Goal: Task Accomplishment & Management: Manage account settings

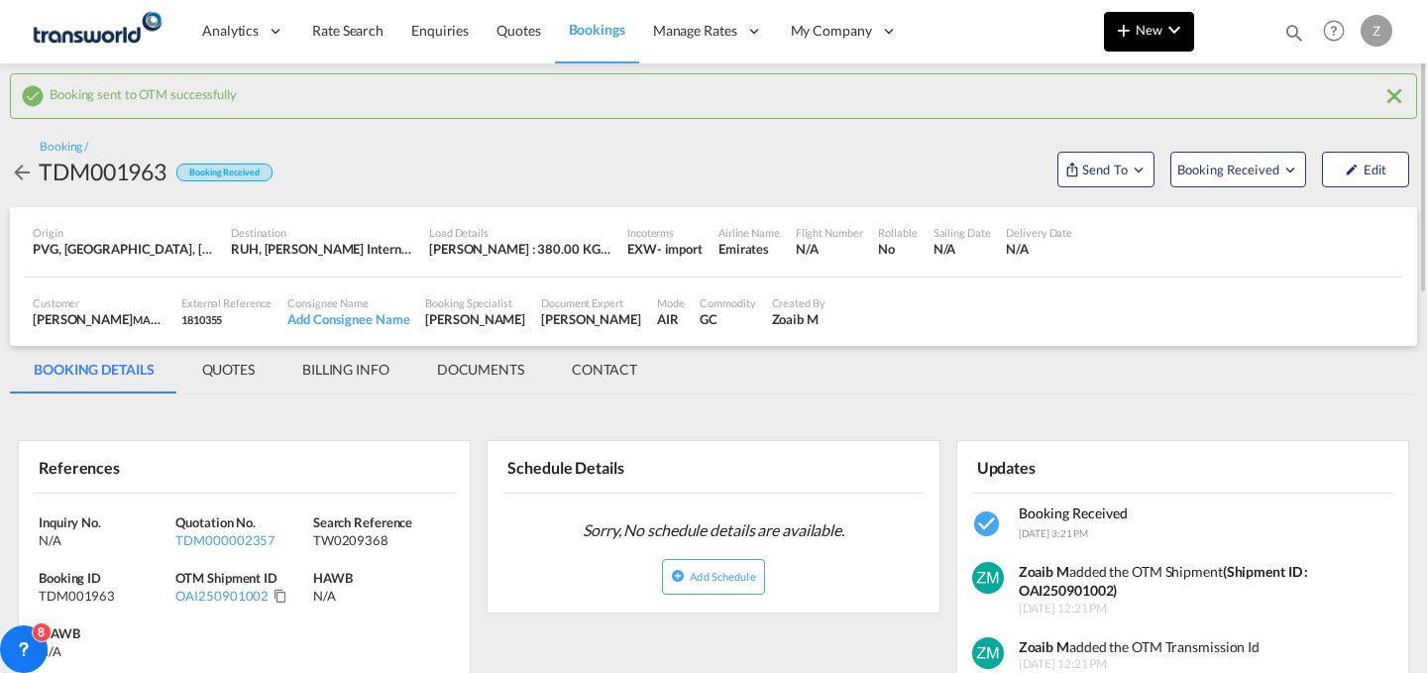
click at [1146, 44] on button "New" at bounding box center [1149, 32] width 90 height 40
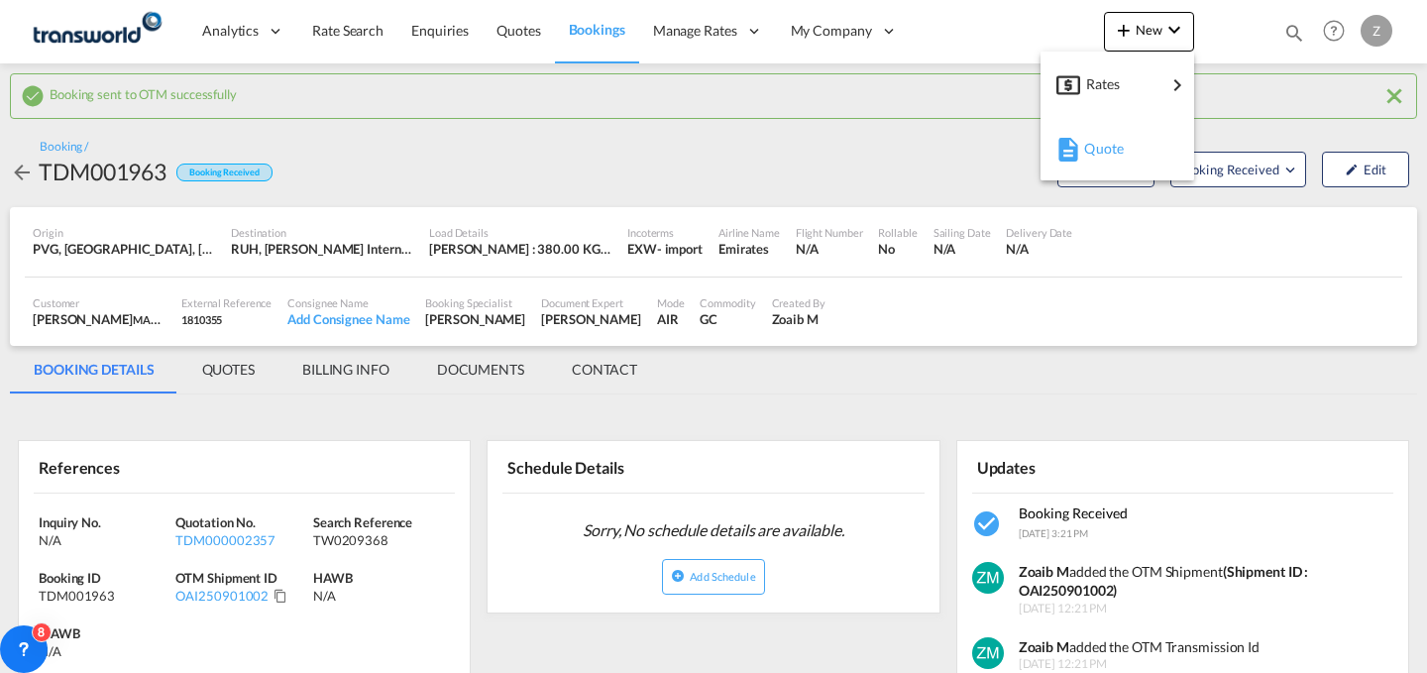
click at [1106, 139] on span "Quote" at bounding box center [1095, 149] width 22 height 40
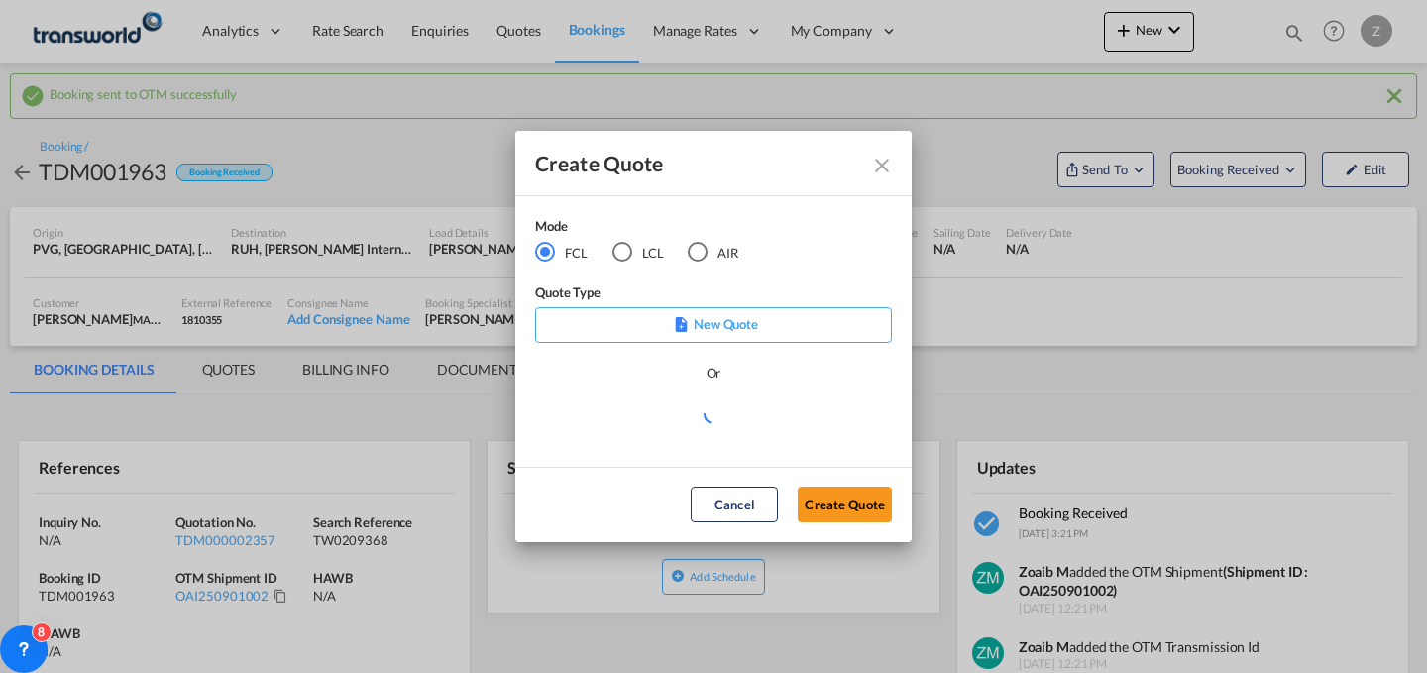
click at [721, 252] on md-radio-button "AIR" at bounding box center [713, 252] width 51 height 22
click at [829, 504] on button "Create Quote" at bounding box center [845, 505] width 94 height 36
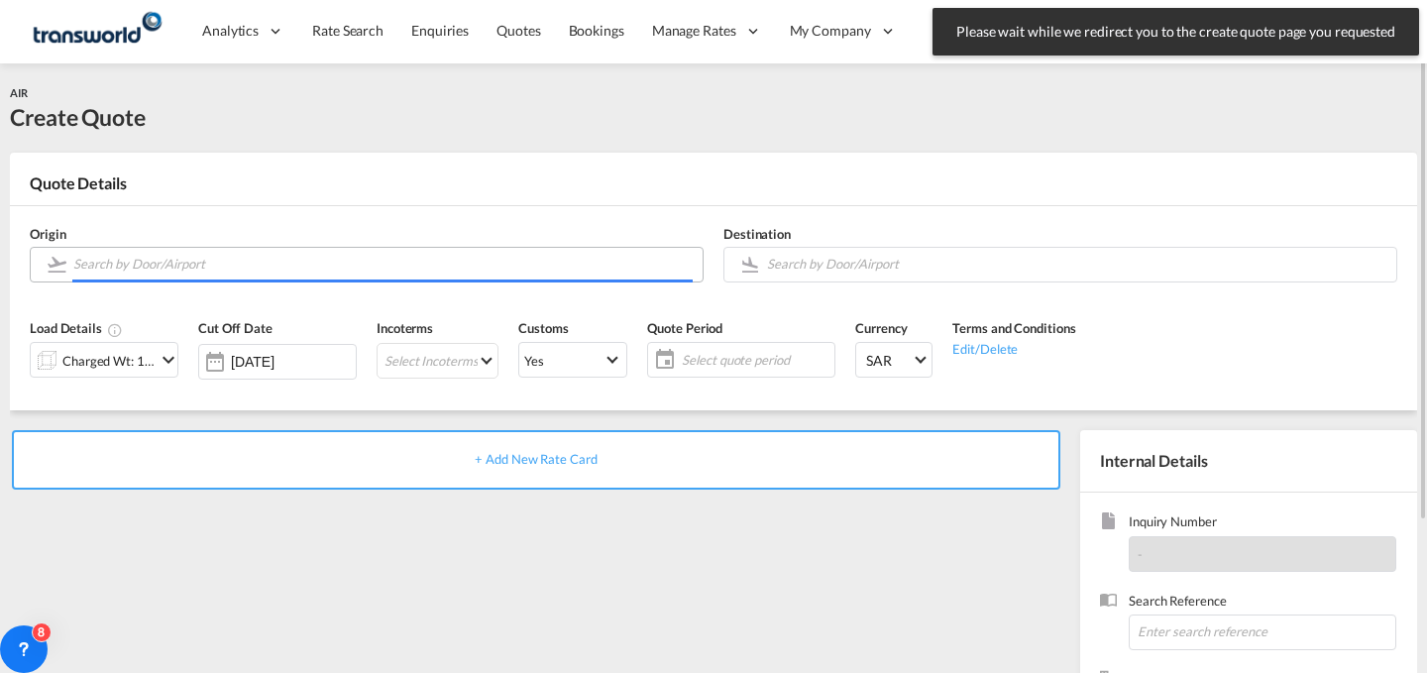
click at [405, 274] on input "Search by Door/Airport" at bounding box center [382, 264] width 619 height 35
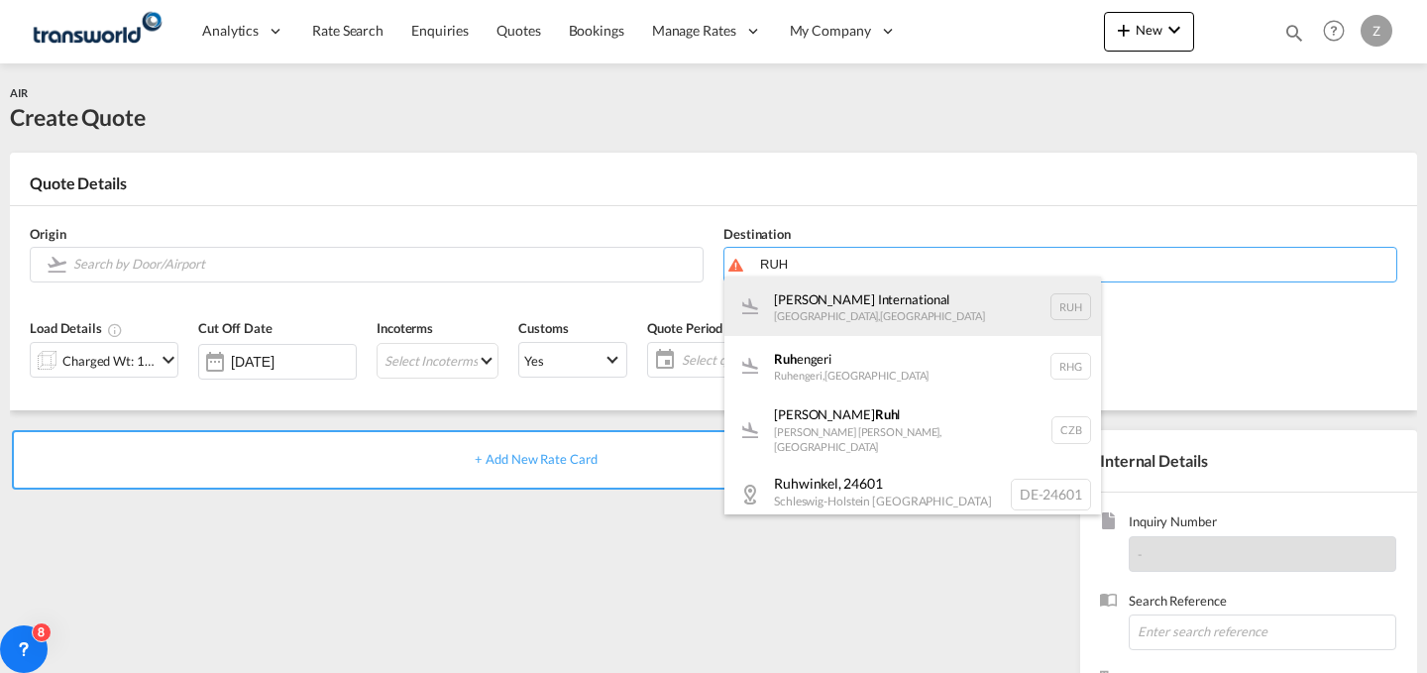
click at [841, 297] on div "[PERSON_NAME] International [GEOGRAPHIC_DATA] , [GEOGRAPHIC_DATA] RUH" at bounding box center [912, 305] width 377 height 59
type input "[PERSON_NAME] International, [GEOGRAPHIC_DATA], RUH"
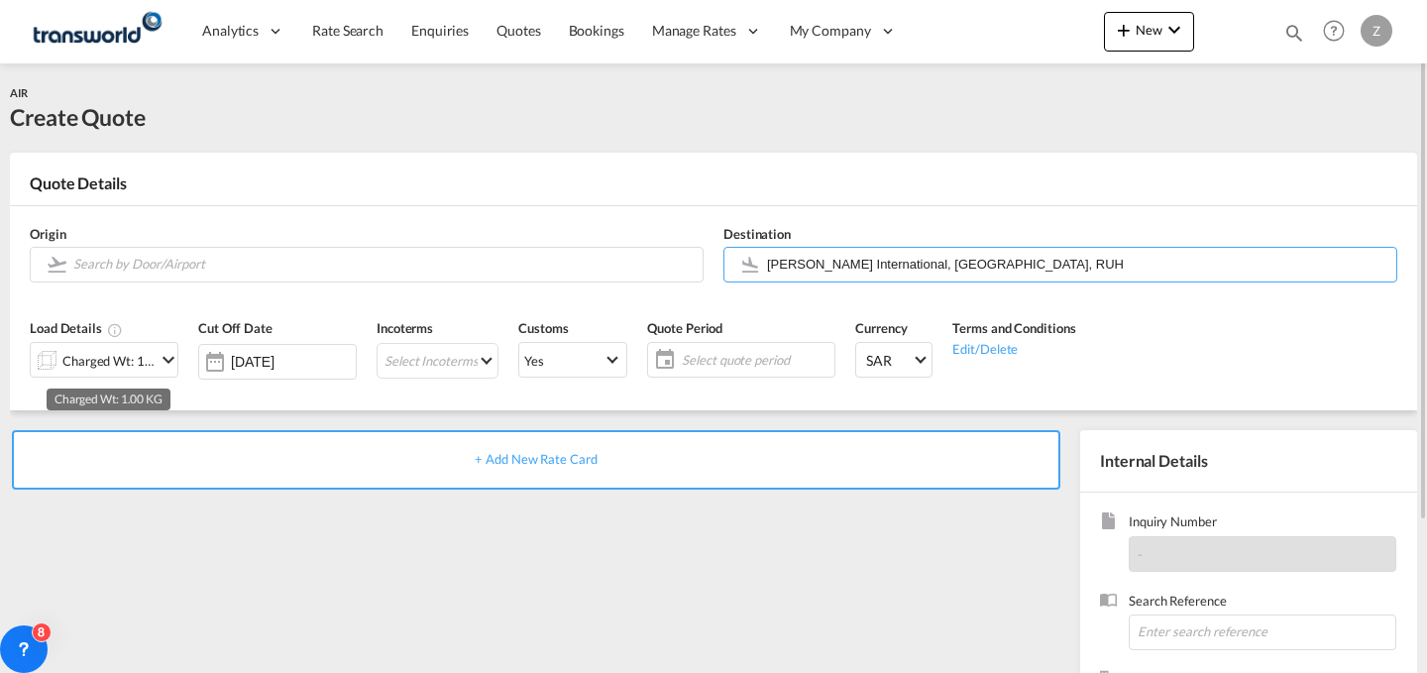
click at [150, 357] on div "Charged Wt: 1.00 KG" at bounding box center [108, 361] width 93 height 28
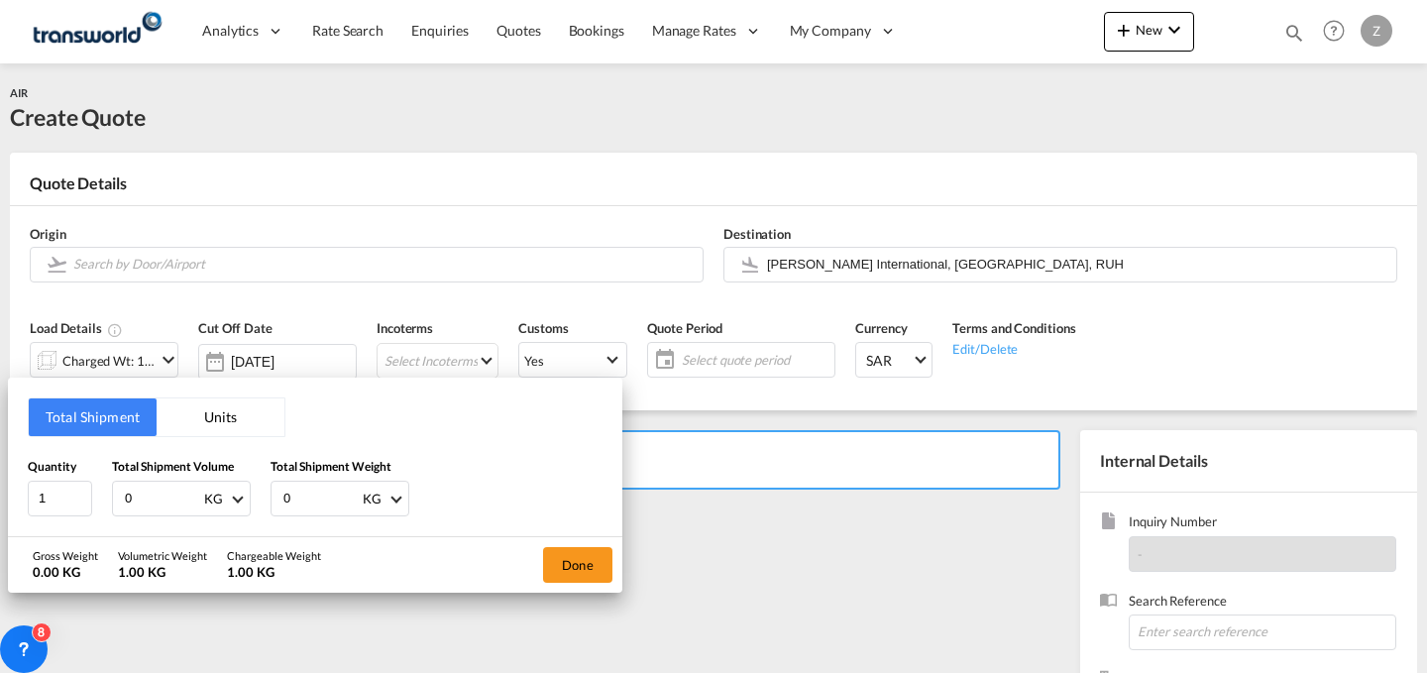
click at [312, 489] on input "0" at bounding box center [320, 499] width 79 height 34
type input "26"
click at [172, 501] on input "0" at bounding box center [162, 499] width 79 height 34
type input "26"
click at [564, 565] on button "Done" at bounding box center [577, 565] width 69 height 36
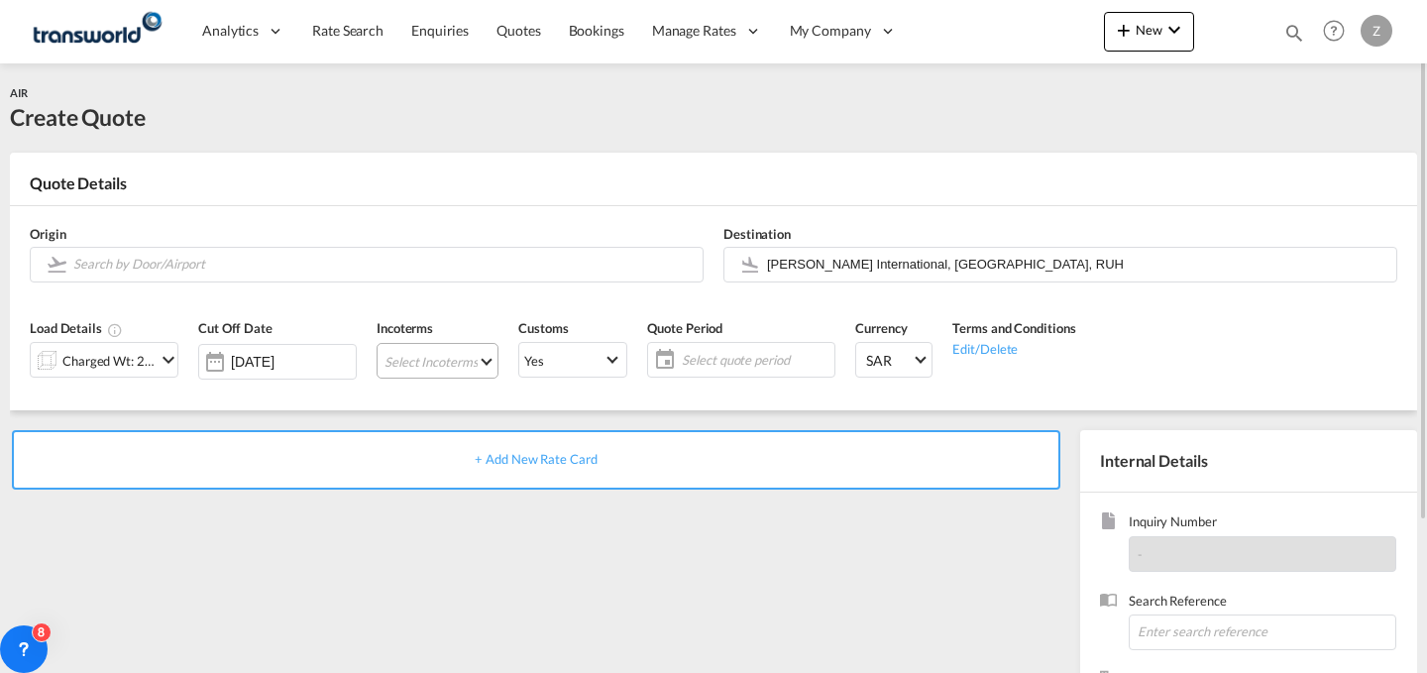
click at [473, 365] on md-select "Select Incoterms CPT - export Carrier Paid to DDP - export Delivery Duty Paid F…" at bounding box center [438, 361] width 122 height 36
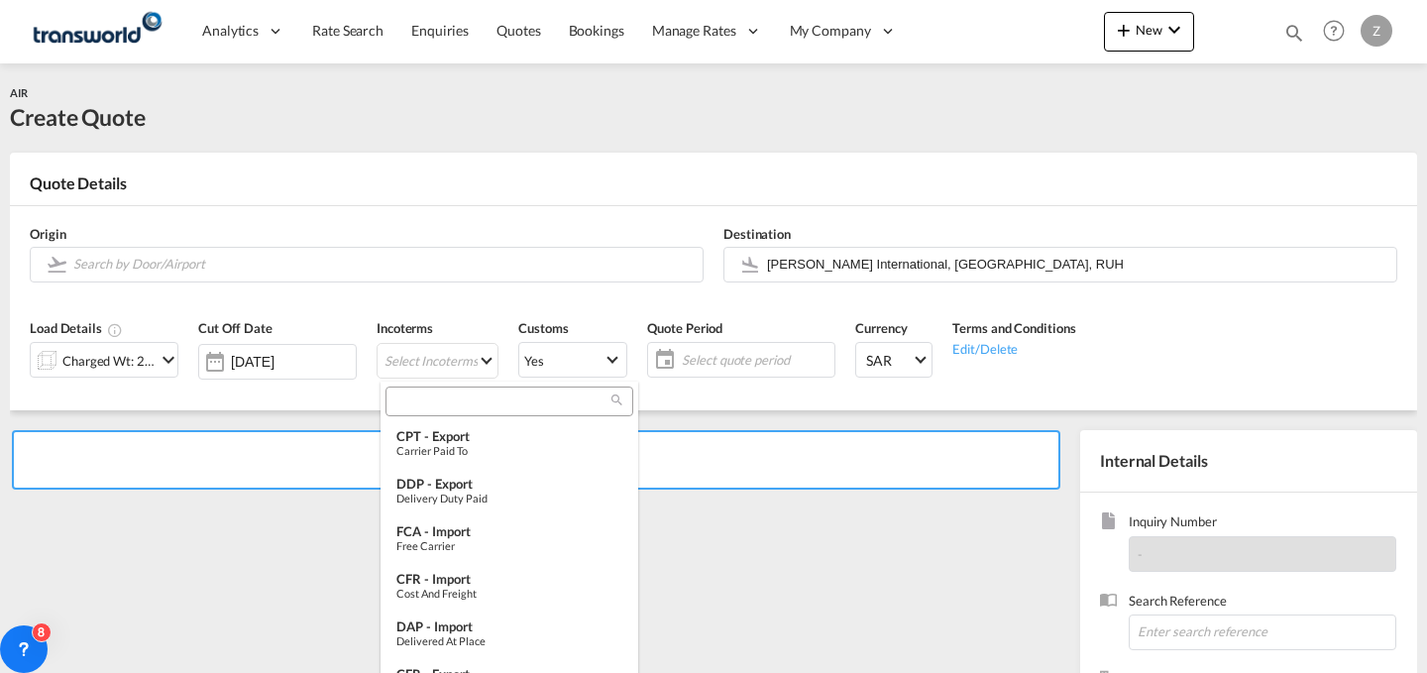
click at [497, 399] on input "search" at bounding box center [501, 401] width 220 height 18
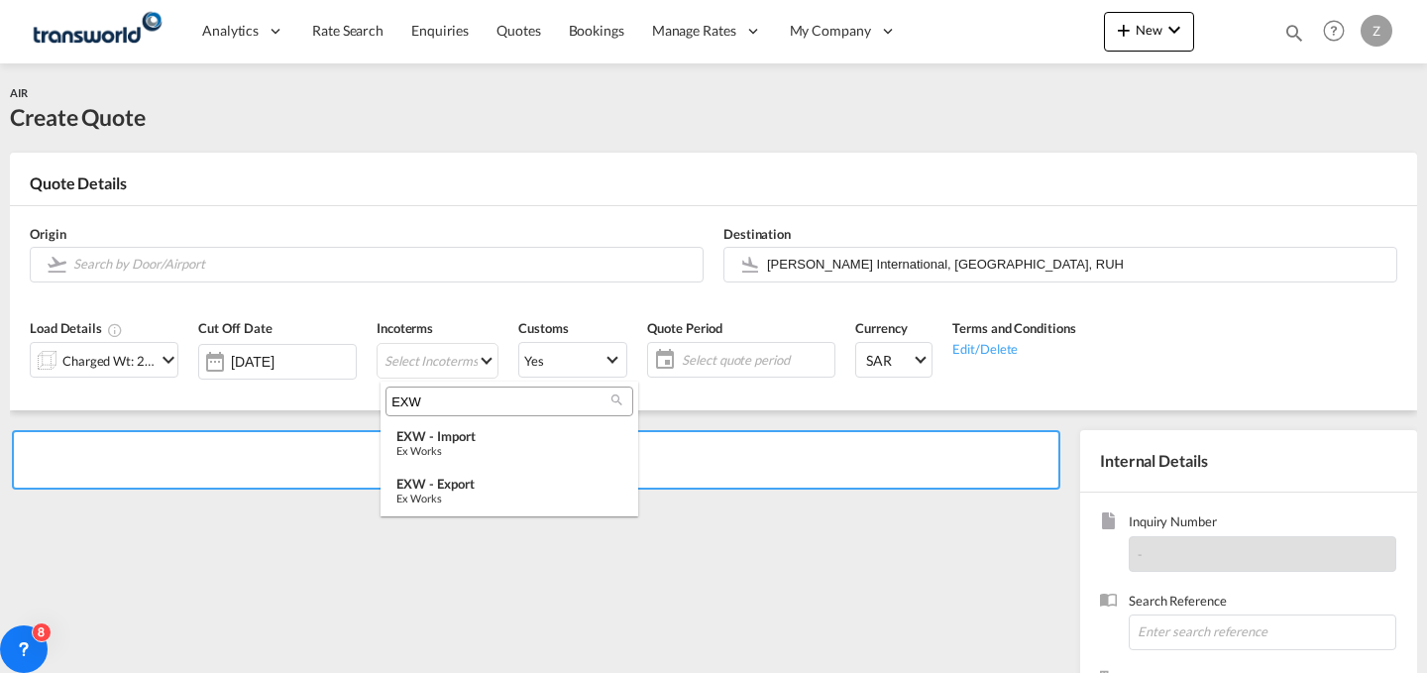
type input "EXW"
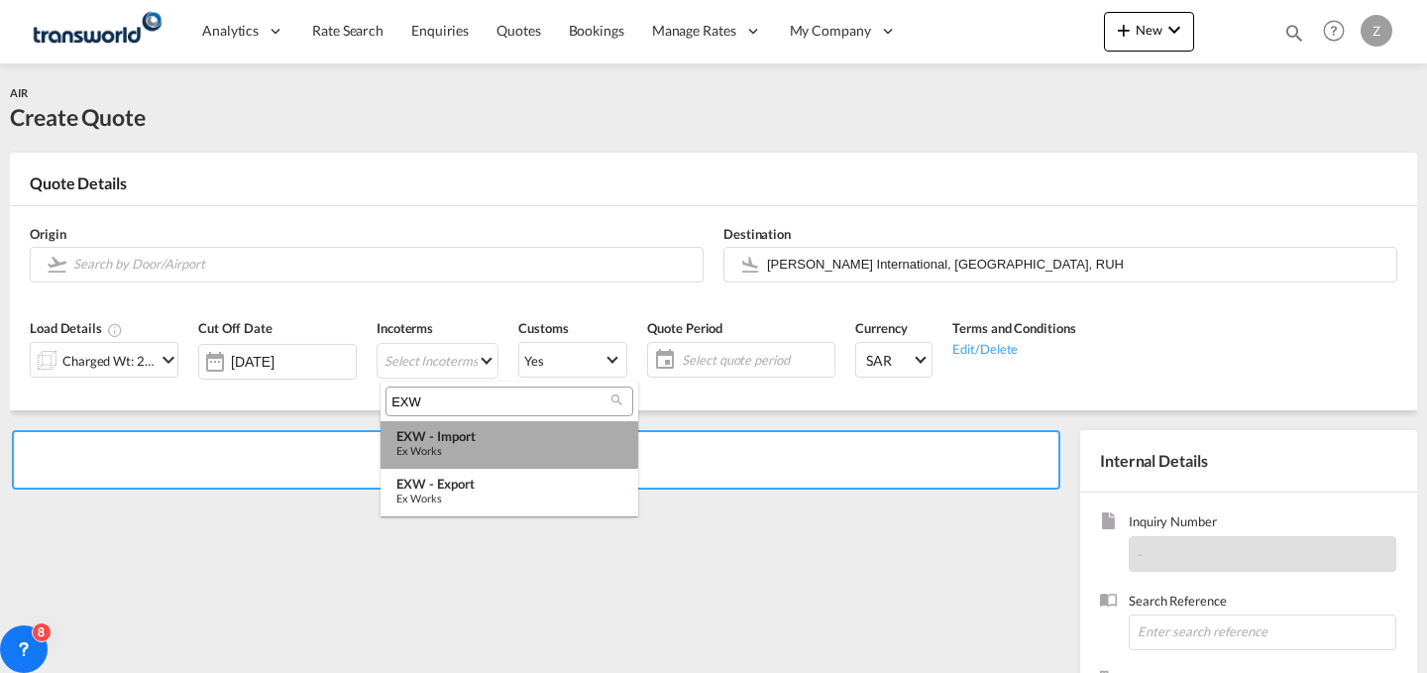
click at [480, 437] on div "EXW - import" at bounding box center [509, 436] width 226 height 16
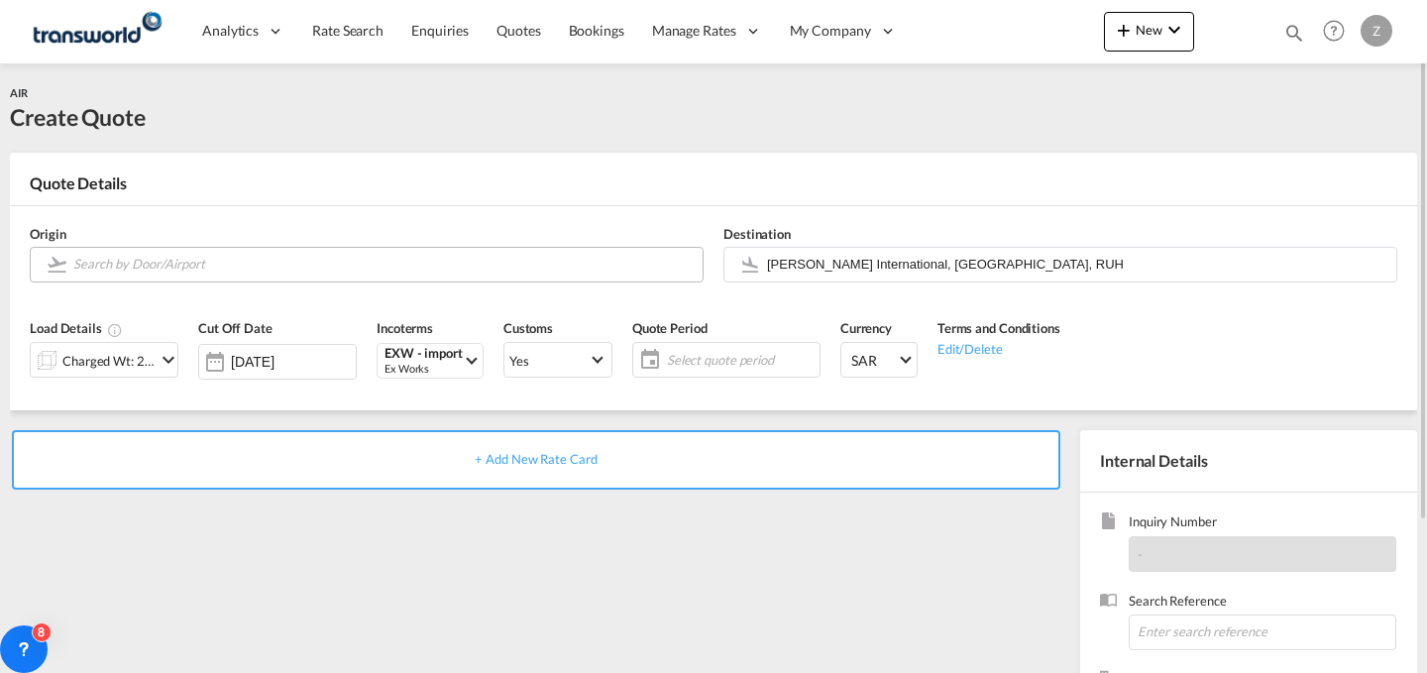
click at [513, 253] on body "Analytics Dashboard Reports Rate Search Enquiries Quotes Bookings" at bounding box center [713, 336] width 1427 height 673
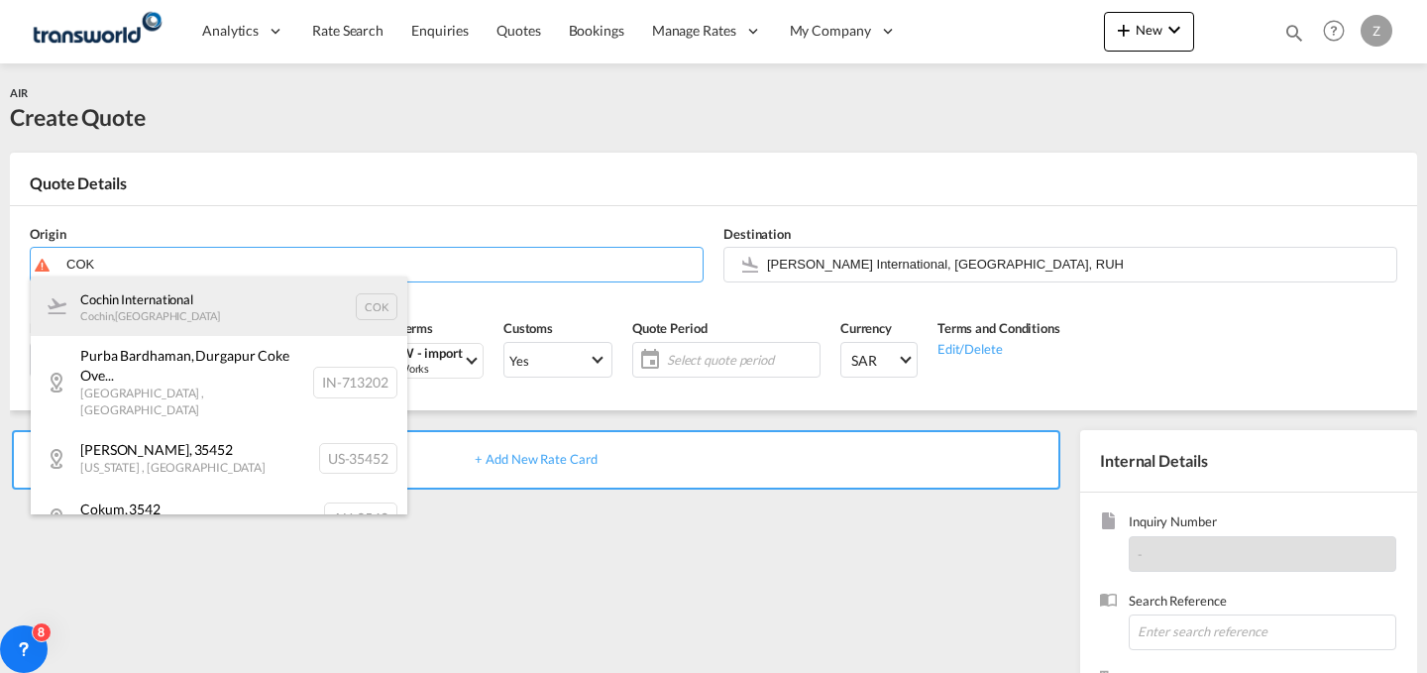
click at [357, 299] on div "Cochin International Cochin , [GEOGRAPHIC_DATA] COK" at bounding box center [219, 305] width 377 height 59
type input "Cochin International, Cochin, COK"
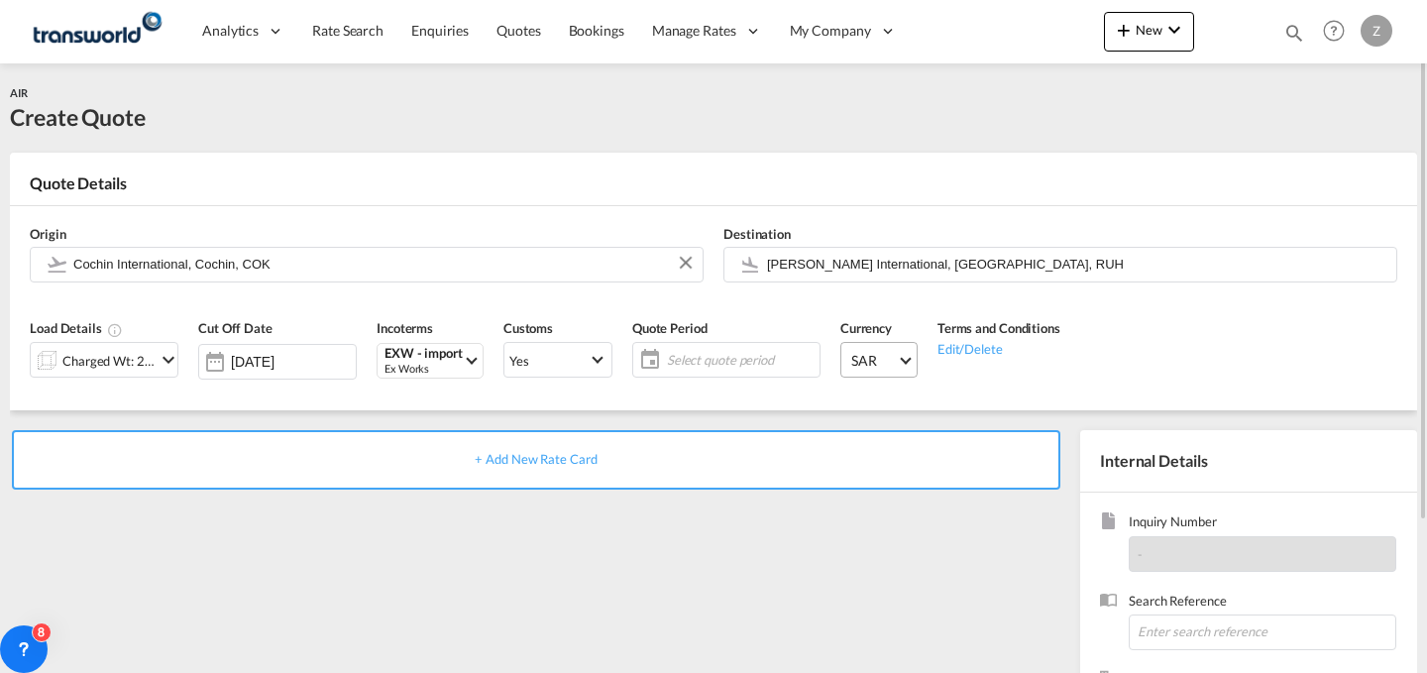
click at [850, 371] on md-select-value "SAR" at bounding box center [882, 360] width 67 height 34
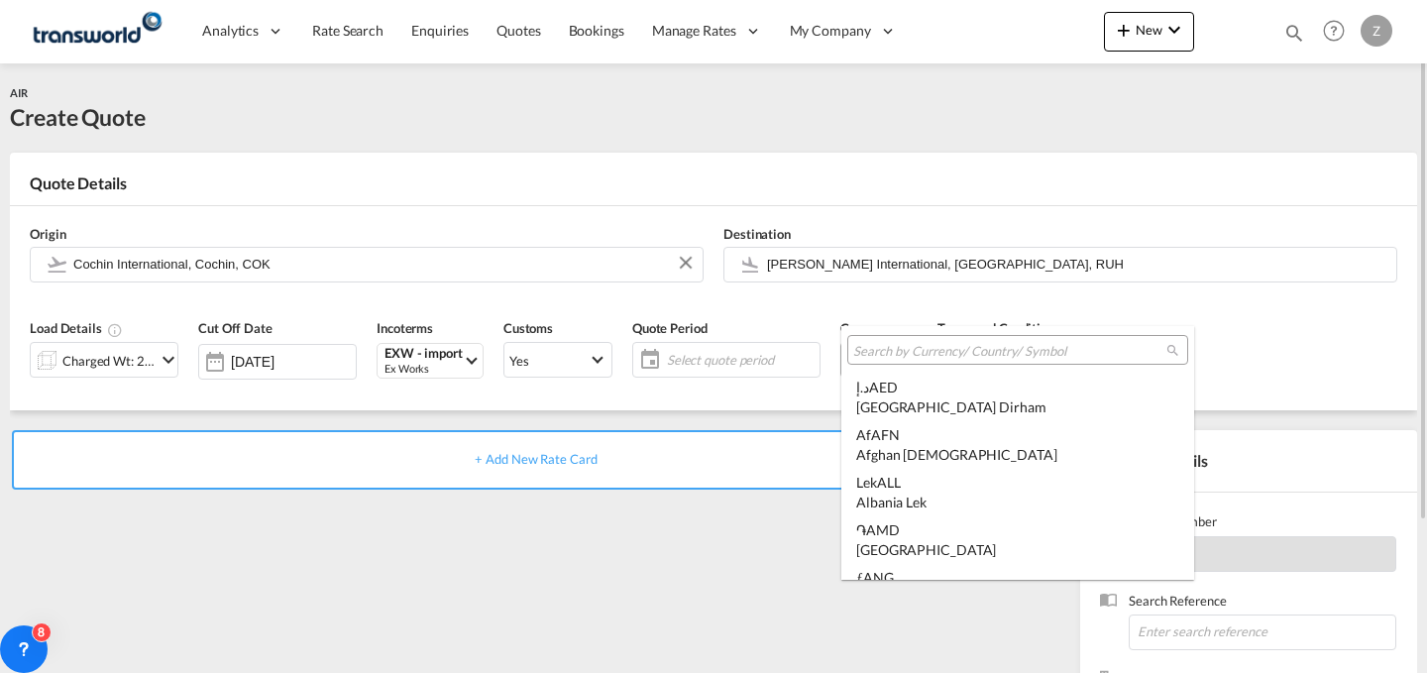
scroll to position [5605, 0]
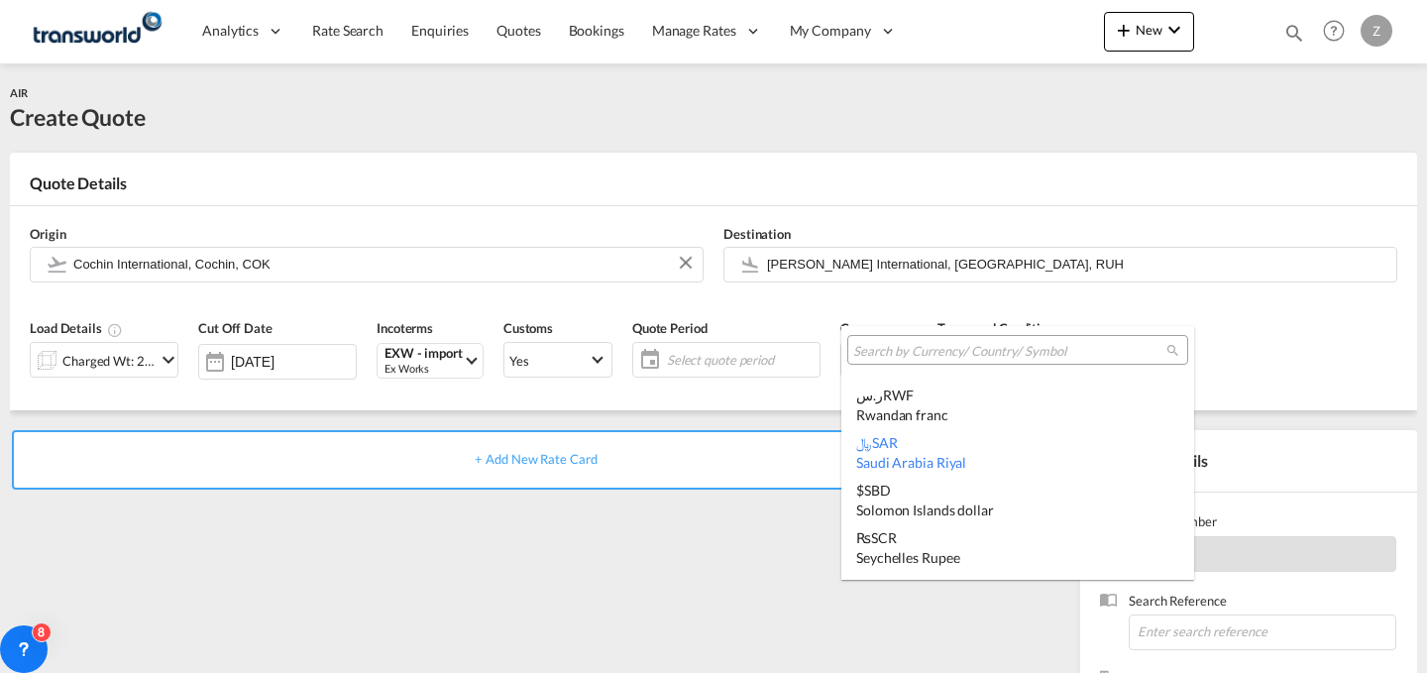
click at [744, 355] on md-backdrop at bounding box center [713, 336] width 1427 height 673
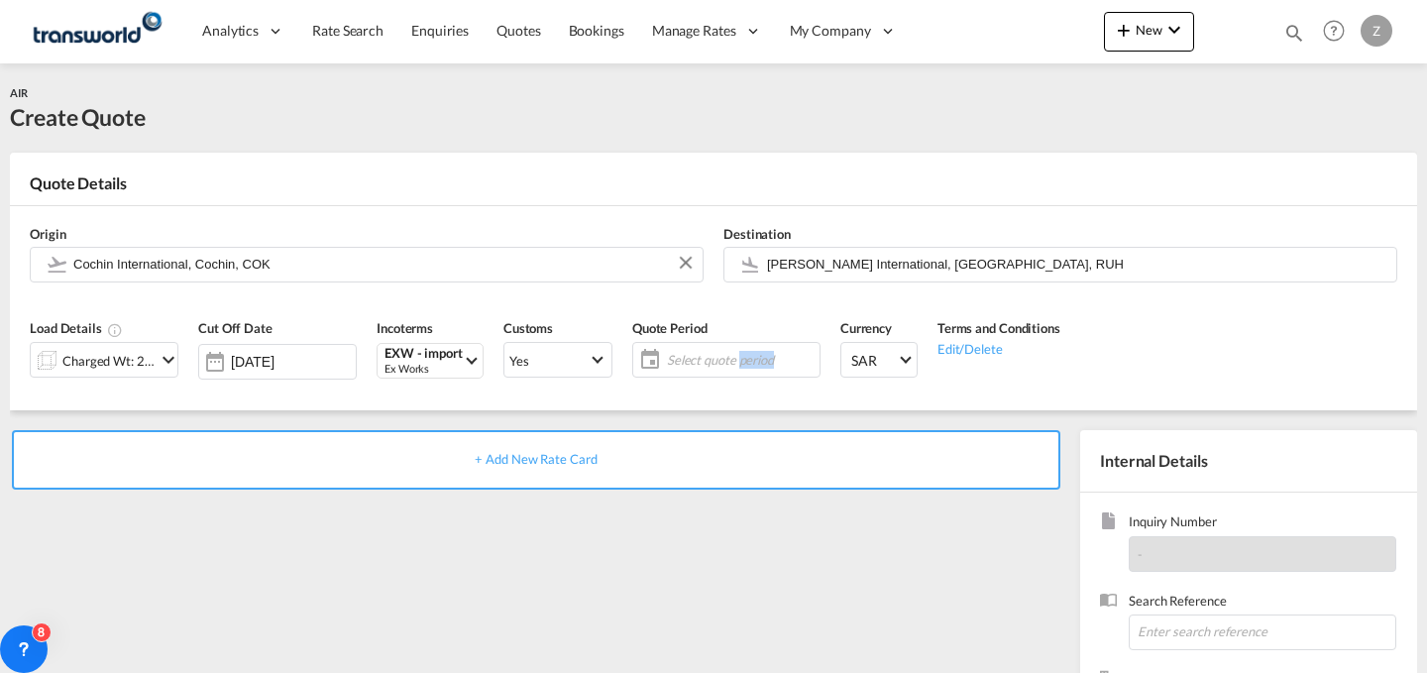
click at [744, 355] on span "Select quote period" at bounding box center [741, 360] width 148 height 18
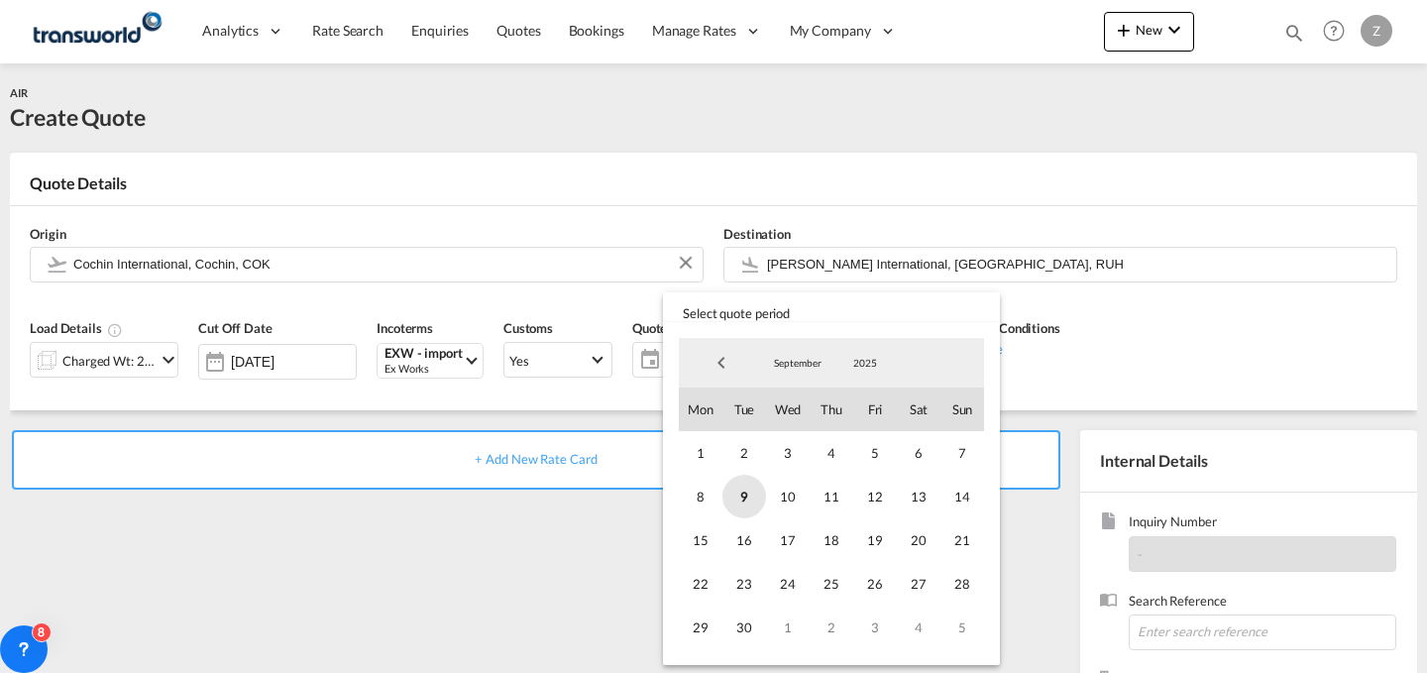
click at [744, 489] on span "9" at bounding box center [744, 497] width 44 height 44
click at [744, 635] on span "30" at bounding box center [744, 627] width 44 height 44
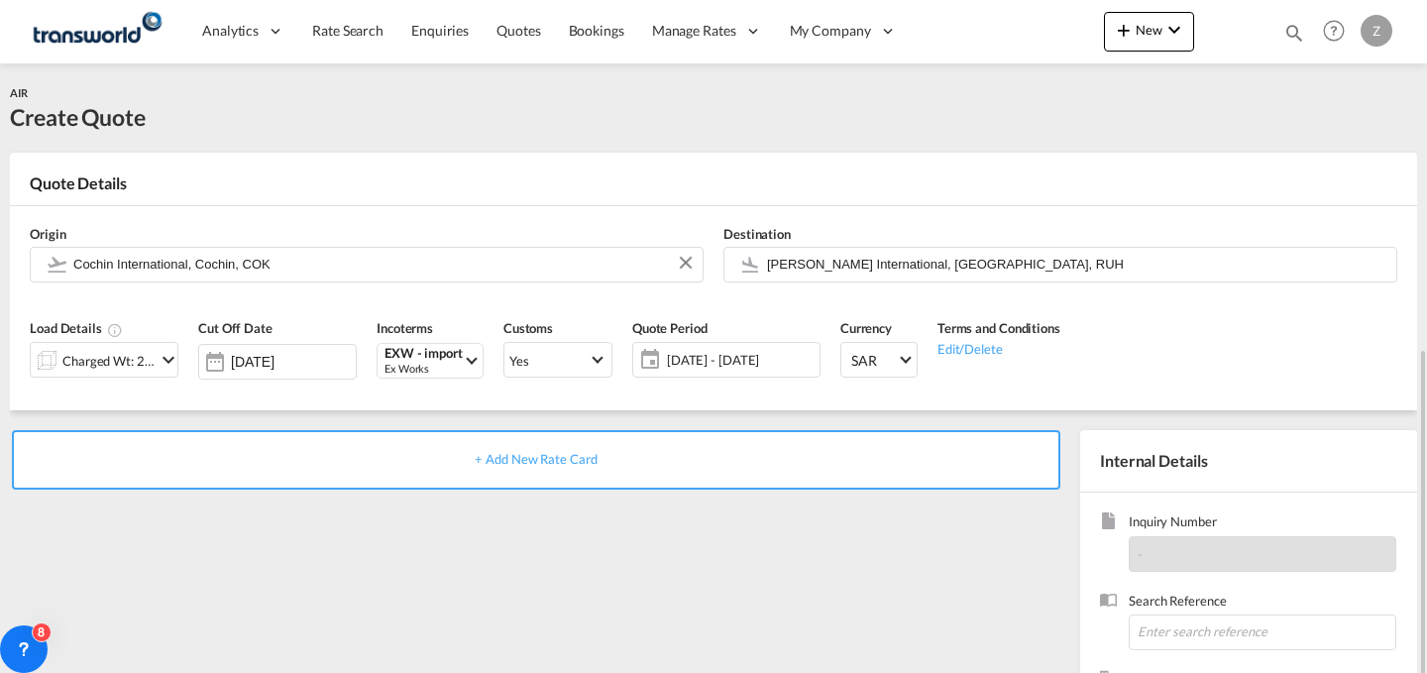
scroll to position [196, 0]
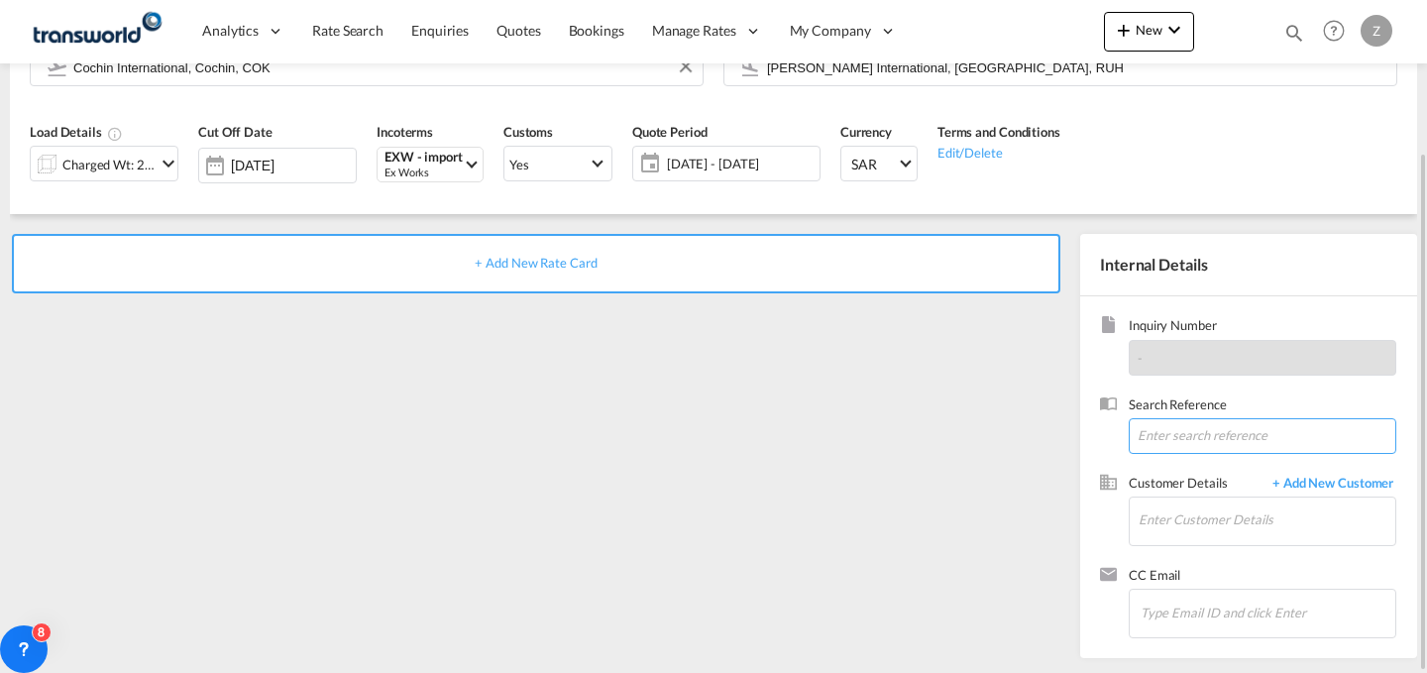
paste input "TW2808322"
click at [1167, 429] on input "TW2808322" at bounding box center [1263, 436] width 268 height 36
type input "TW2808322"
click at [1193, 516] on input "Enter Customer Details" at bounding box center [1267, 519] width 257 height 45
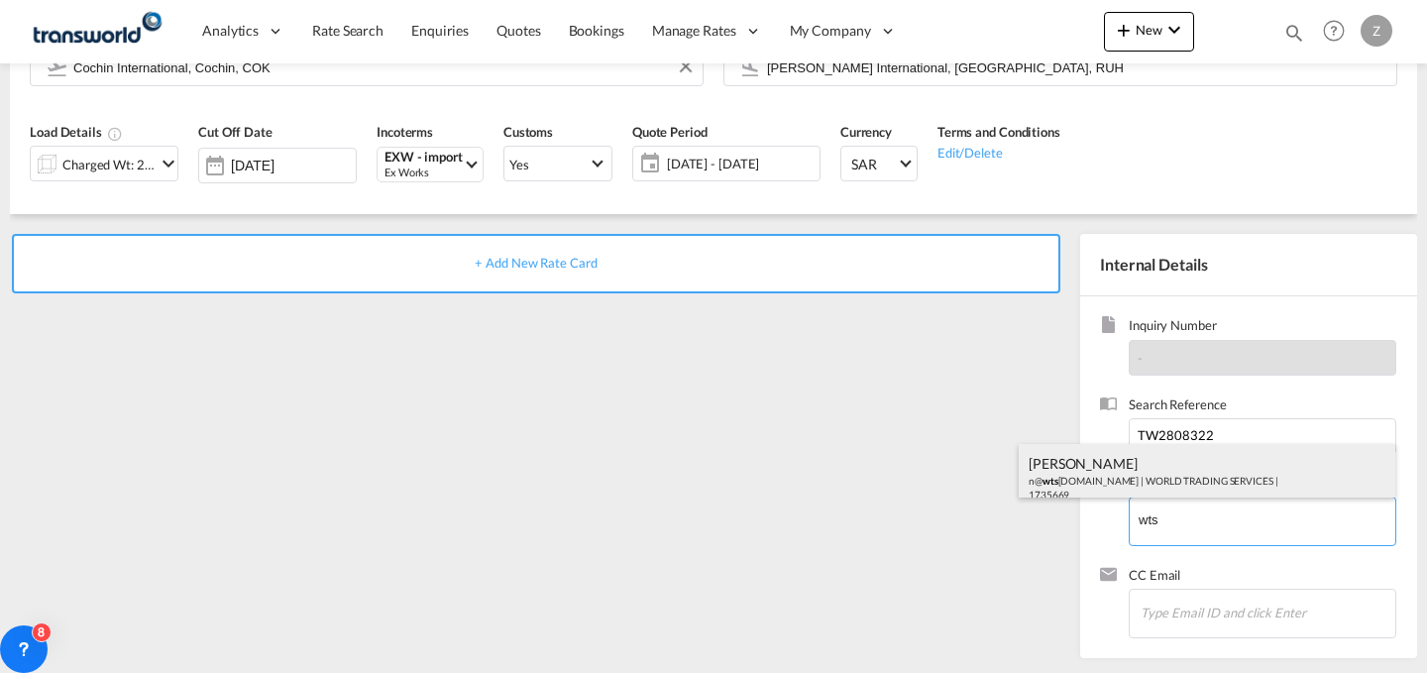
click at [1214, 487] on div "[PERSON_NAME] n@ wts [DOMAIN_NAME] | WORLD TRADING SERVICES | 1735669" at bounding box center [1207, 477] width 377 height 67
type input "WORLD TRADING SERVICES, [PERSON_NAME], n@[DOMAIN_NAME]"
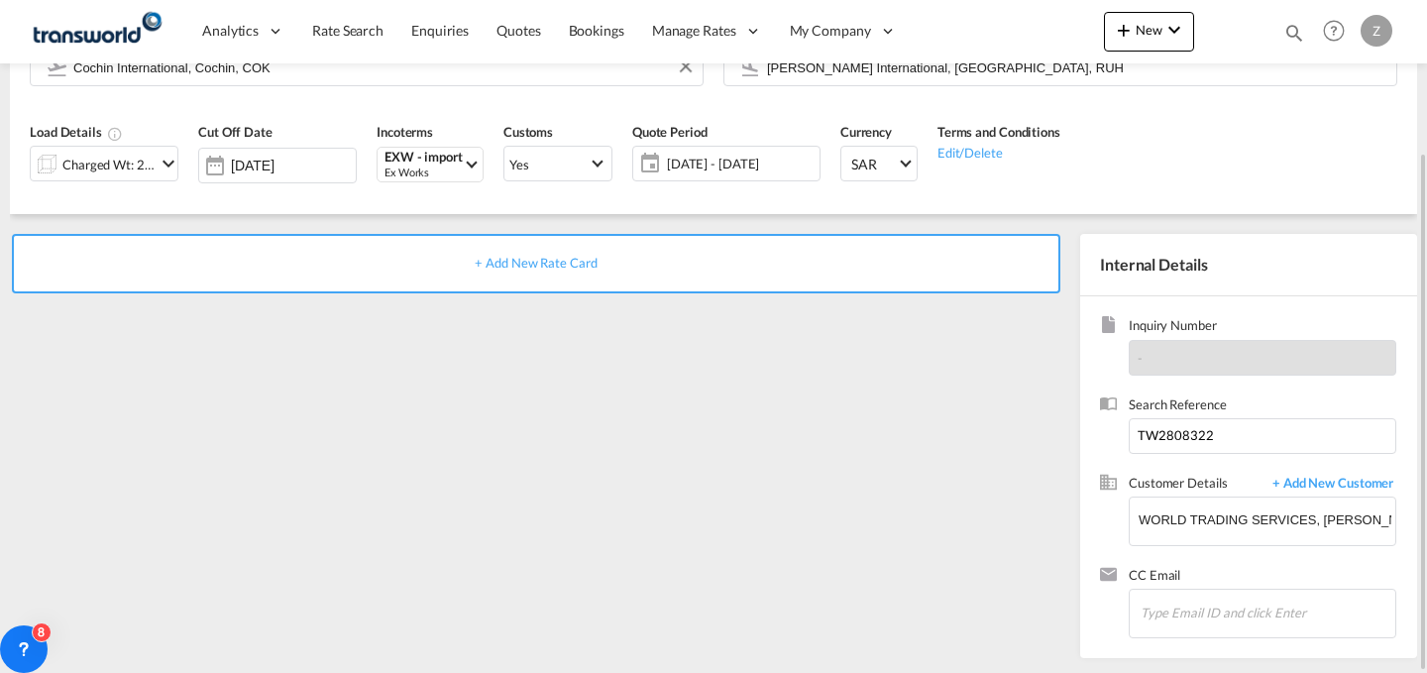
click at [865, 262] on div "+ Add New Rate Card" at bounding box center [536, 263] width 1048 height 59
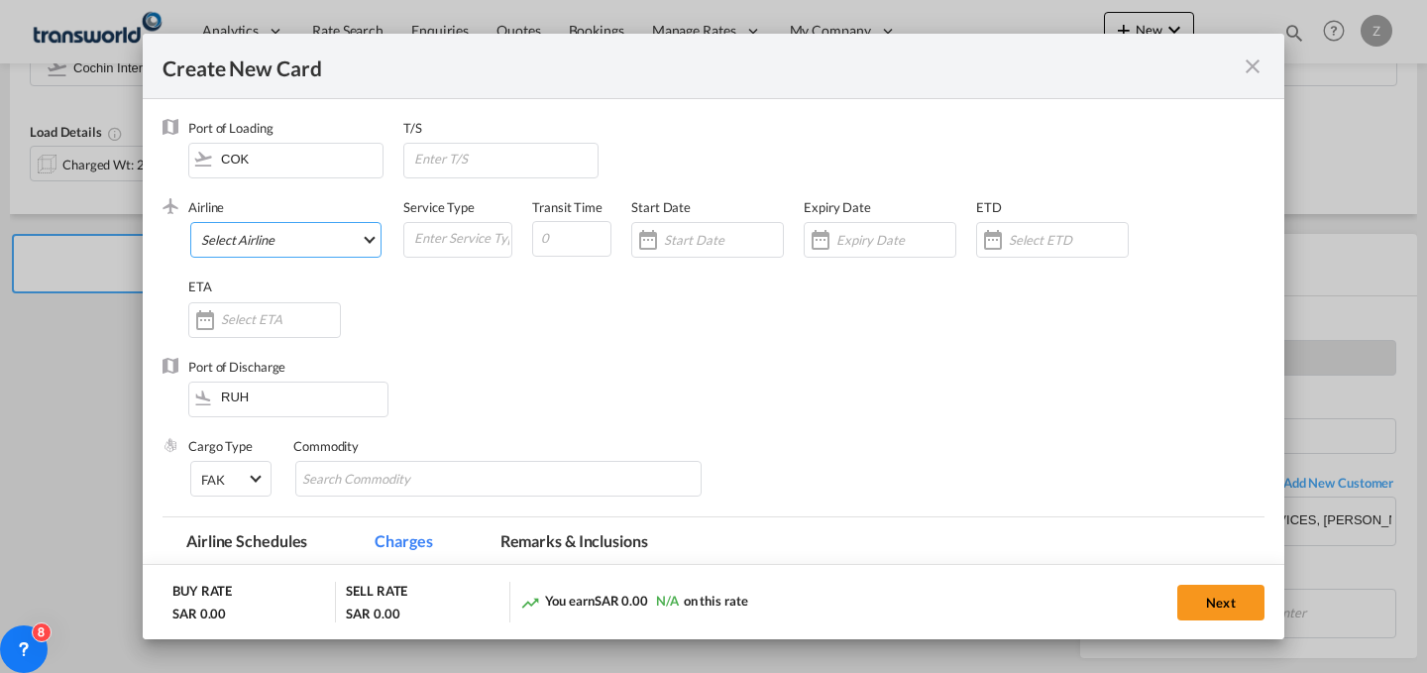
click at [360, 234] on md-select "Select Airline AIR EXPRESS S.A. (1166- / -) CMA CGM Air Cargo (1140-2C / -) DDW…" at bounding box center [285, 240] width 191 height 36
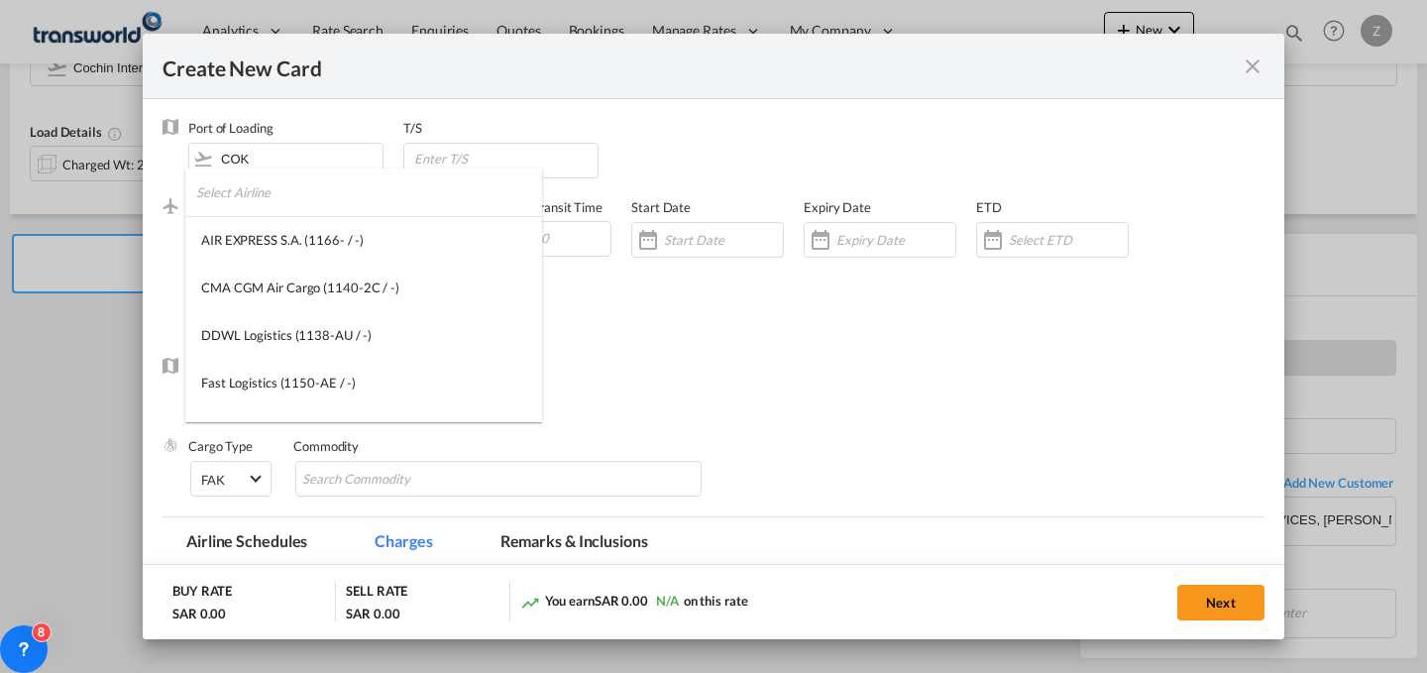
click at [317, 179] on input "search" at bounding box center [369, 192] width 346 height 48
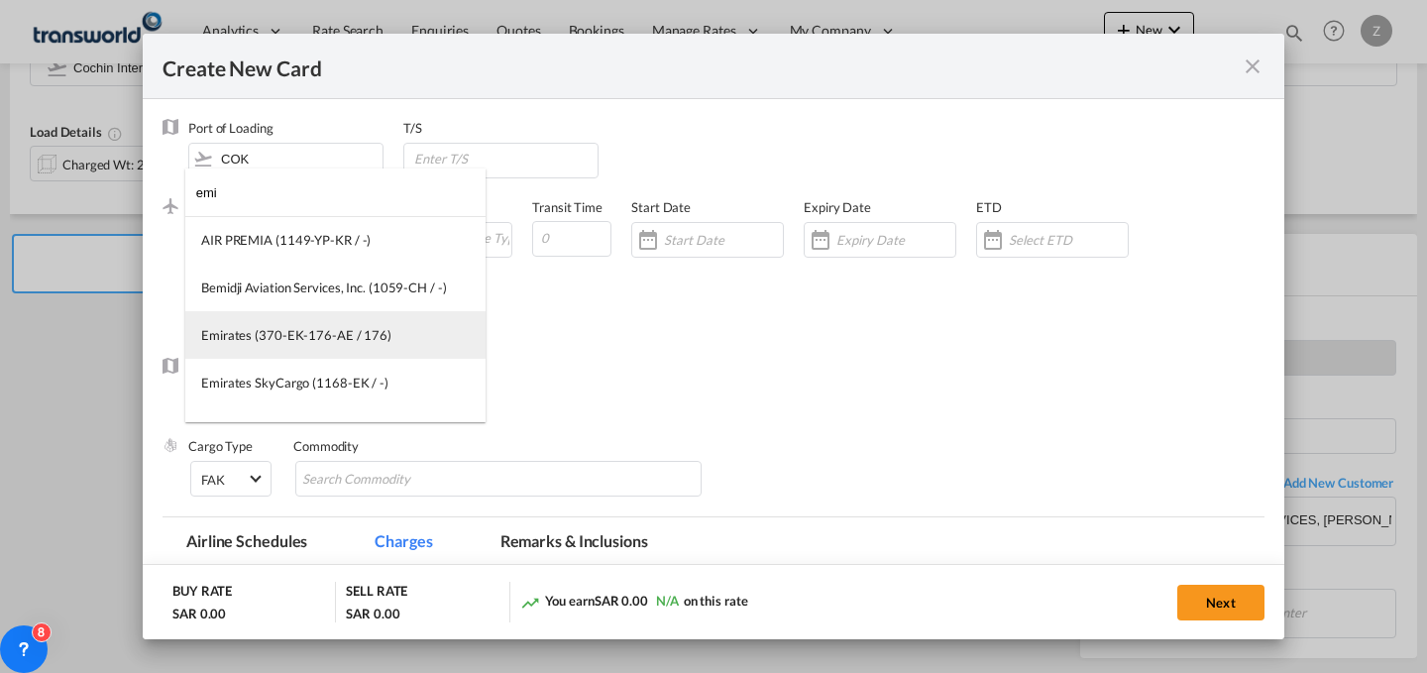
type input "emi"
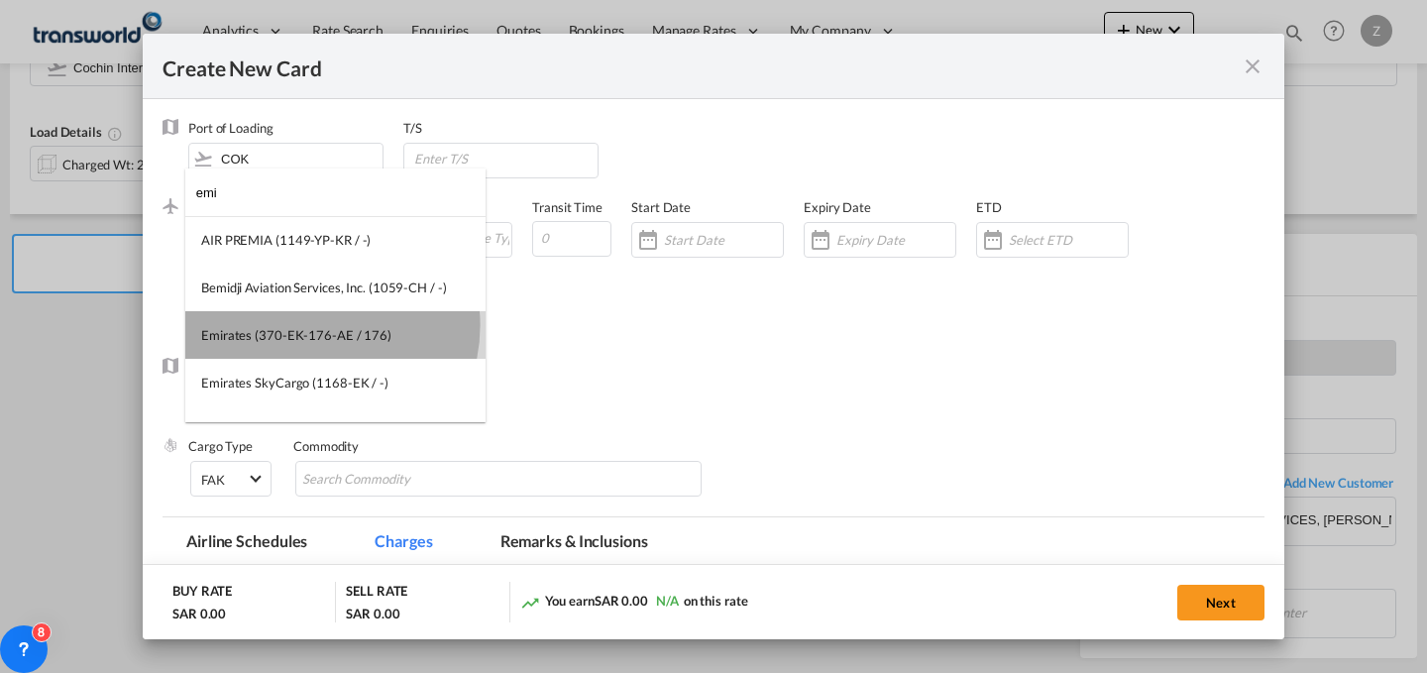
click at [311, 326] on div "Emirates (370-EK-176-AE / 176)" at bounding box center [296, 335] width 190 height 18
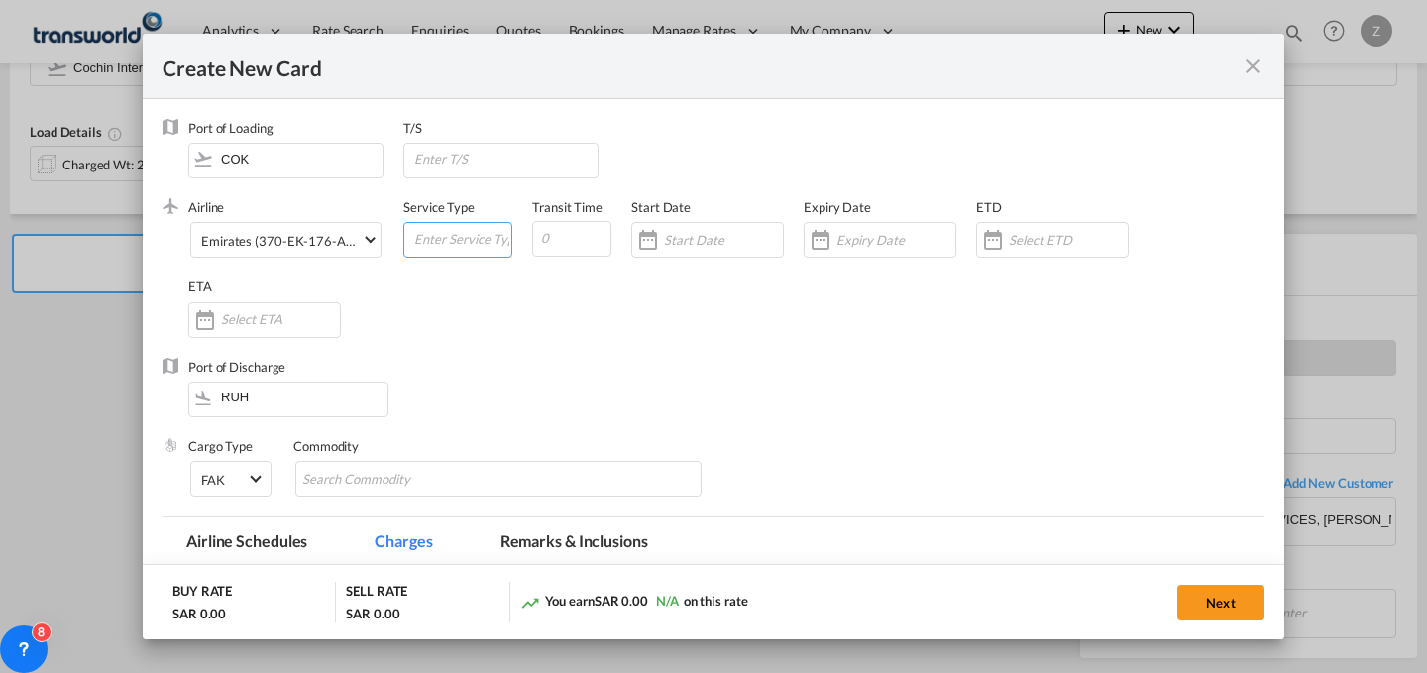
click at [438, 232] on input "Create New Card ..." at bounding box center [461, 238] width 99 height 30
type input "AIR"
type input "6"
click at [699, 252] on div "Create New Card ..." at bounding box center [707, 240] width 153 height 36
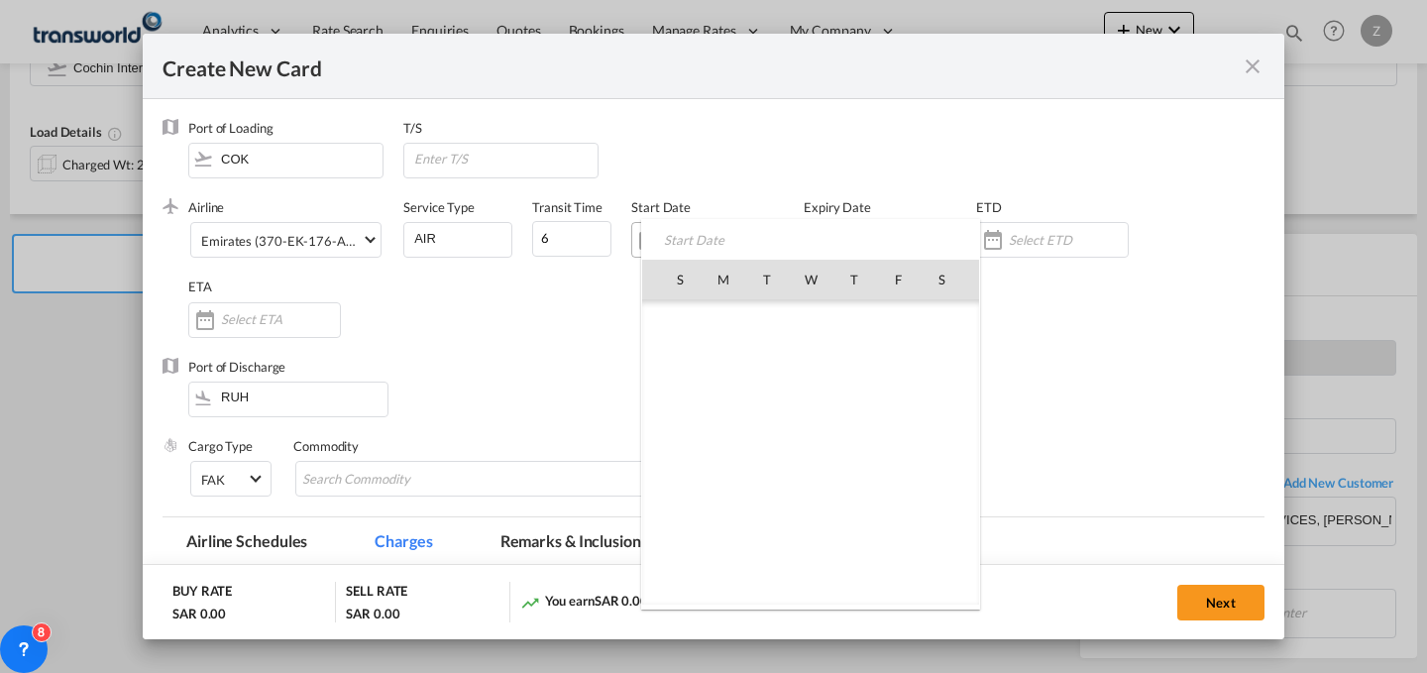
scroll to position [459033, 0]
click at [767, 407] on span "9" at bounding box center [767, 409] width 42 height 42
type input "[DATE]"
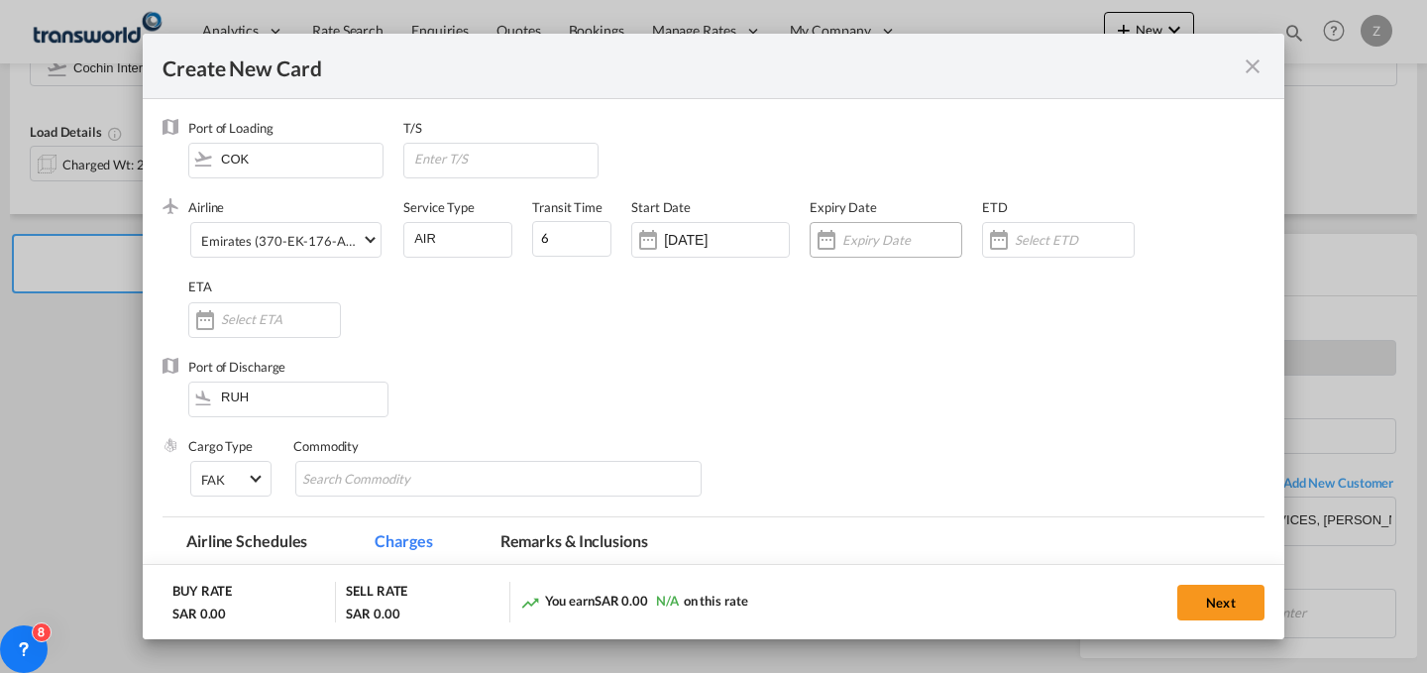
click at [842, 231] on div "Create New Card ..." at bounding box center [901, 240] width 119 height 18
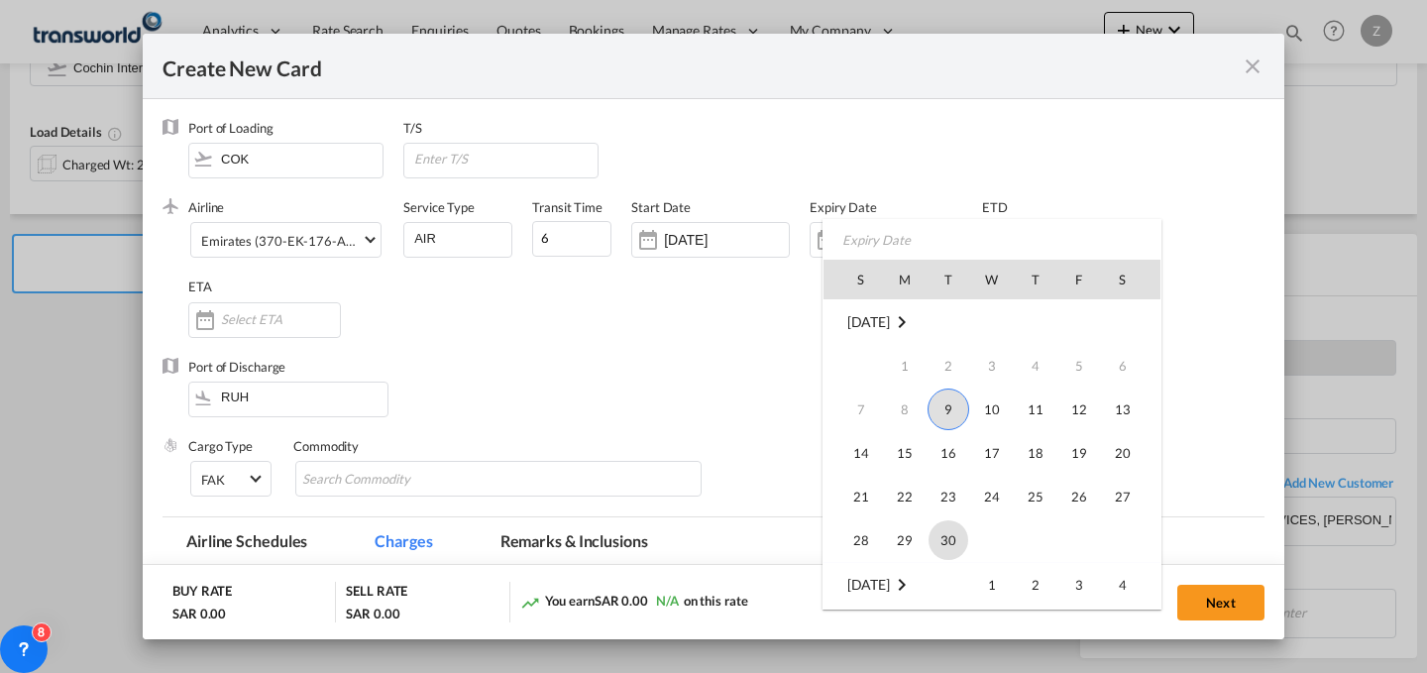
click at [965, 540] on span "30" at bounding box center [949, 540] width 40 height 40
type input "[DATE]"
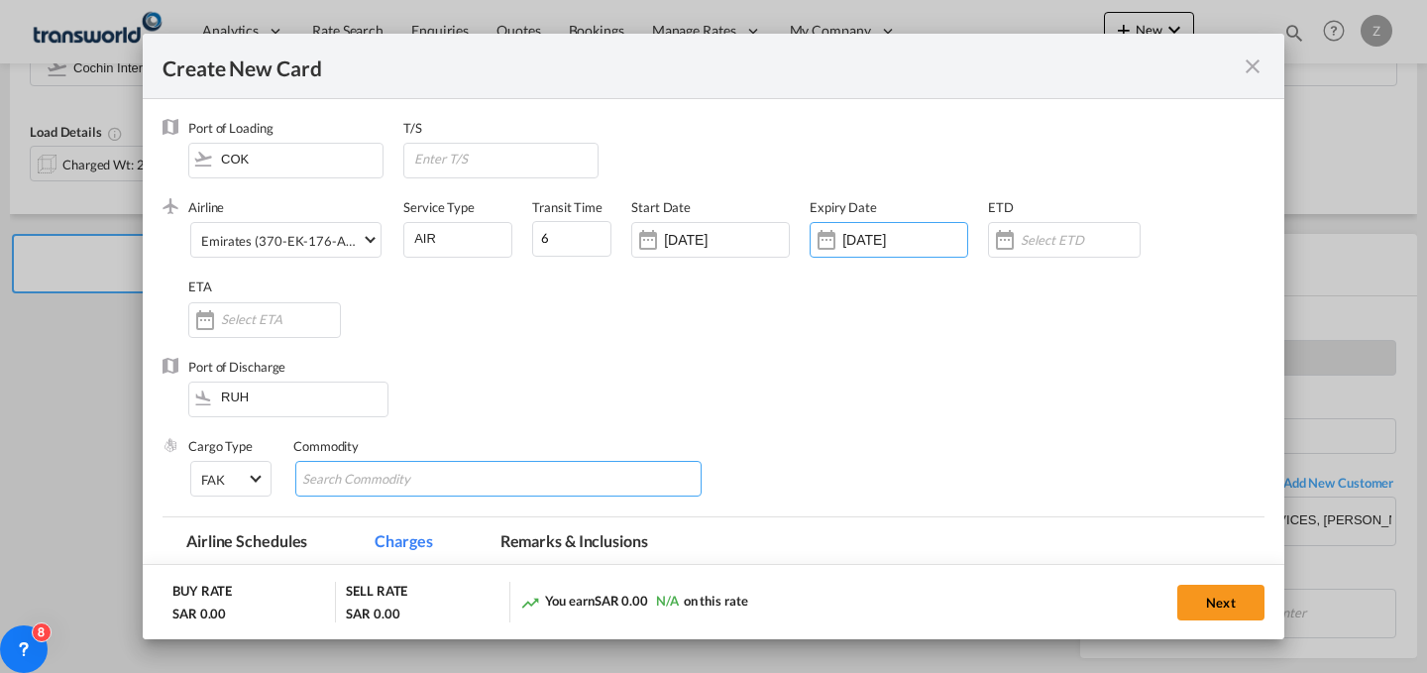
click at [488, 485] on md-chips-wrap "Chips container with autocompletion. Enter the text area, type text to search, …" at bounding box center [498, 479] width 406 height 36
type input "GC"
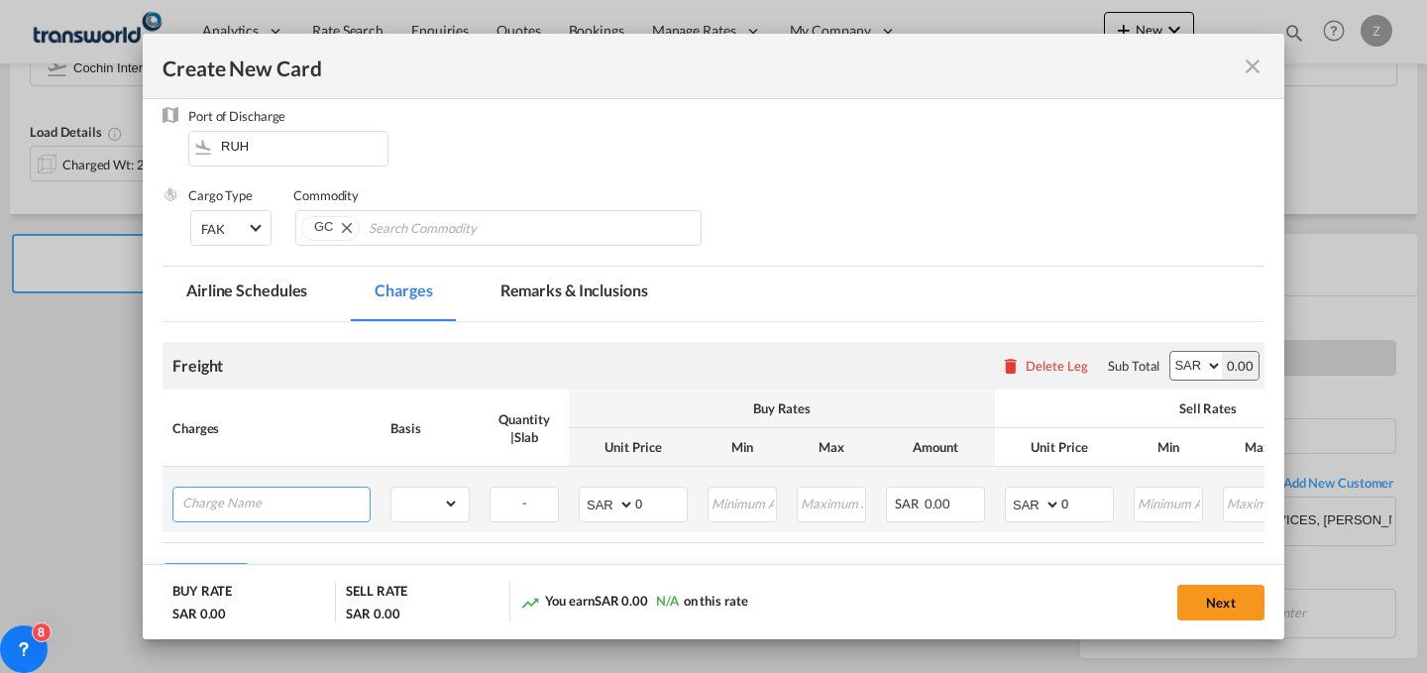
click at [301, 506] on input "Charge Name" at bounding box center [275, 503] width 187 height 30
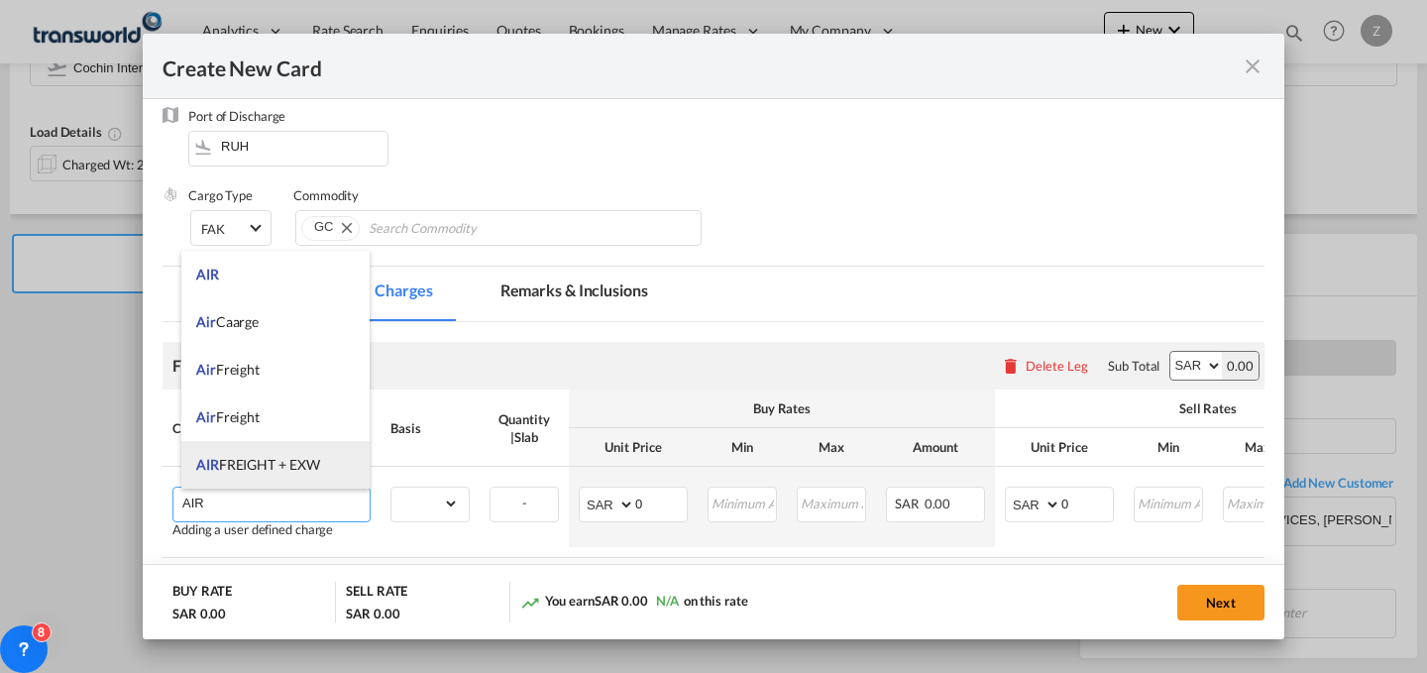
click at [314, 449] on li "AIR FREIGHT + EXW" at bounding box center [275, 465] width 188 height 48
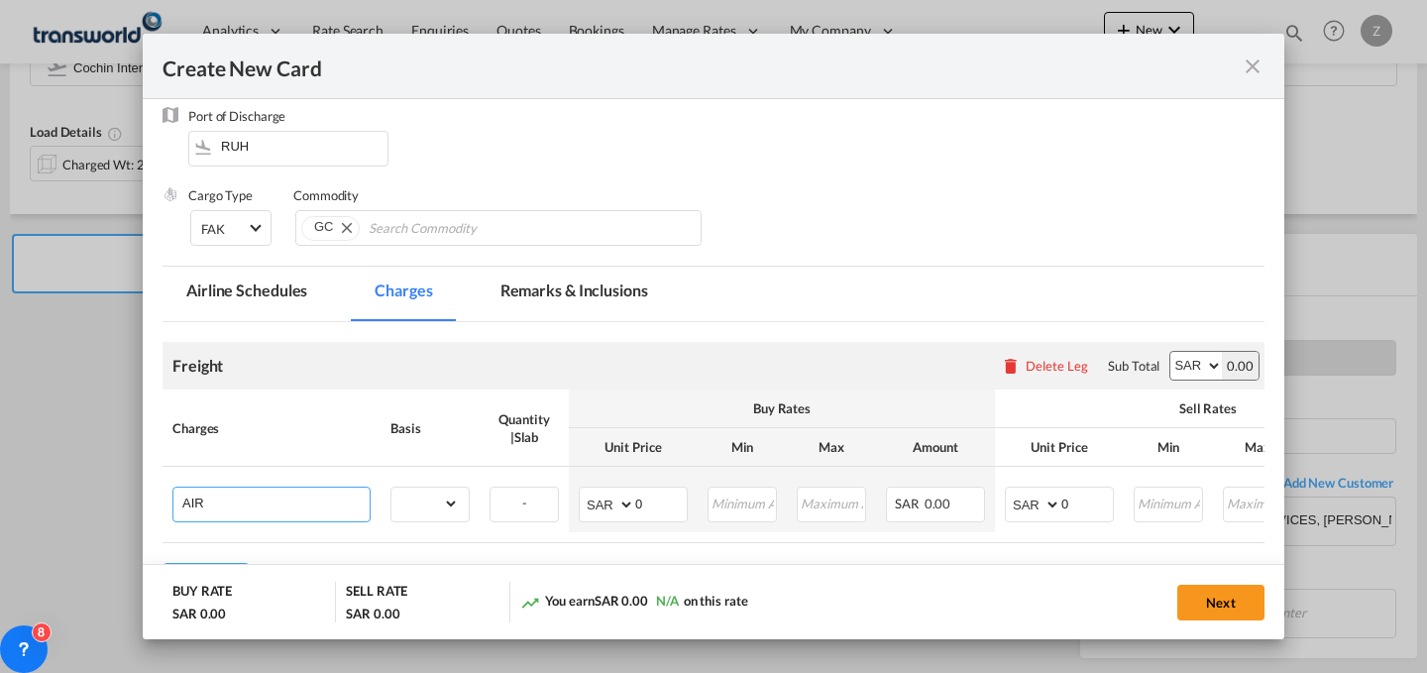
type input "AIR FREIGHT + EXW"
click at [446, 519] on select "gross_weight volumetric_weight per_shipment per_bl per_km % on air freight per_…" at bounding box center [424, 504] width 67 height 32
select select "per_shipment"
click at [391, 488] on select "gross_weight volumetric_weight per_shipment per_bl per_km % on air freight per_…" at bounding box center [424, 504] width 67 height 32
click at [1088, 499] on input "0" at bounding box center [1087, 503] width 52 height 30
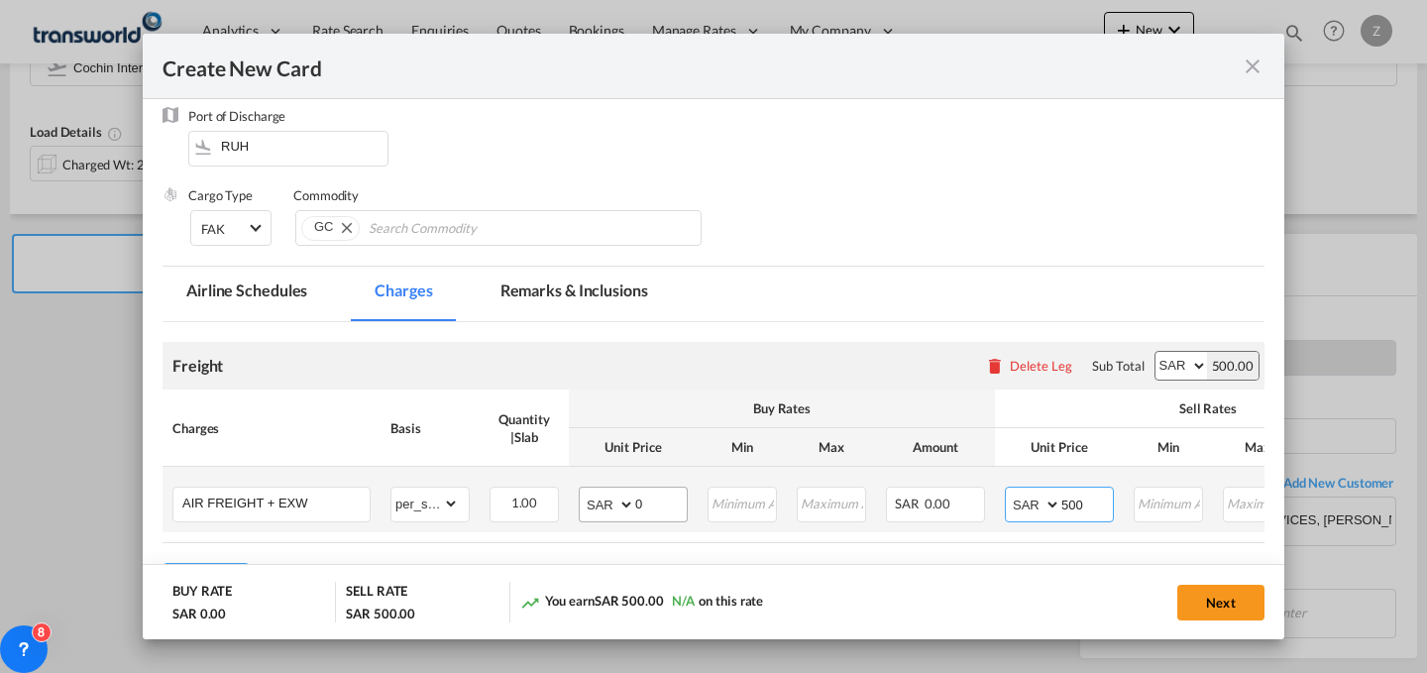
type input "500"
click at [648, 512] on input "0" at bounding box center [661, 503] width 52 height 30
type input "300"
click at [1223, 597] on button "Next" at bounding box center [1220, 603] width 87 height 36
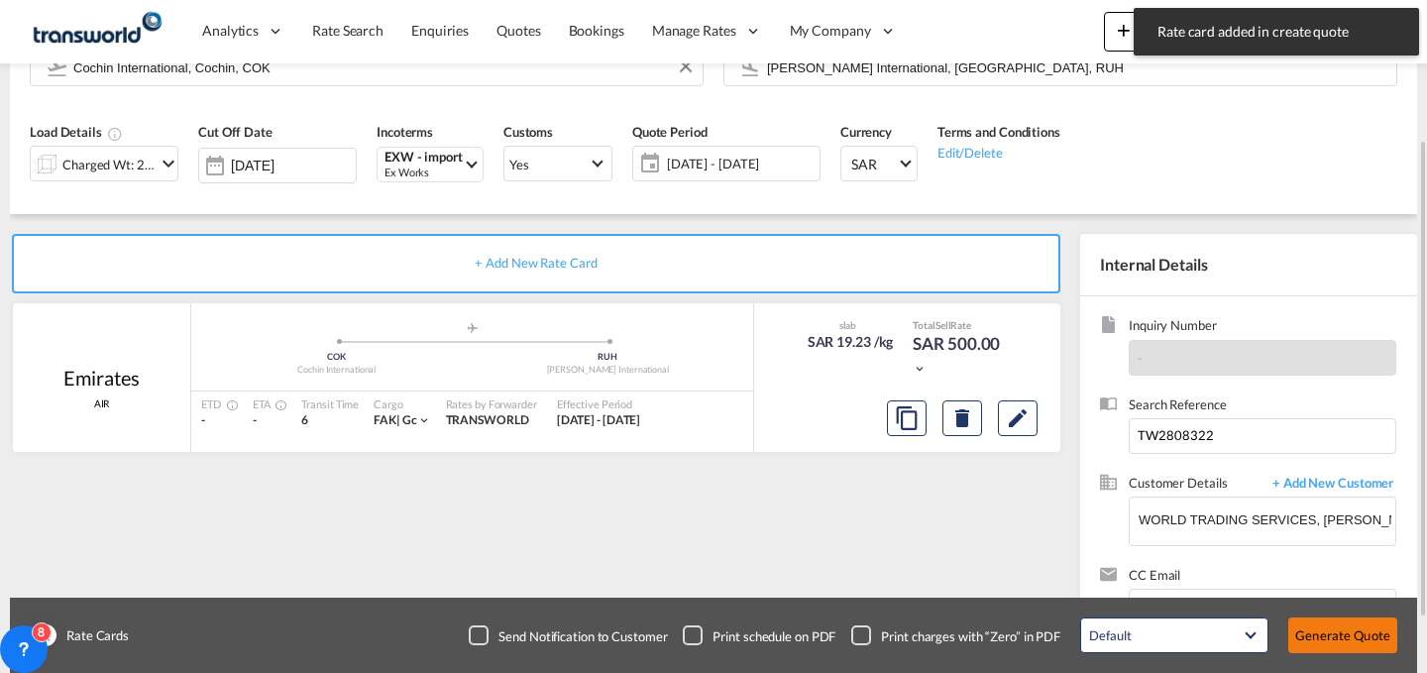
click at [1345, 625] on button "Generate Quote" at bounding box center [1342, 635] width 109 height 36
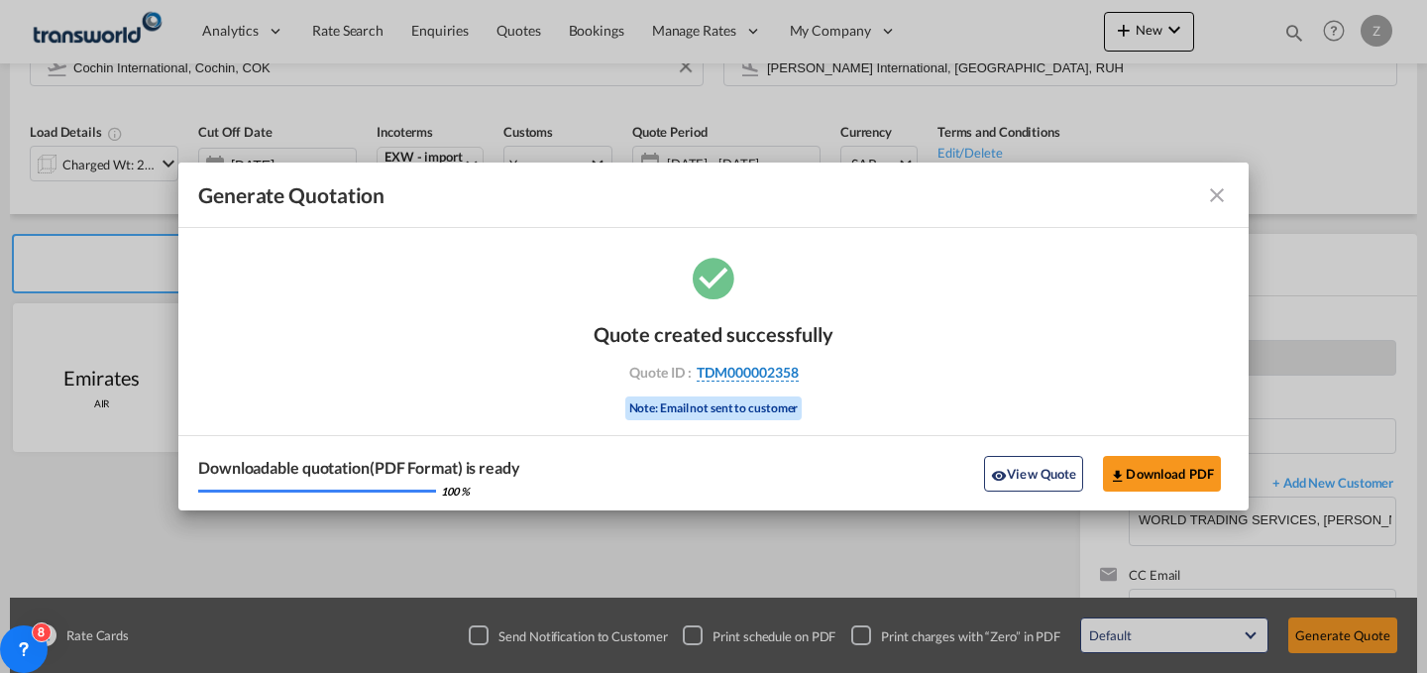
click at [758, 368] on span "TDM000002358" at bounding box center [748, 373] width 102 height 18
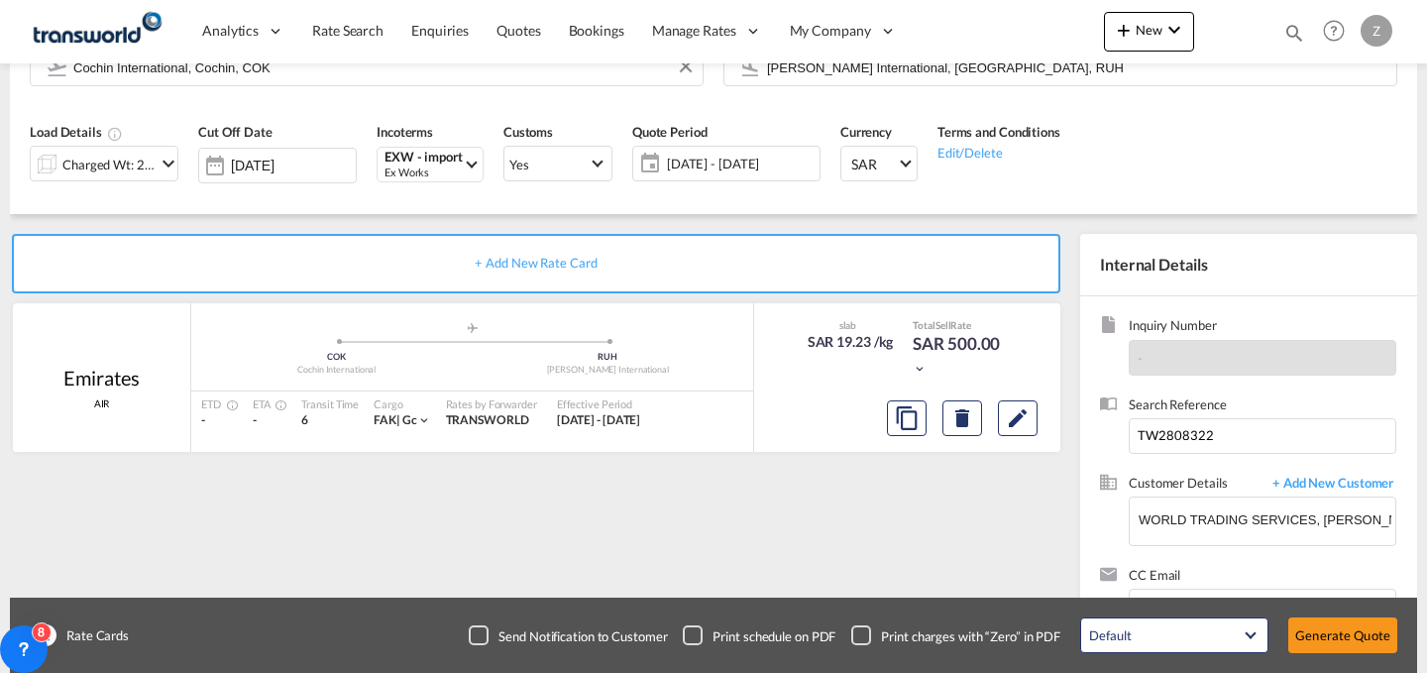
click at [758, 368] on div "Quote created successfully Quote ID : TDM000002358 Note: Email not sent to cust…" at bounding box center [714, 352] width 120 height 66
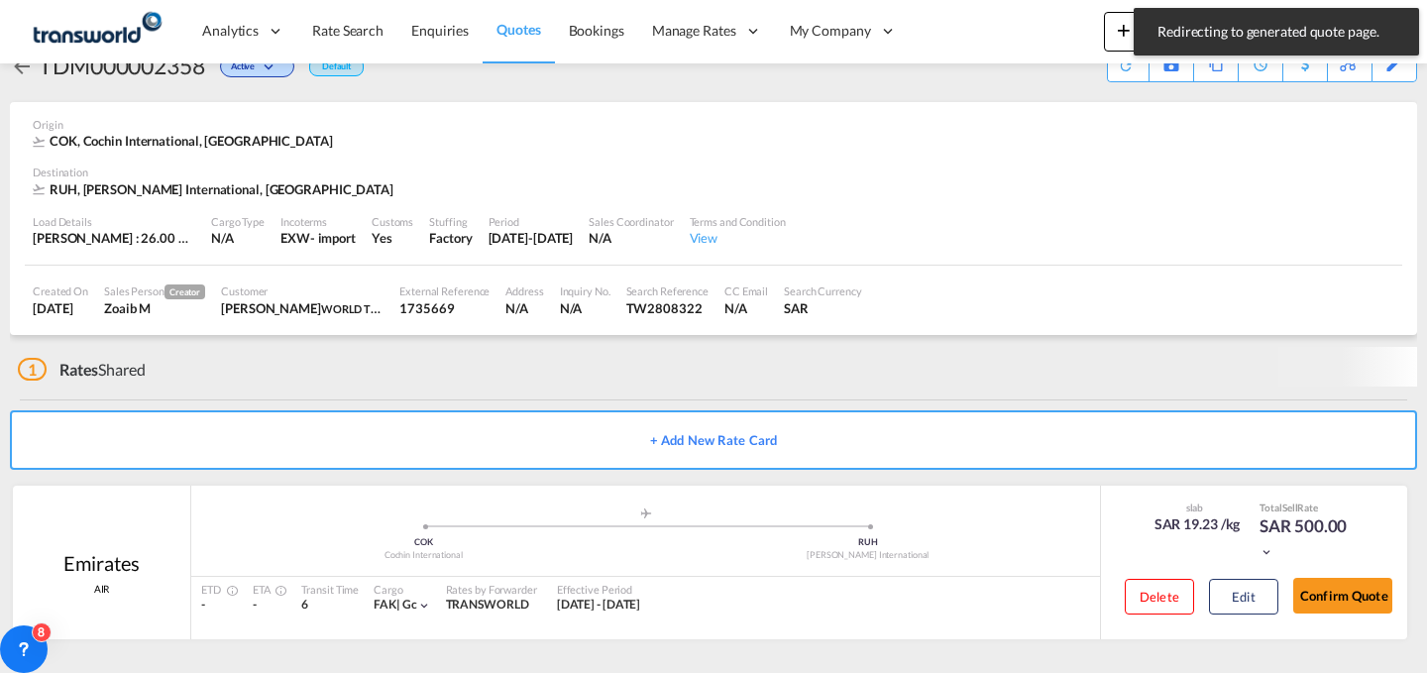
scroll to position [38, 0]
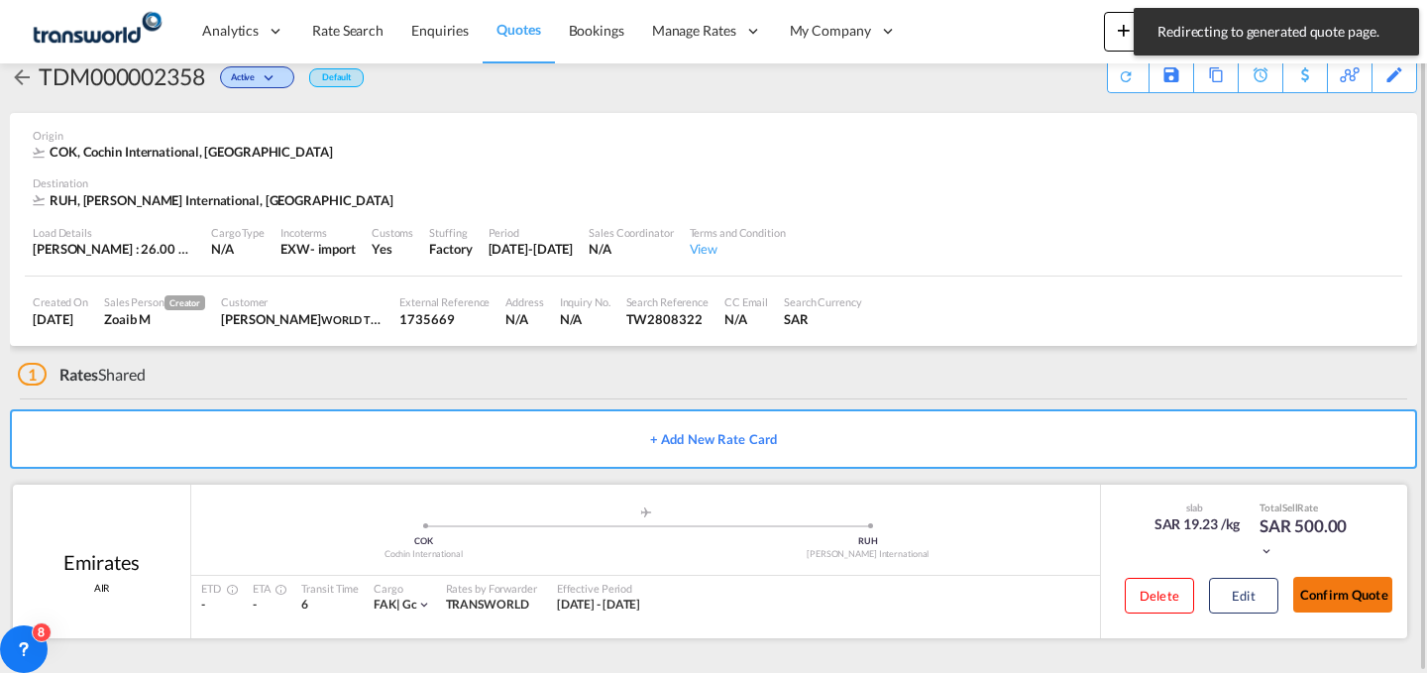
click at [1329, 577] on button "Confirm Quote" at bounding box center [1342, 595] width 99 height 36
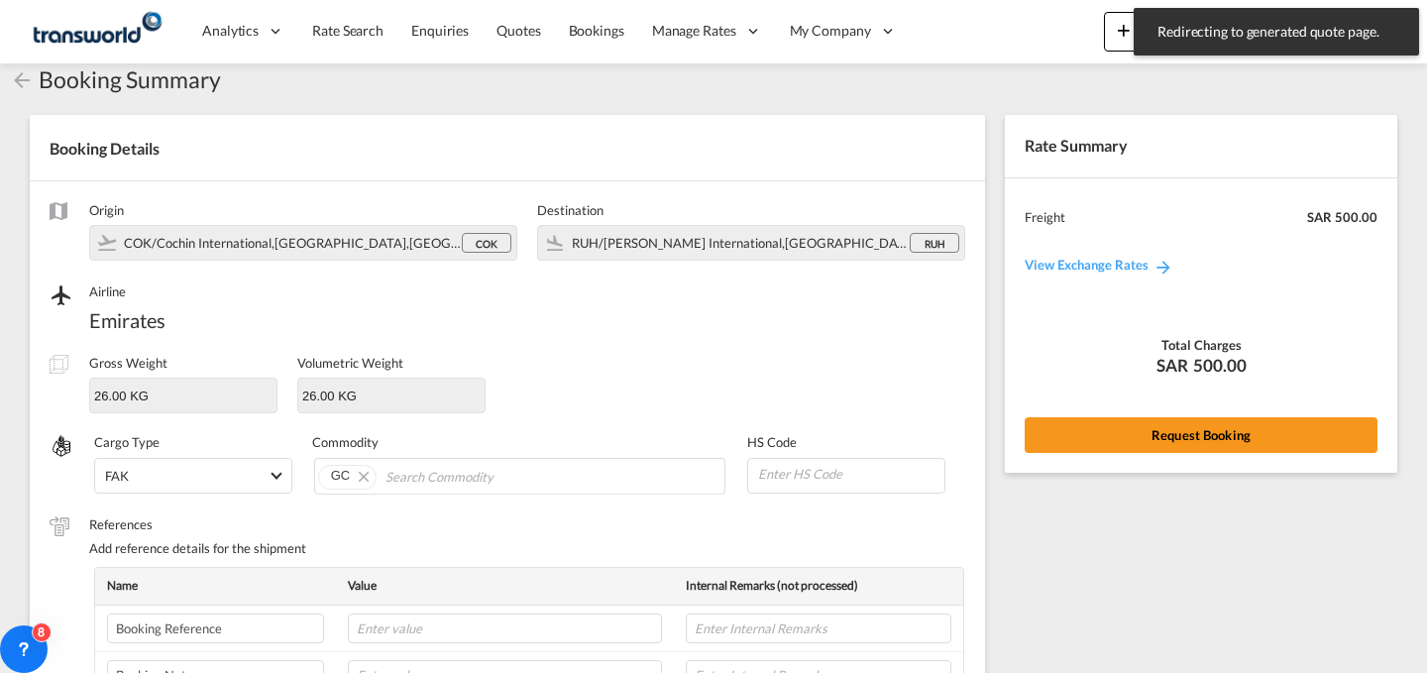
scroll to position [662, 0]
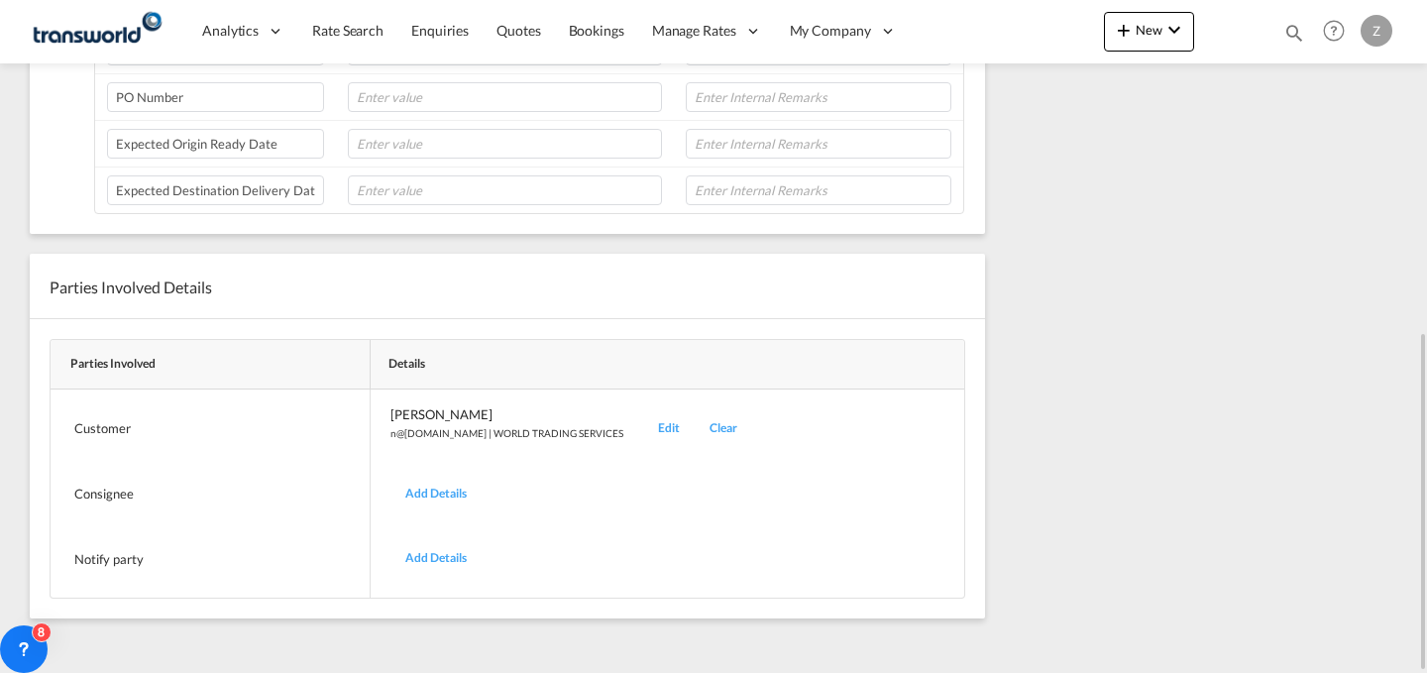
click at [643, 429] on div "Edit" at bounding box center [669, 428] width 52 height 47
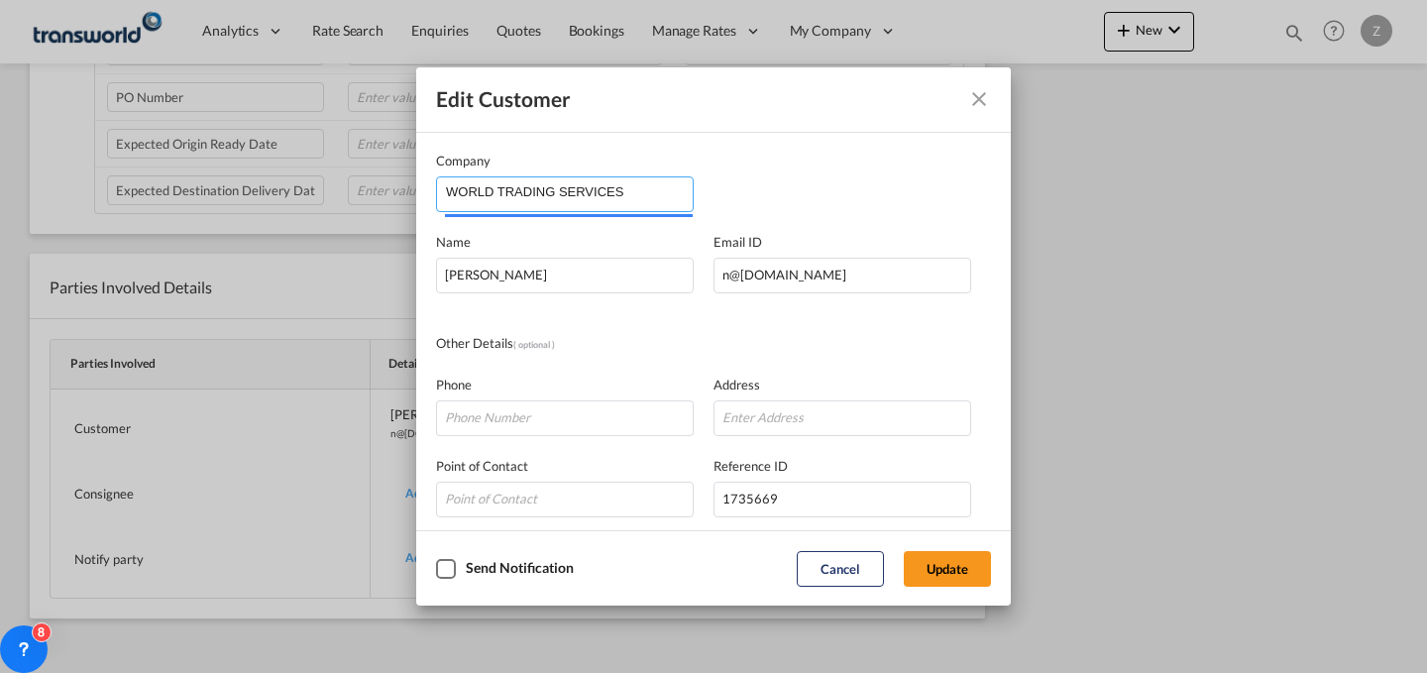
drag, startPoint x: 630, startPoint y: 203, endPoint x: 272, endPoint y: 227, distance: 359.5
click at [272, 227] on div "Edit Customer Company WORLD TRADING SERVICES Name [PERSON_NAME] Email ID [EMAIL…" at bounding box center [713, 336] width 1427 height 673
paste input "is UNITED TECHNOLOGY OF ELECTRIC SUBSTATIONS &SWITCHGEARS CO"
click at [459, 187] on input "is UNITED TECHNOLOGY OF ELECTRIC SUBSTATIONS &SWITCHGEARS CO" at bounding box center [569, 192] width 247 height 30
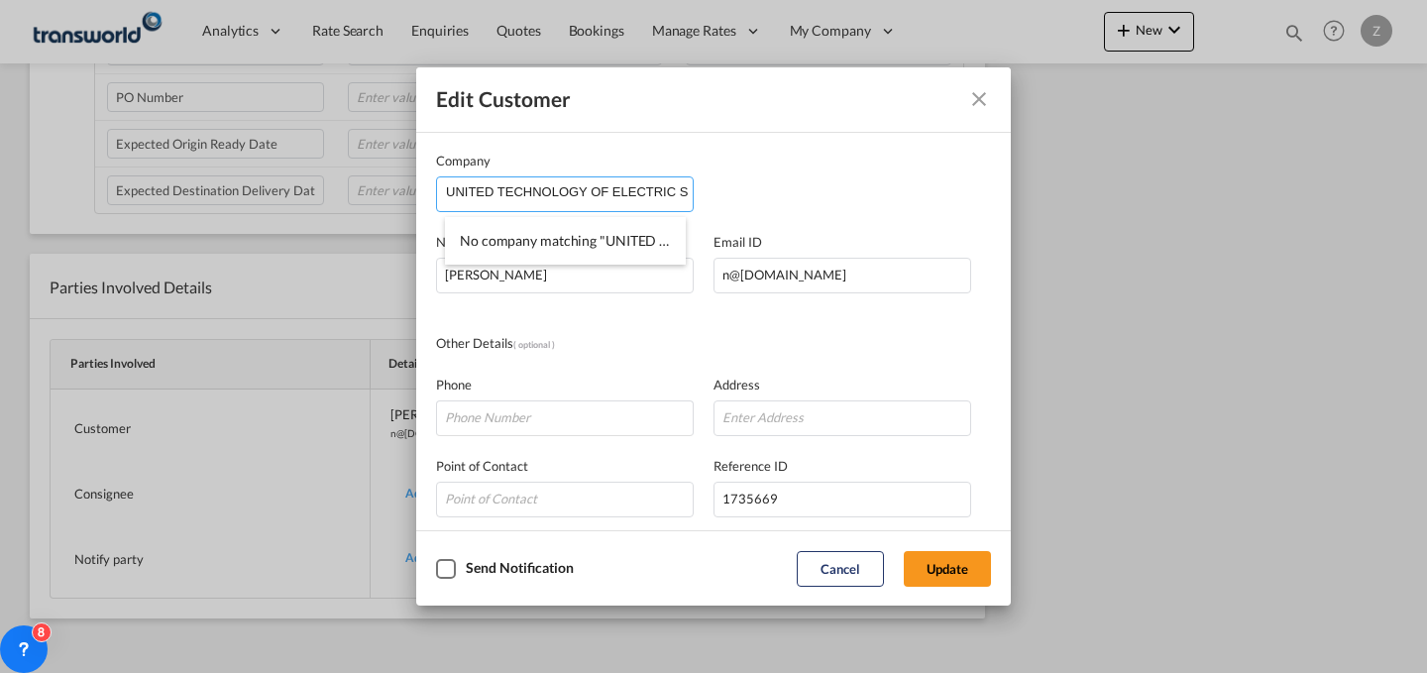
scroll to position [0, 218]
drag, startPoint x: 611, startPoint y: 189, endPoint x: 966, endPoint y: 159, distance: 356.1
click at [966, 159] on div "Company UNITED TECHNOLOGY OF ELECTRIC SUBSTATIONS &SWITCHGEARS CO" at bounding box center [713, 181] width 555 height 61
click at [606, 224] on li "UNITED TECHNOLOGY OF ELECTRIC SUBSTATIONS & SWITCHGEARS CO" at bounding box center [565, 241] width 241 height 48
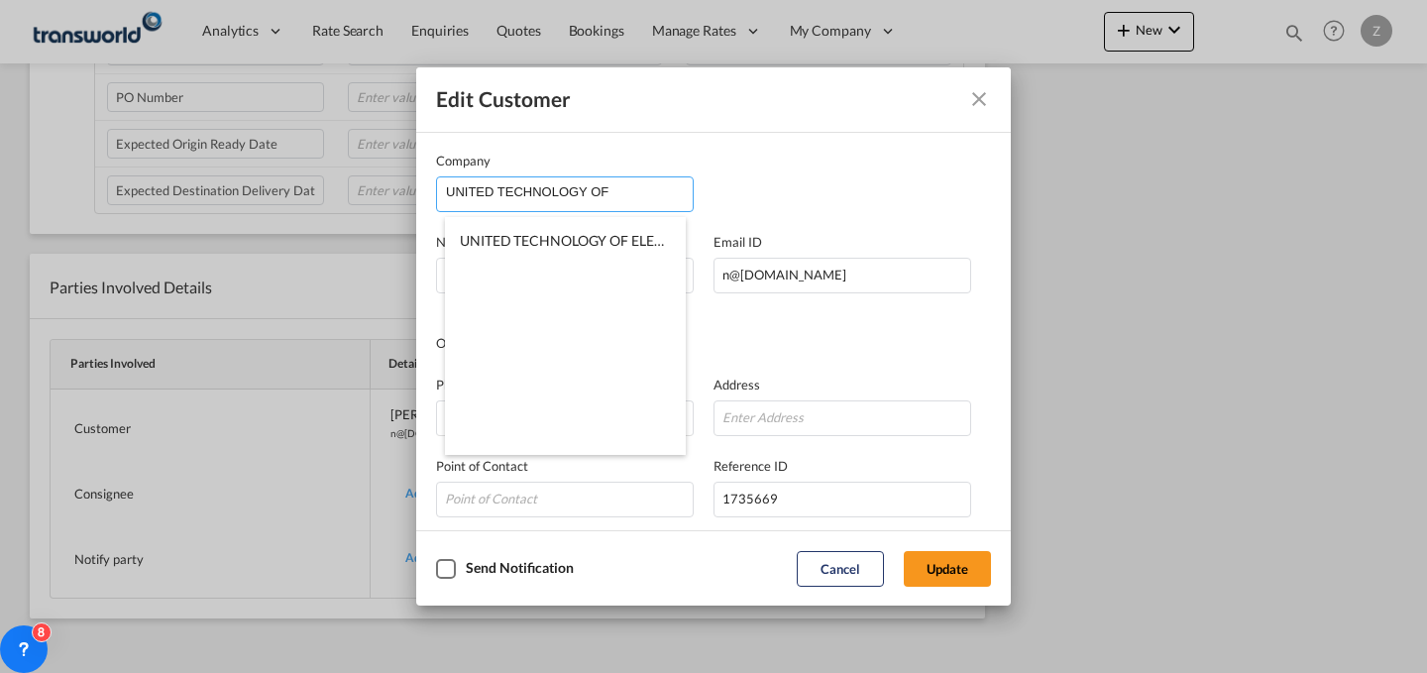
type input "UNITED TECHNOLOGY OF ELECTRIC SUBSTATIONS & SWITCHGEARS CO"
type input "[EMAIL_ADDRESS][DOMAIN_NAME]"
type input "0505228358"
type input "1267108"
type input "14545"
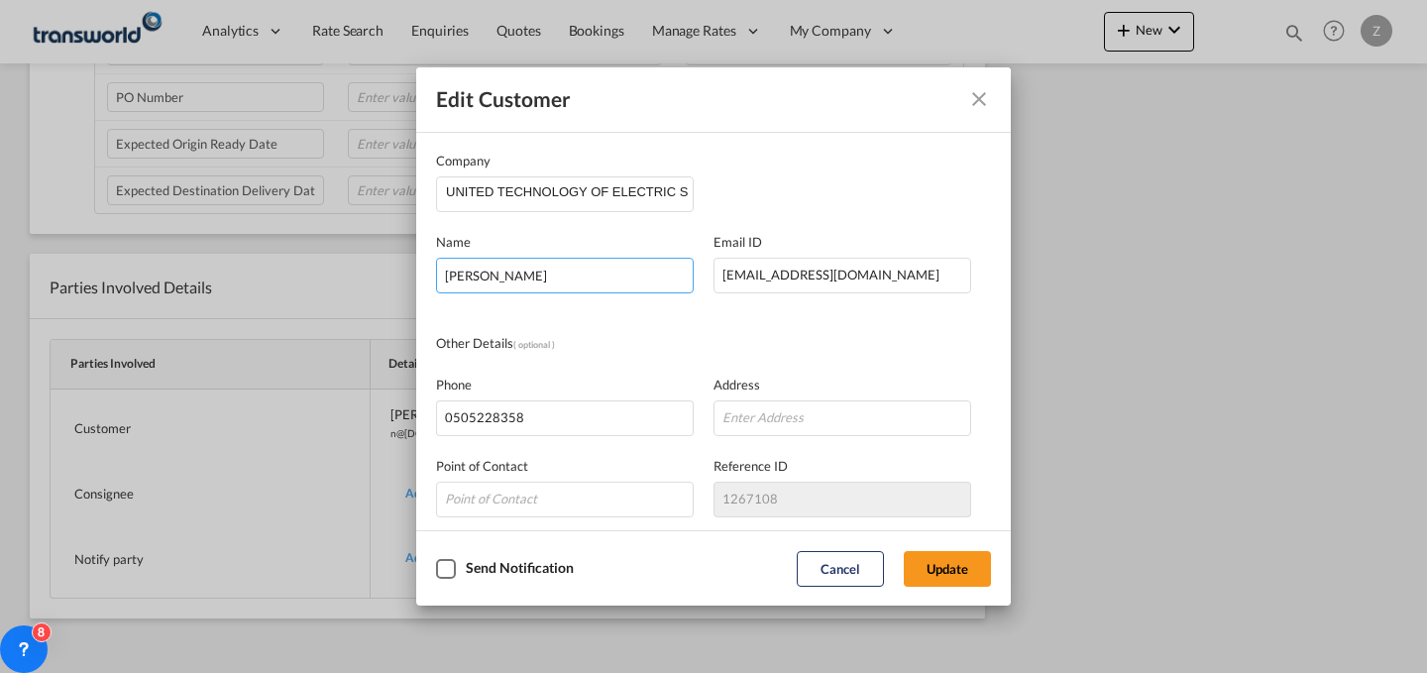
drag, startPoint x: 642, startPoint y: 283, endPoint x: 308, endPoint y: 281, distance: 334.0
click at [308, 281] on div "Edit Customer Company UNITED TECHNOLOGY OF ELECTRIC SUBSTATIONS & SWITCHGEARS C…" at bounding box center [713, 336] width 1427 height 673
type input "[PERSON_NAME]"
click at [945, 569] on button "Update" at bounding box center [947, 569] width 87 height 36
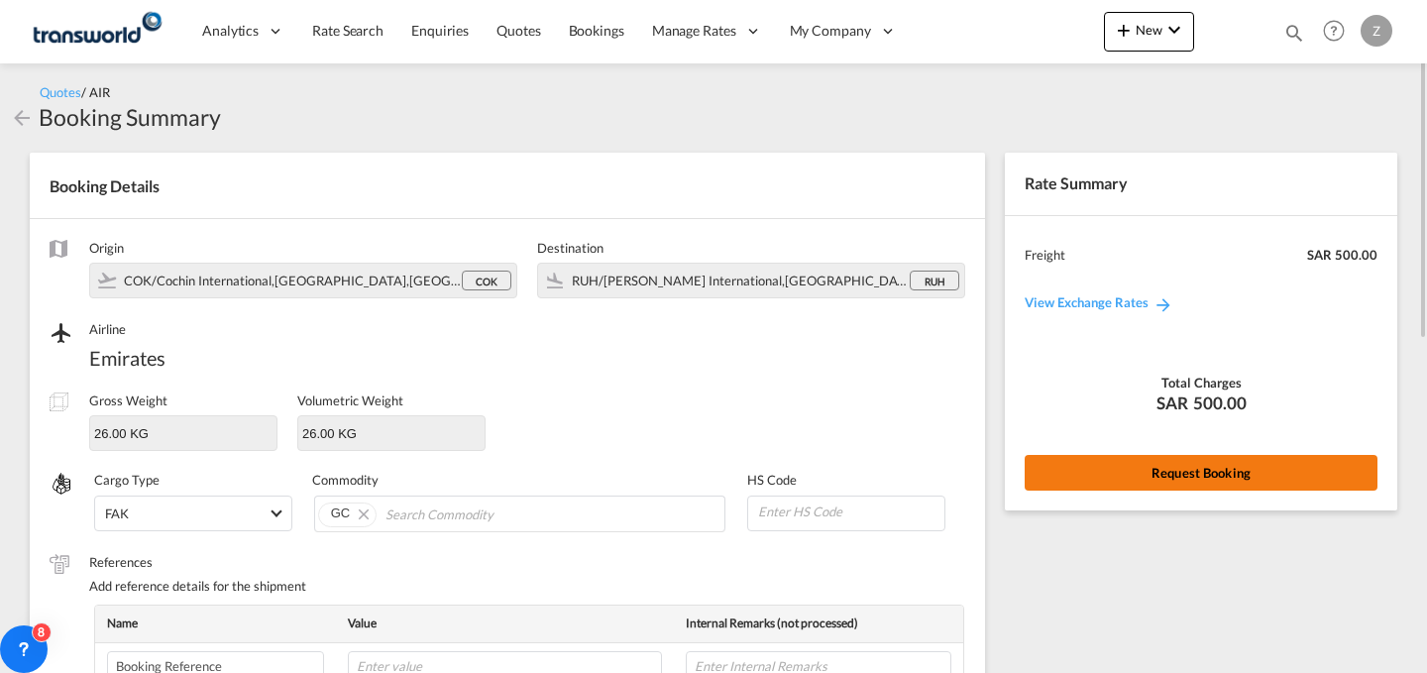
click at [1123, 465] on button "Request Booking" at bounding box center [1201, 473] width 353 height 36
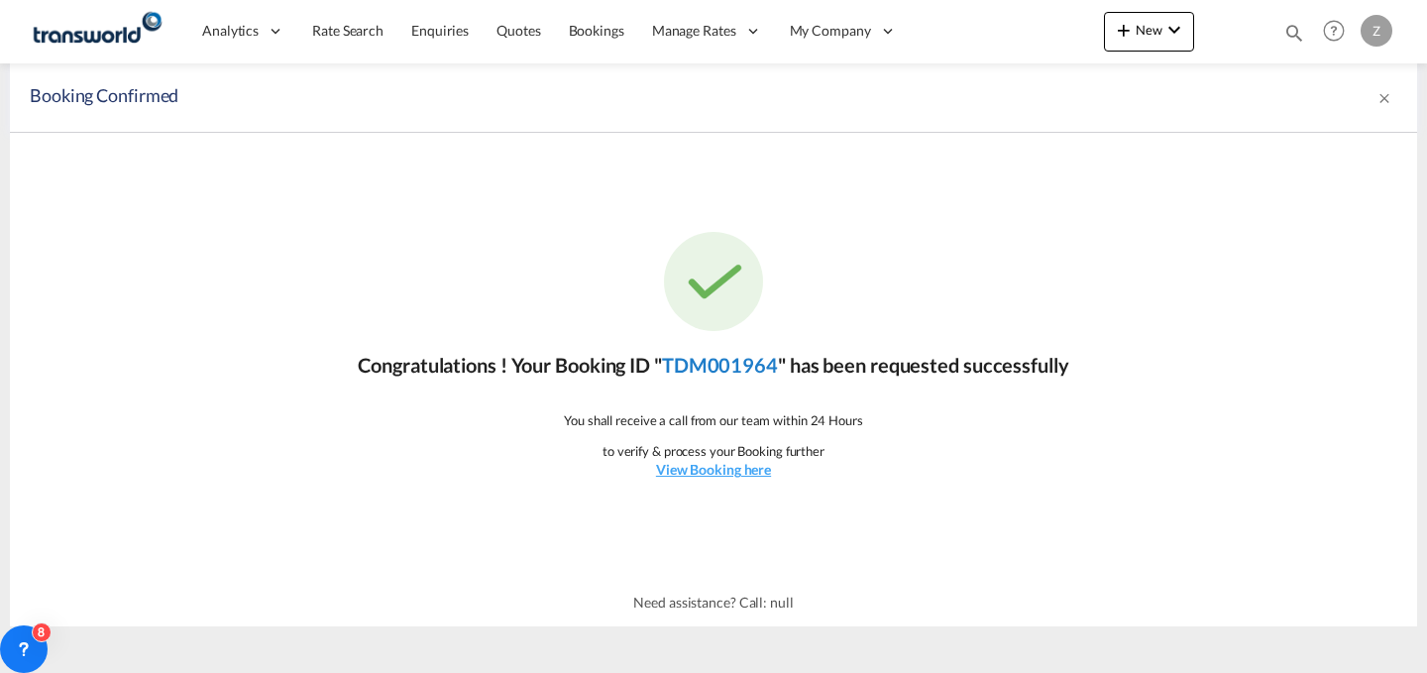
click at [736, 353] on link "TDM001964" at bounding box center [720, 365] width 116 height 24
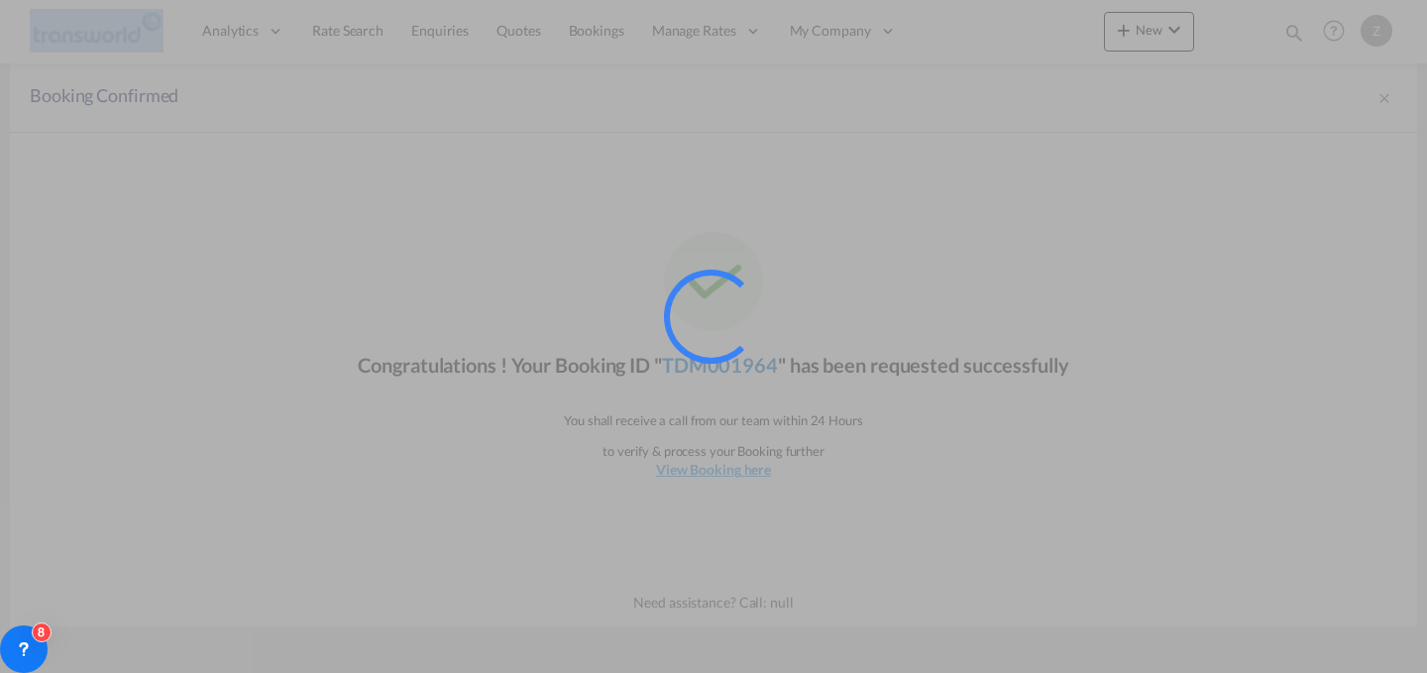
click at [736, 353] on div at bounding box center [711, 316] width 119 height 119
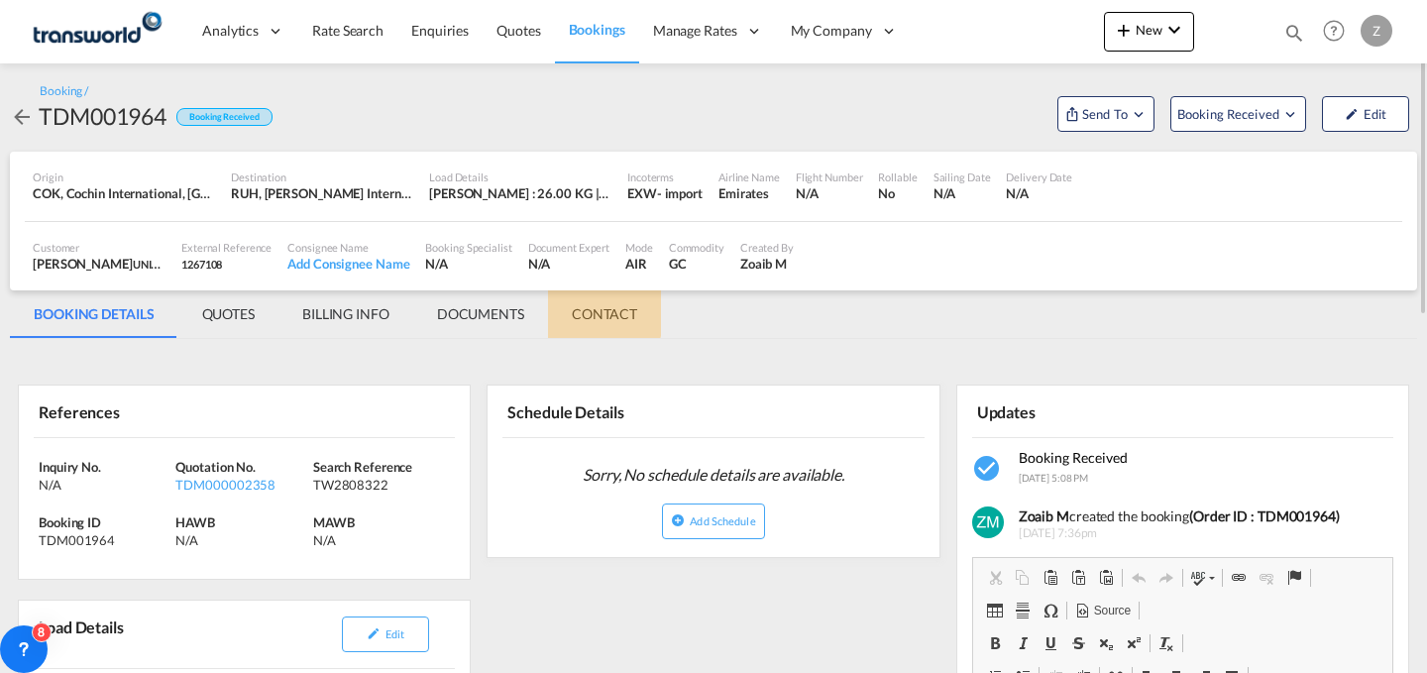
click at [574, 305] on md-tab-item "CONTACT" at bounding box center [604, 314] width 113 height 48
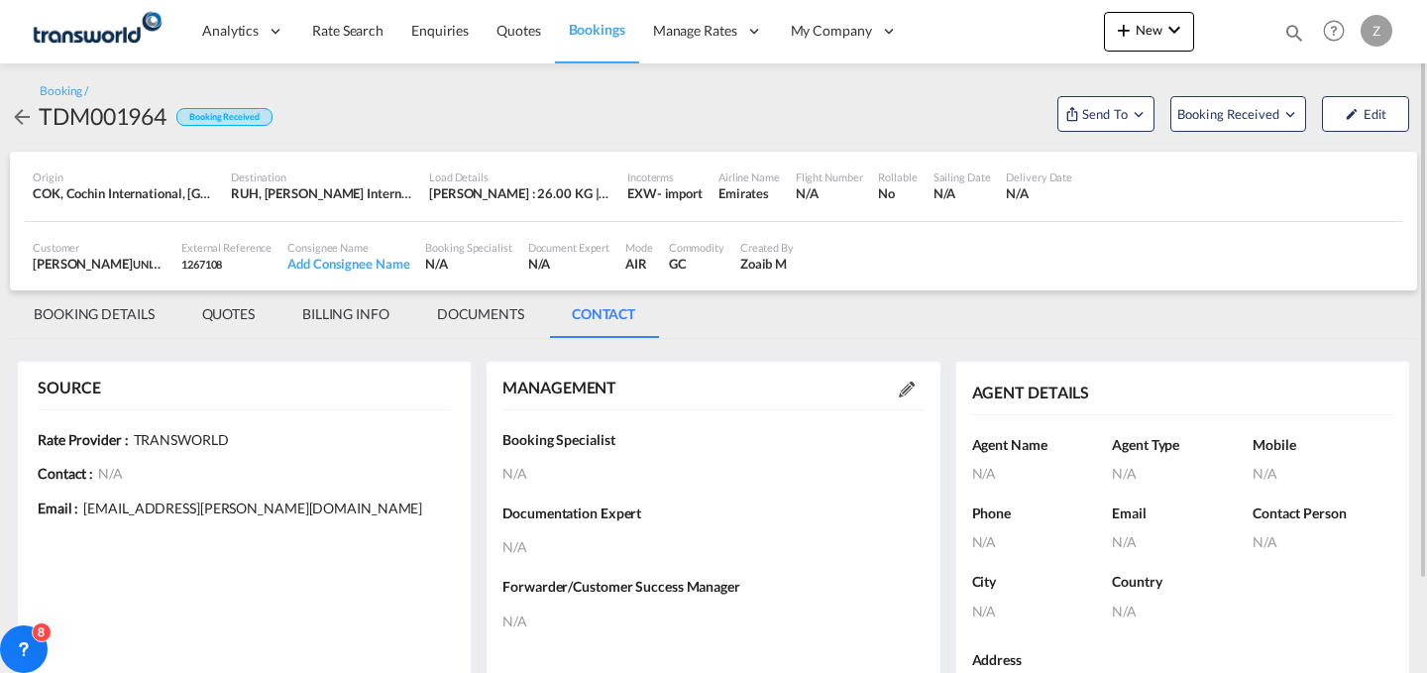
click at [903, 398] on div "MANAGEMENT" at bounding box center [712, 388] width 421 height 22
click at [907, 391] on md-icon at bounding box center [907, 390] width 16 height 16
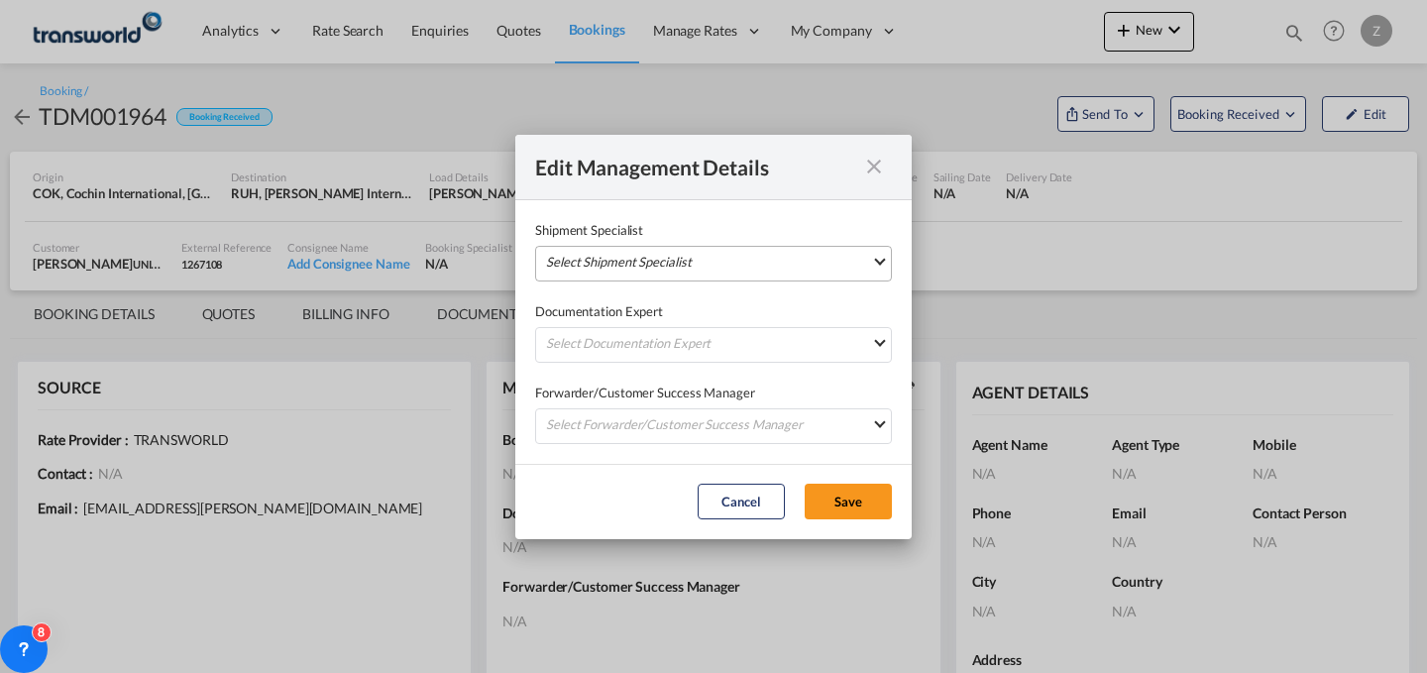
click at [829, 256] on md-select "Select Shipment Specialist [PERSON_NAME] W [PERSON_NAME][EMAIL_ADDRESS][PERSON_…" at bounding box center [713, 264] width 357 height 36
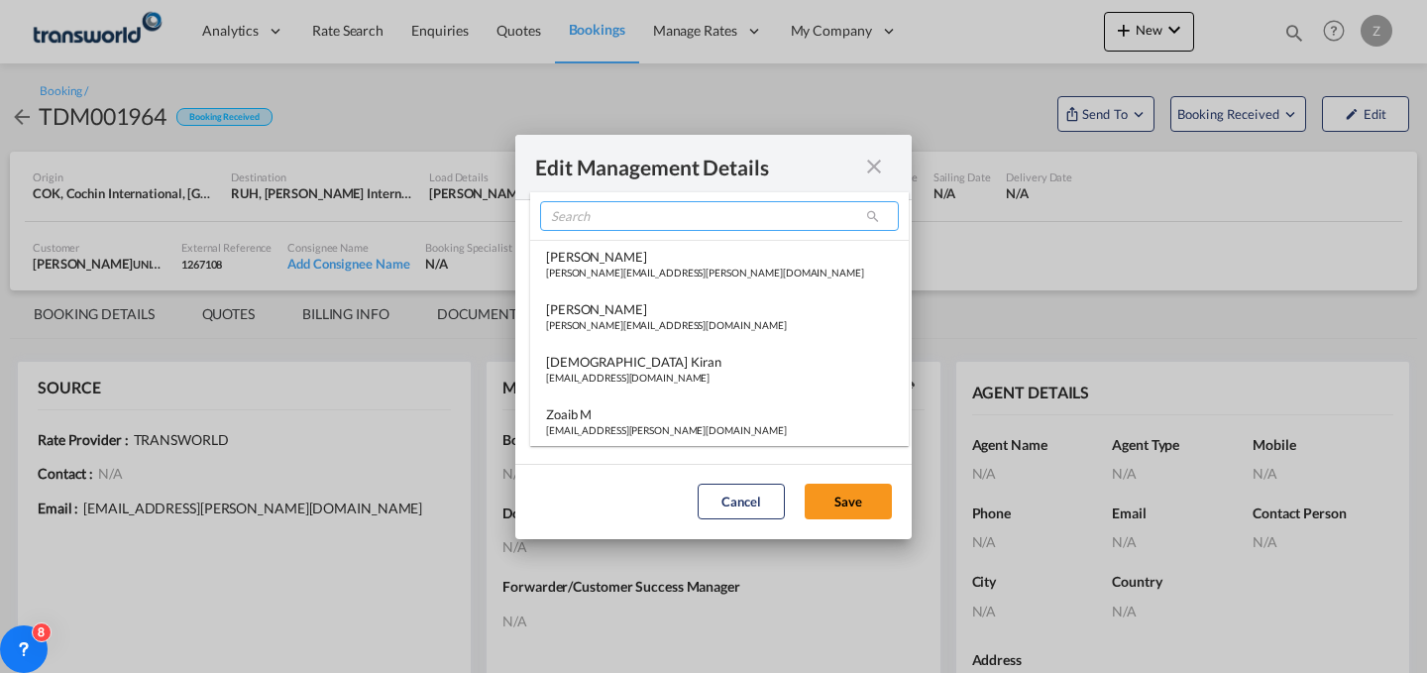
click at [783, 218] on input "search" at bounding box center [719, 216] width 359 height 30
click at [649, 217] on input "search" at bounding box center [719, 216] width 359 height 30
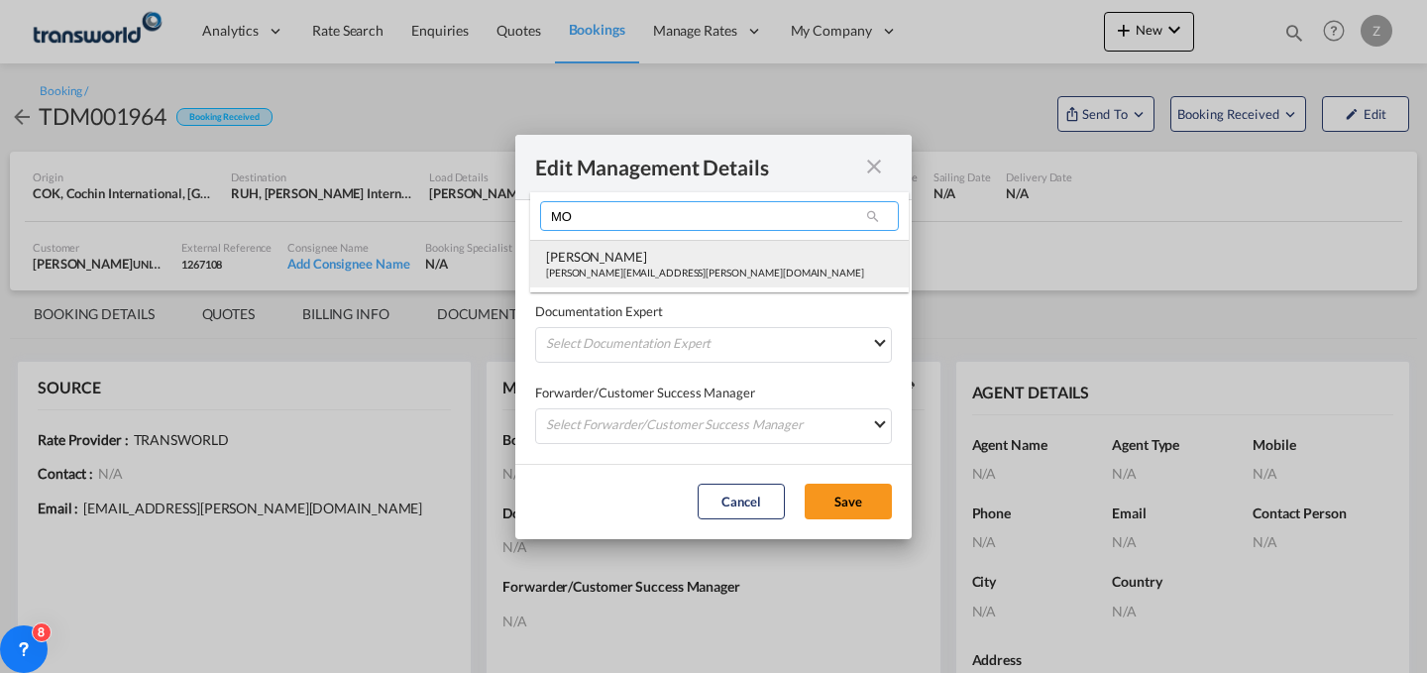
type input "MO"
click at [624, 256] on div "[PERSON_NAME]" at bounding box center [705, 257] width 318 height 18
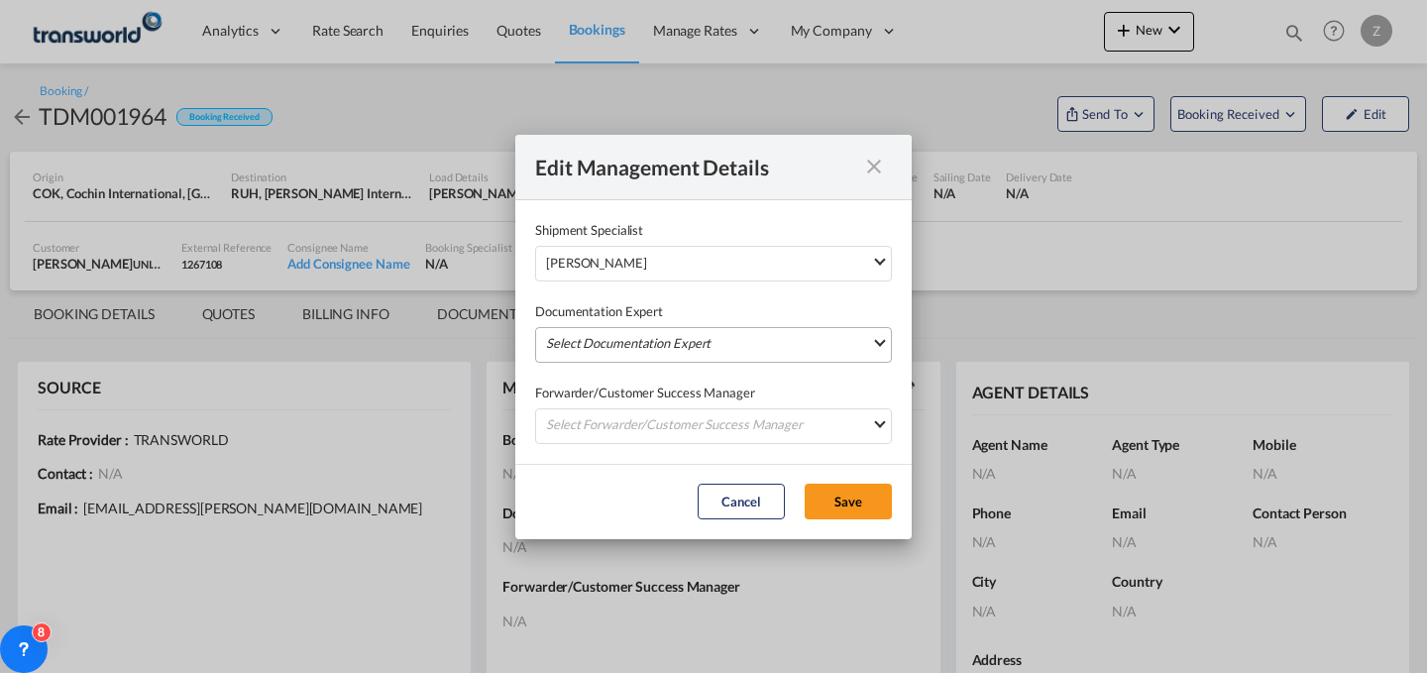
click at [623, 334] on md-select "Select Documentation Expert [PERSON_NAME] W [PERSON_NAME][EMAIL_ADDRESS][PERSON…" at bounding box center [713, 345] width 357 height 36
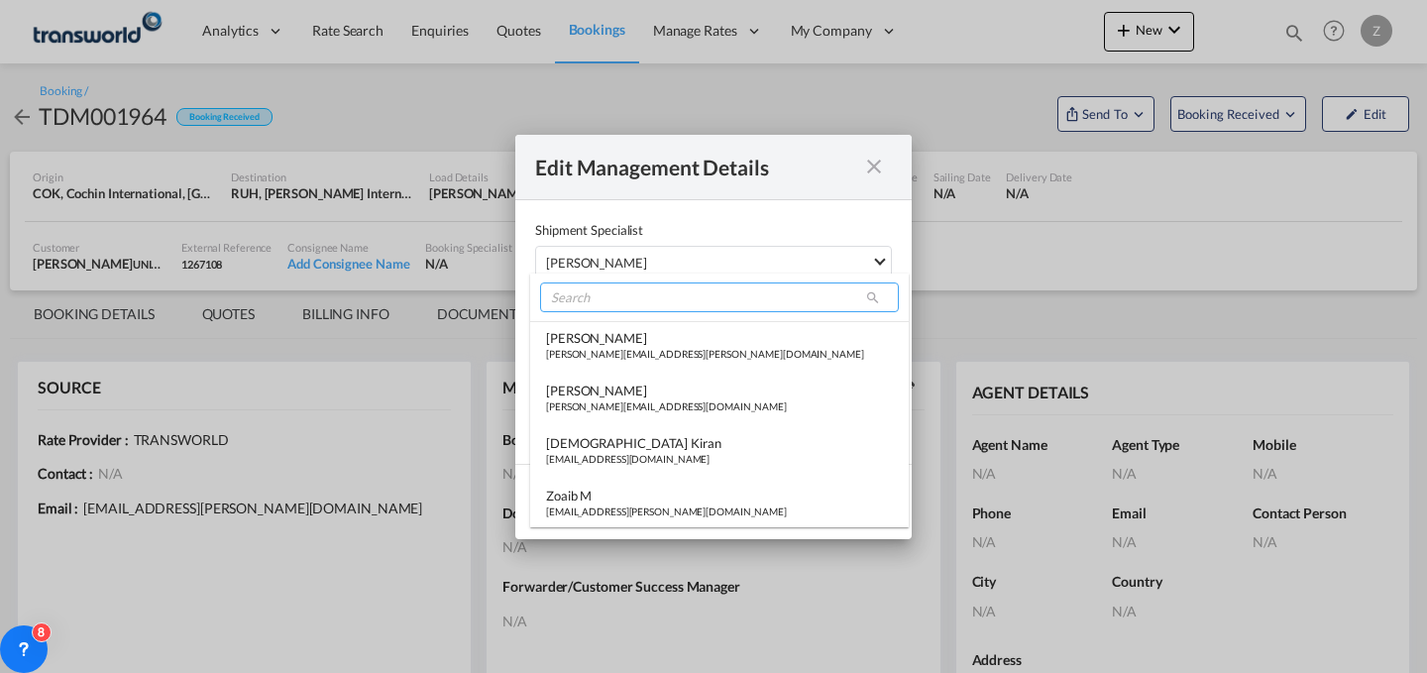
click at [689, 304] on input "search" at bounding box center [719, 297] width 359 height 30
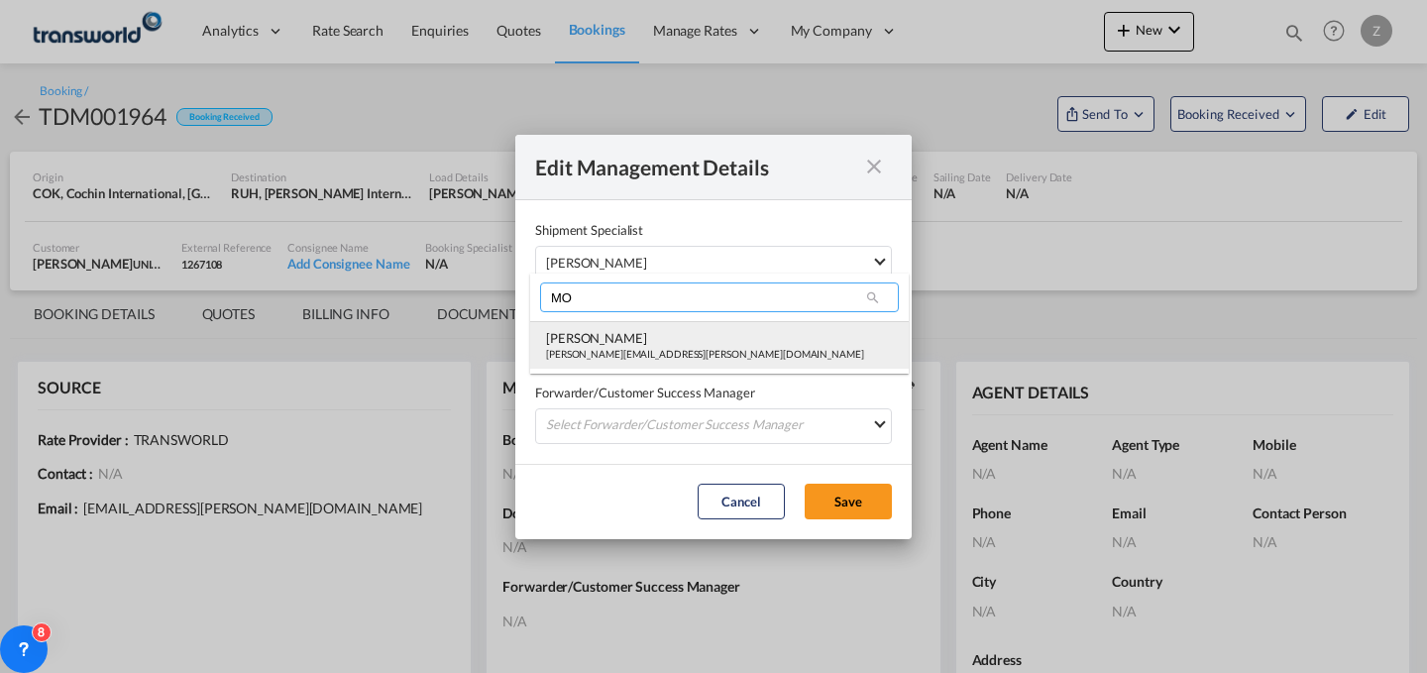
type input "MO"
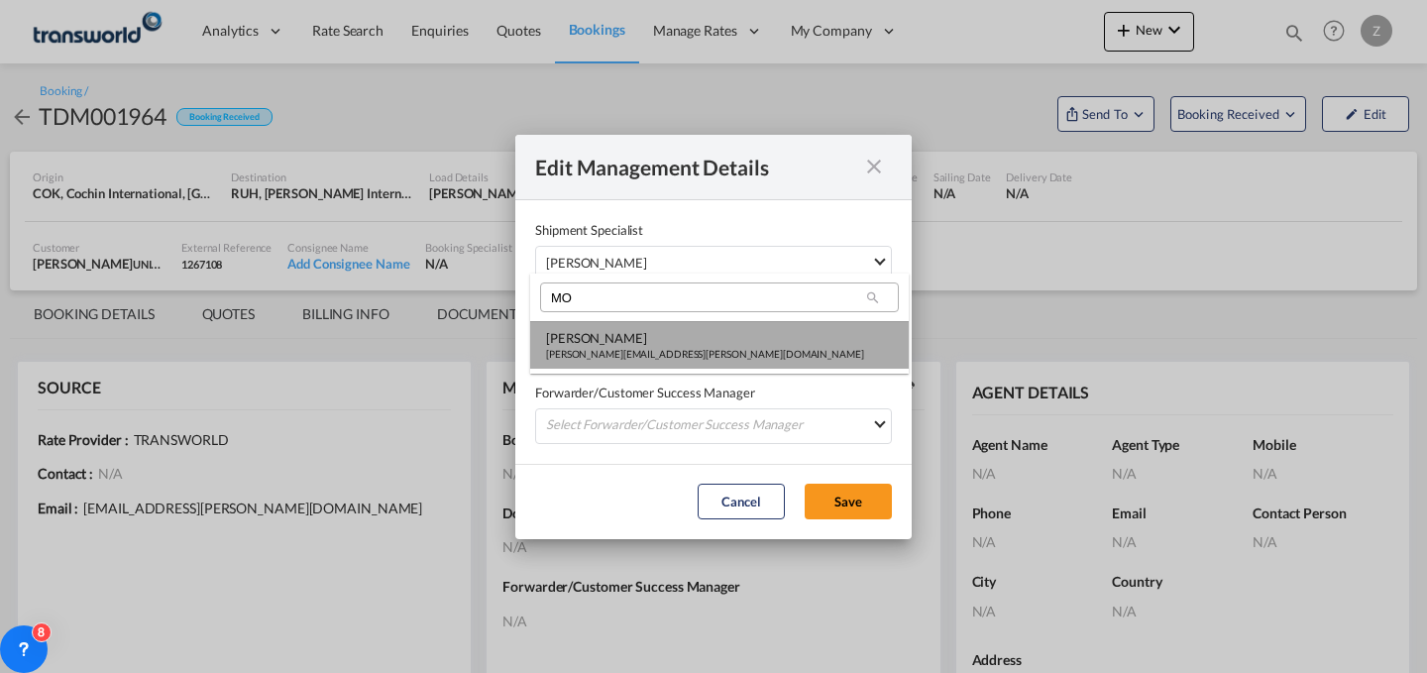
click at [659, 339] on div "[PERSON_NAME]" at bounding box center [705, 338] width 318 height 18
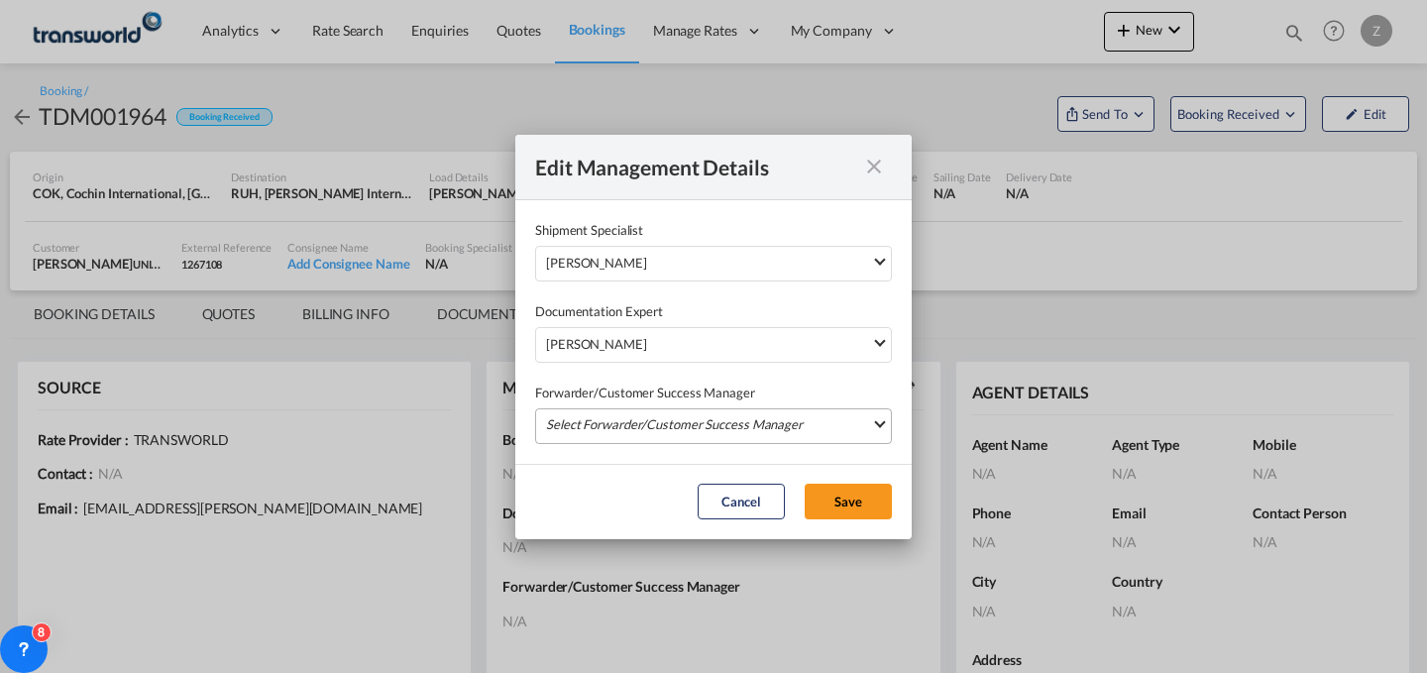
click at [661, 414] on md-select "Select Forwarder/Customer Success Manager [PERSON_NAME] [PERSON_NAME][EMAIL_ADD…" at bounding box center [713, 426] width 357 height 36
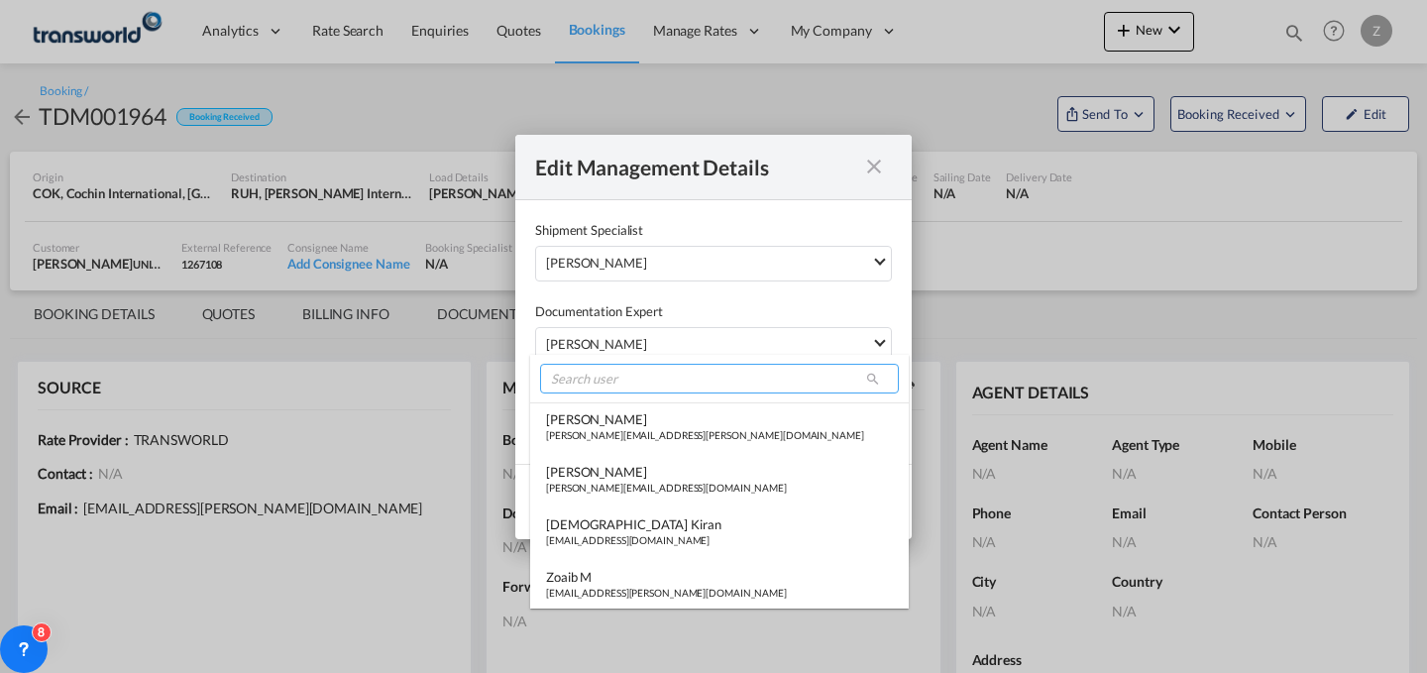
click at [682, 382] on input "search" at bounding box center [719, 379] width 359 height 30
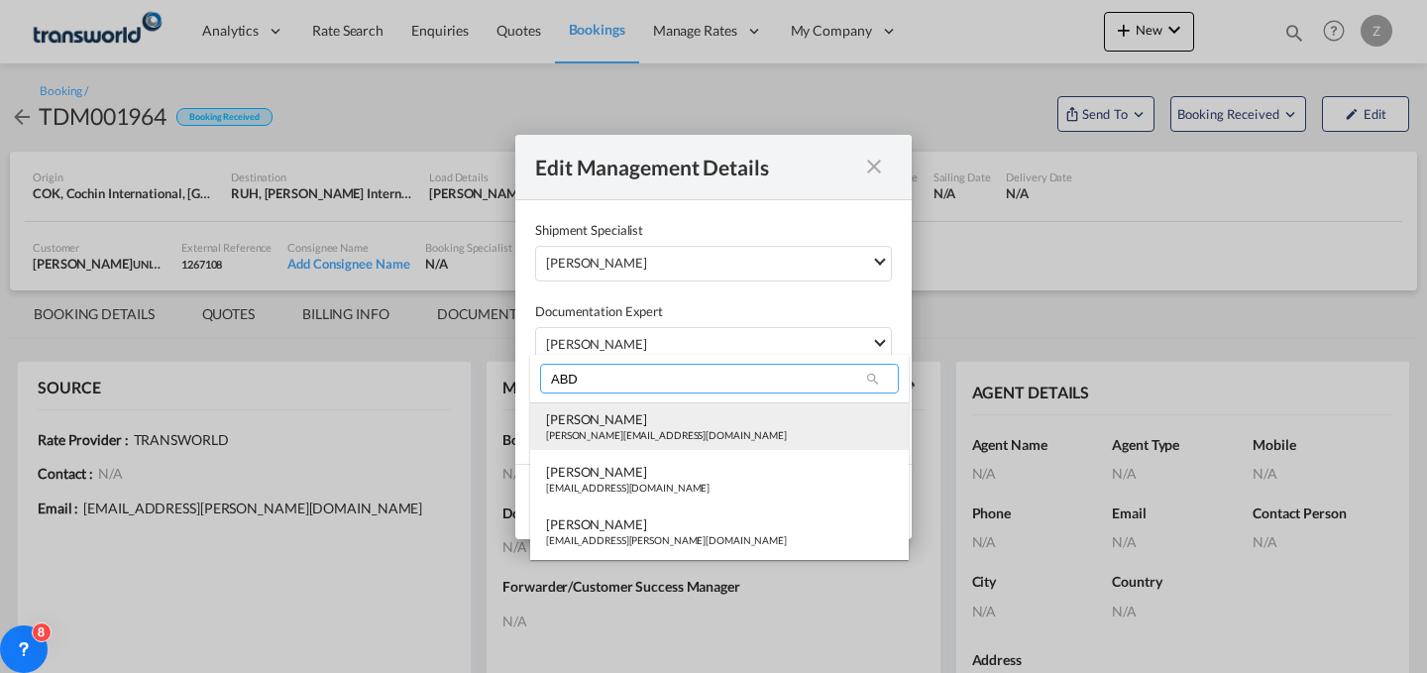
type input "ABD"
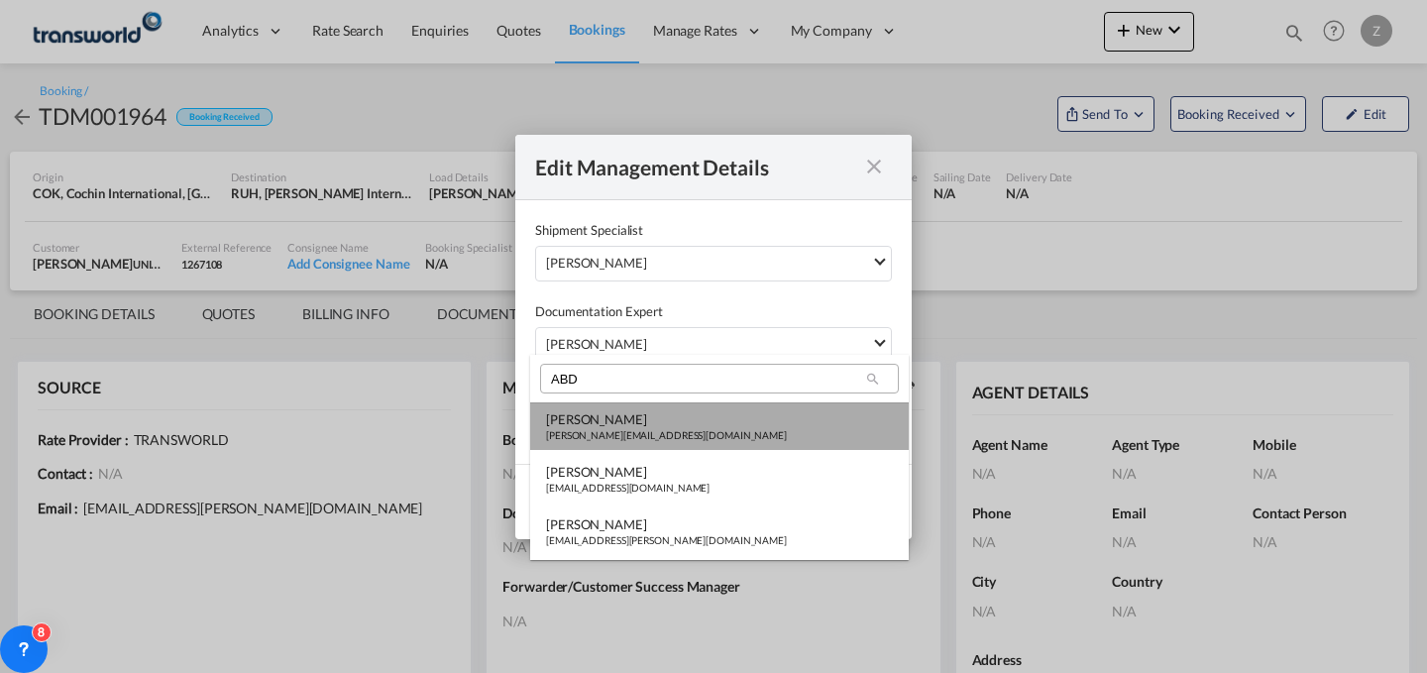
click at [652, 422] on div "[PERSON_NAME]" at bounding box center [666, 419] width 241 height 18
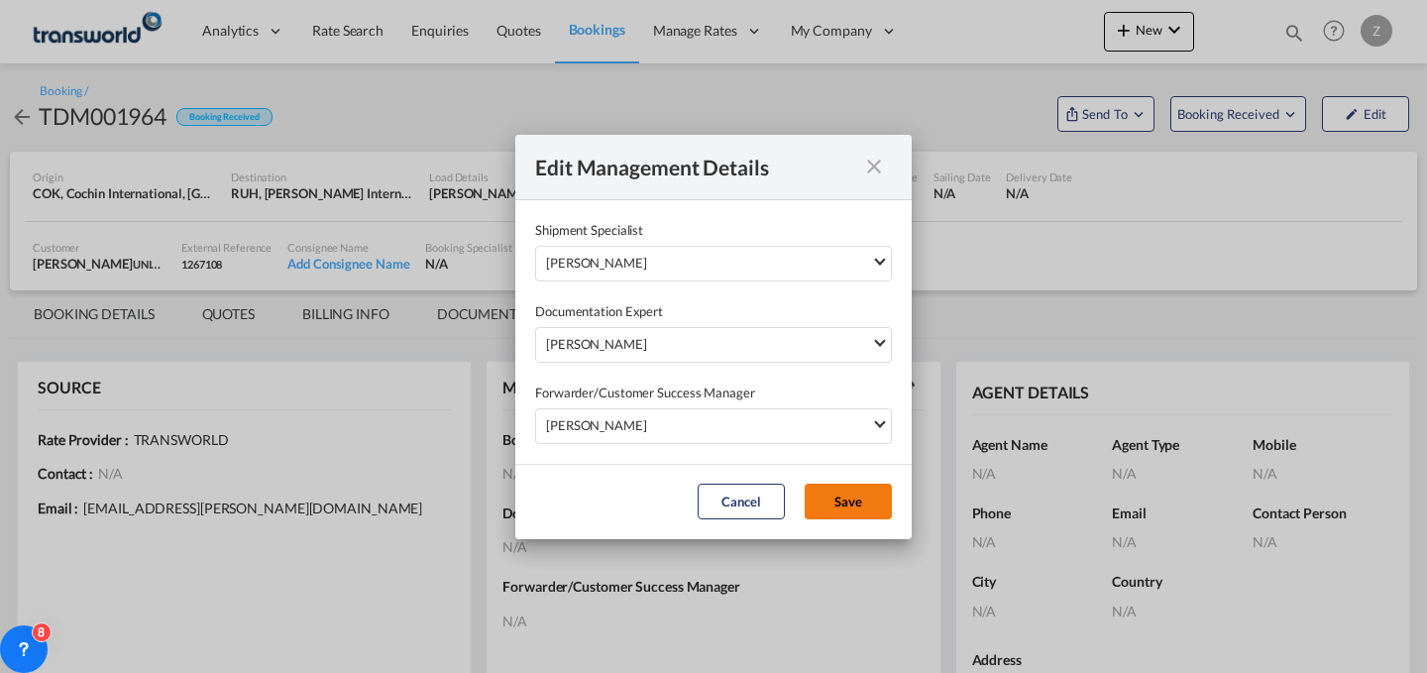
click at [850, 494] on button "Save" at bounding box center [848, 502] width 87 height 36
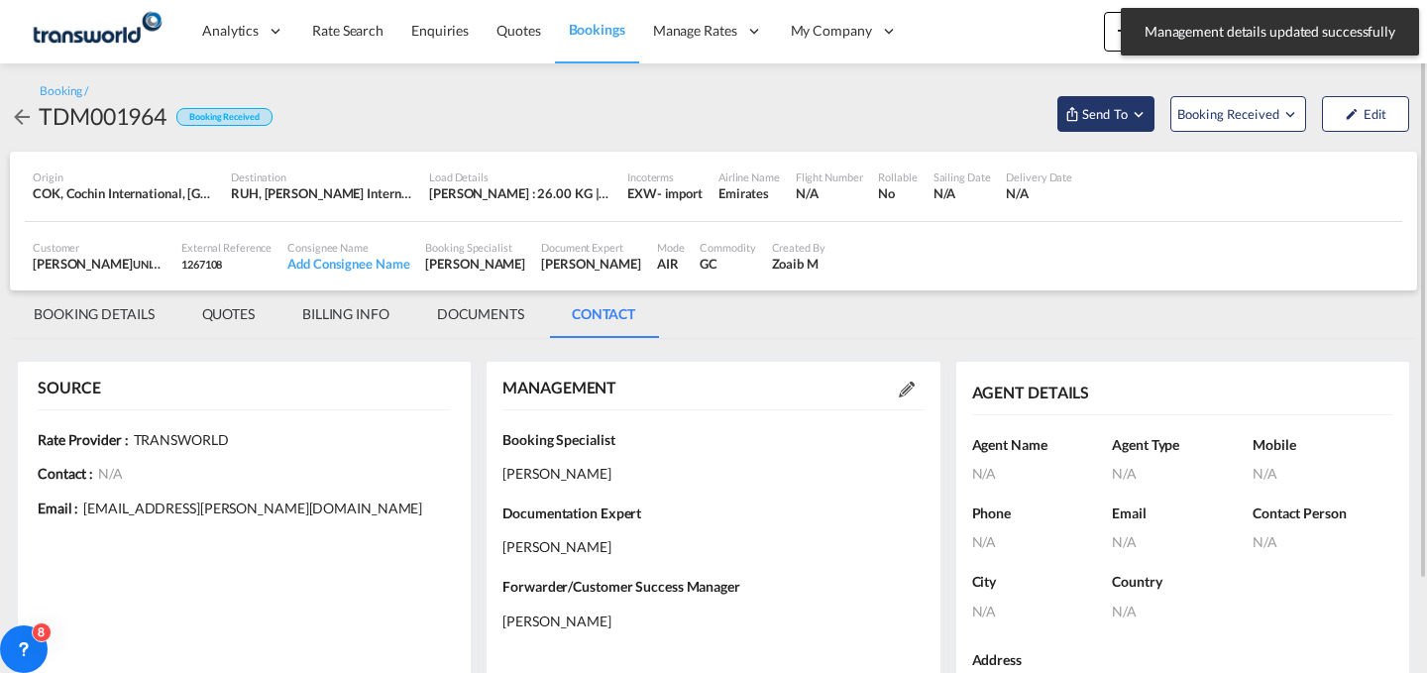
click at [1120, 102] on button "Send To" at bounding box center [1105, 114] width 97 height 36
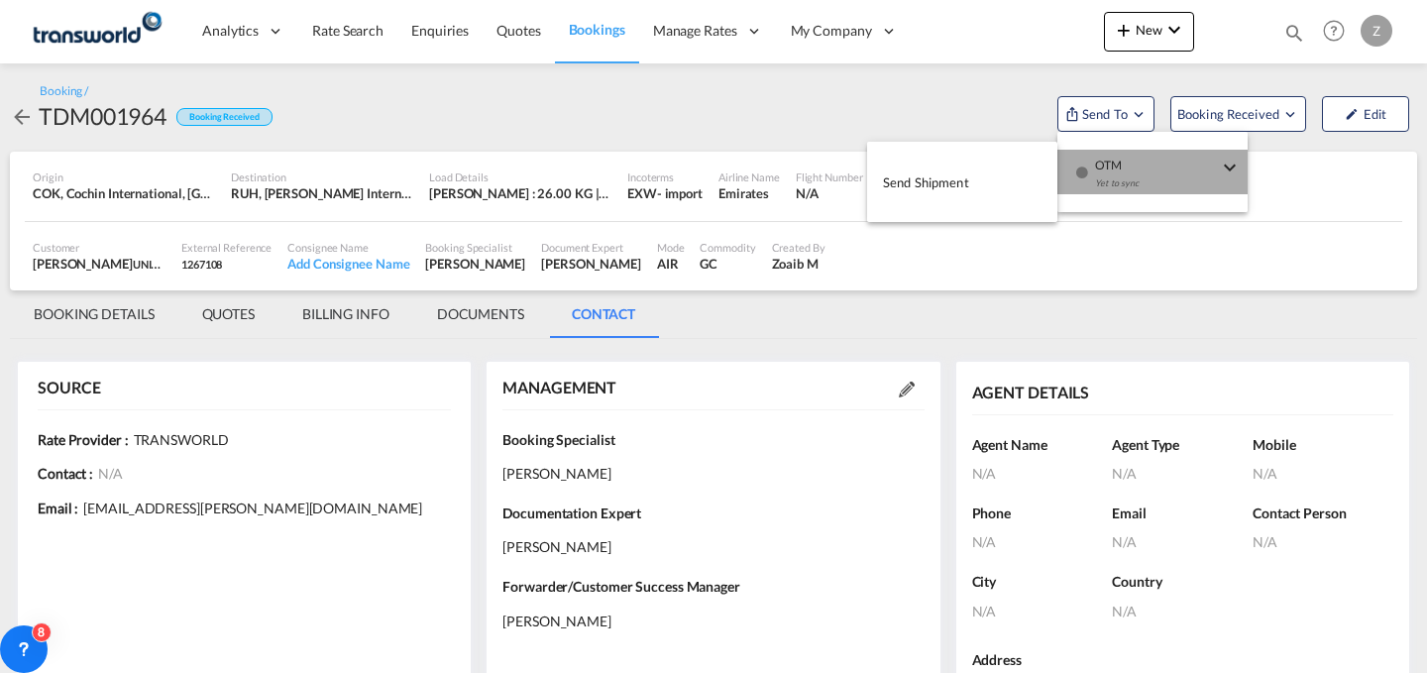
click at [1108, 156] on span "OTM" at bounding box center [1156, 159] width 123 height 18
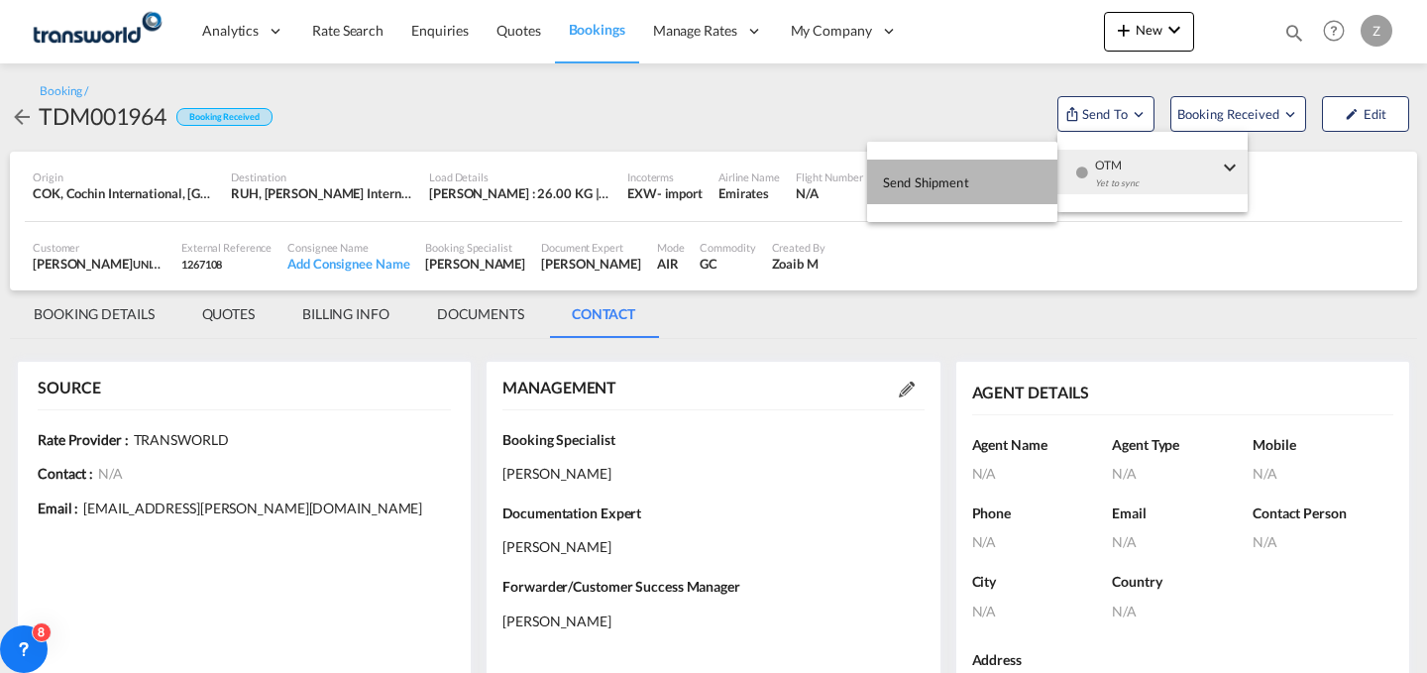
click at [958, 170] on span "Send Shipment" at bounding box center [926, 182] width 86 height 32
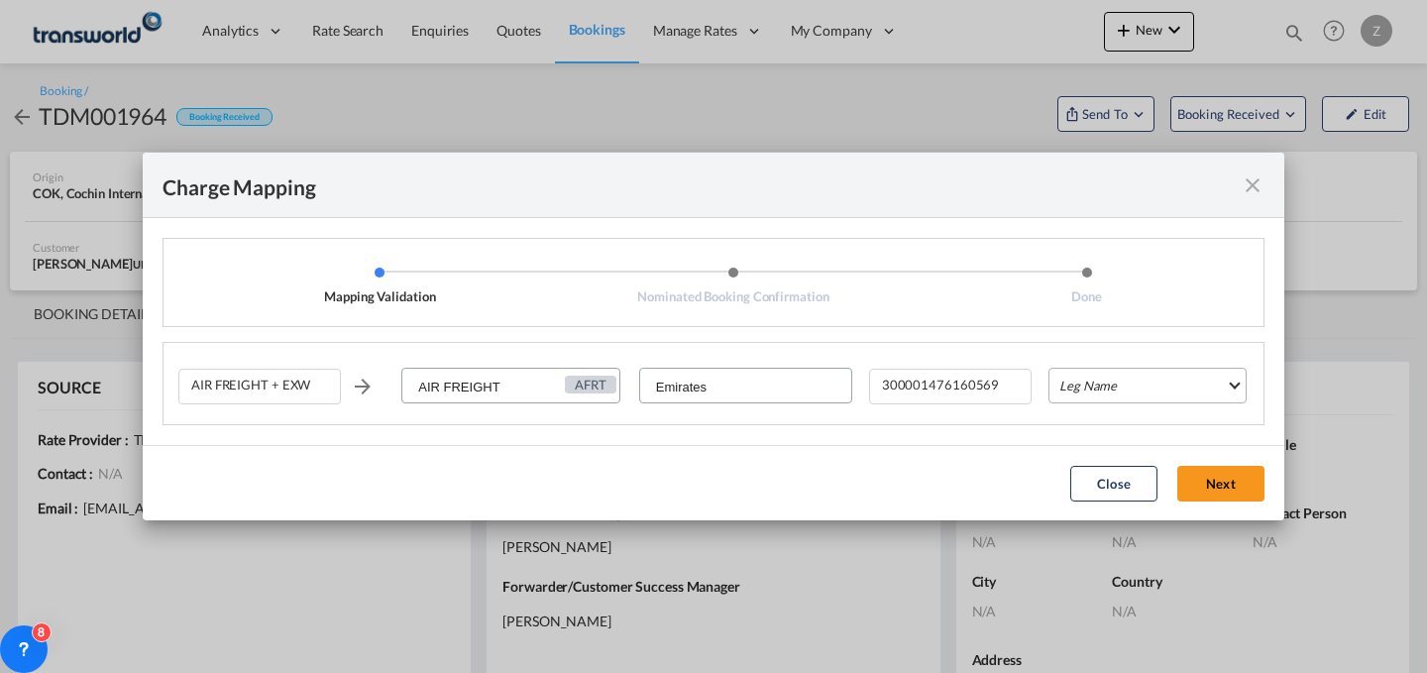
click at [1090, 384] on md-select "Leg Name HANDLING ORIGIN HANDLING DESTINATION OTHERS TL PICK UP CUSTOMS ORIGIN …" at bounding box center [1147, 386] width 198 height 36
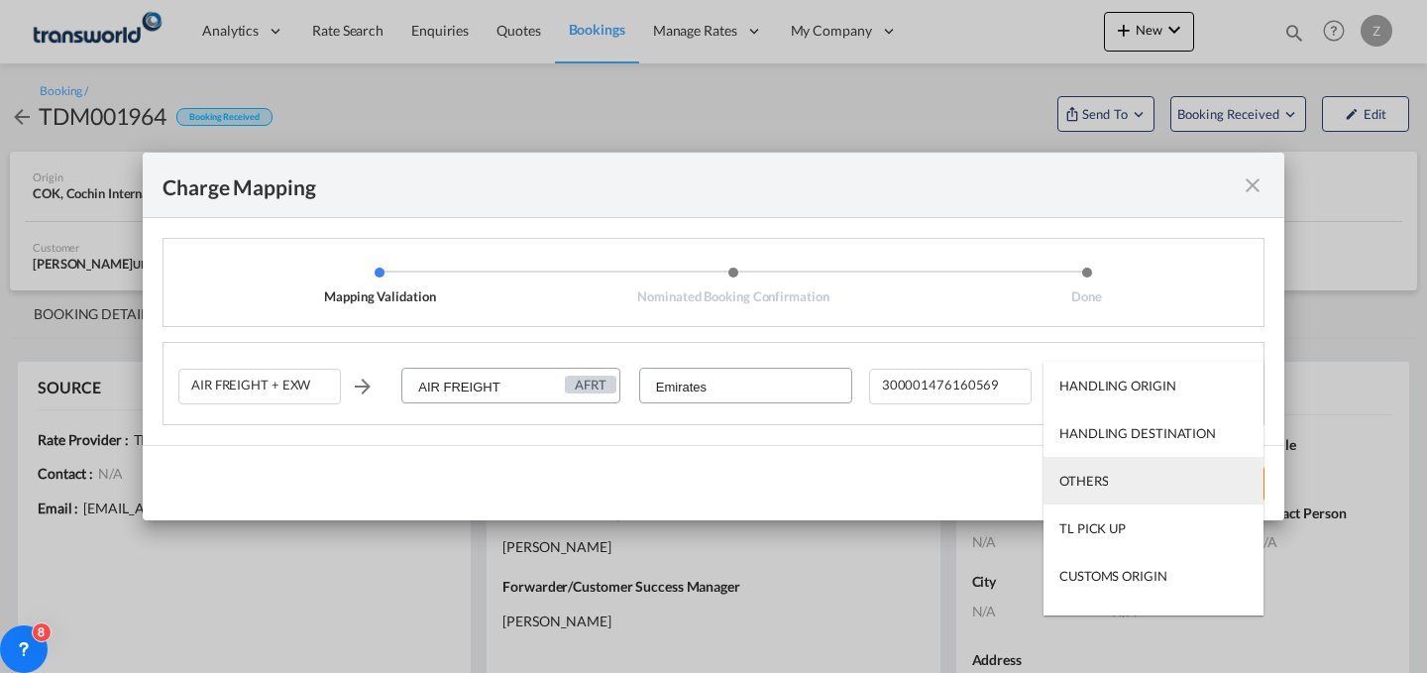
click at [1071, 470] on md-option "OTHERS" at bounding box center [1153, 481] width 220 height 48
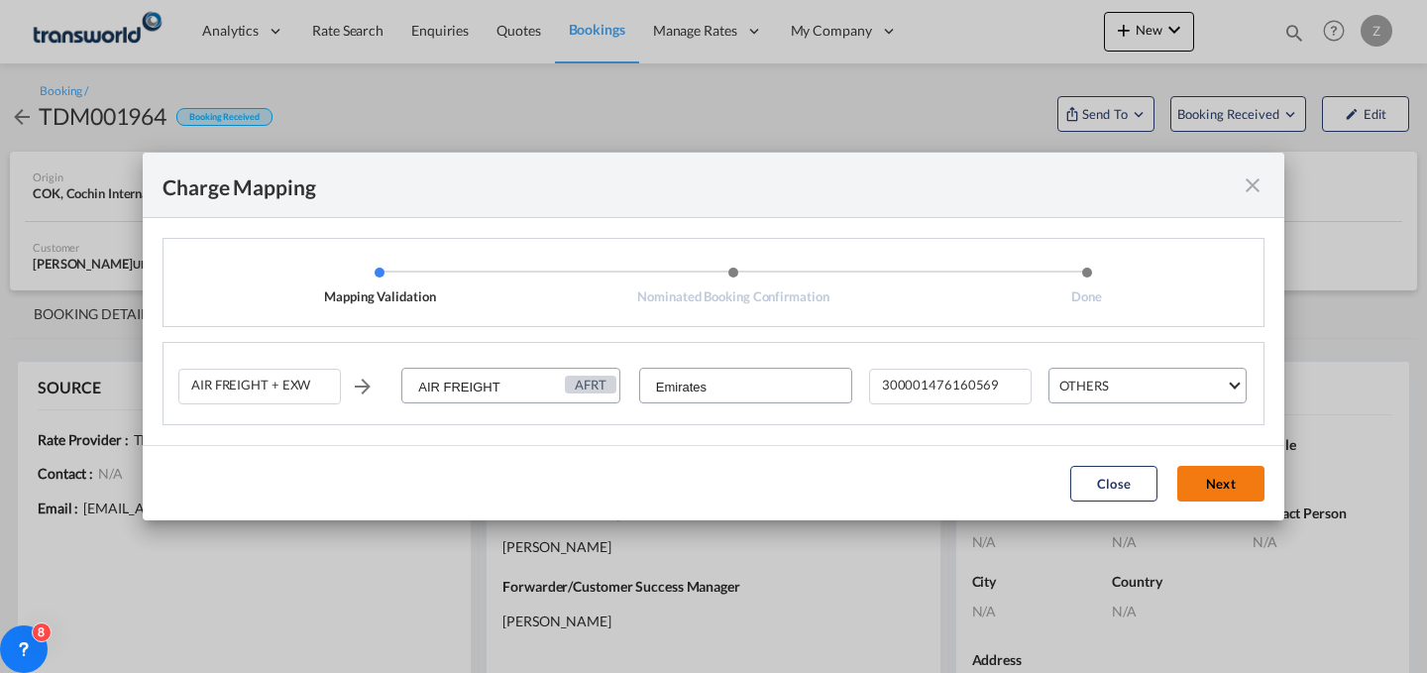
click at [1187, 475] on button "Next" at bounding box center [1220, 484] width 87 height 36
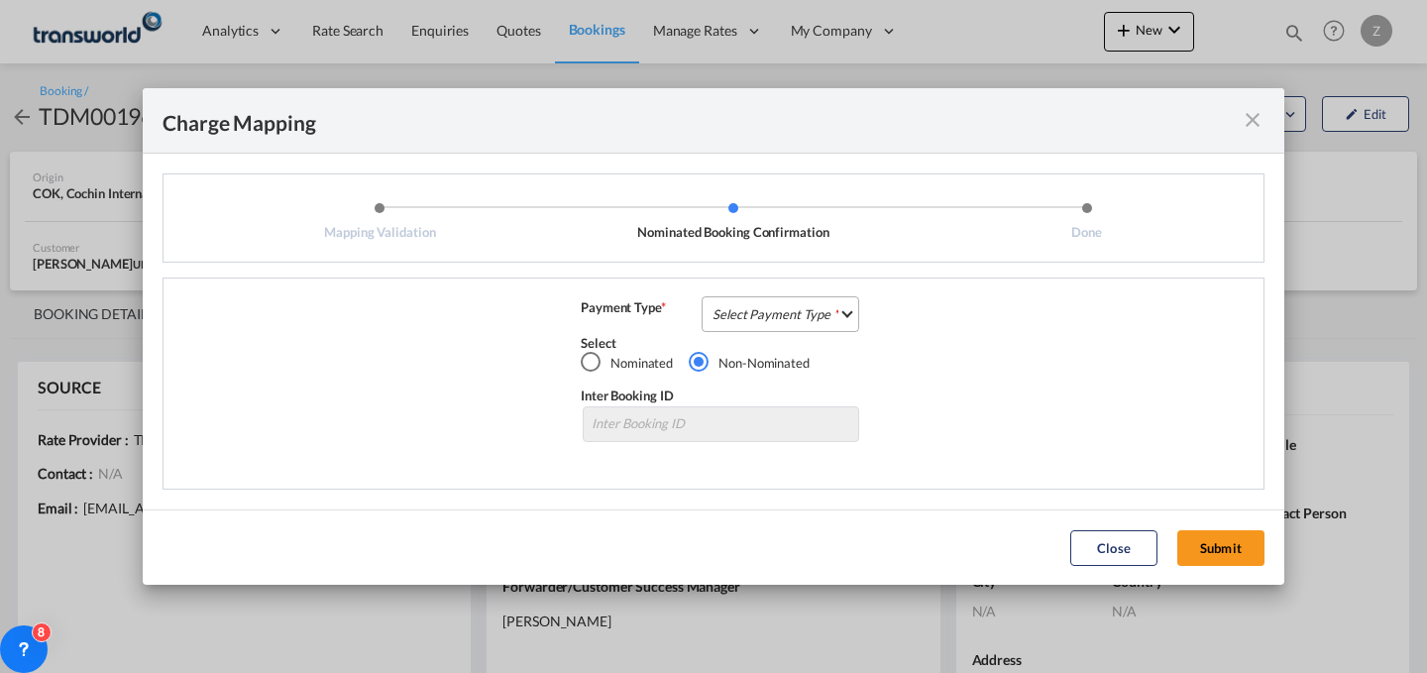
click at [810, 311] on md-select "Select Payment Type COLLECT PREPAID" at bounding box center [781, 314] width 158 height 36
click at [794, 312] on md-option "COLLECT" at bounding box center [786, 313] width 175 height 48
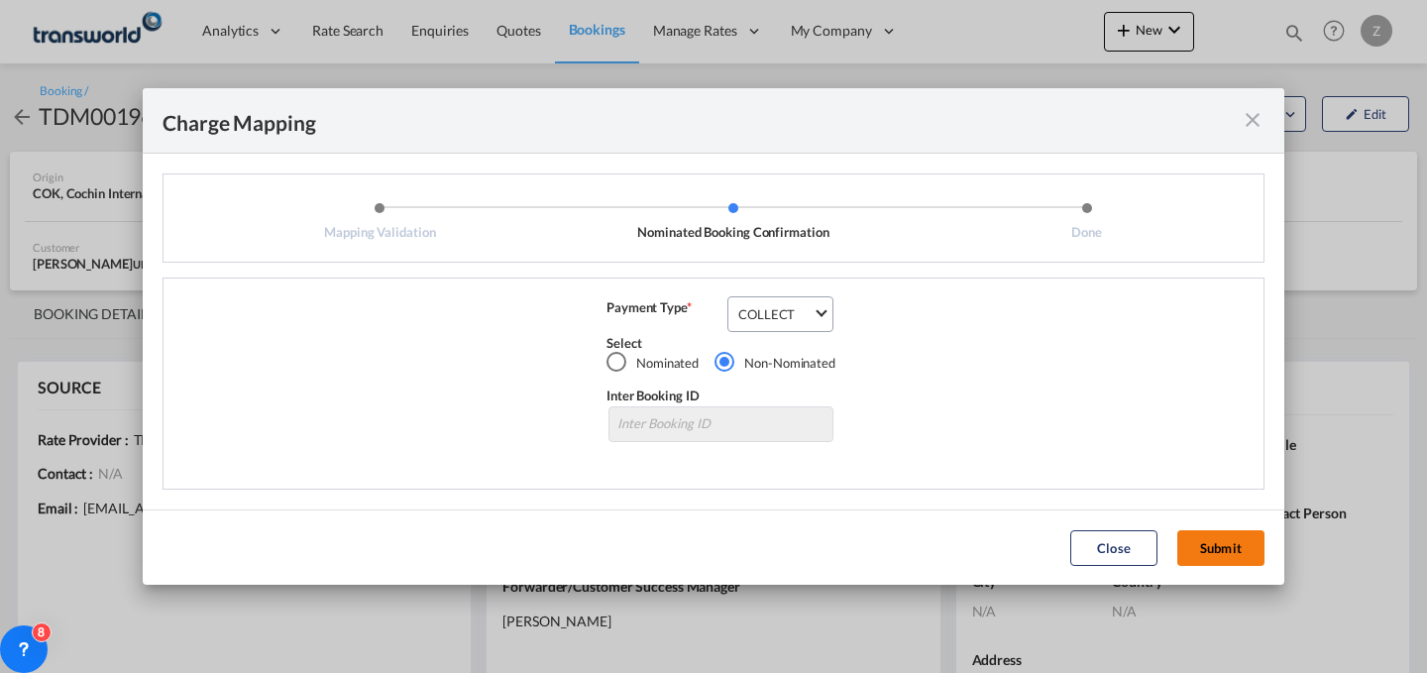
click at [1229, 551] on button "Submit" at bounding box center [1220, 548] width 87 height 36
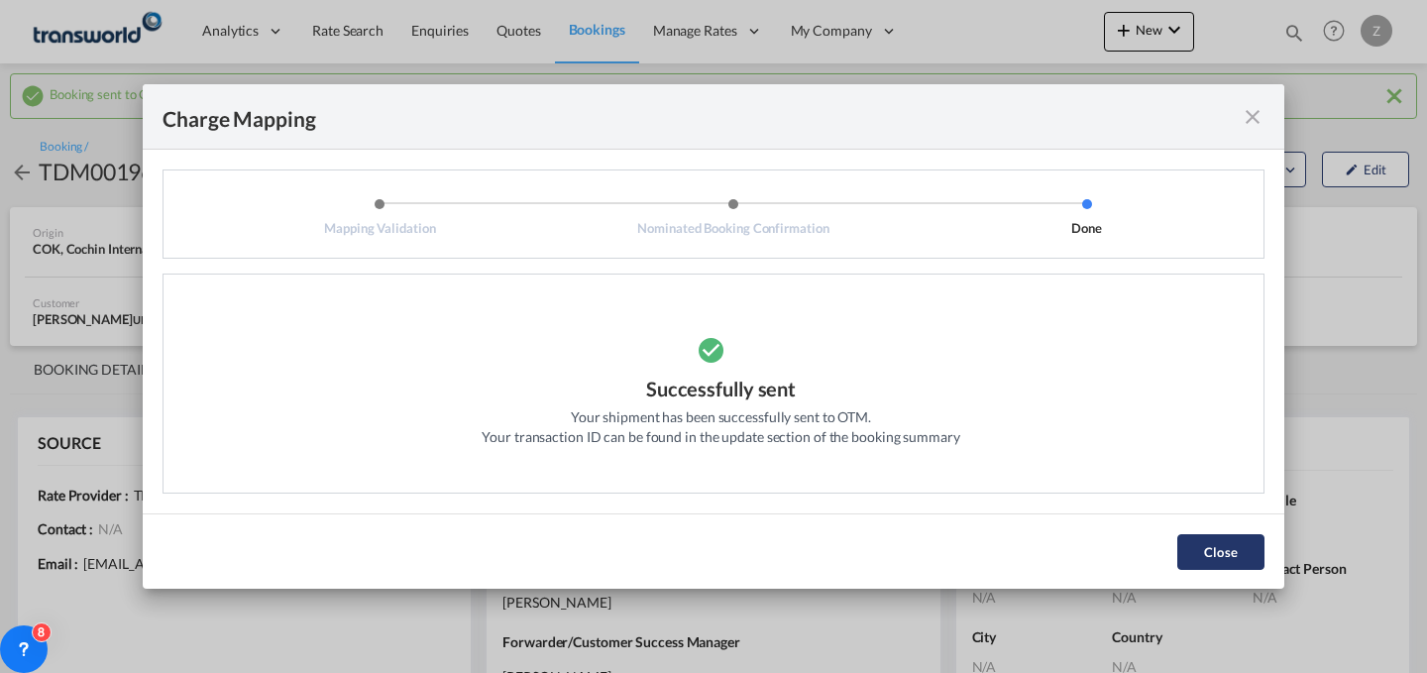
click at [1205, 538] on button "Close" at bounding box center [1220, 552] width 87 height 36
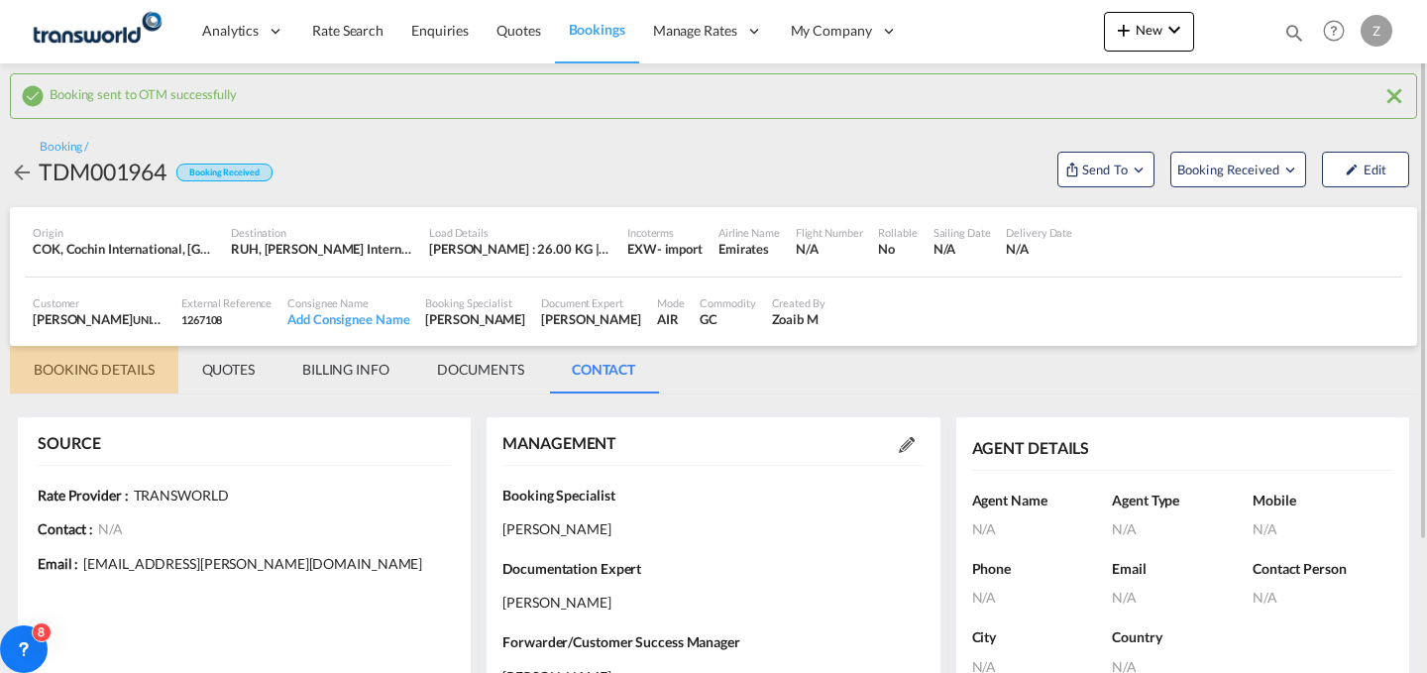
click at [123, 372] on md-tab-item "BOOKING DETAILS" at bounding box center [94, 370] width 168 height 48
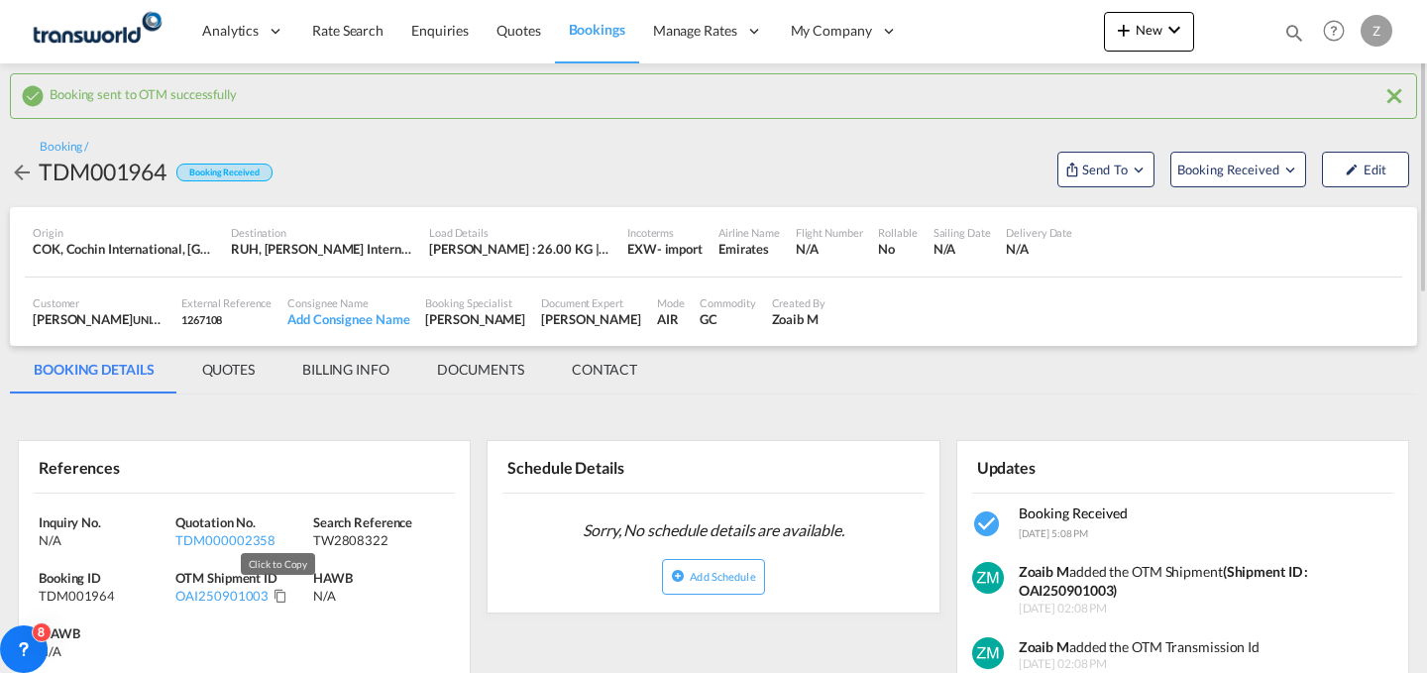
click at [274, 602] on md-icon "Click to Copy" at bounding box center [281, 596] width 14 height 14
click at [1170, 25] on md-icon "icon-chevron-down" at bounding box center [1174, 30] width 24 height 24
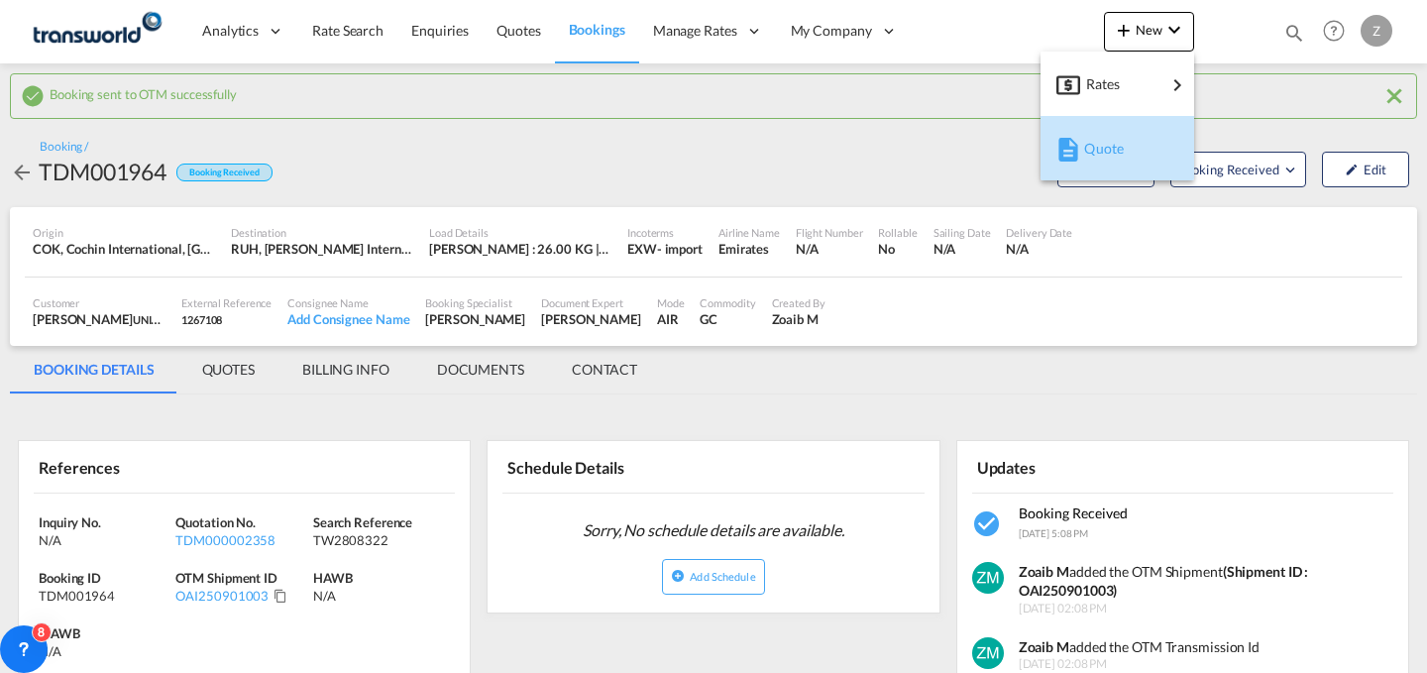
click at [1072, 146] on md-icon "button" at bounding box center [1068, 150] width 24 height 24
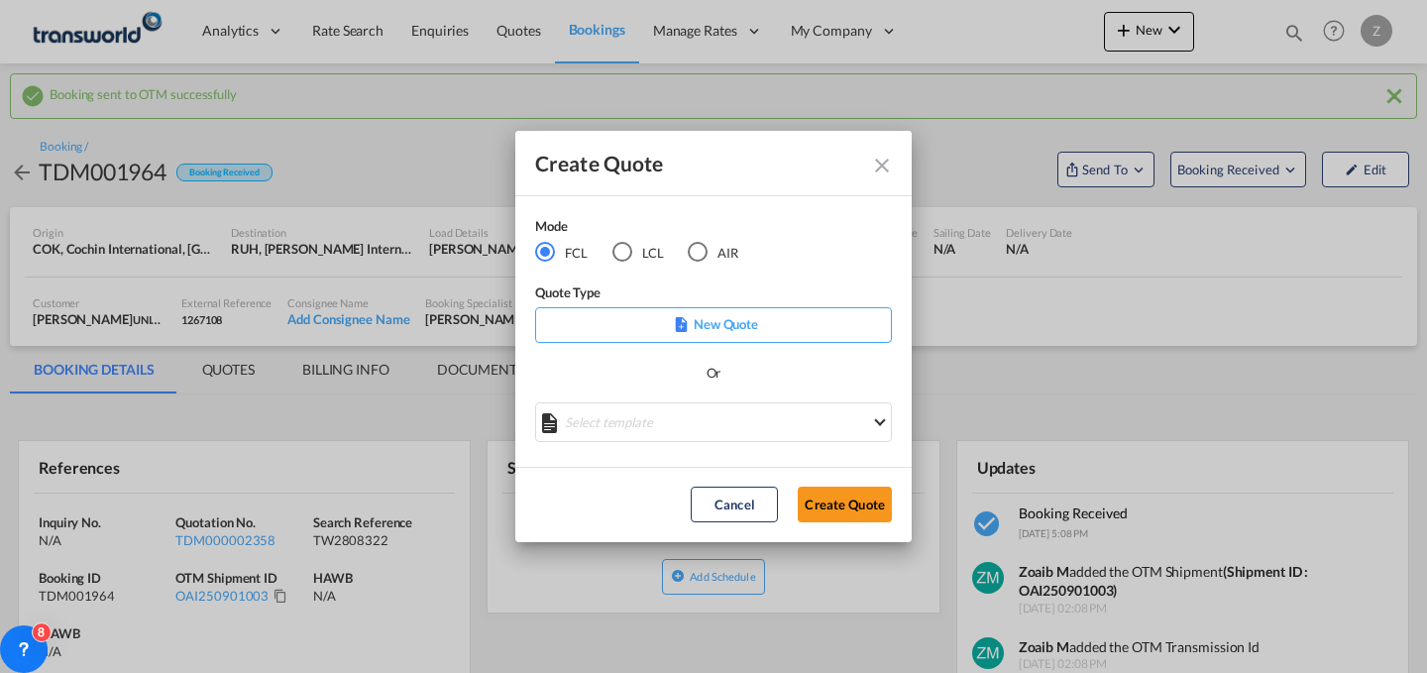
click at [711, 245] on md-radio-button "AIR" at bounding box center [713, 252] width 51 height 22
click at [850, 501] on button "Create Quote" at bounding box center [845, 505] width 94 height 36
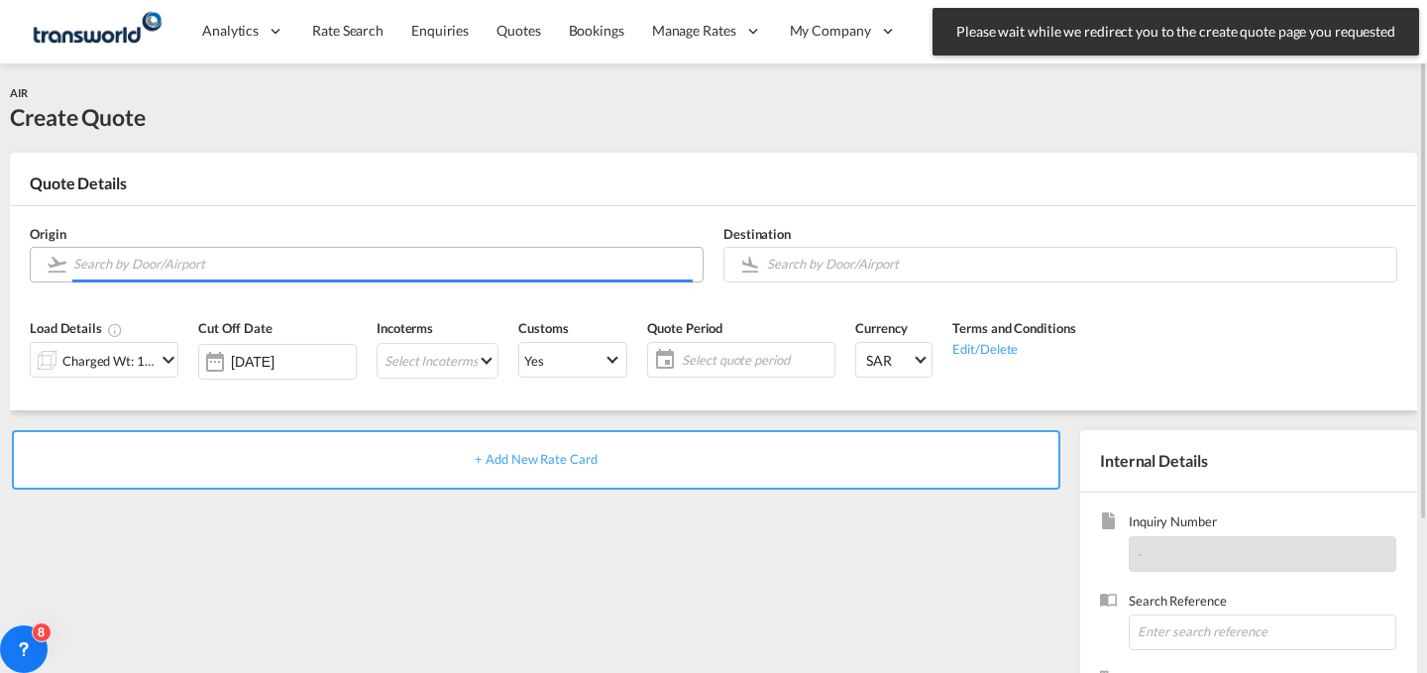
click at [350, 271] on input "Search by Door/Airport" at bounding box center [382, 264] width 619 height 35
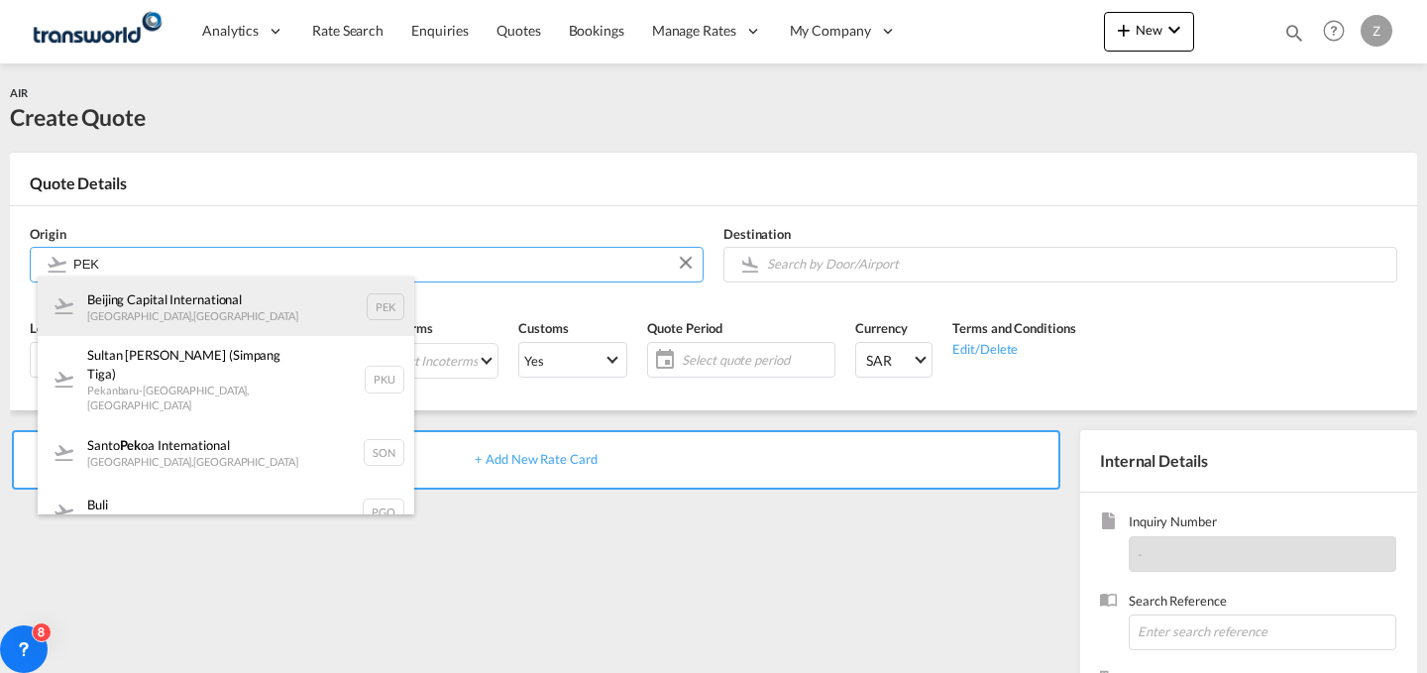
click at [345, 313] on div "Beijing Capital International [GEOGRAPHIC_DATA] , [GEOGRAPHIC_DATA] PEK" at bounding box center [226, 305] width 377 height 59
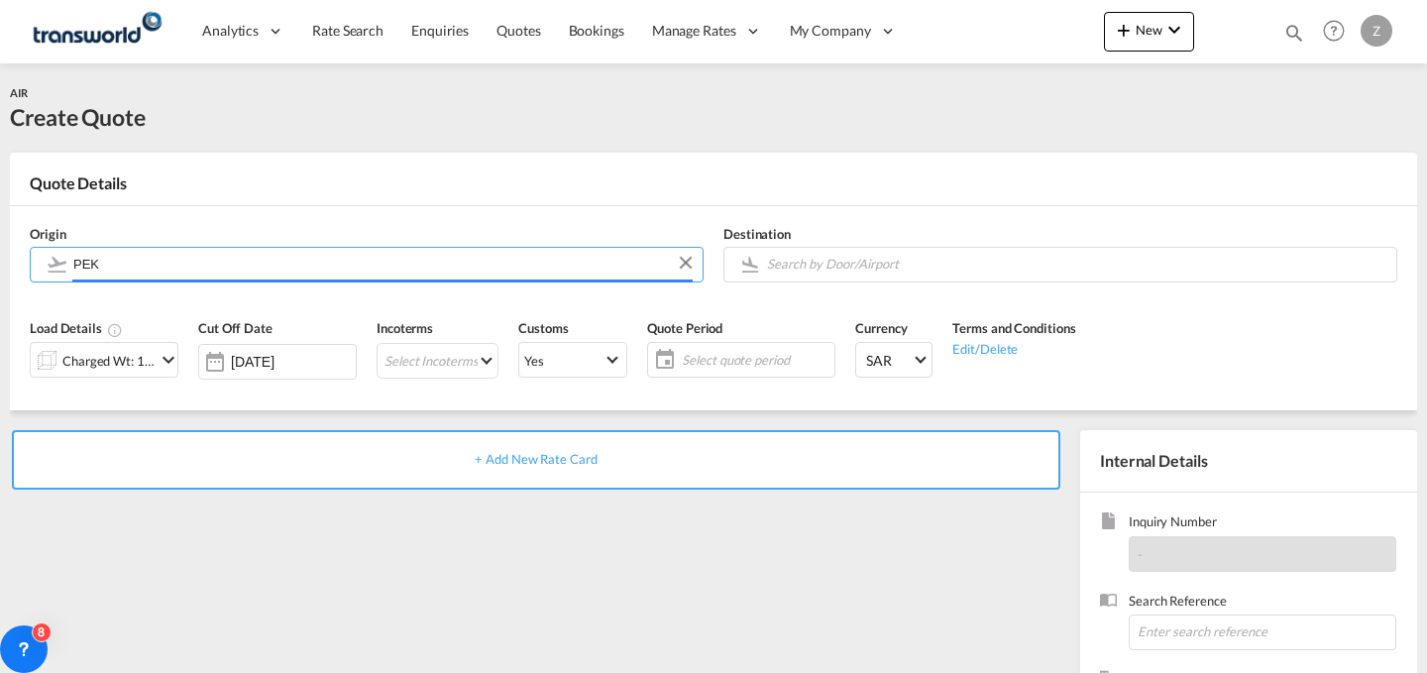
type input "Beijing Capital International, [GEOGRAPHIC_DATA], [GEOGRAPHIC_DATA]"
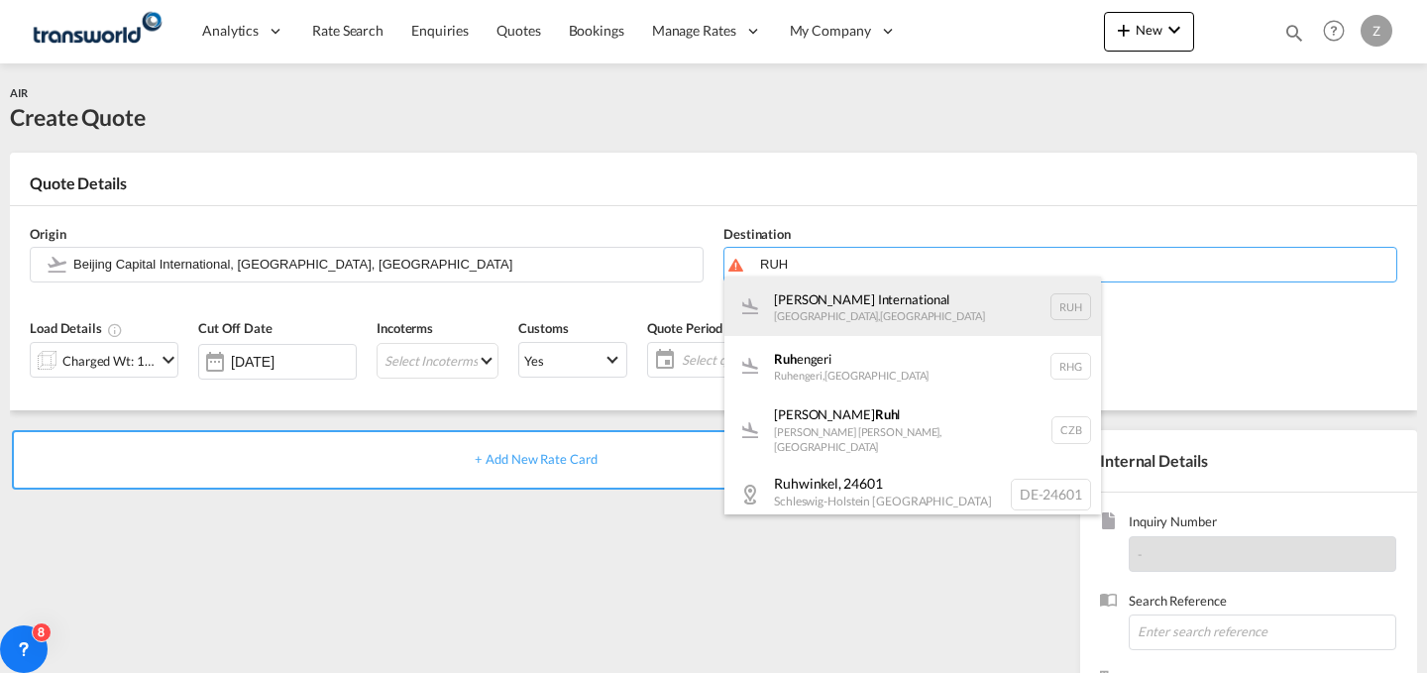
click at [932, 328] on div "[PERSON_NAME] International [GEOGRAPHIC_DATA] , [GEOGRAPHIC_DATA] RUH" at bounding box center [912, 305] width 377 height 59
type input "[PERSON_NAME] International, [GEOGRAPHIC_DATA], RUH"
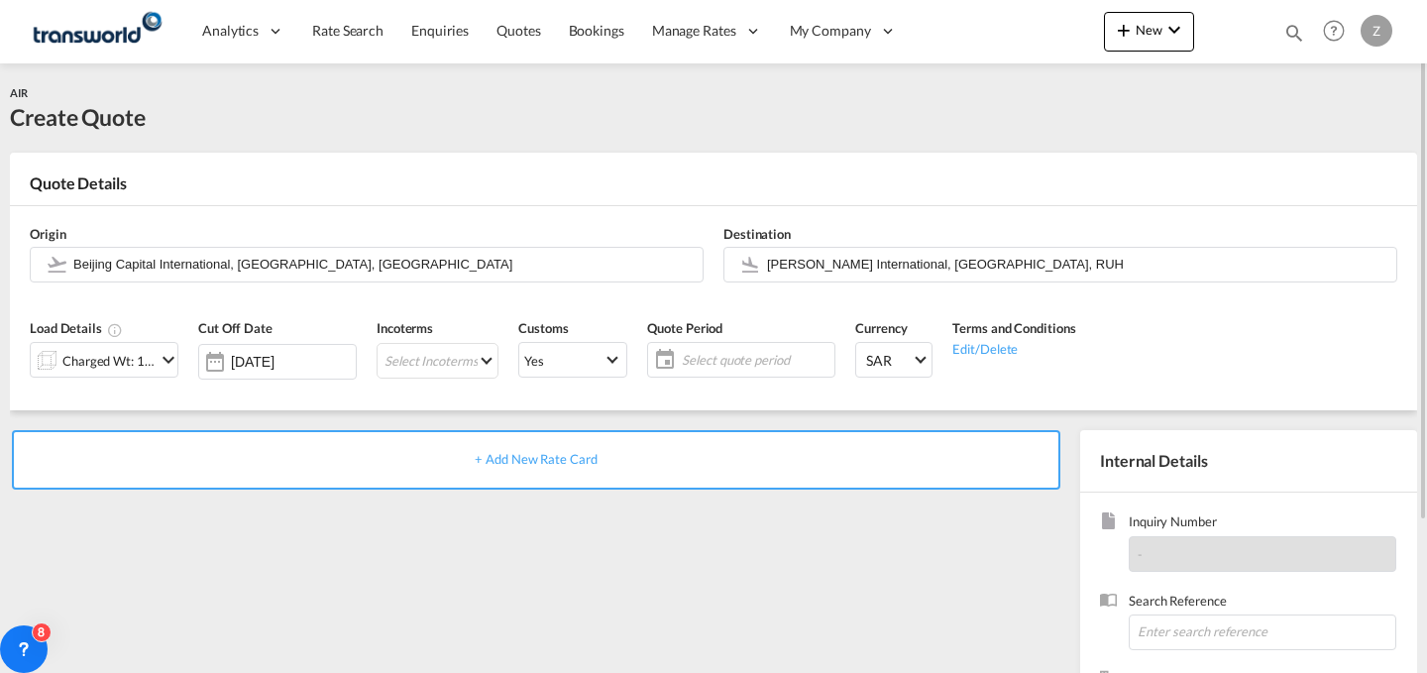
click at [171, 363] on md-icon "icon-chevron-down" at bounding box center [169, 360] width 24 height 24
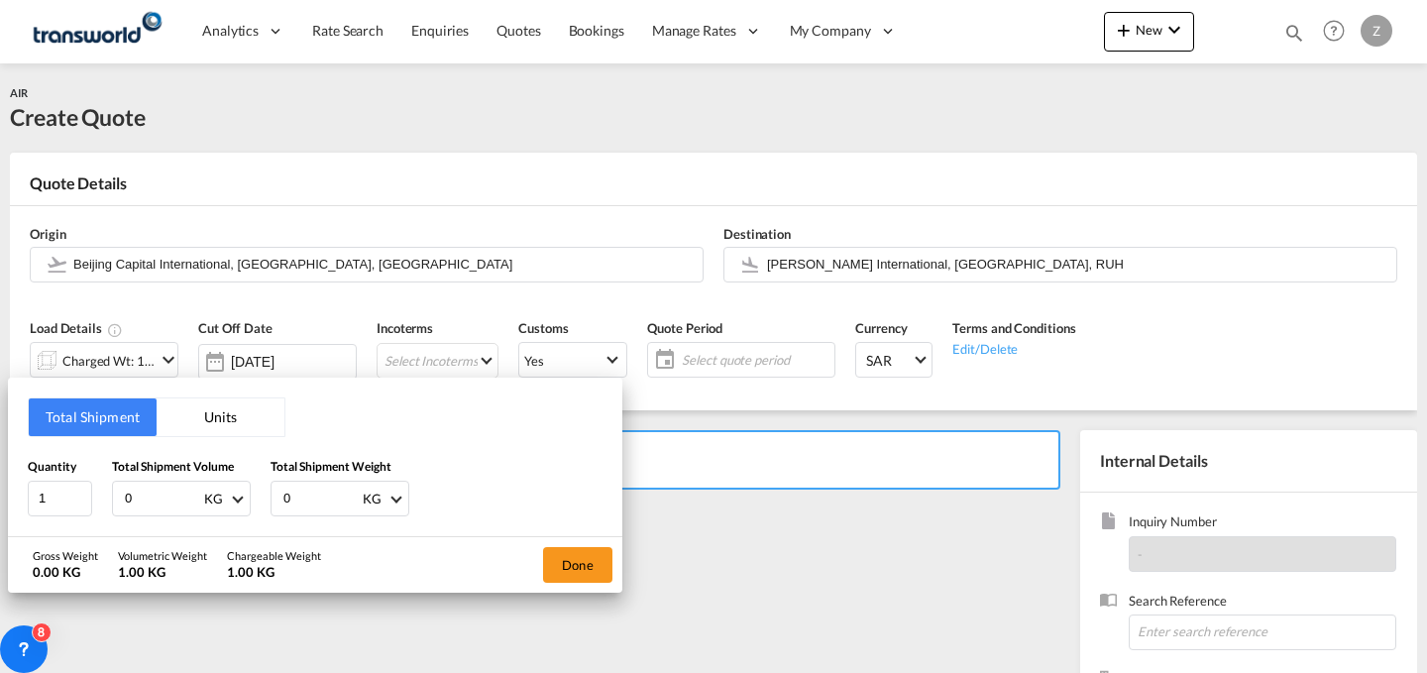
click at [329, 501] on input "0" at bounding box center [320, 499] width 79 height 34
type input "546"
click at [172, 496] on input "0" at bounding box center [162, 499] width 79 height 34
type input "546"
click at [572, 558] on button "Done" at bounding box center [577, 565] width 69 height 36
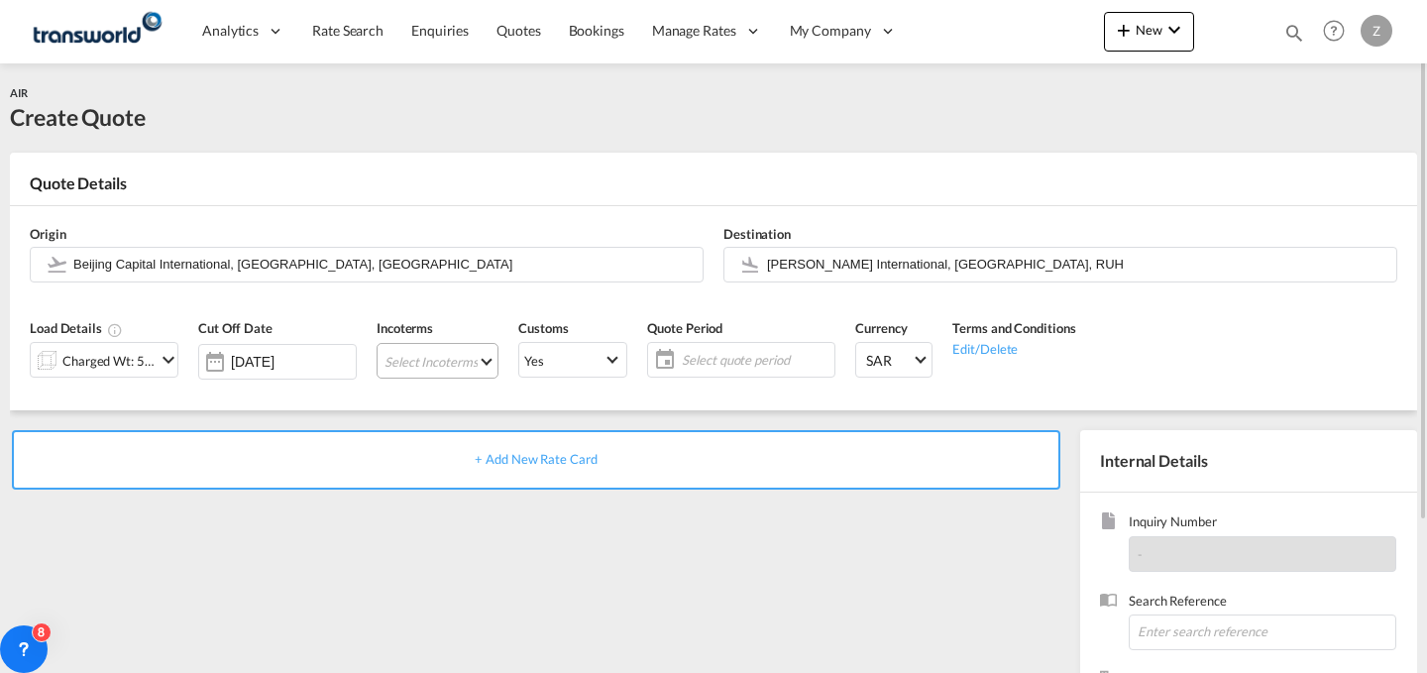
click at [474, 357] on md-select "Select Incoterms CPT - export Carrier Paid to DDP - export Delivery Duty Paid F…" at bounding box center [438, 361] width 122 height 36
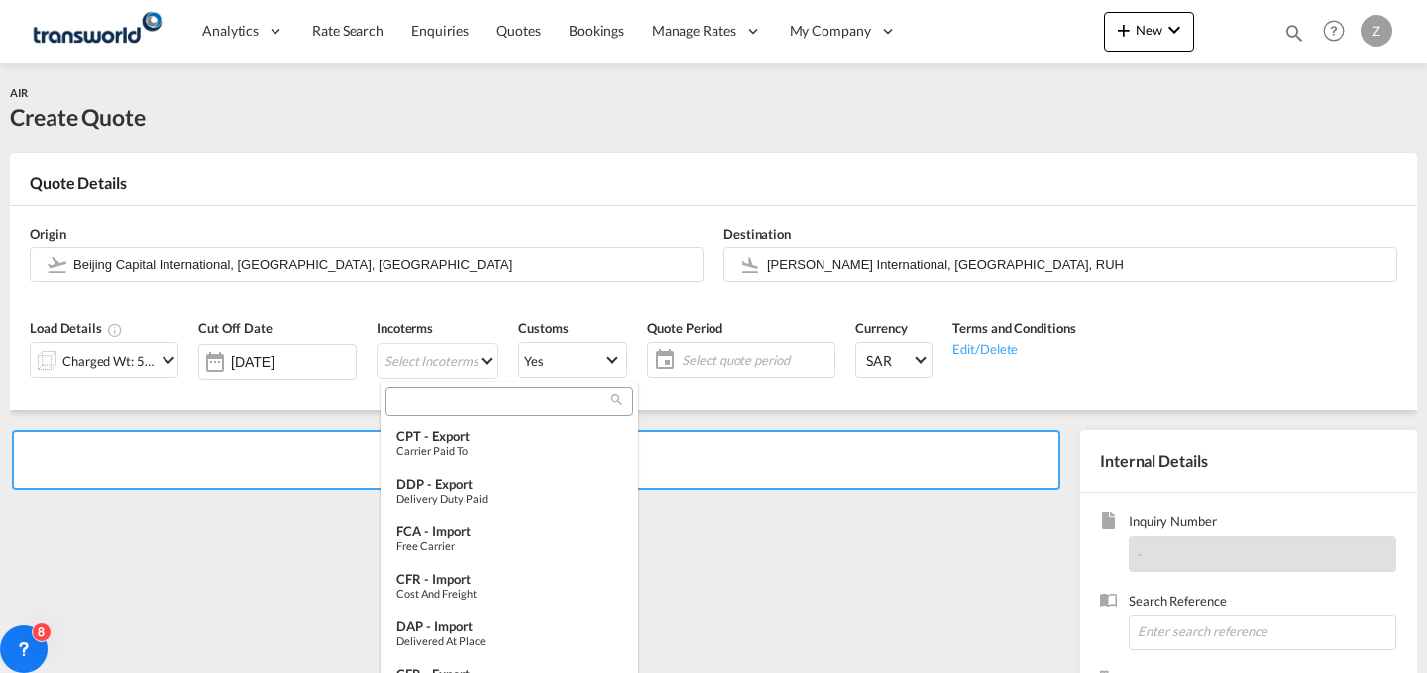
click at [490, 393] on input "search" at bounding box center [501, 401] width 220 height 18
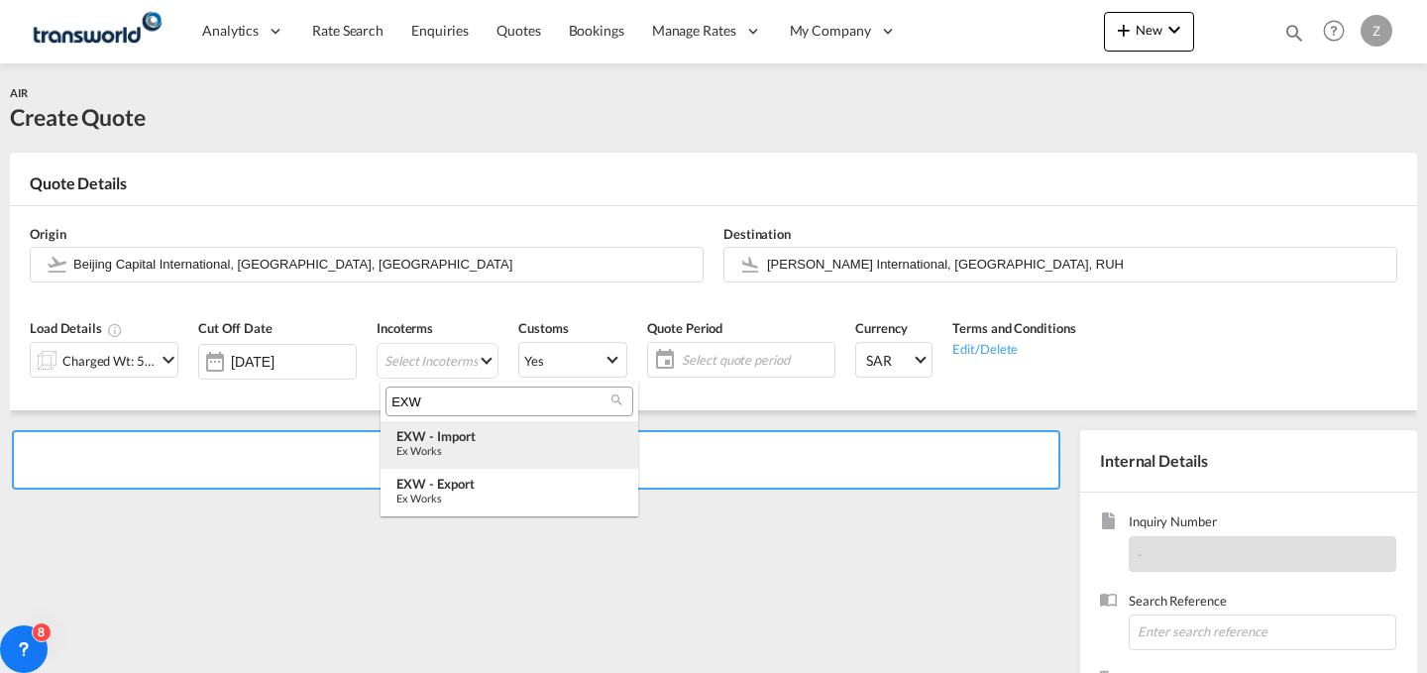
type input "EXW"
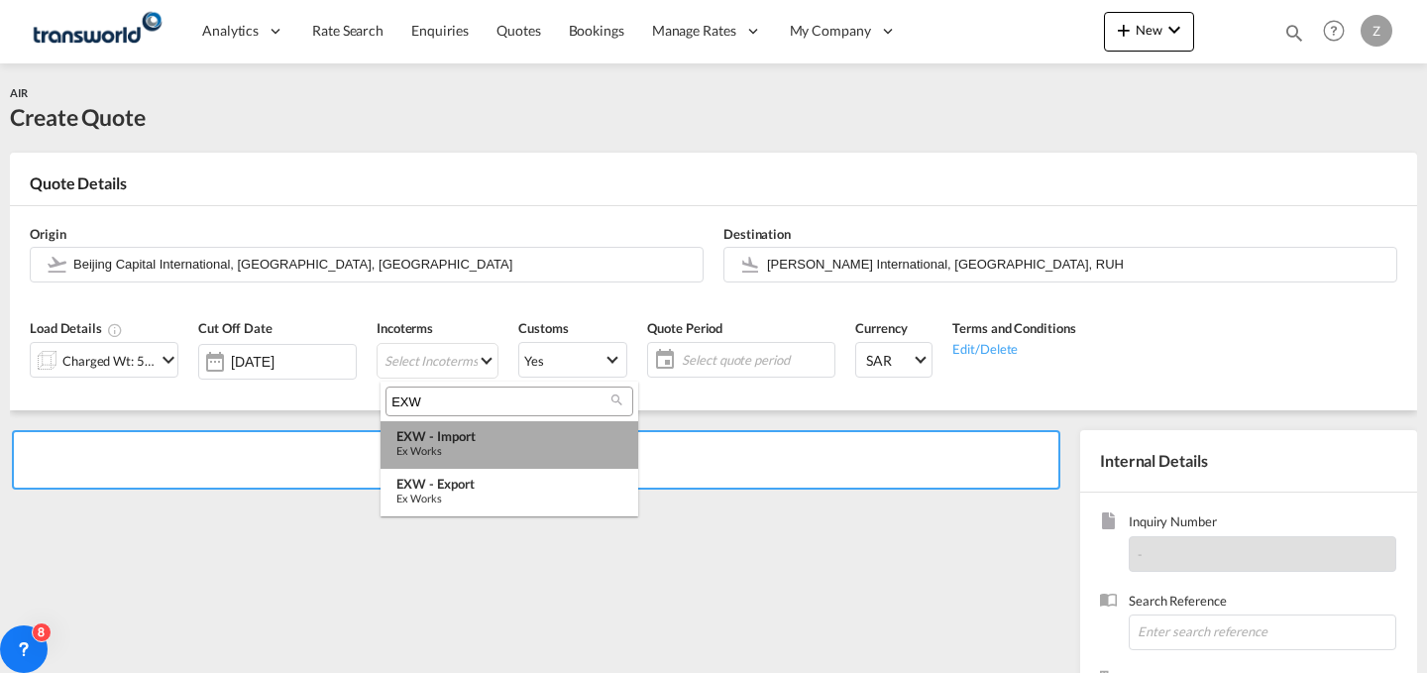
click at [503, 451] on div "Ex Works" at bounding box center [509, 450] width 226 height 13
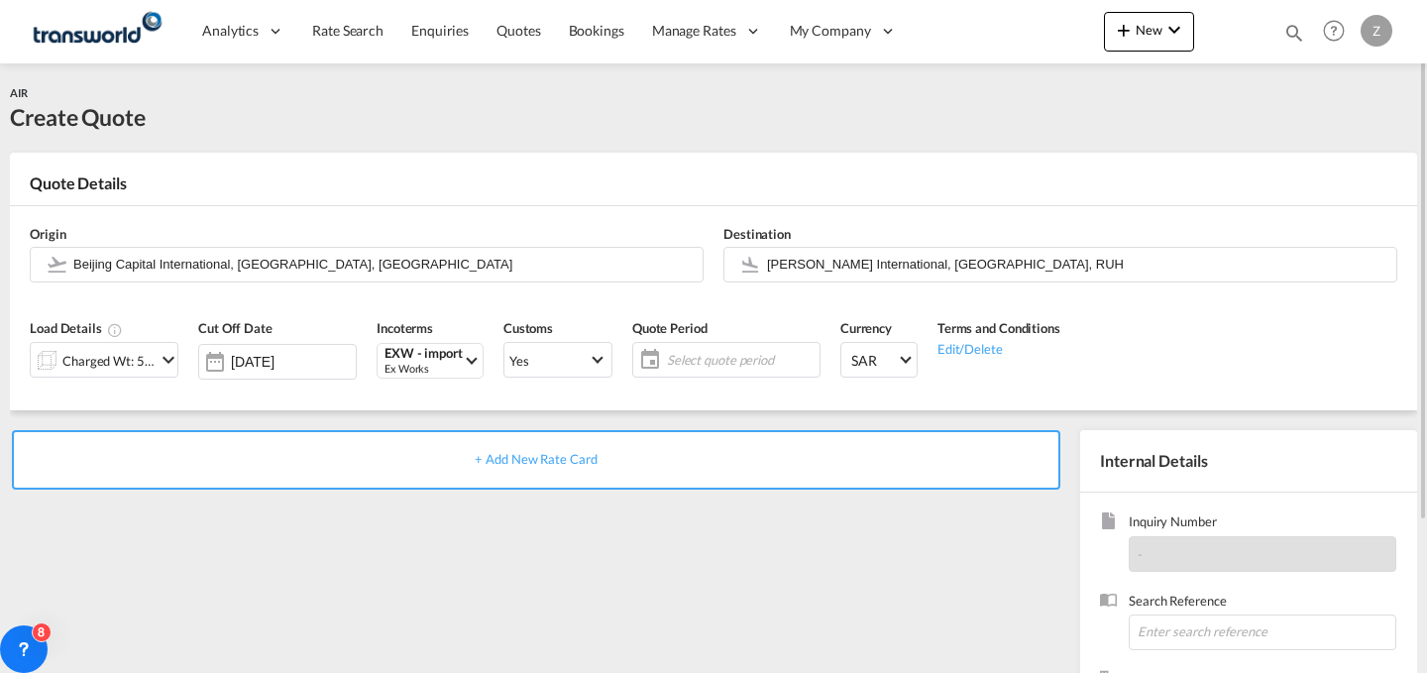
click at [700, 351] on span "Select quote period" at bounding box center [741, 360] width 148 height 18
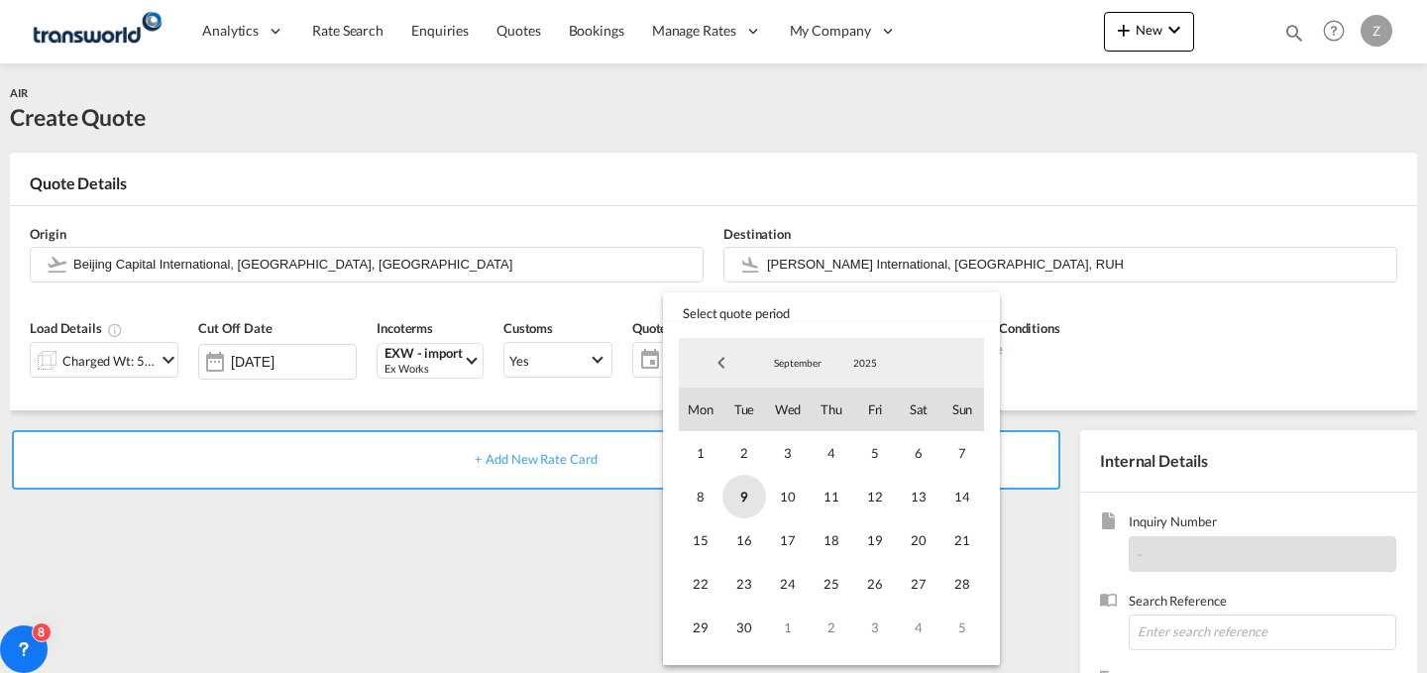
click at [750, 494] on span "9" at bounding box center [744, 497] width 44 height 44
click at [747, 617] on span "30" at bounding box center [744, 627] width 44 height 44
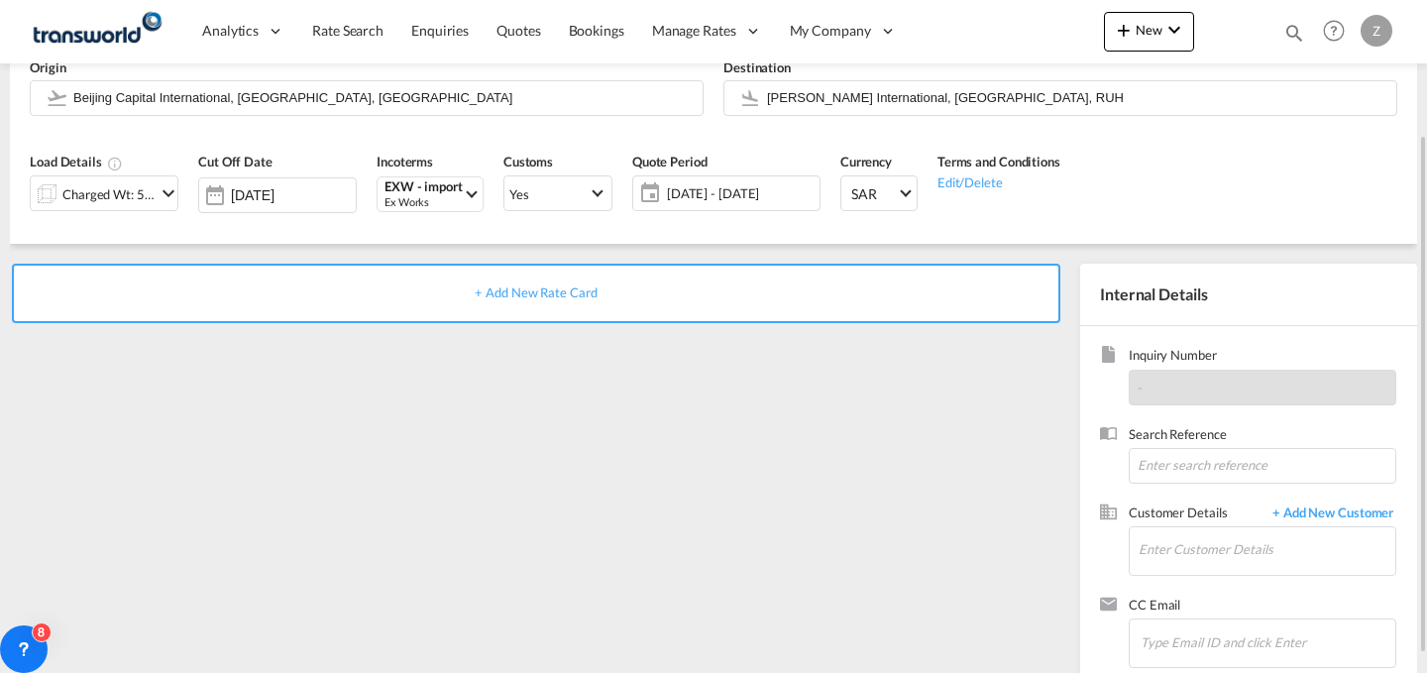
scroll to position [170, 0]
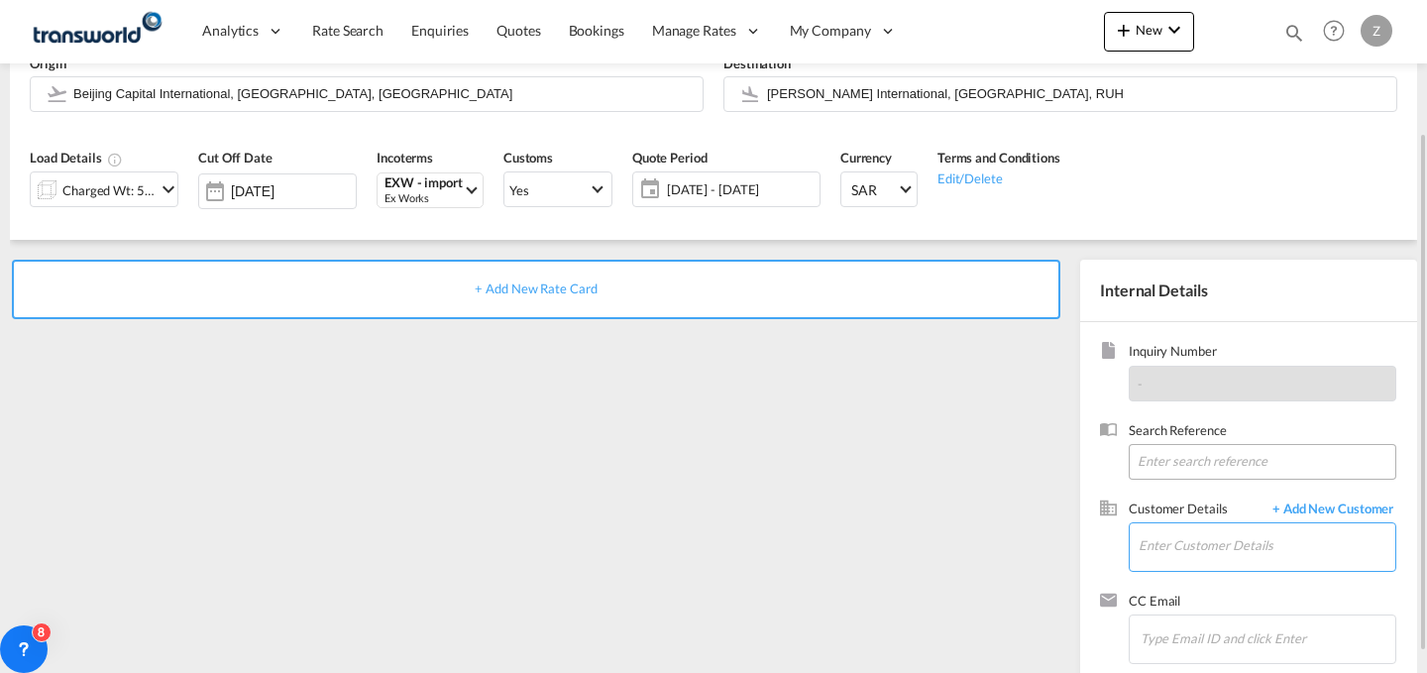
drag, startPoint x: 1169, startPoint y: 535, endPoint x: 1208, endPoint y: 465, distance: 80.3
click at [1208, 465] on div "Inquiry Number - Search Reference Customer Details + Add New Customer Enter Cus…" at bounding box center [1248, 503] width 337 height 362
paste input "TW2708287"
click at [1208, 465] on input "TW2708287" at bounding box center [1263, 462] width 268 height 36
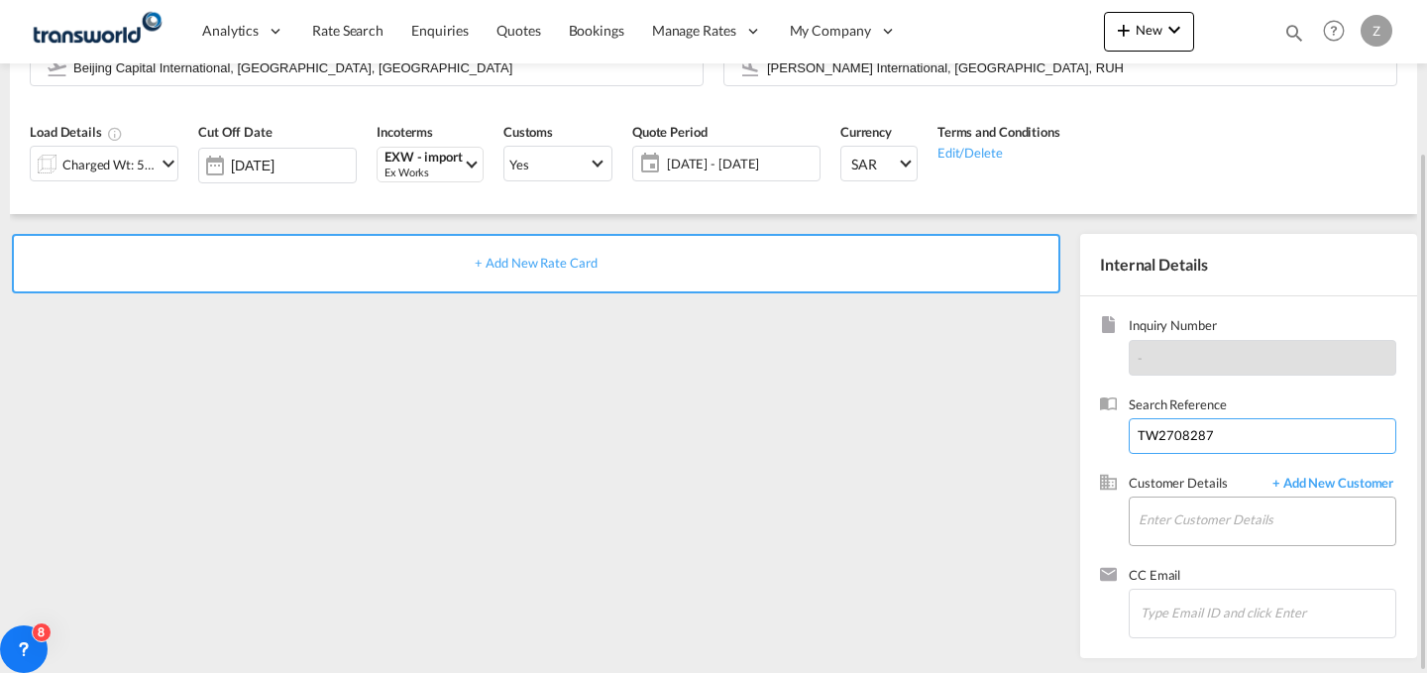
type input "TW2708287"
click at [1172, 506] on input "Enter Customer Details" at bounding box center [1267, 519] width 257 height 45
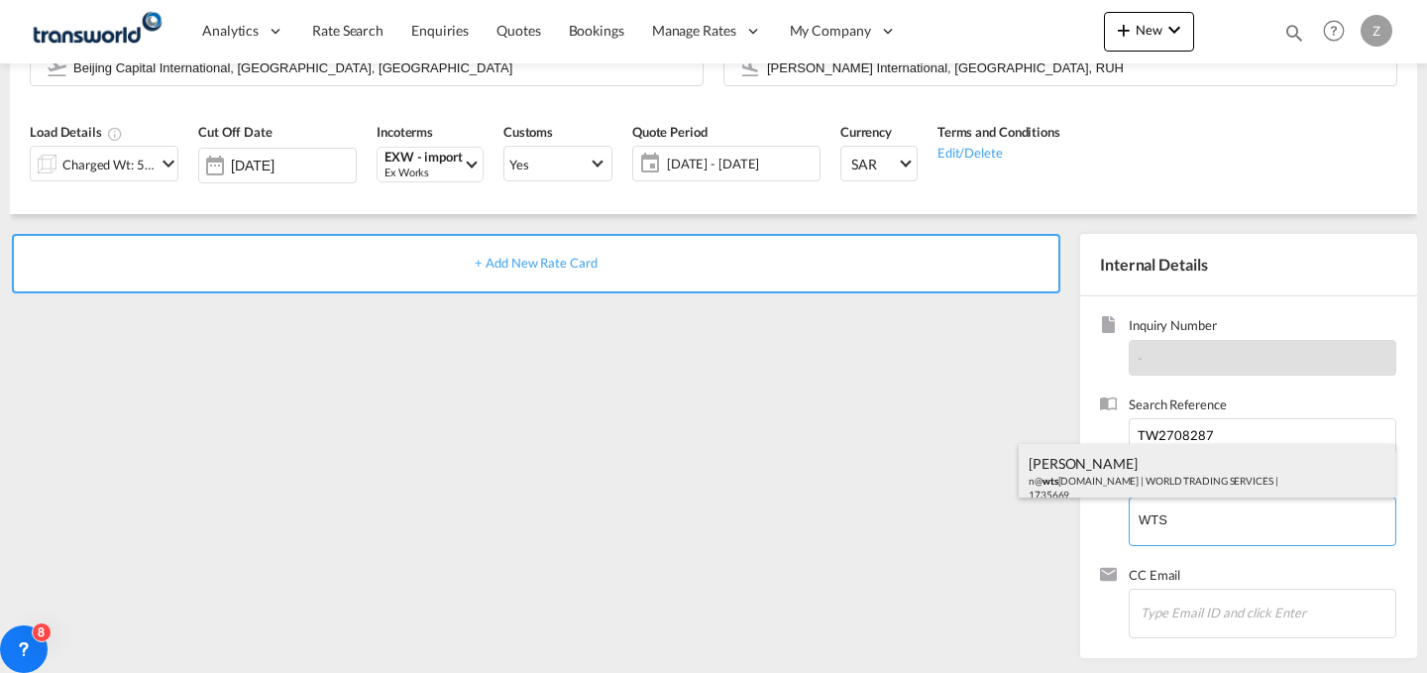
click at [1170, 479] on div "[PERSON_NAME] n@ wts [DOMAIN_NAME] | WORLD TRADING SERVICES | 1735669" at bounding box center [1207, 477] width 377 height 67
type input "WORLD TRADING SERVICES, [PERSON_NAME], n@[DOMAIN_NAME]"
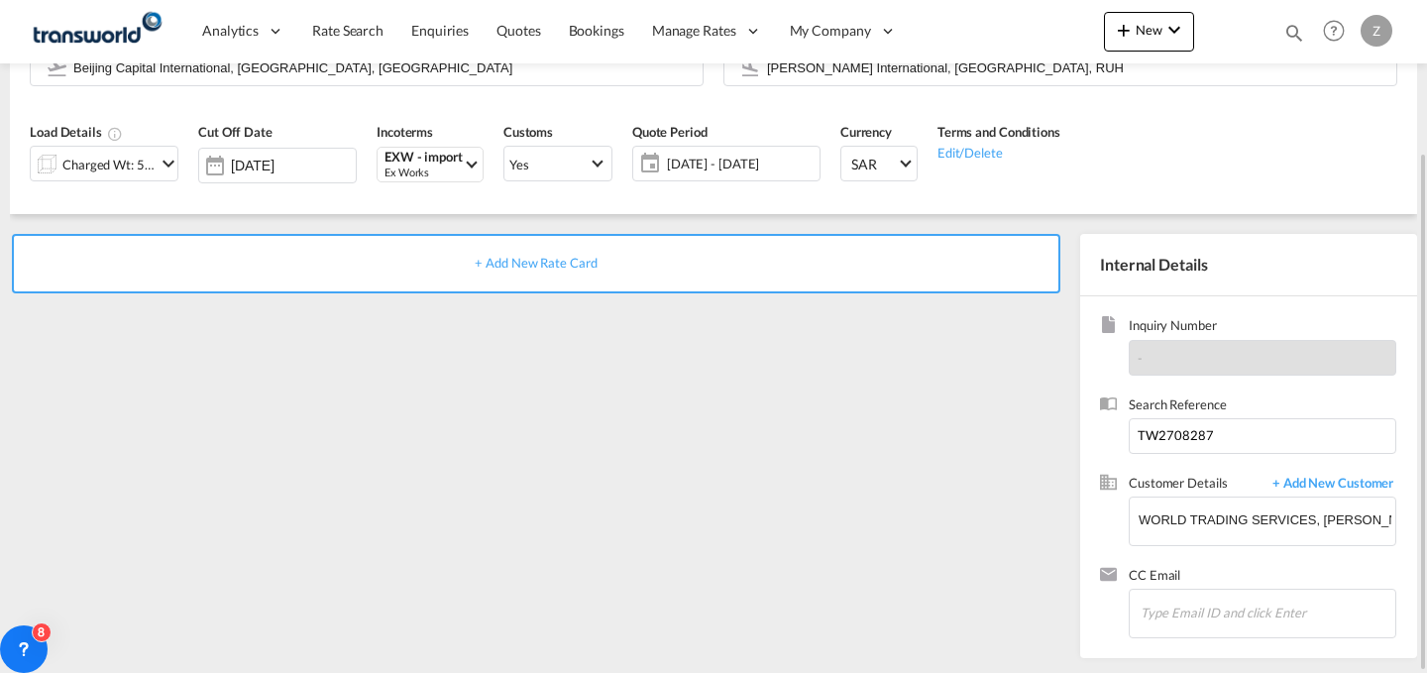
click at [962, 255] on div "+ Add New Rate Card" at bounding box center [536, 263] width 1048 height 59
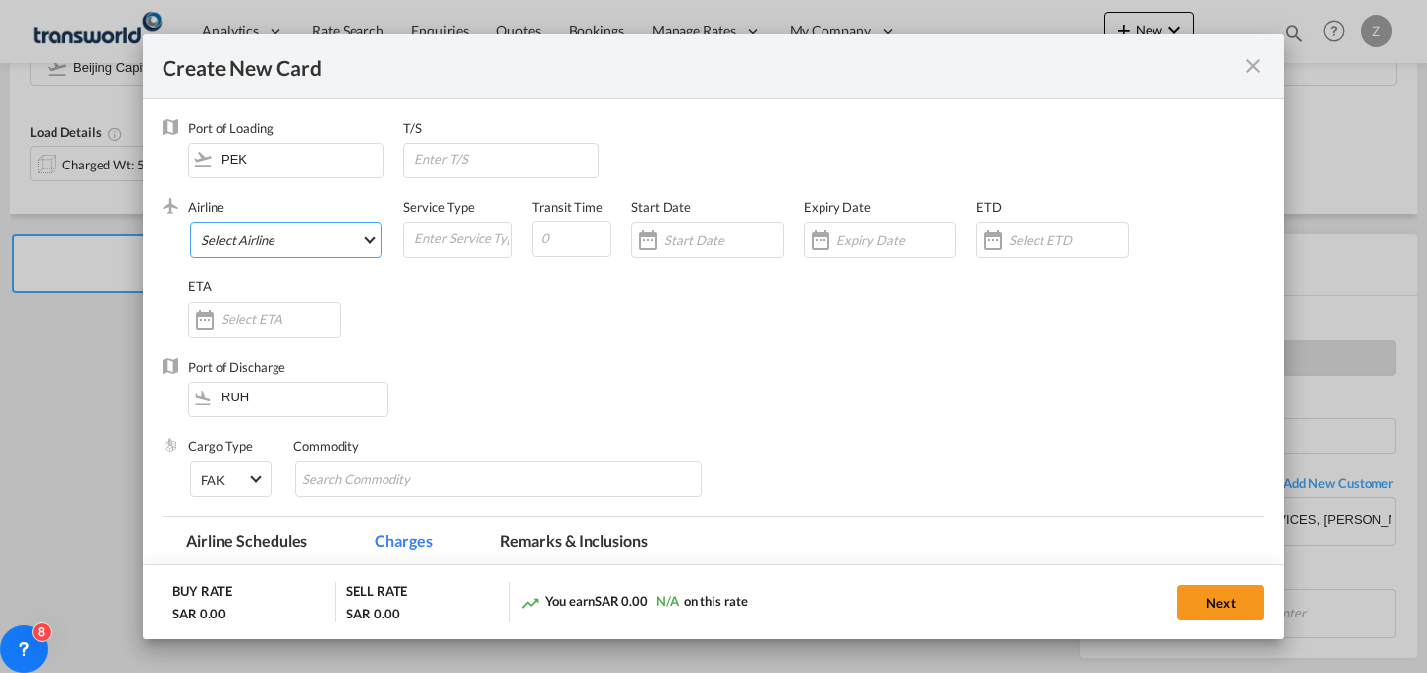
click at [326, 234] on md-select "Select Airline AIR EXPRESS S.A. (1166- / -) CMA CGM Air Cargo (1140-2C / -) DDW…" at bounding box center [285, 240] width 191 height 36
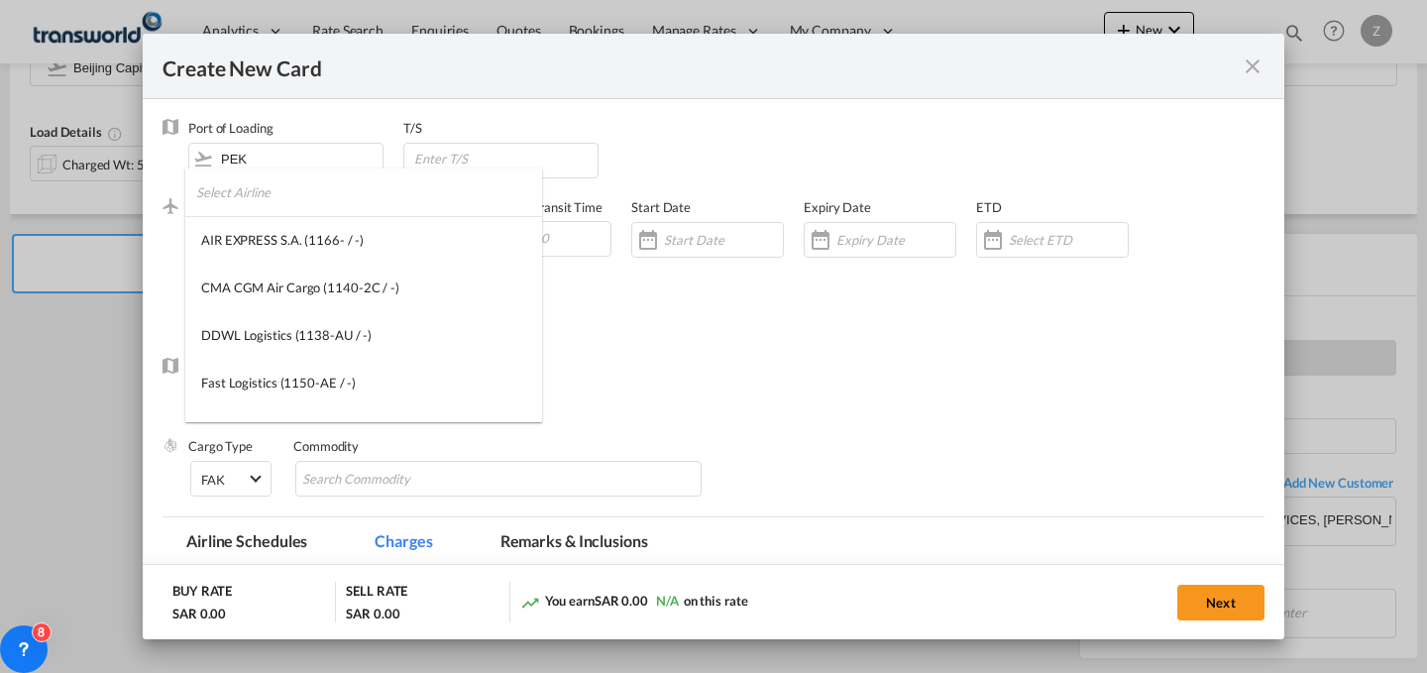
click at [374, 201] on input "search" at bounding box center [369, 192] width 346 height 48
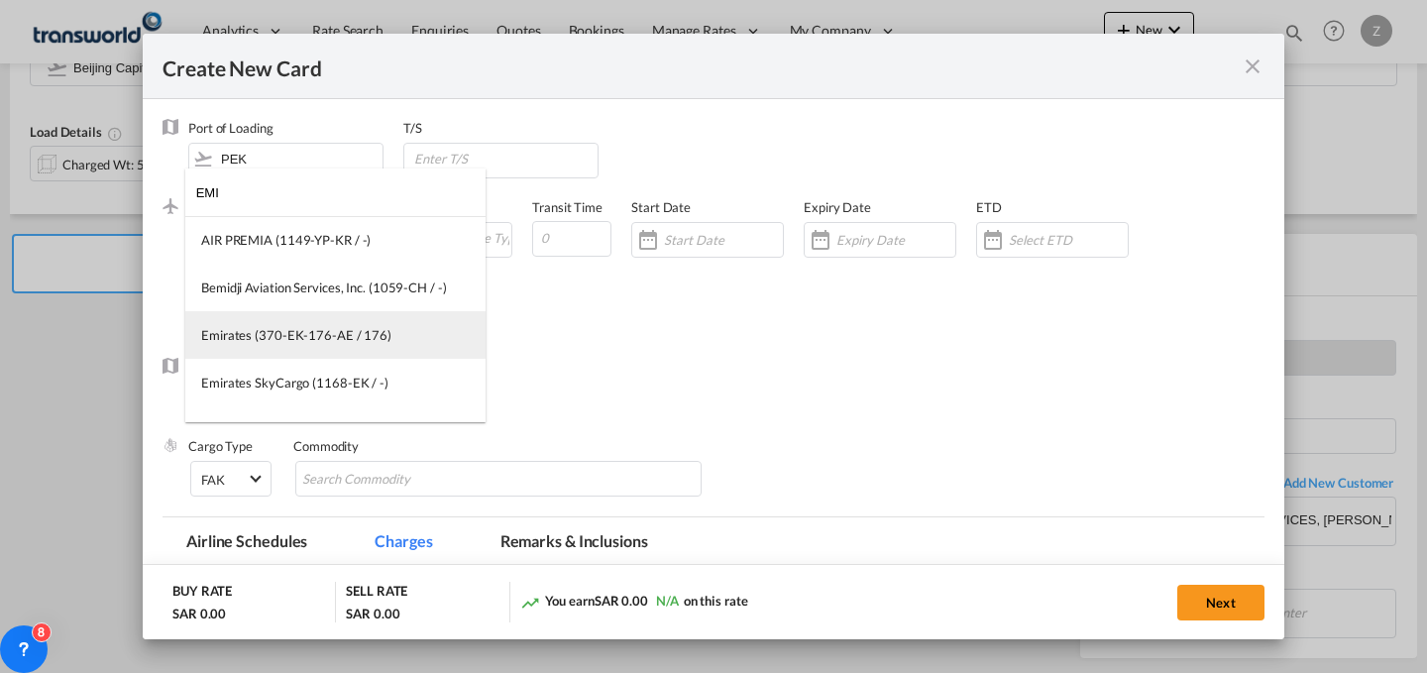
type input "EMI"
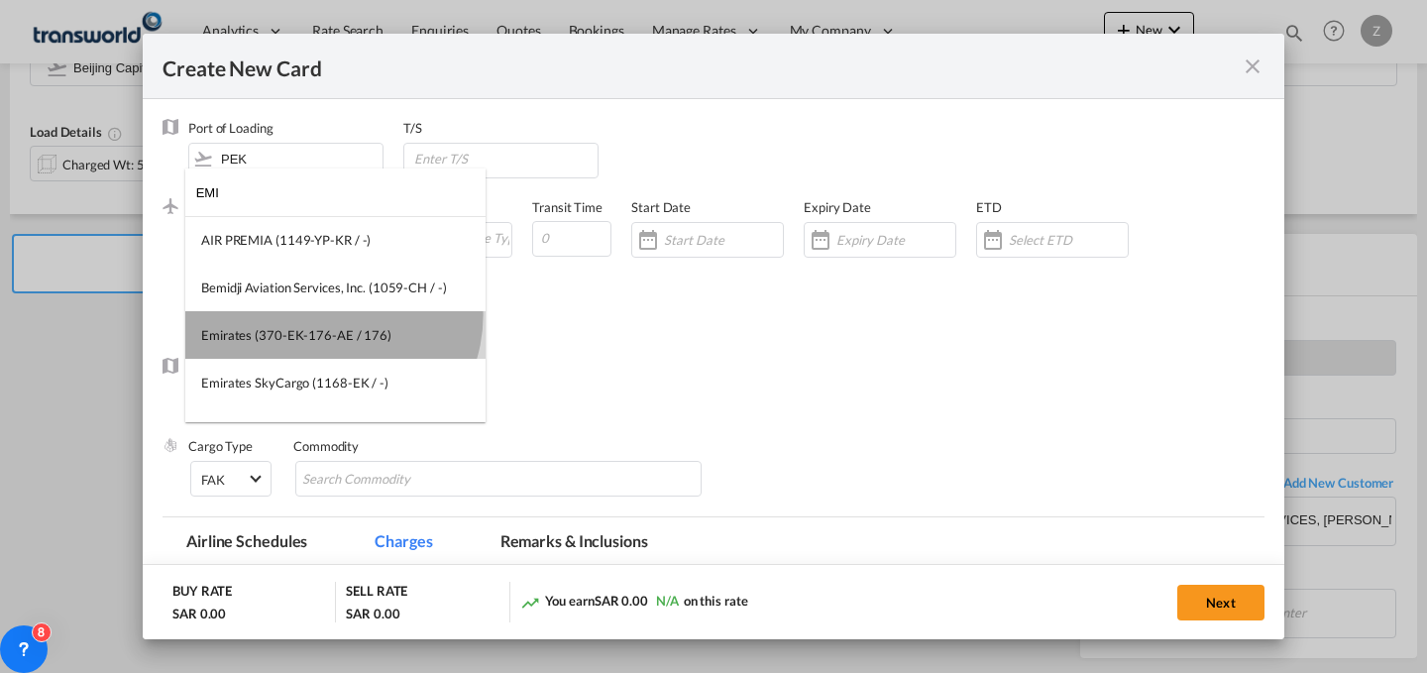
click at [329, 314] on md-option "Emirates (370-EK-176-AE / 176)" at bounding box center [335, 335] width 300 height 48
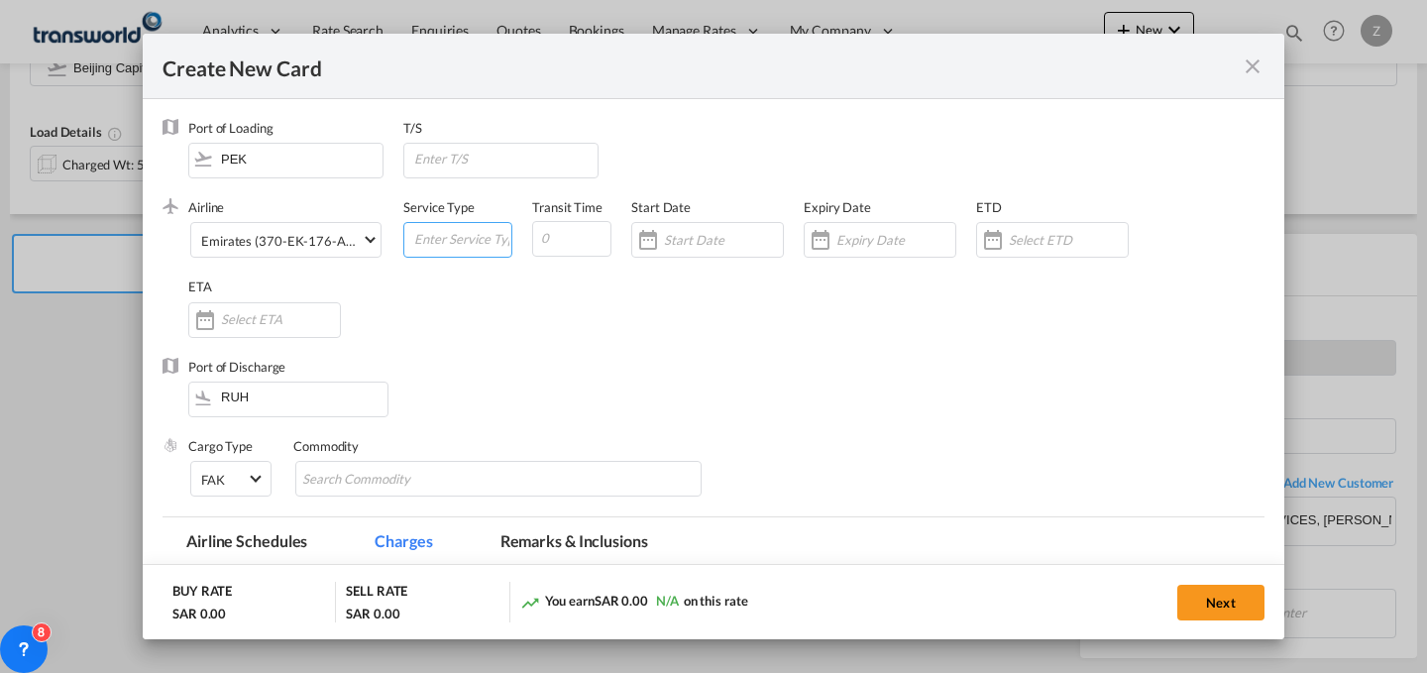
click at [433, 223] on input "Create New Card ..." at bounding box center [461, 238] width 99 height 30
type input "AIR"
type input "5"
click at [656, 230] on div "Create New Card ..." at bounding box center [648, 240] width 32 height 40
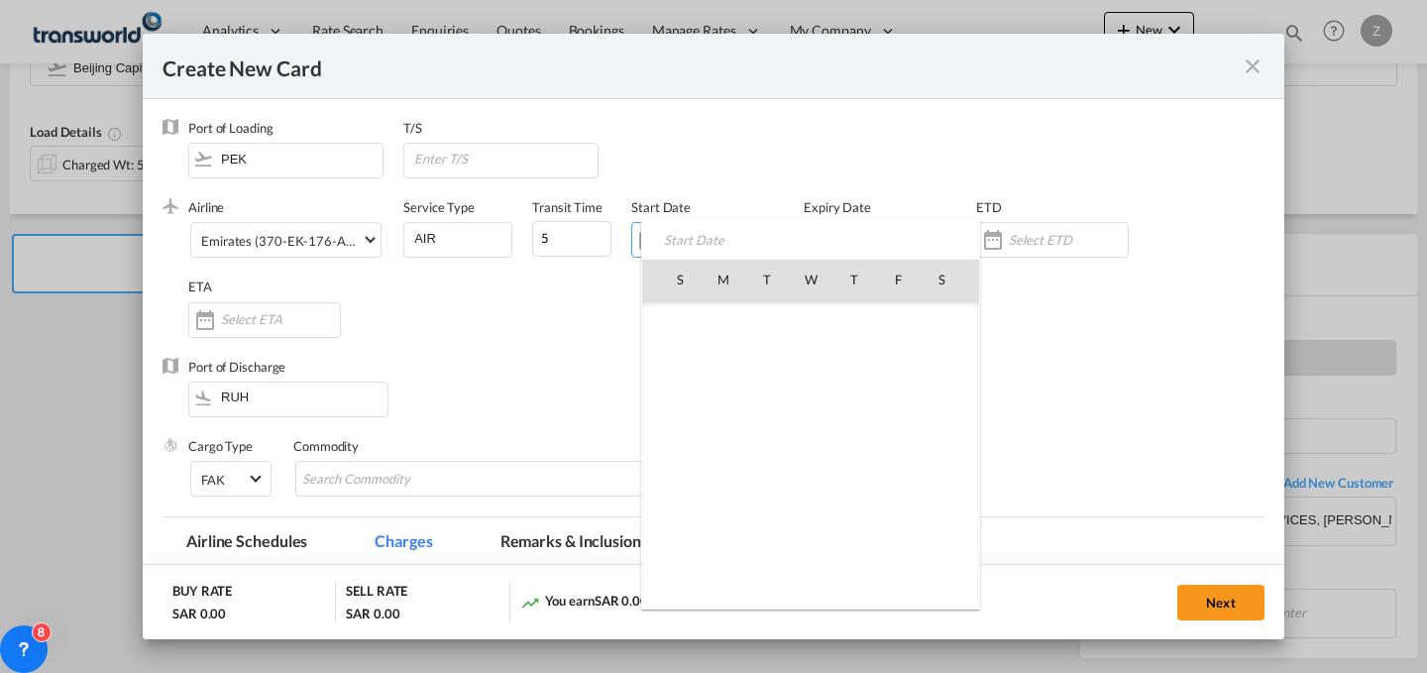
scroll to position [459033, 0]
click at [779, 398] on span "9" at bounding box center [767, 409] width 42 height 42
type input "[DATE]"
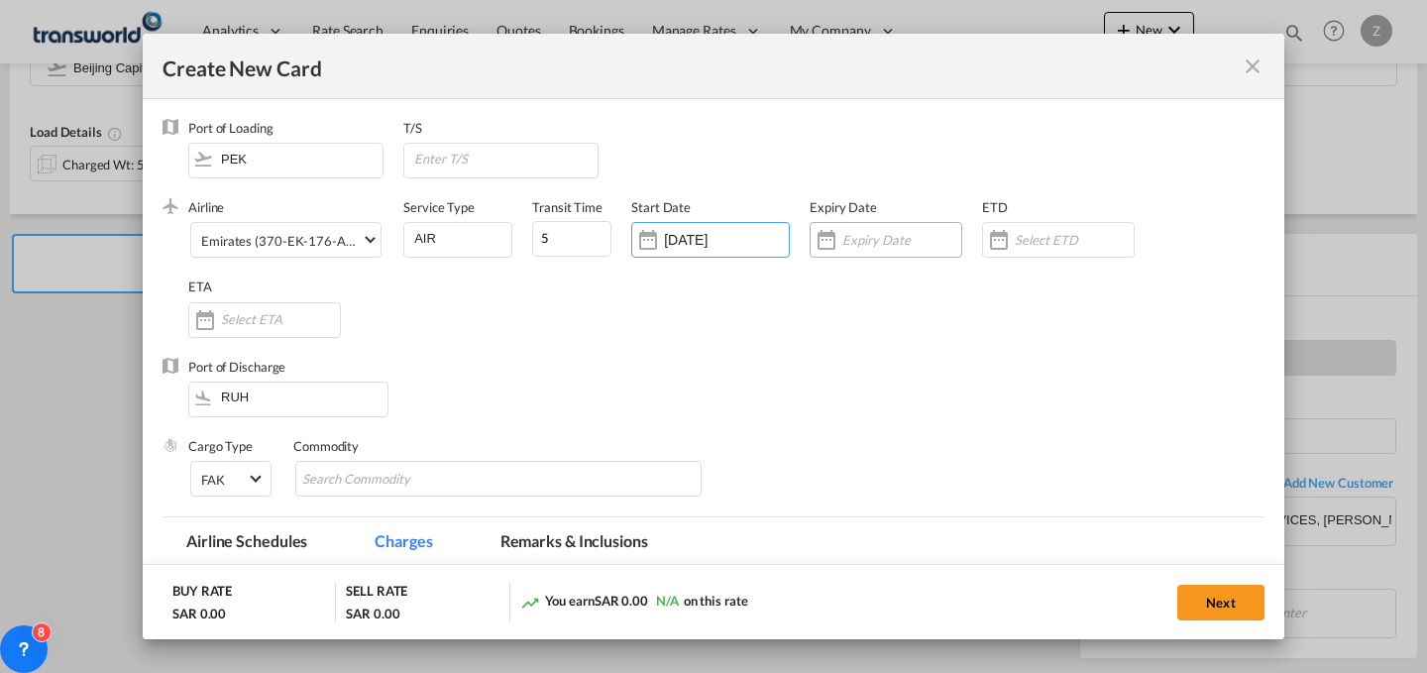
click at [875, 238] on input "Create New Card ..." at bounding box center [901, 240] width 119 height 16
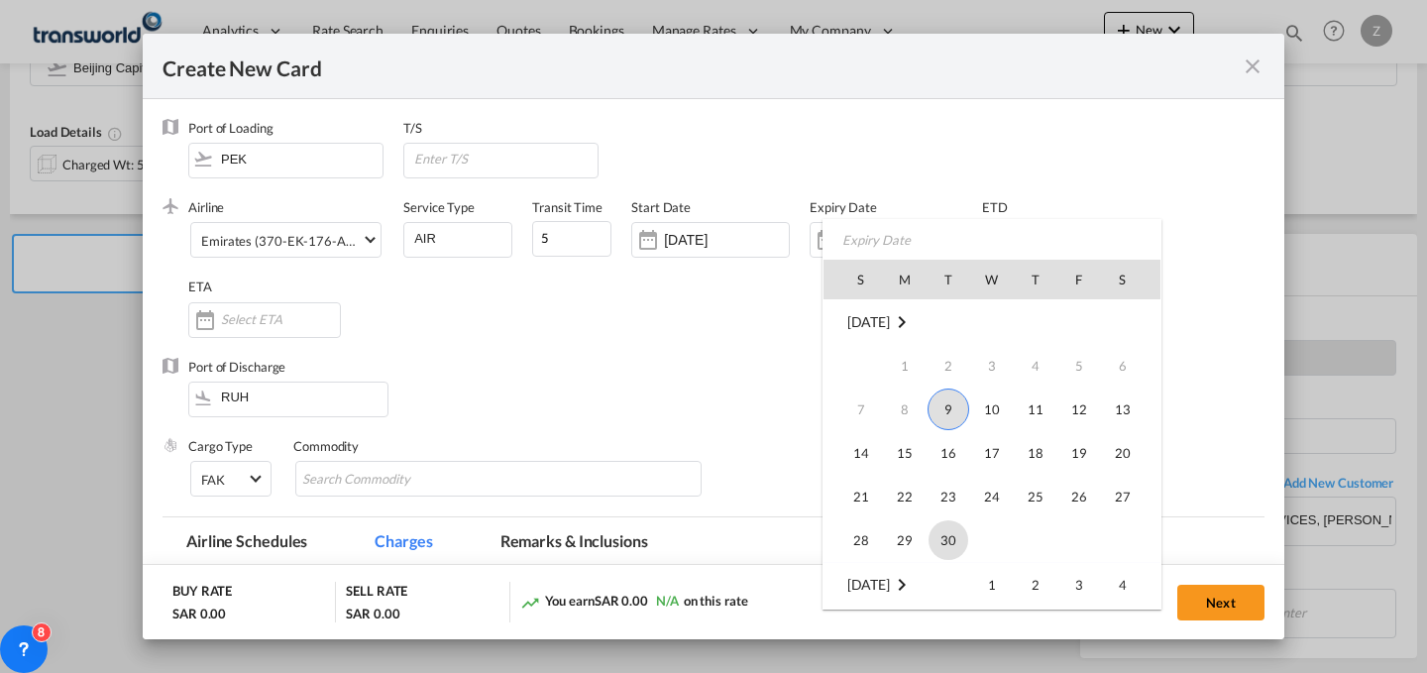
click at [945, 536] on span "30" at bounding box center [949, 540] width 40 height 40
type input "[DATE]"
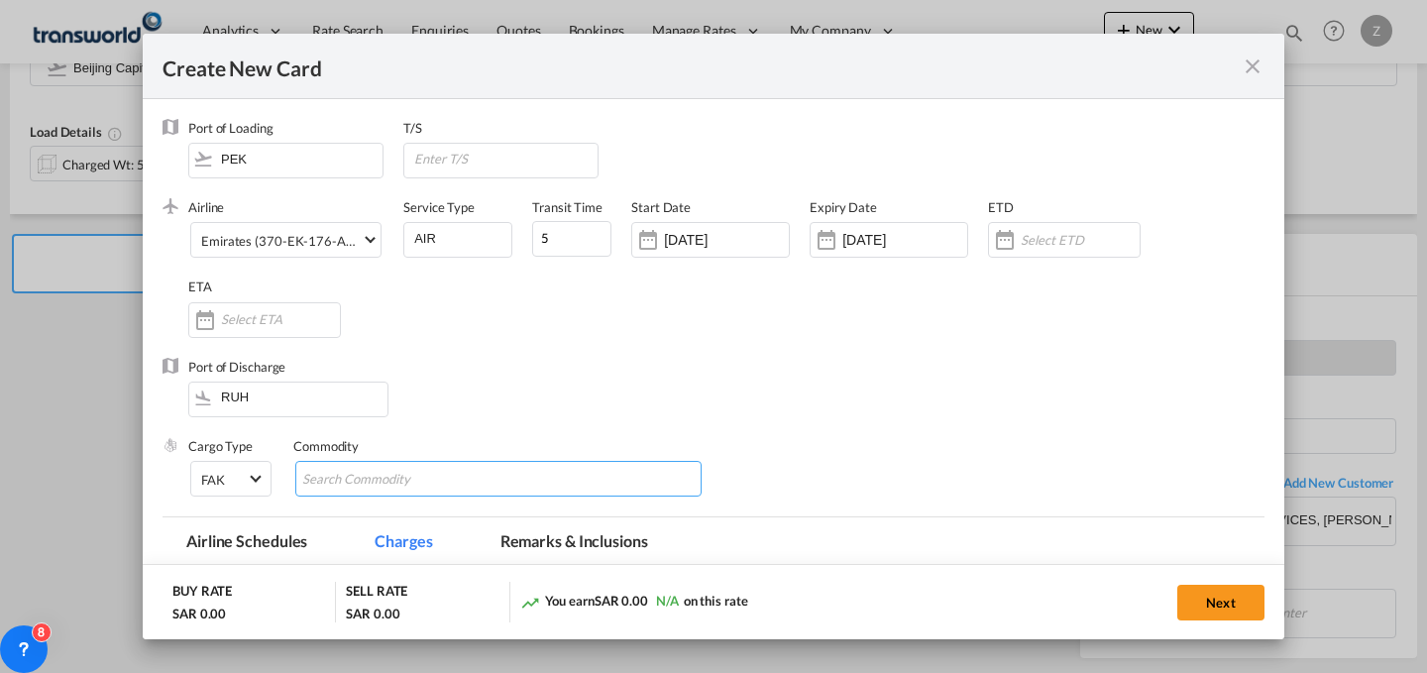
click at [406, 488] on input "Chips input." at bounding box center [392, 480] width 181 height 32
type input "GC"
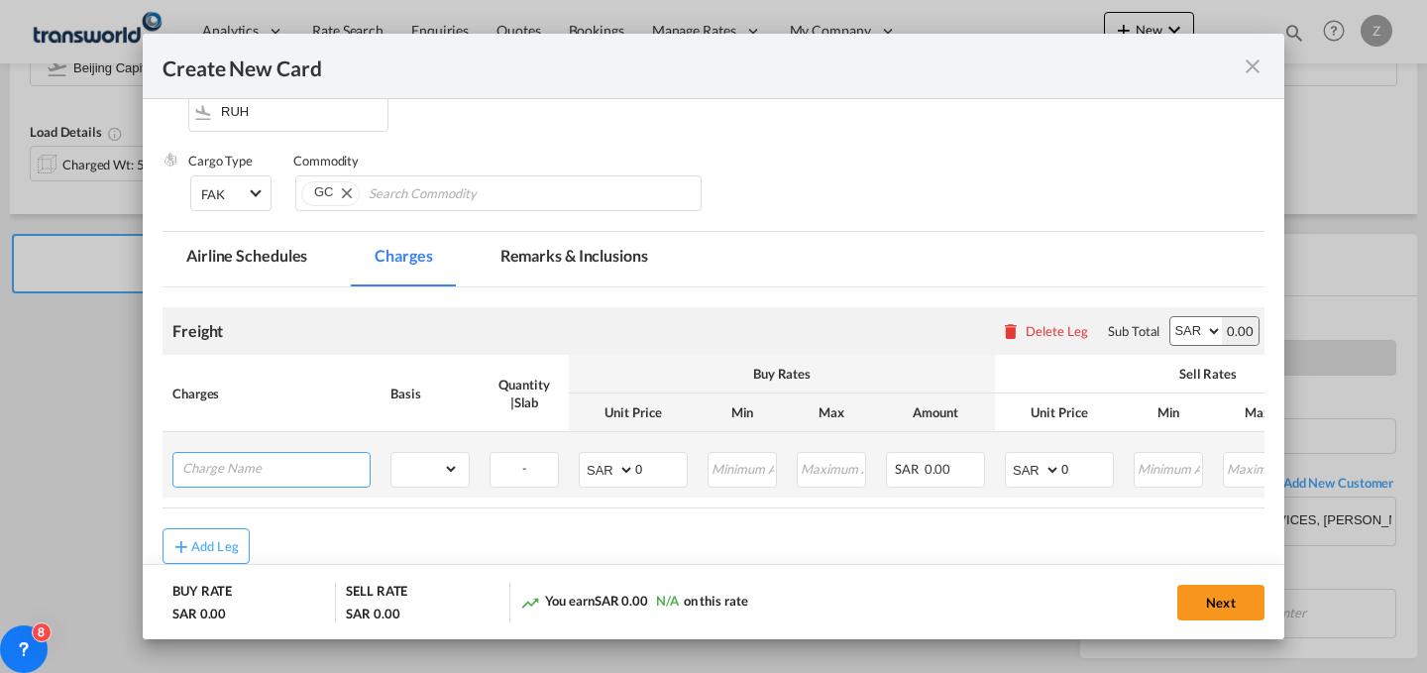
click at [290, 465] on input "Charge Name" at bounding box center [275, 468] width 187 height 30
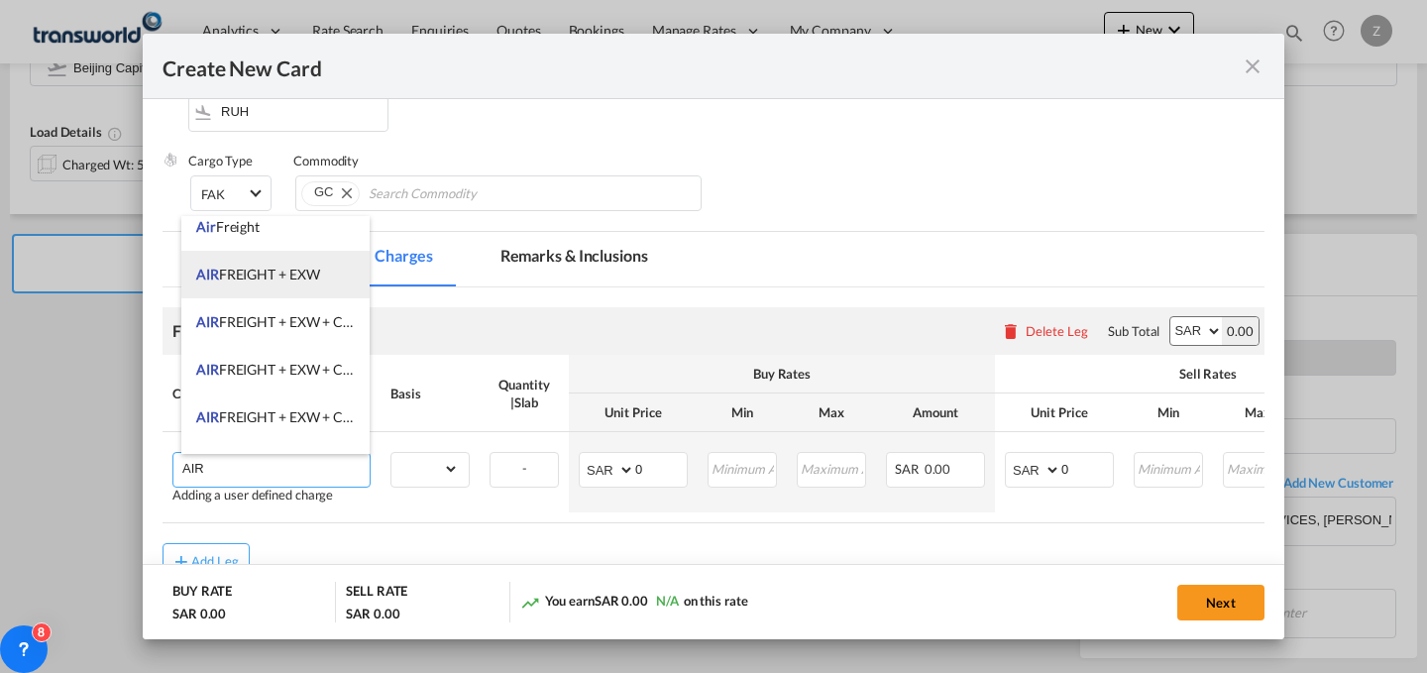
scroll to position [199, 0]
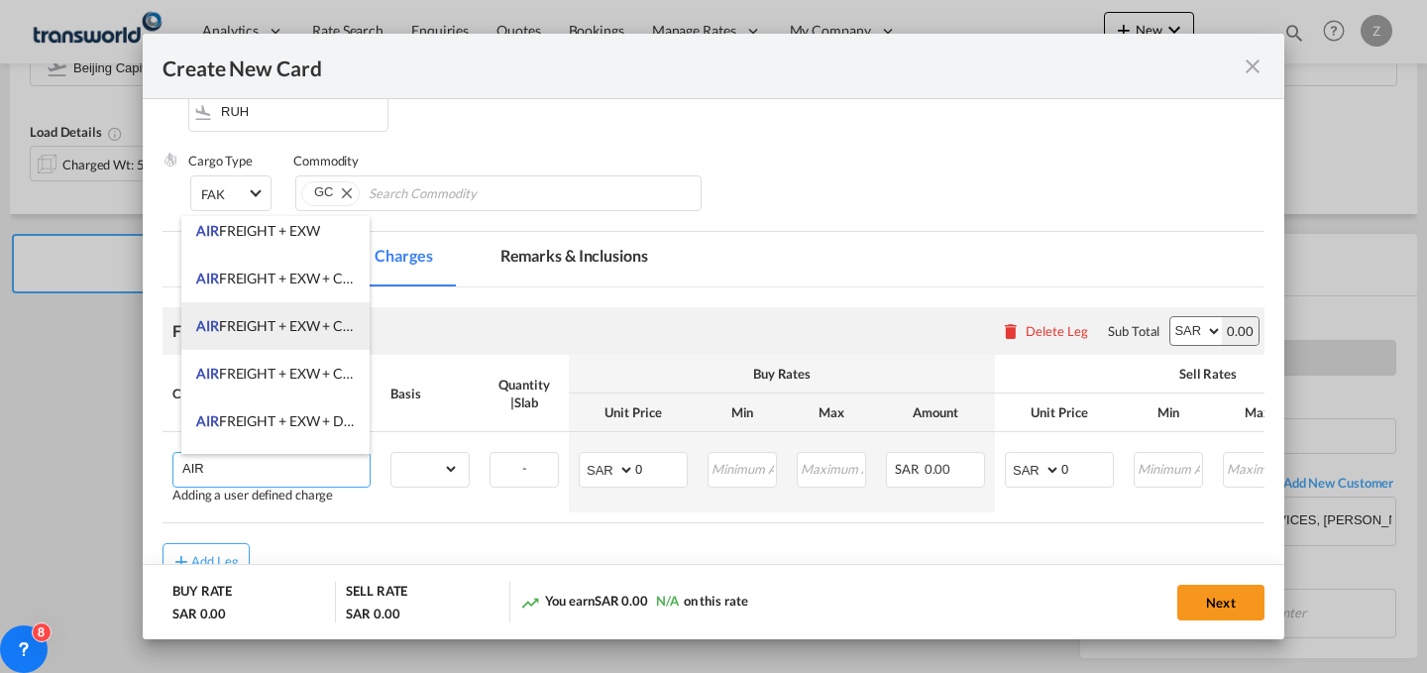
click at [328, 326] on span "AIR FREIGHT + EXW + CLEARANCE AND DELIVERY" at bounding box center [356, 325] width 320 height 17
type input "AIR FREIGHT + EXW + CLEARANCE AND DELIVERY"
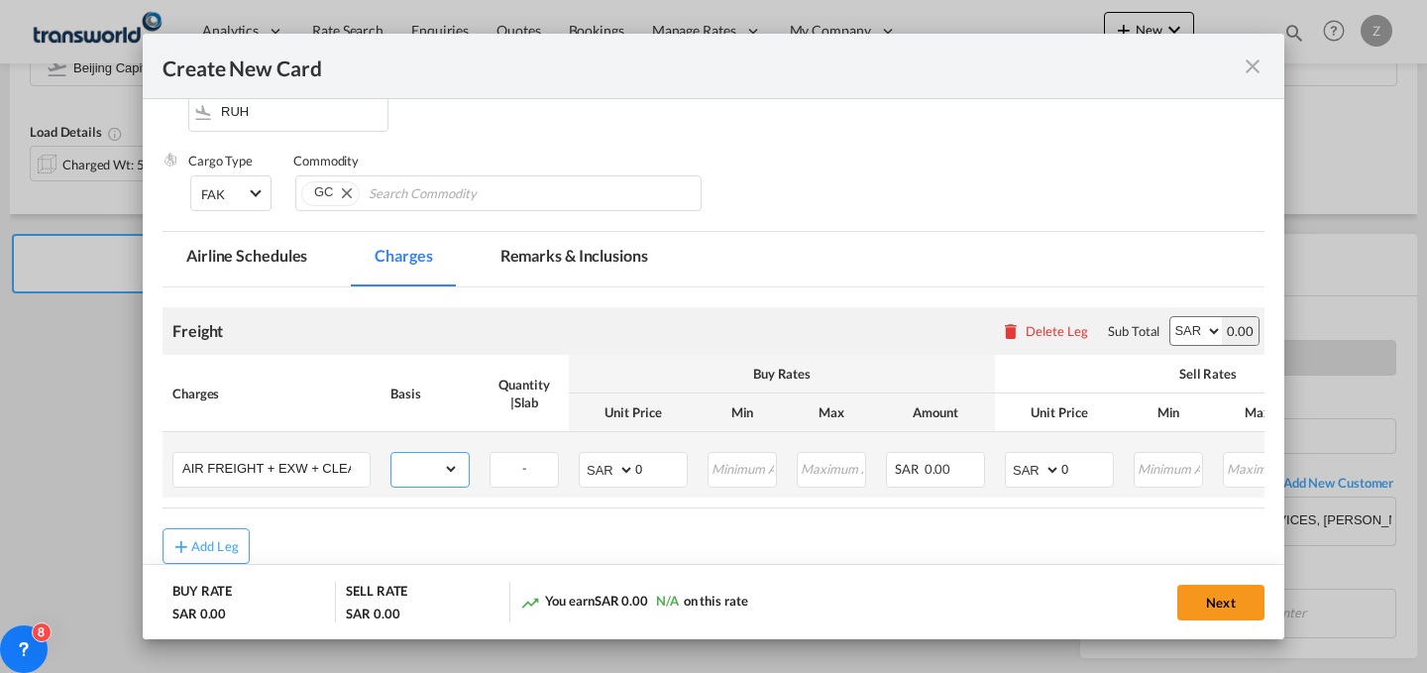
click at [440, 479] on select "gross_weight volumetric_weight per_shipment per_bl per_km % on air freight per_…" at bounding box center [424, 469] width 67 height 32
select select "per_shipment"
click at [391, 453] on select "gross_weight volumetric_weight per_shipment per_bl per_km % on air freight per_…" at bounding box center [424, 469] width 67 height 32
click at [1089, 473] on input "0" at bounding box center [1087, 468] width 52 height 30
type input "8370"
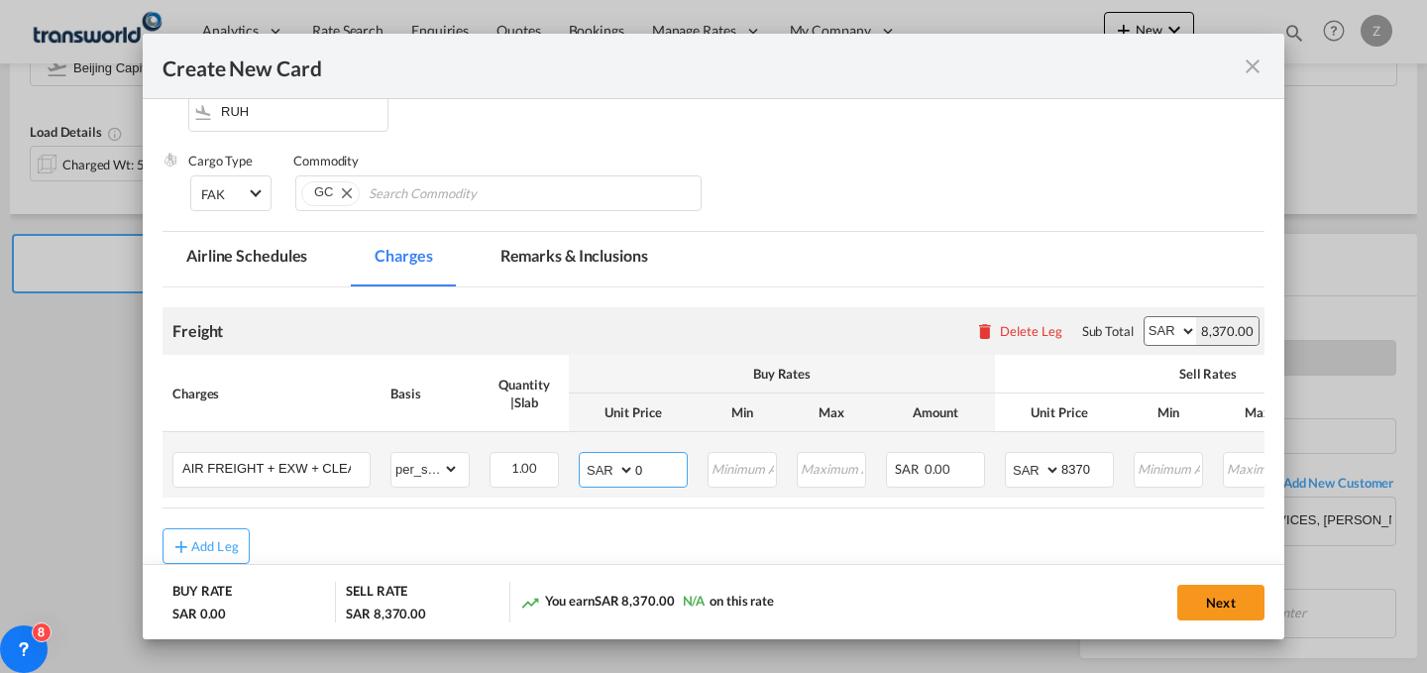
click at [672, 463] on input "0" at bounding box center [661, 468] width 52 height 30
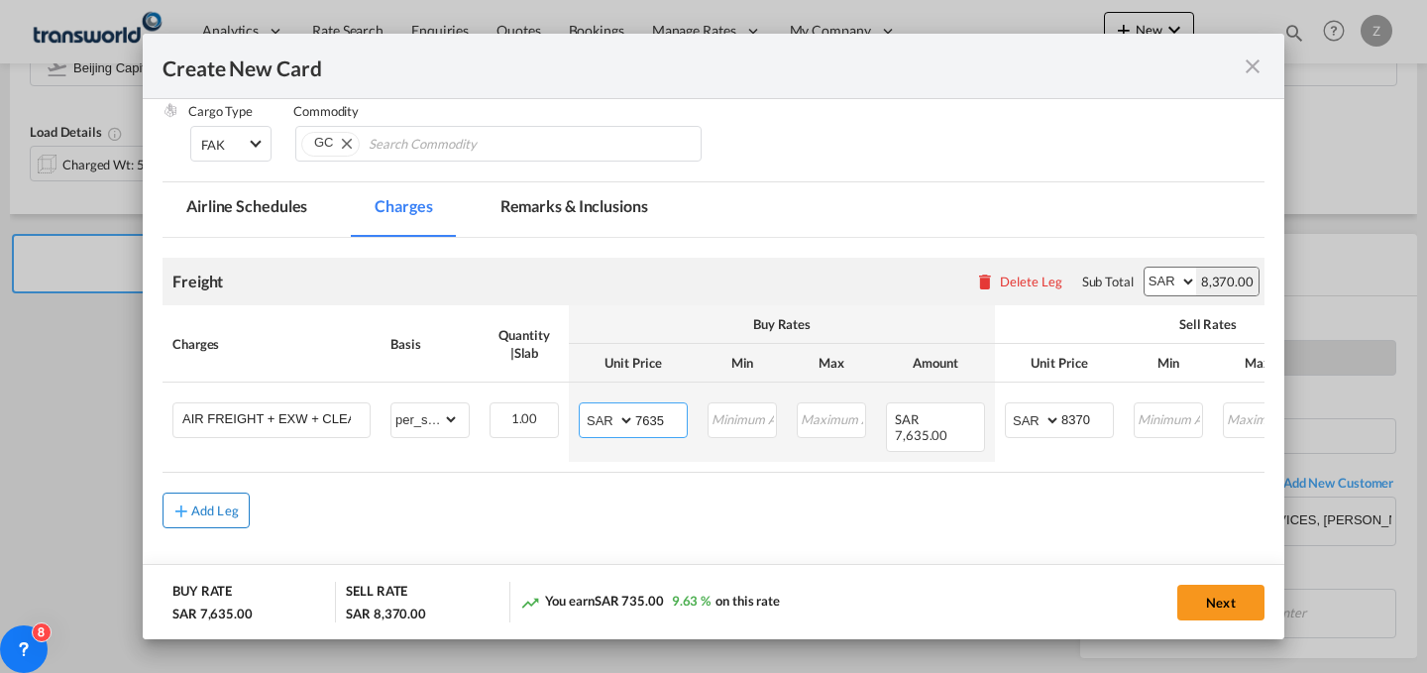
type input "7635"
click at [188, 493] on button "Add Leg" at bounding box center [206, 511] width 87 height 36
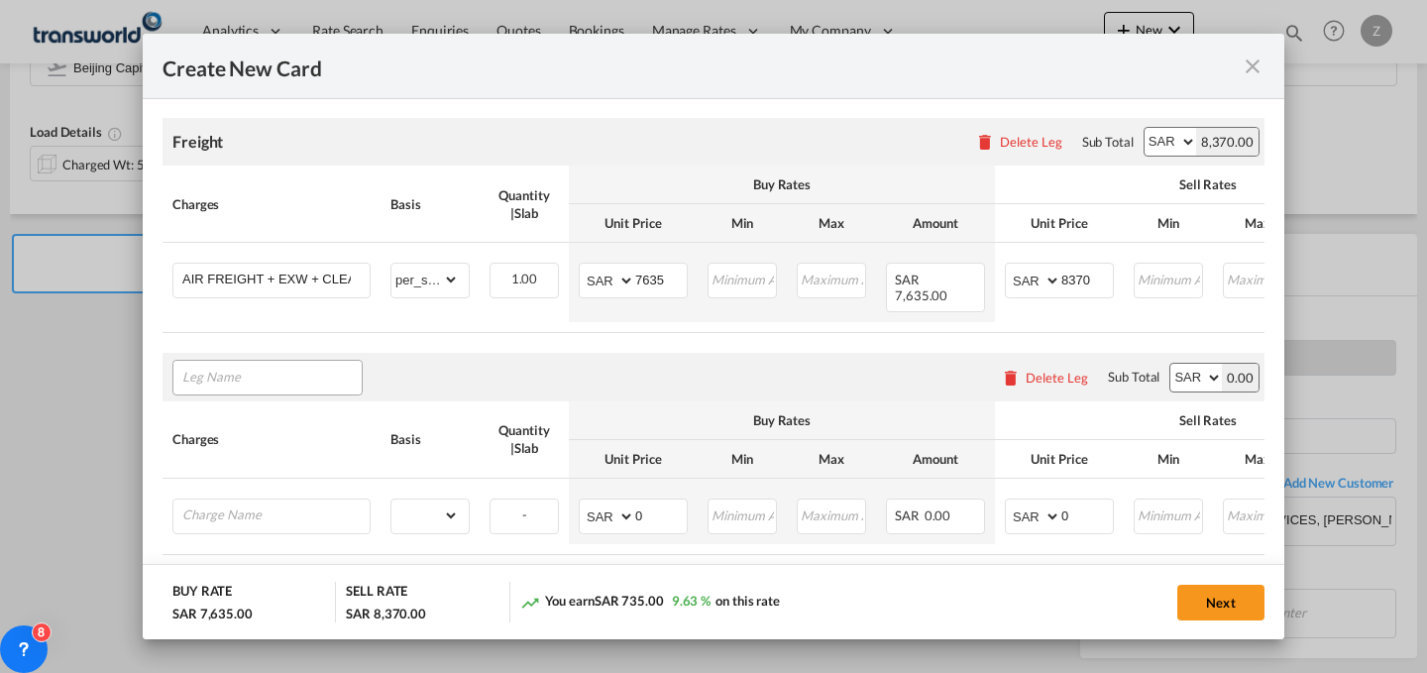
scroll to position [478, 0]
click at [1026, 367] on div "Delete Leg" at bounding box center [1057, 375] width 62 height 16
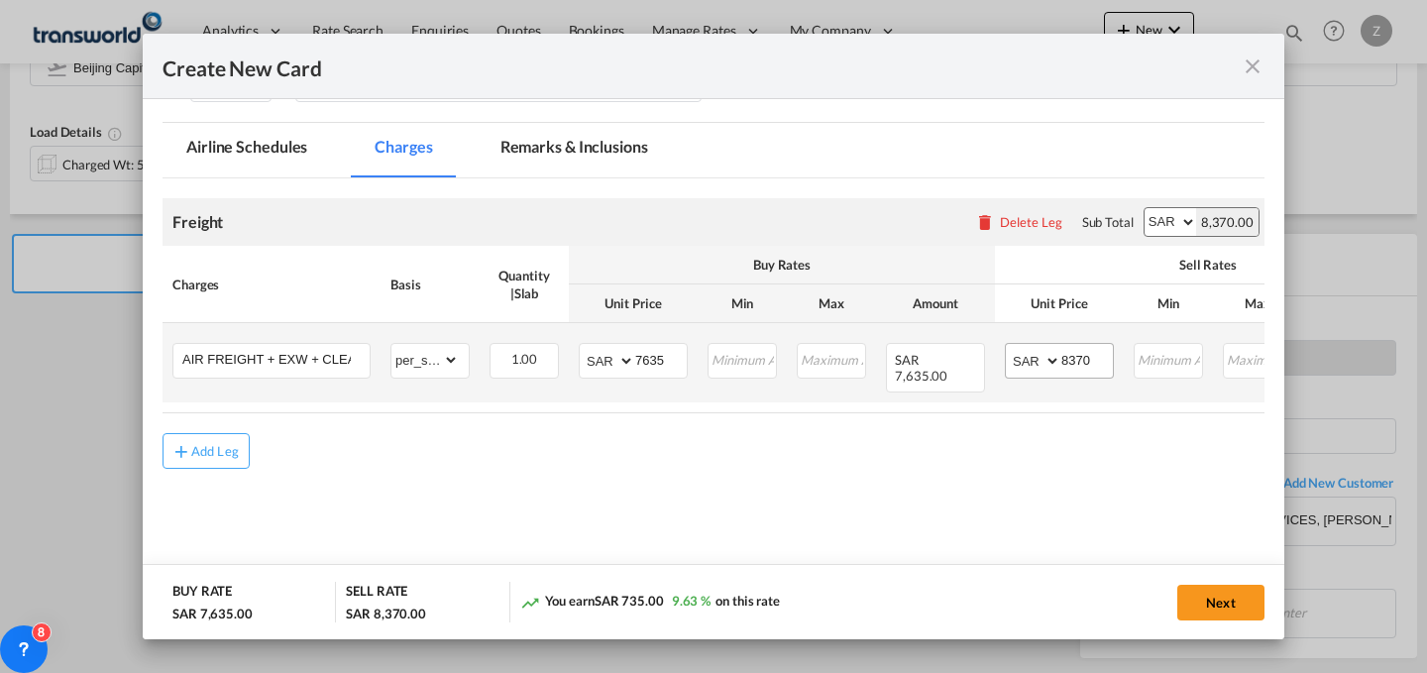
scroll to position [0, 317]
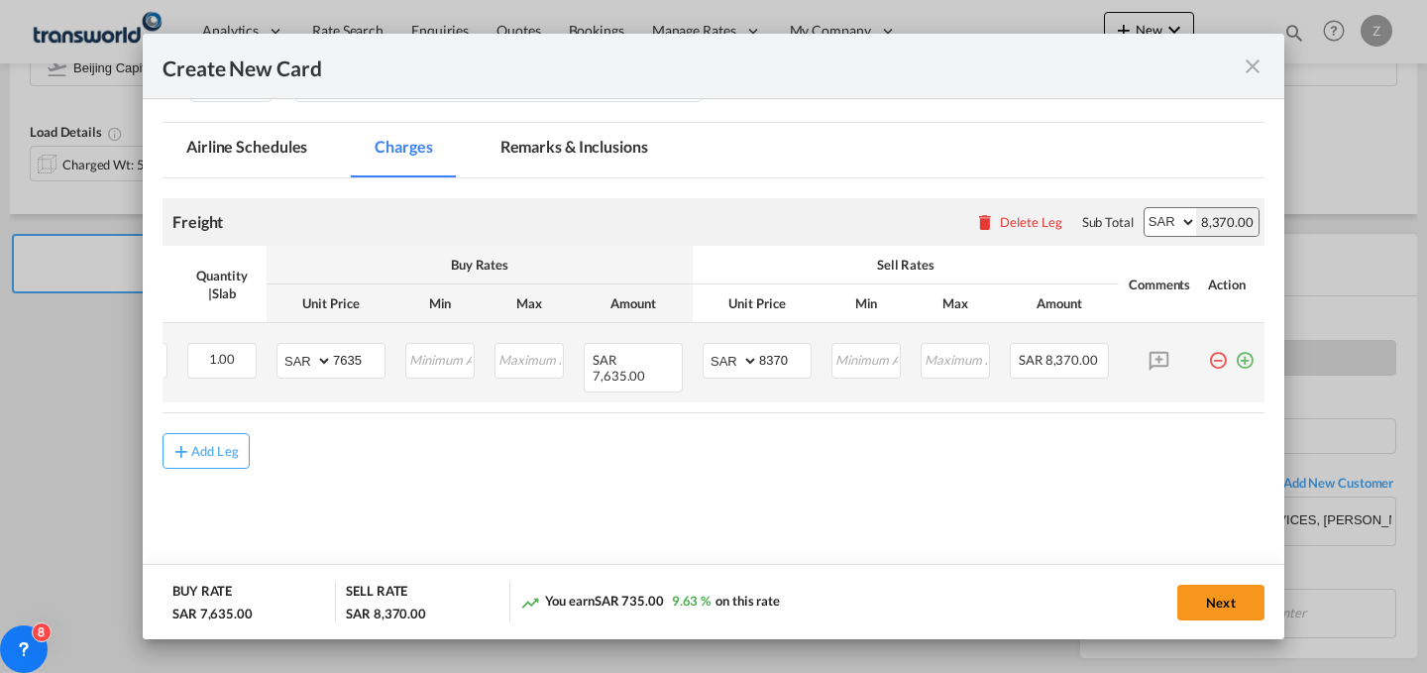
click at [1235, 353] on md-icon "icon-plus-circle-outline green-400-fg" at bounding box center [1245, 353] width 20 height 20
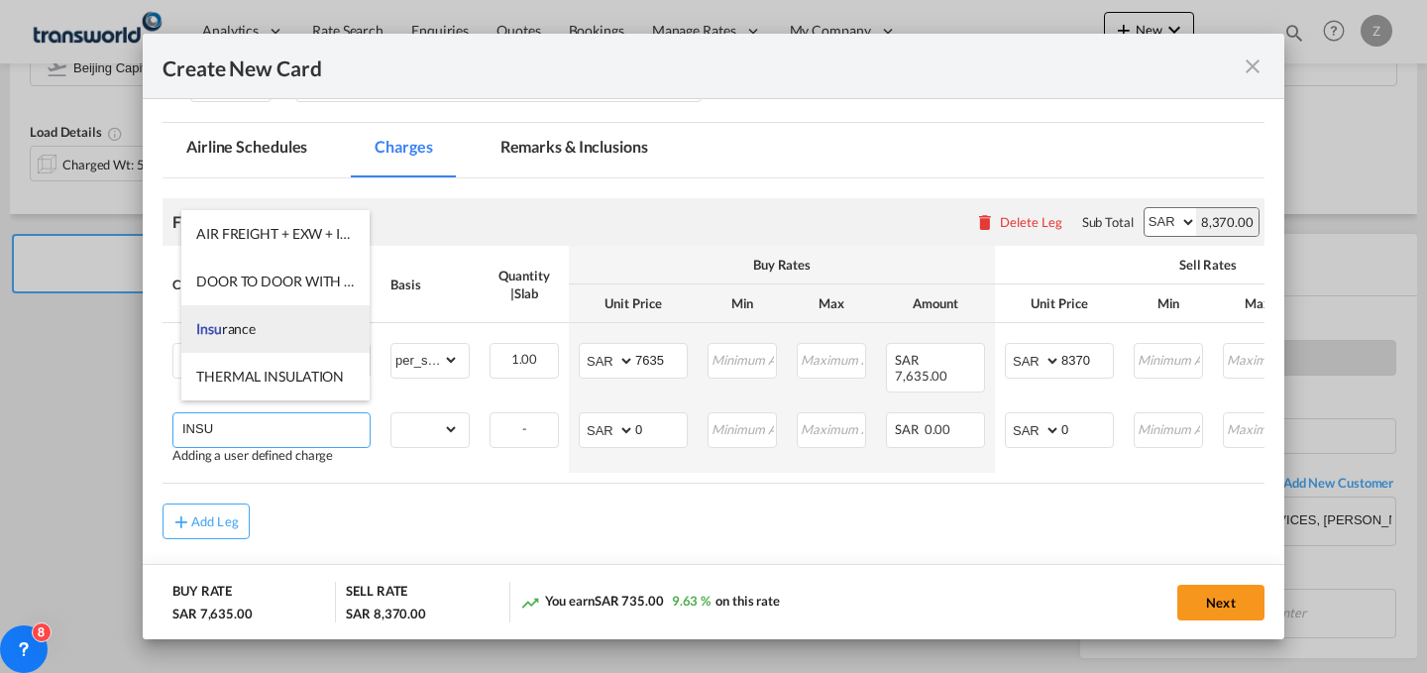
click at [308, 319] on li "[PERSON_NAME]" at bounding box center [275, 329] width 188 height 48
type input "Insurance"
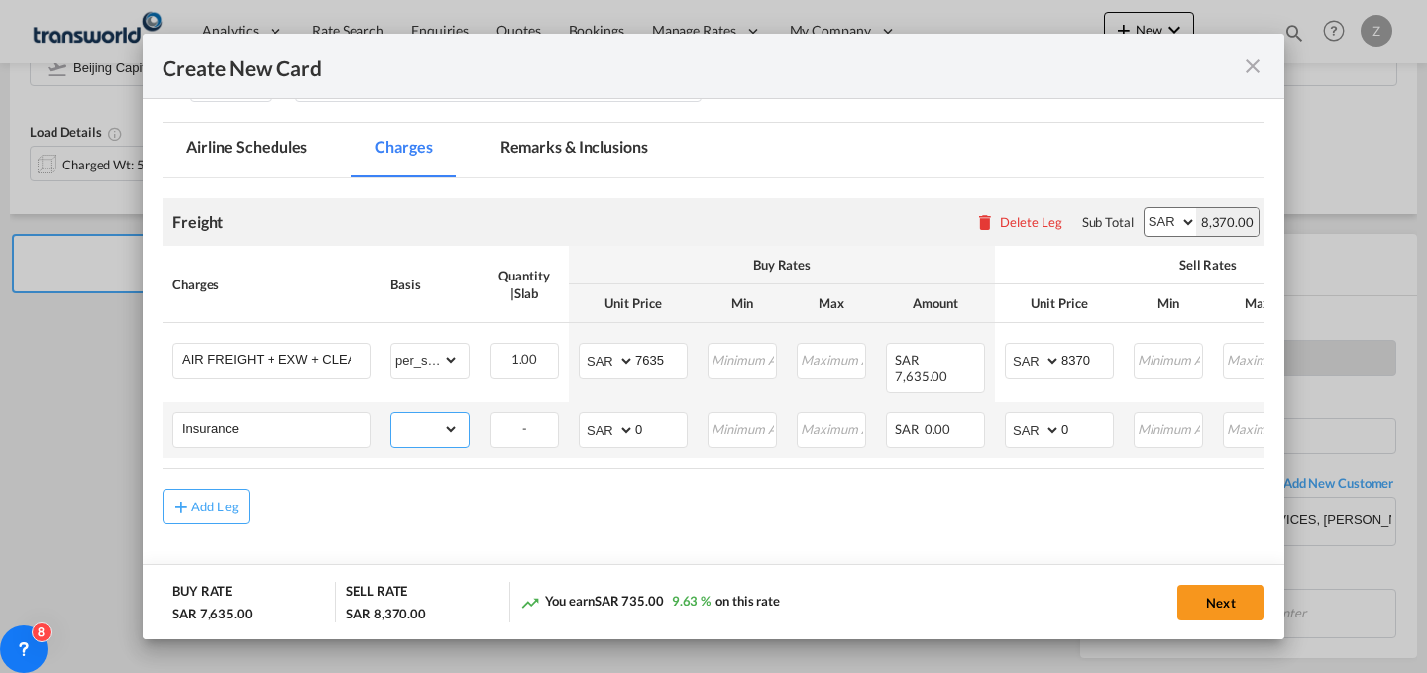
click at [436, 416] on select "gross_weight volumetric_weight per_shipment per_bl per_km % on air freight per_…" at bounding box center [424, 429] width 67 height 32
select select "per_shipment"
click at [391, 413] on select "gross_weight volumetric_weight per_shipment per_bl per_km % on air freight per_…" at bounding box center [424, 429] width 67 height 32
click at [666, 413] on input "0" at bounding box center [661, 428] width 52 height 30
click at [617, 416] on select "AED AFN ALL AMD ANG AOA ARS AUD AWG AZN BAM BBD BDT BGN BHD BIF BMD BND BOB BRL…" at bounding box center [609, 430] width 52 height 28
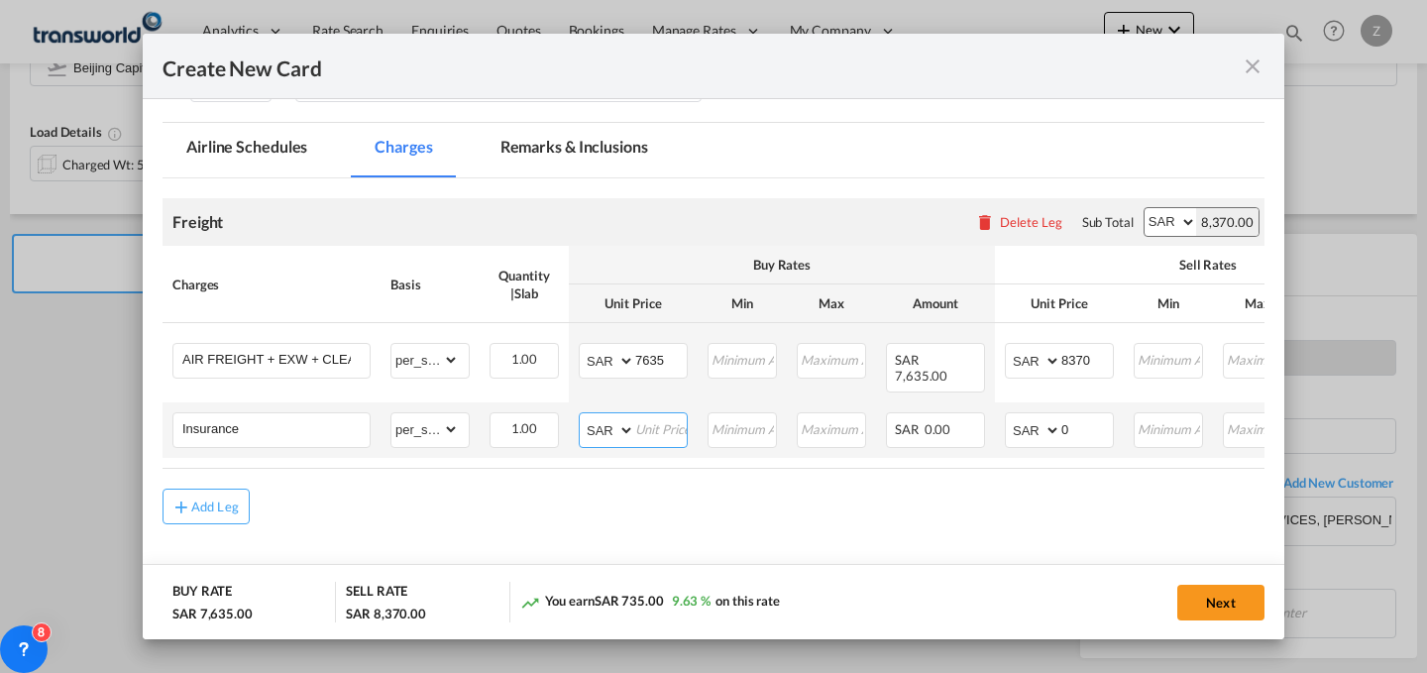
select select "string:USD"
click at [583, 416] on select "AED AFN ALL AMD ANG AOA ARS AUD AWG AZN BAM BBD BDT BGN BHD BIF BMD BND BOB BRL…" at bounding box center [609, 430] width 52 height 28
click at [652, 416] on input "Create New Card ..." at bounding box center [661, 428] width 52 height 30
type input "135"
click at [1080, 414] on input "0" at bounding box center [1087, 428] width 52 height 30
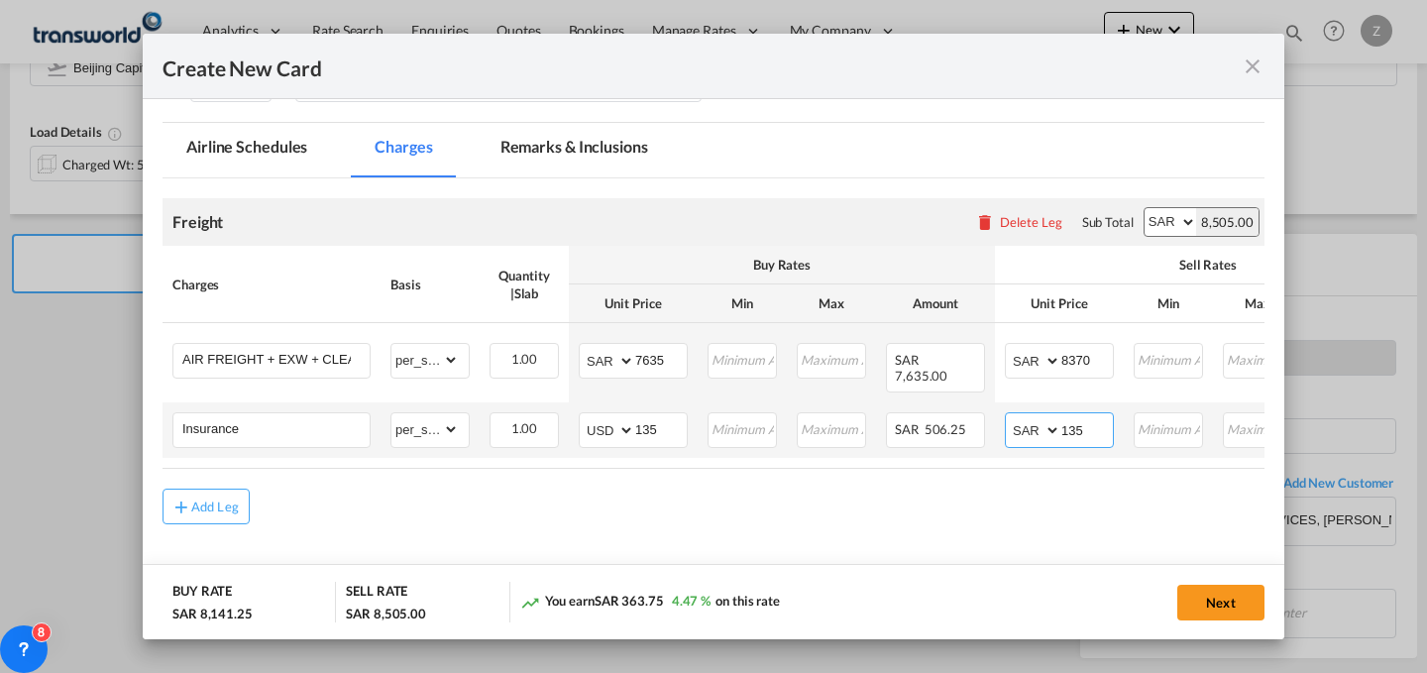
type input "135"
click at [652, 413] on input "135" at bounding box center [661, 428] width 52 height 30
type input "1"
type input "65"
click at [1230, 592] on button "Next" at bounding box center [1220, 603] width 87 height 36
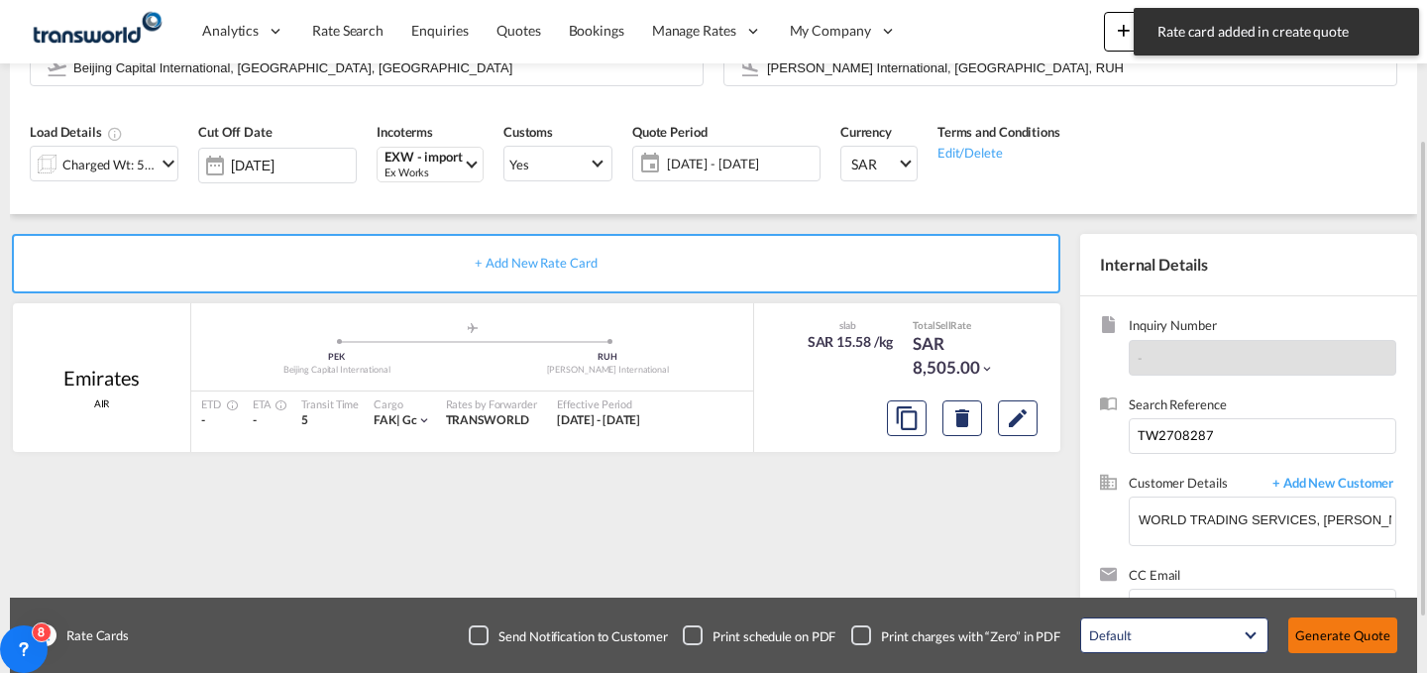
click at [1320, 628] on button "Generate Quote" at bounding box center [1342, 635] width 109 height 36
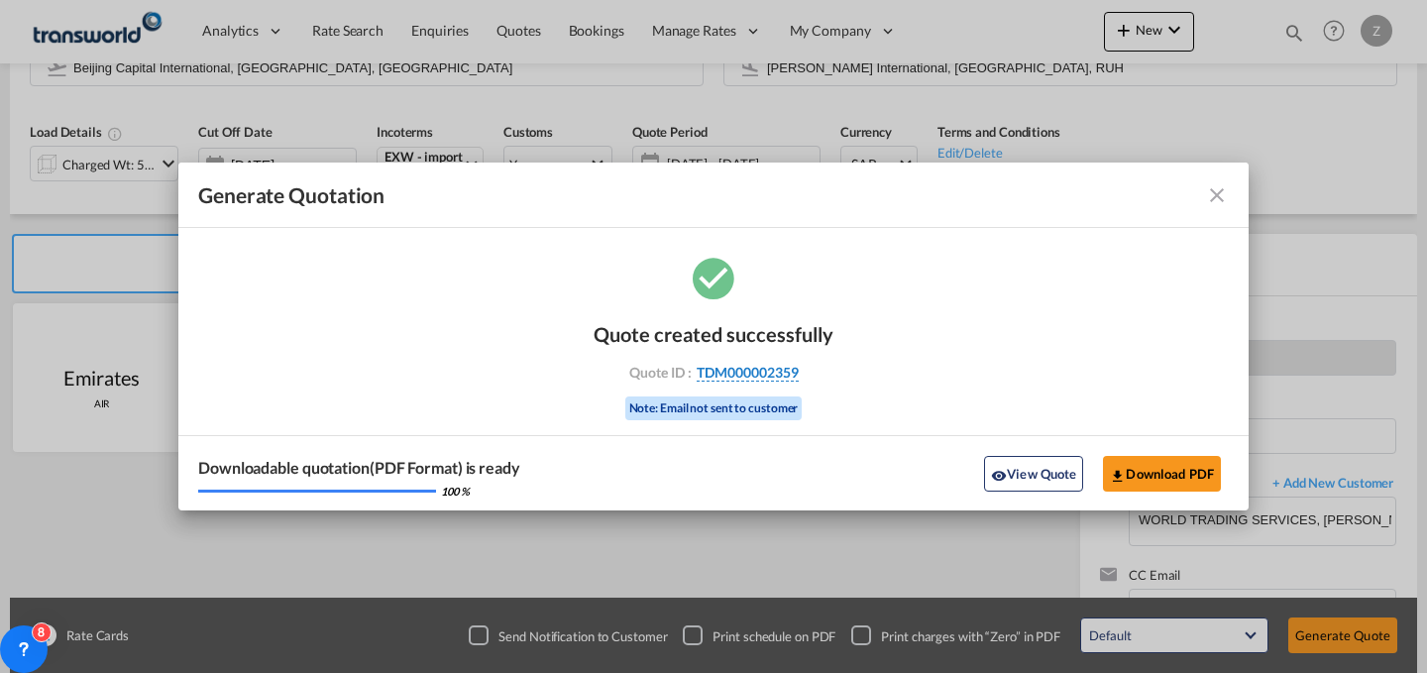
click at [787, 376] on span "TDM000002359" at bounding box center [748, 373] width 102 height 18
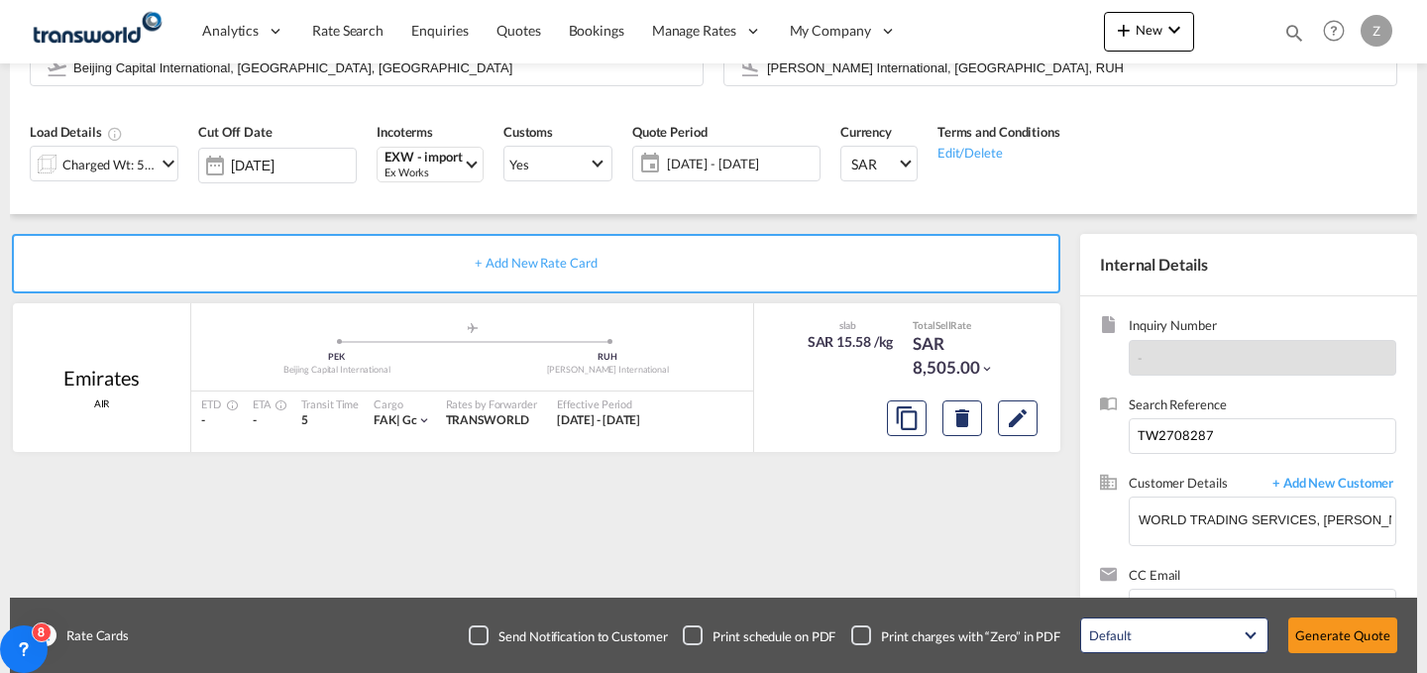
click at [787, 376] on div "Quote created successfully Quote ID : TDM000002359 Note: Email not sent to cust…" at bounding box center [713, 358] width 535 height 129
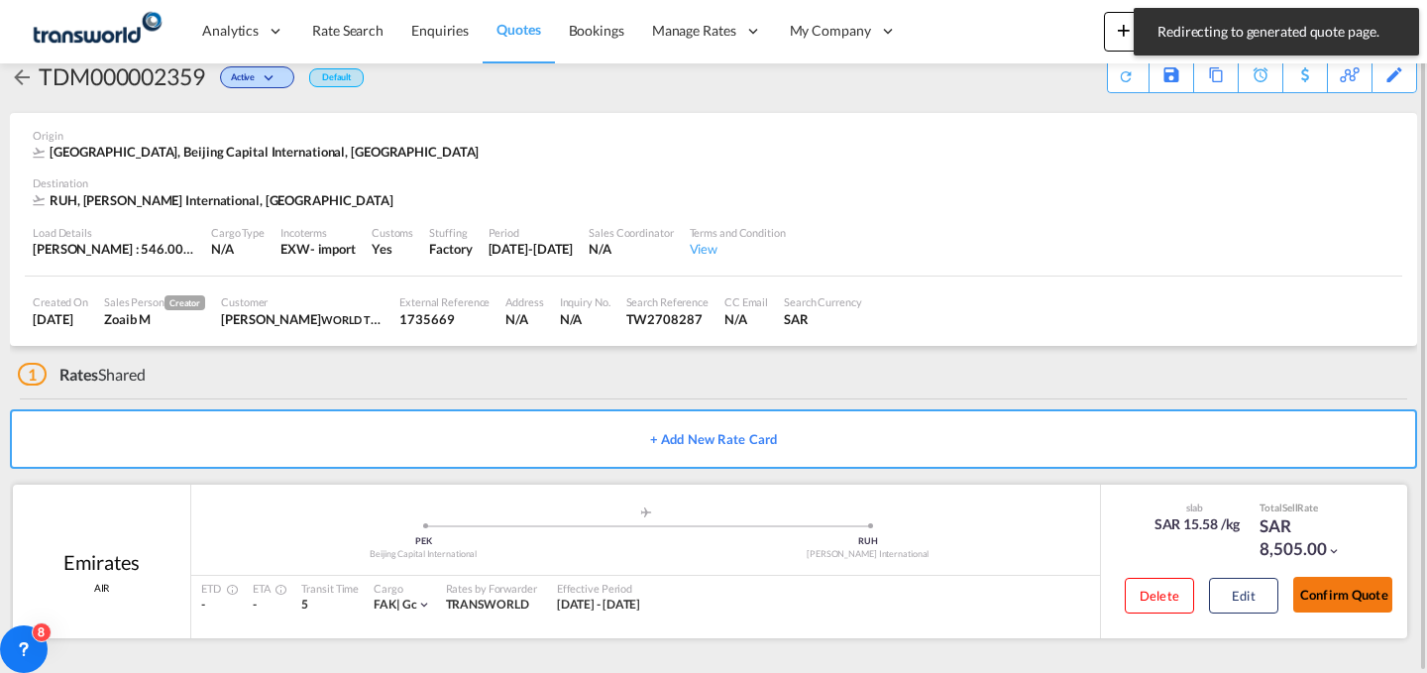
click at [1334, 607] on button "Confirm Quote" at bounding box center [1342, 595] width 99 height 36
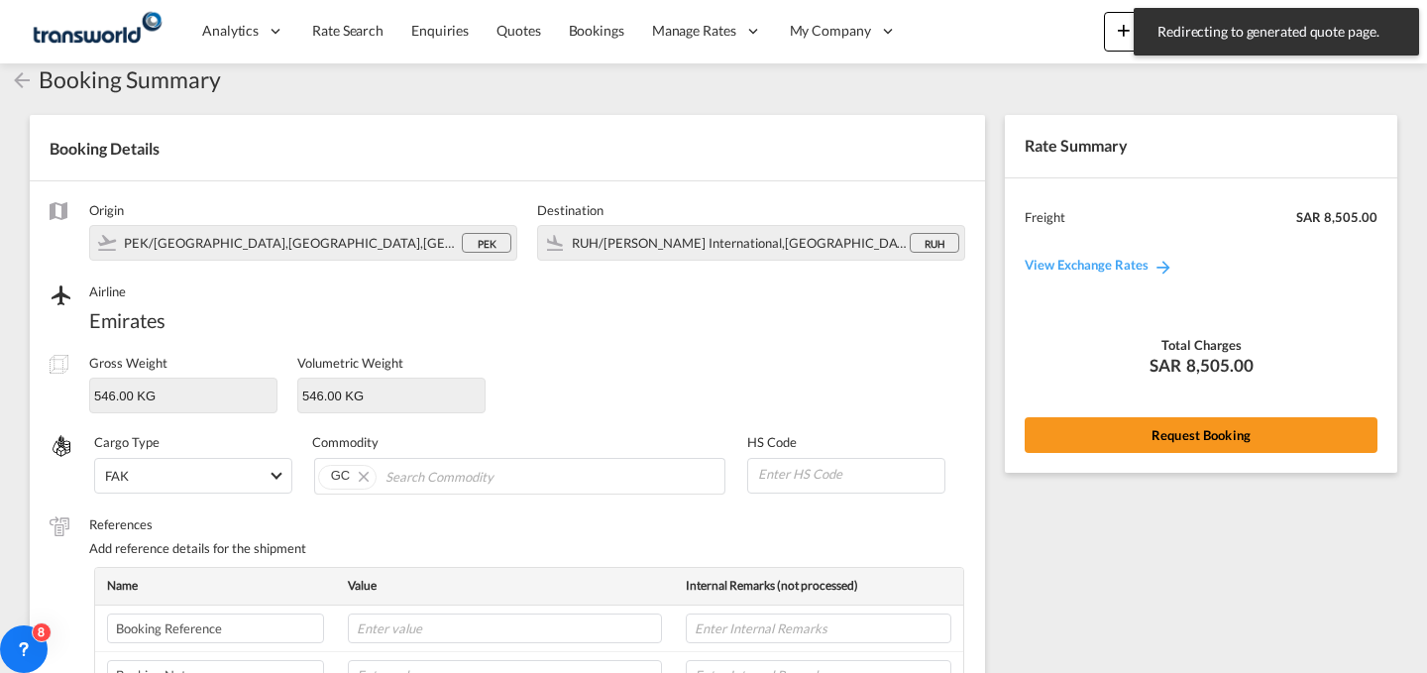
scroll to position [662, 0]
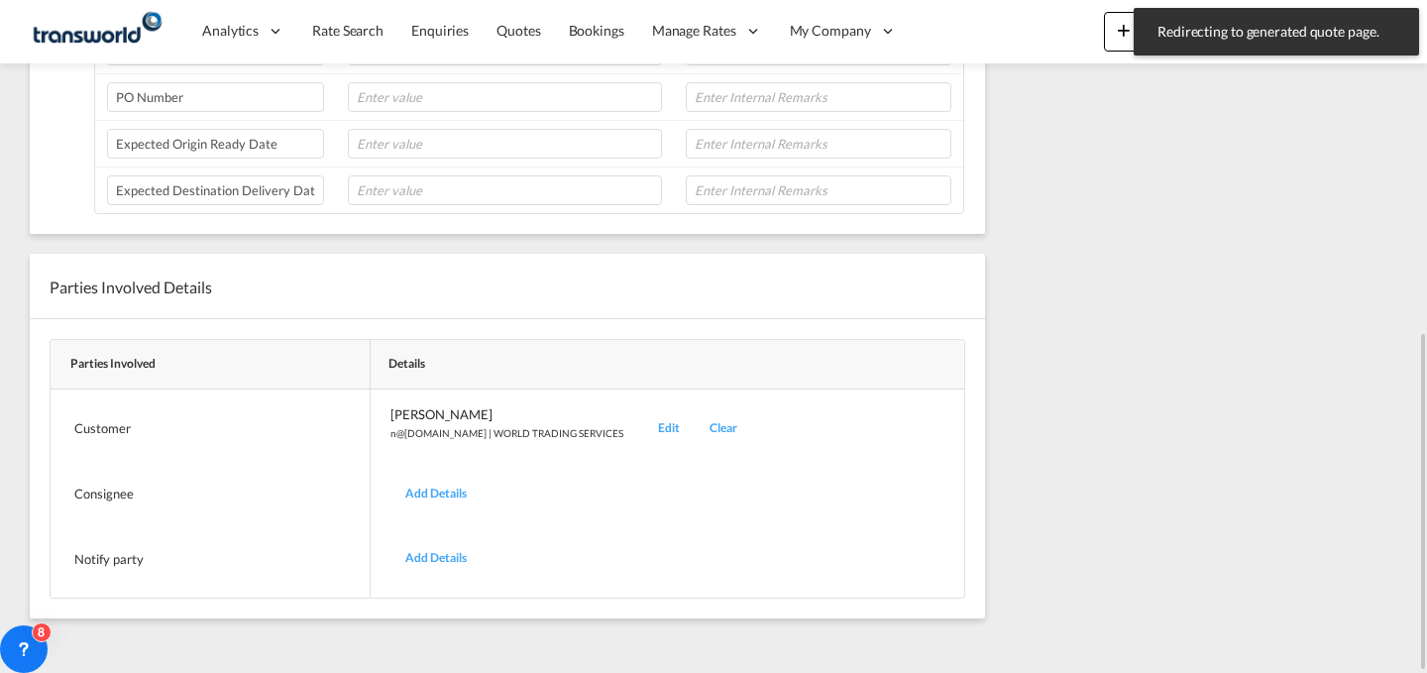
click at [643, 418] on div "Edit" at bounding box center [669, 428] width 52 height 47
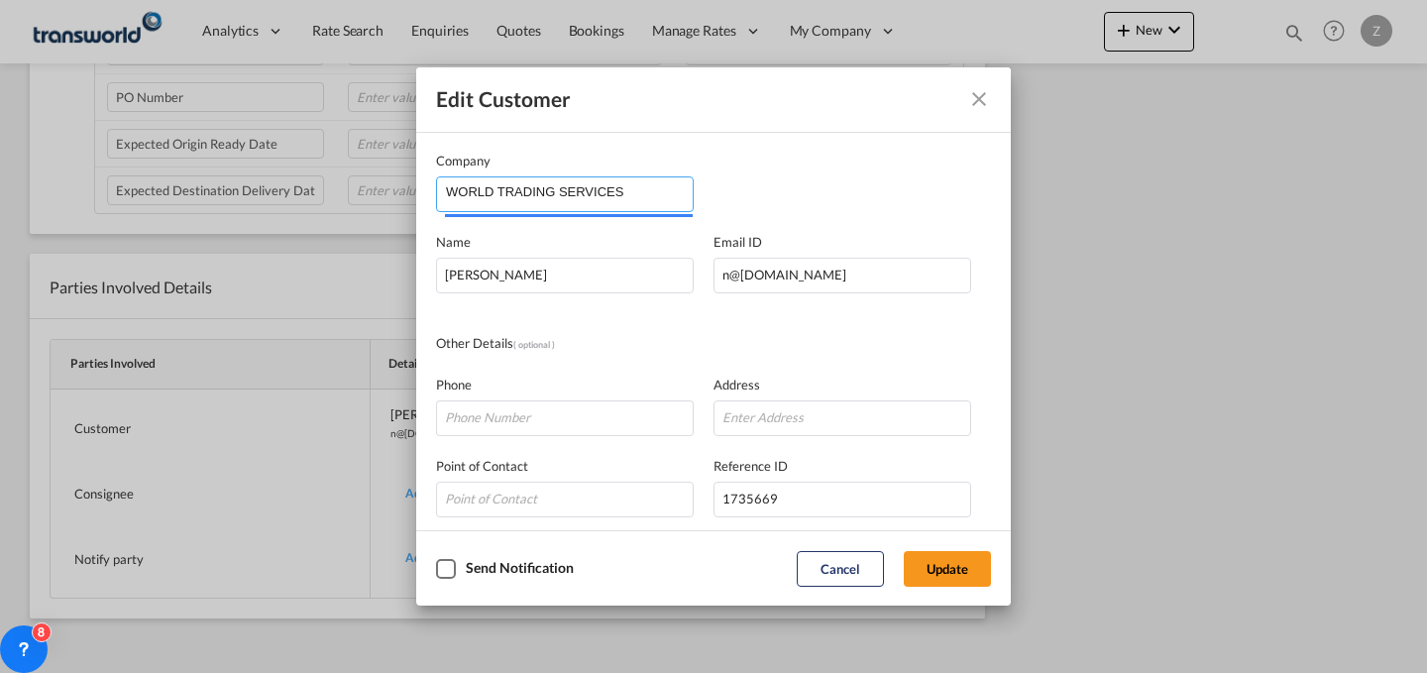
drag, startPoint x: 653, startPoint y: 184, endPoint x: 244, endPoint y: 229, distance: 411.7
click at [244, 229] on div "Edit Customer Company WORLD TRADING SERVICES Name [PERSON_NAME] Email ID [EMAIL…" at bounding box center [713, 336] width 1427 height 673
click at [567, 188] on input "KT" at bounding box center [569, 192] width 247 height 30
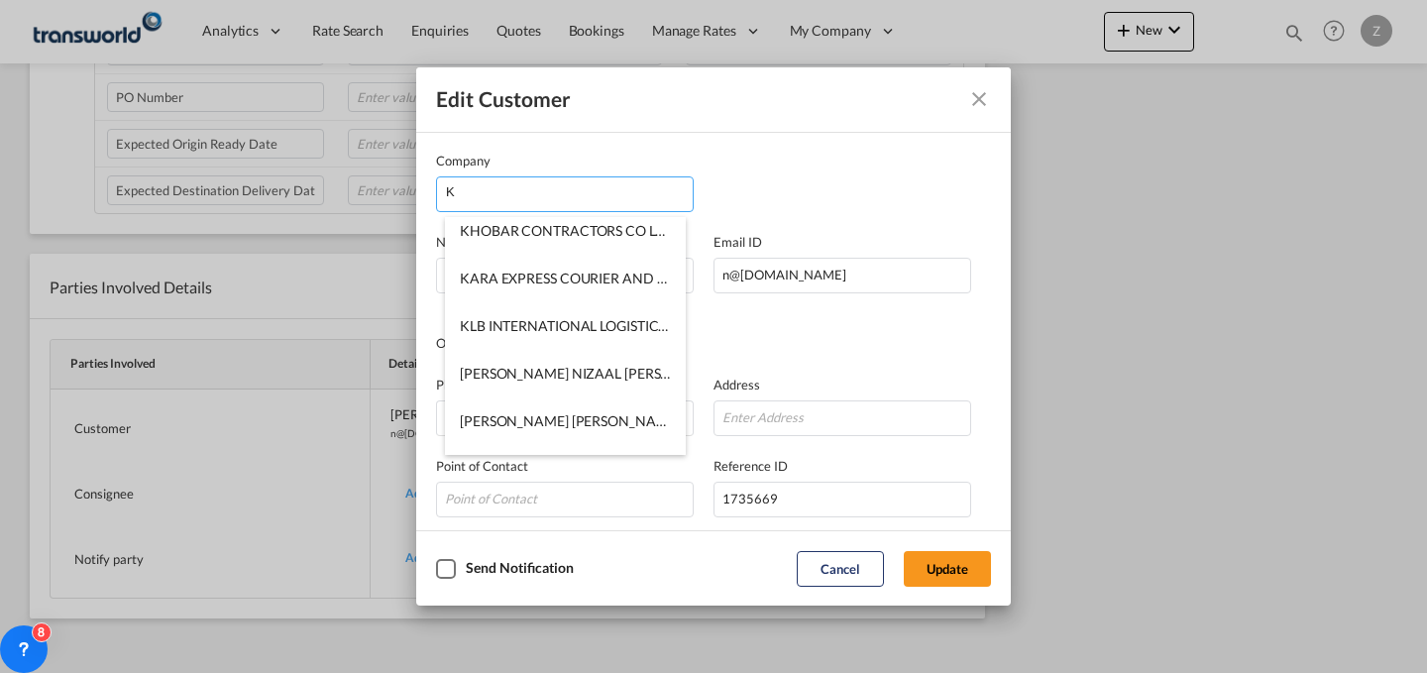
scroll to position [0, 0]
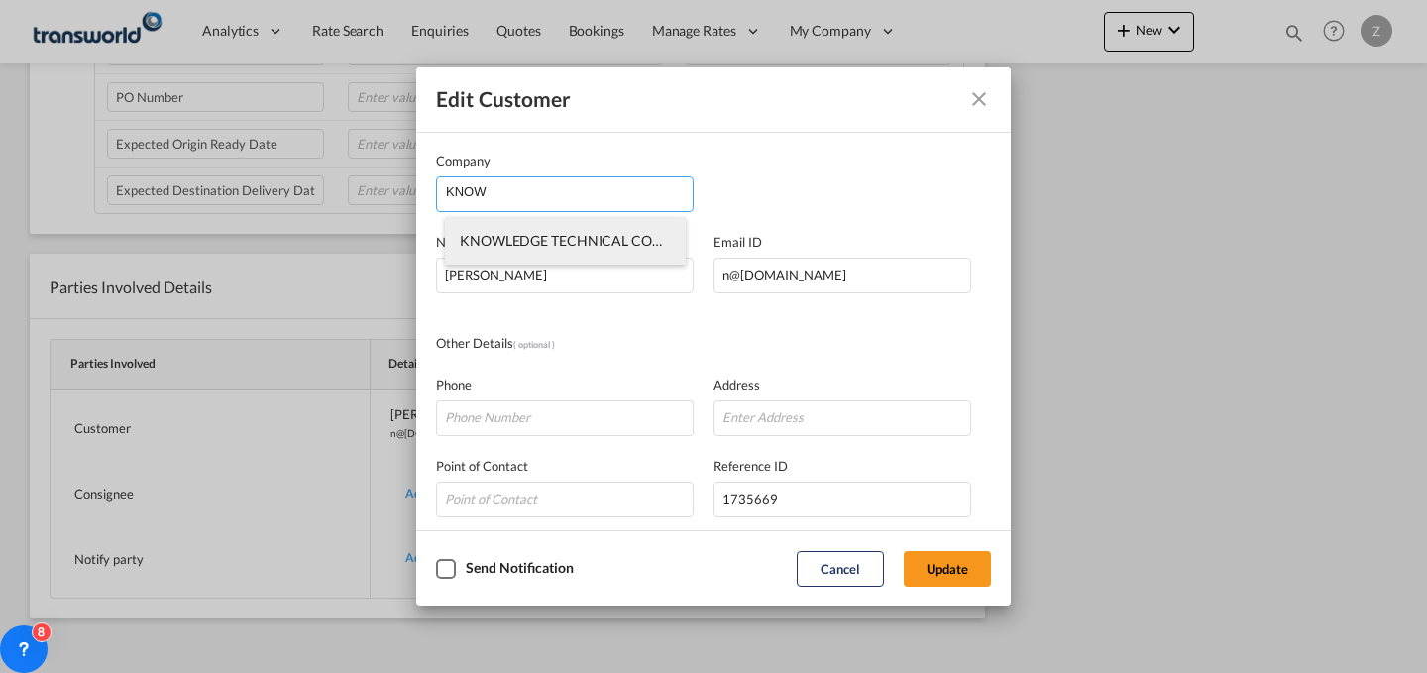
click at [557, 234] on span "KNOWLEDGE TECHNICAL COMPANY" at bounding box center [581, 240] width 242 height 17
type input "KNOWLEDGE TECHNICAL COMPANY"
type input "[EMAIL_ADDRESS][DOMAIN_NAME]"
type input "534102742"
type input "1679719"
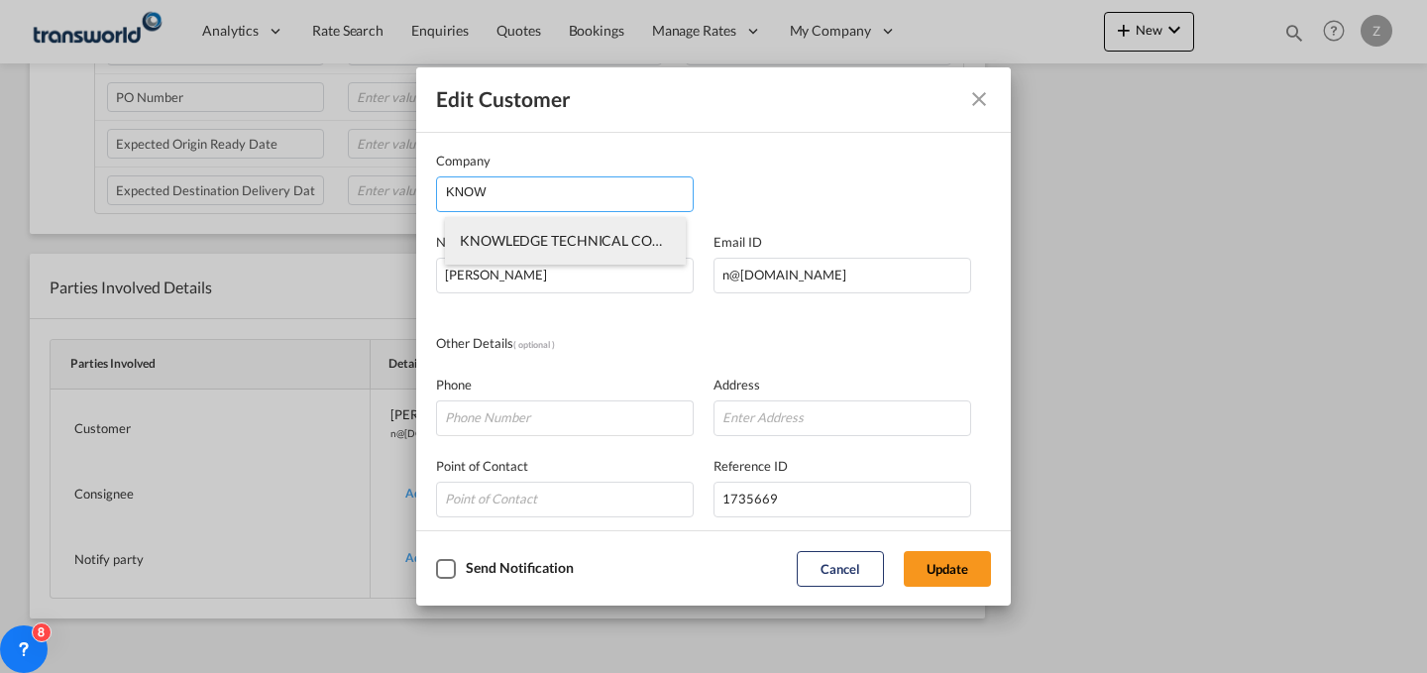
type input "12274"
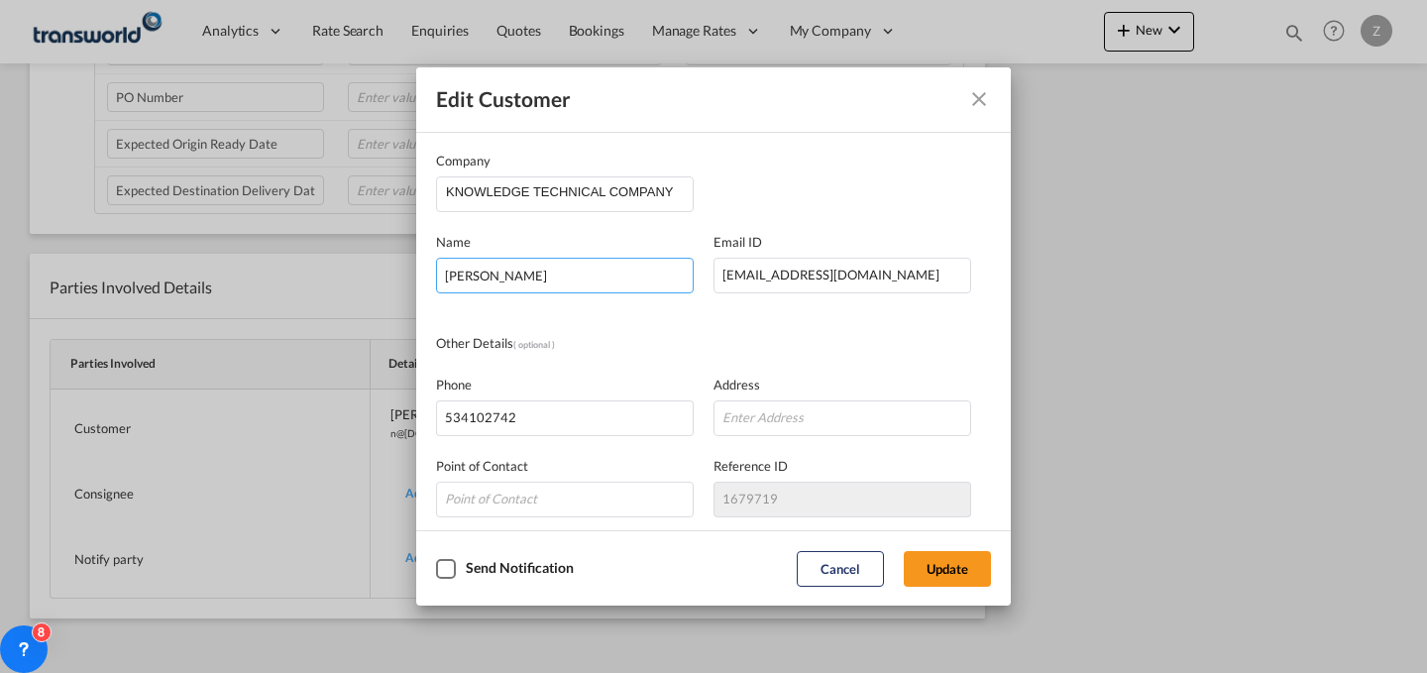
drag, startPoint x: 608, startPoint y: 268, endPoint x: 302, endPoint y: 273, distance: 306.2
click at [302, 273] on div "Edit Customer Company KNOWLEDGE TECHNICAL COMPANY Name [PERSON_NAME] Email ID […" at bounding box center [713, 336] width 1427 height 673
type input "[DEMOGRAPHIC_DATA][PERSON_NAME]"
click at [961, 569] on button "Update" at bounding box center [947, 569] width 87 height 36
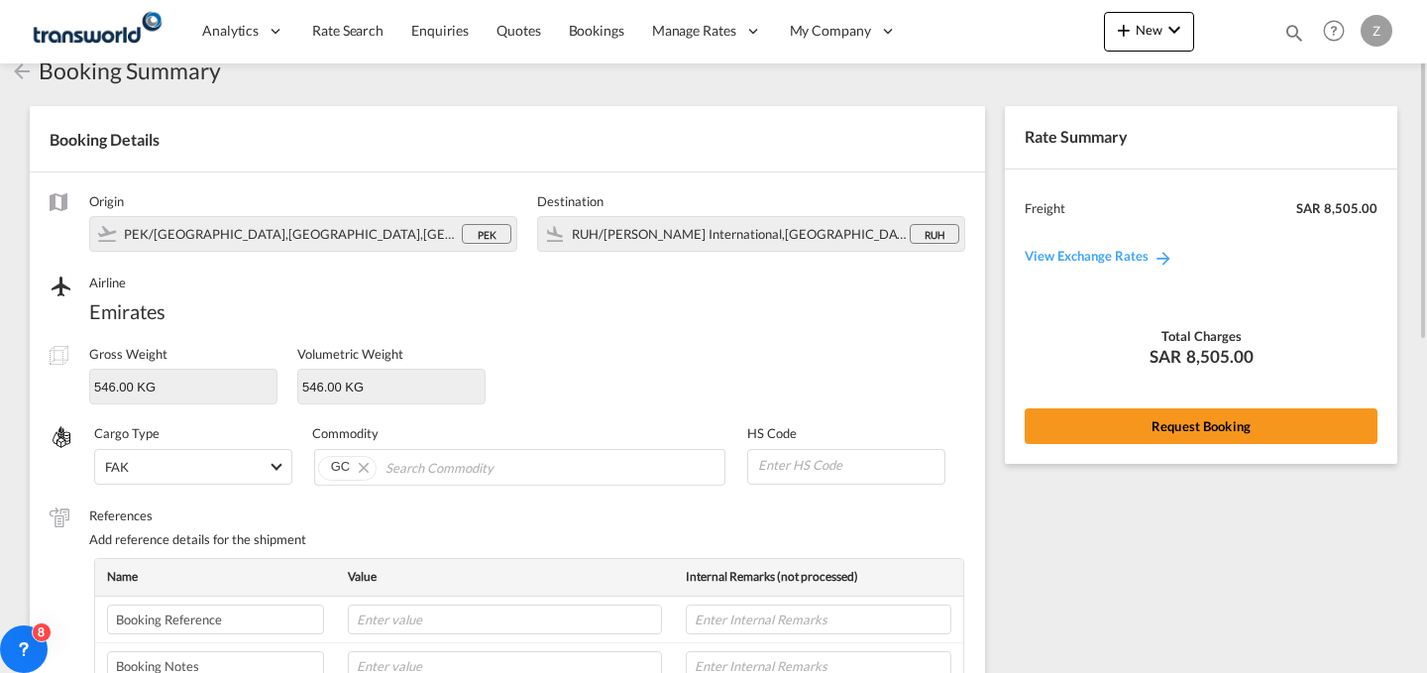
scroll to position [26, 0]
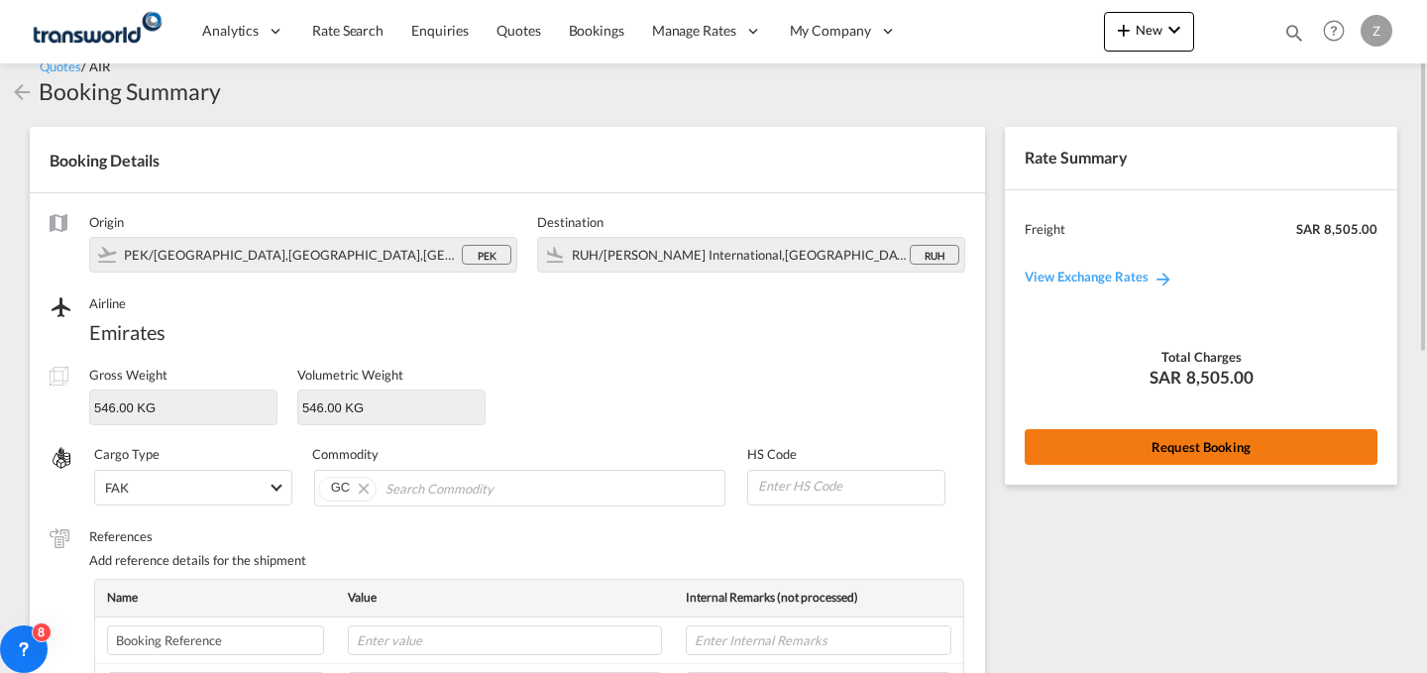
click at [1149, 435] on button "Request Booking" at bounding box center [1201, 447] width 353 height 36
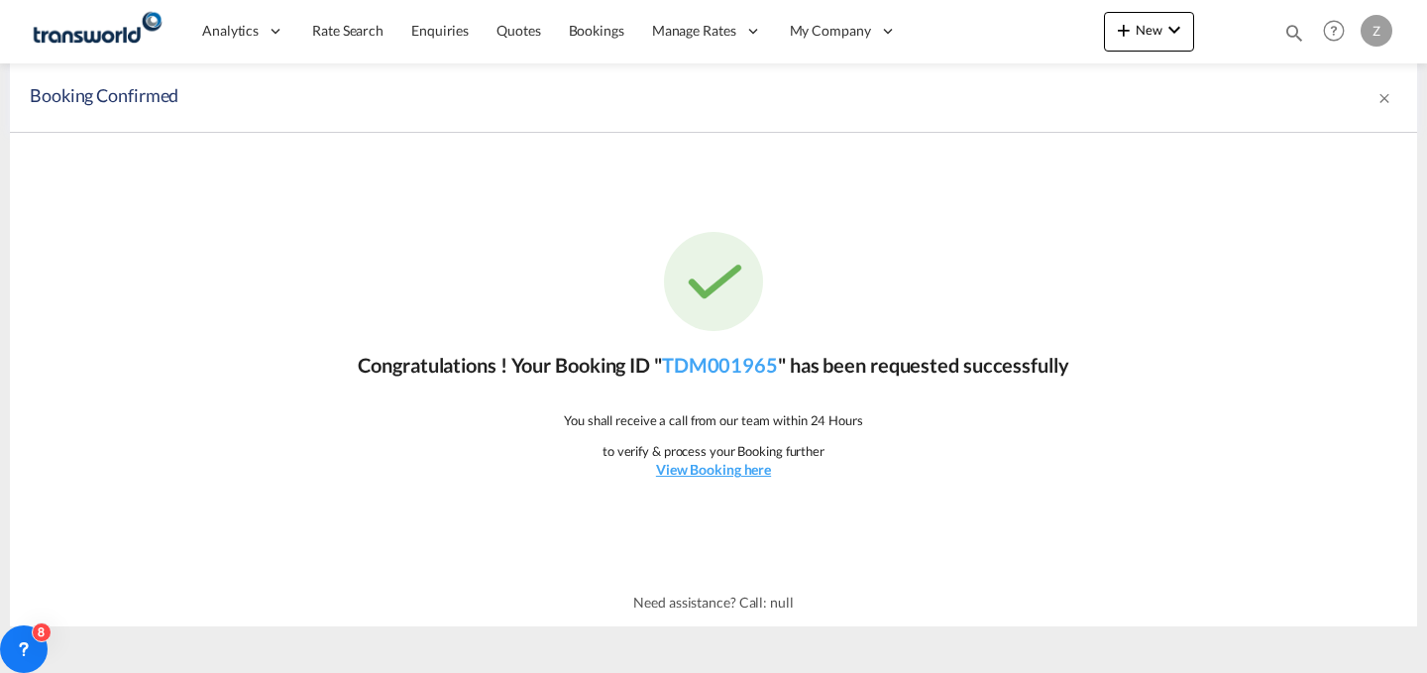
scroll to position [0, 0]
click at [741, 360] on link "TDM001965" at bounding box center [720, 365] width 116 height 24
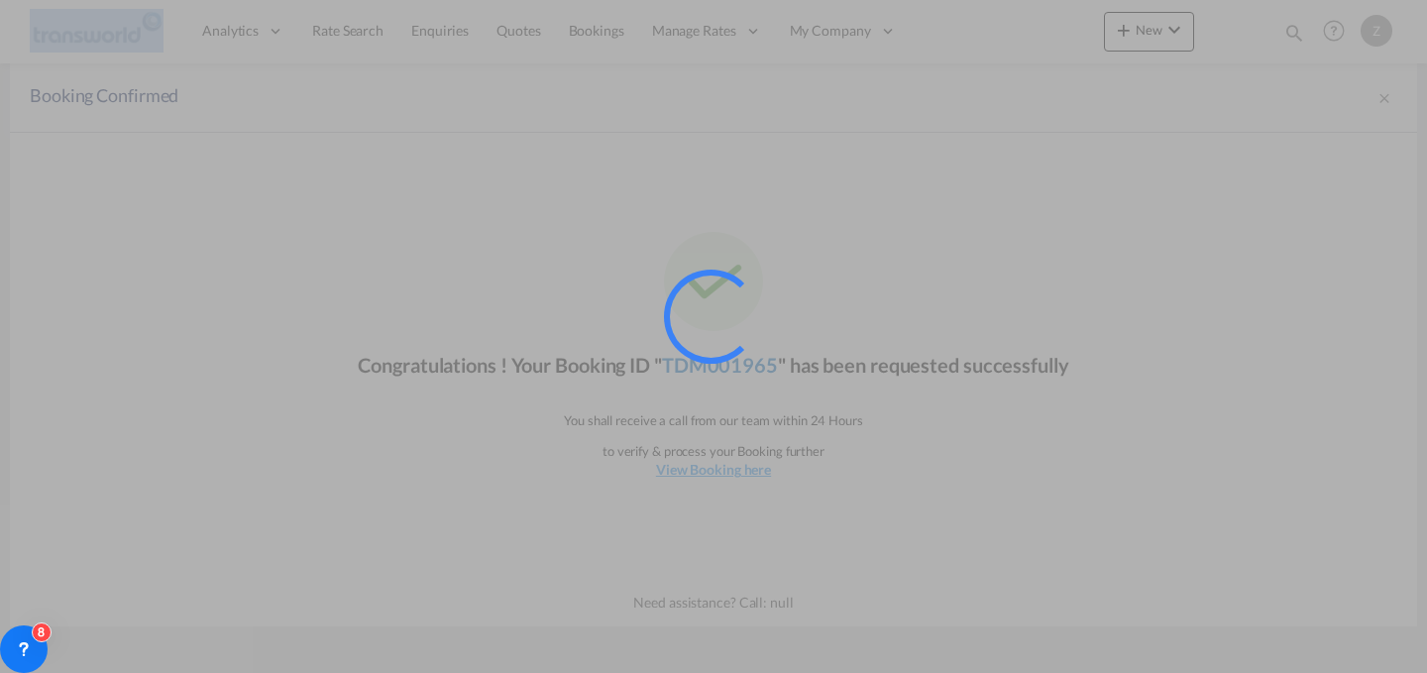
click at [741, 360] on div at bounding box center [738, 344] width 149 height 149
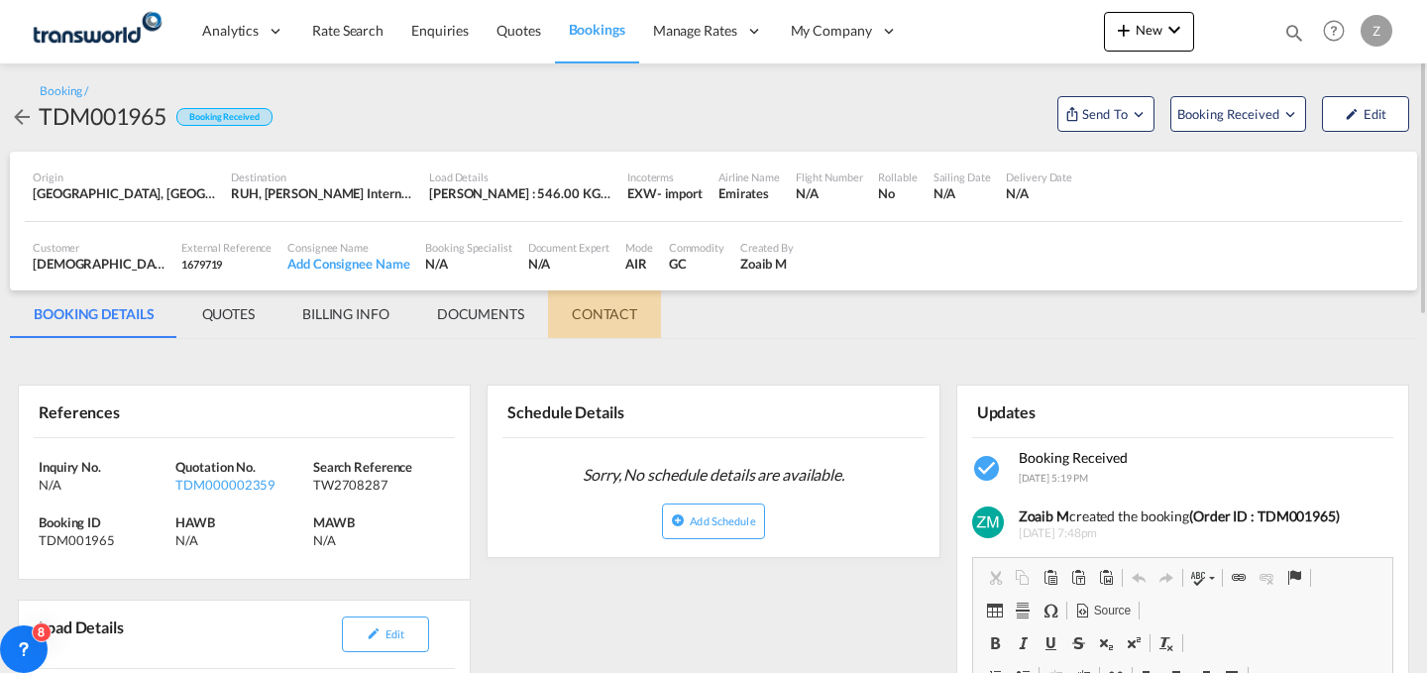
click at [620, 295] on md-tab-item "CONTACT" at bounding box center [604, 314] width 113 height 48
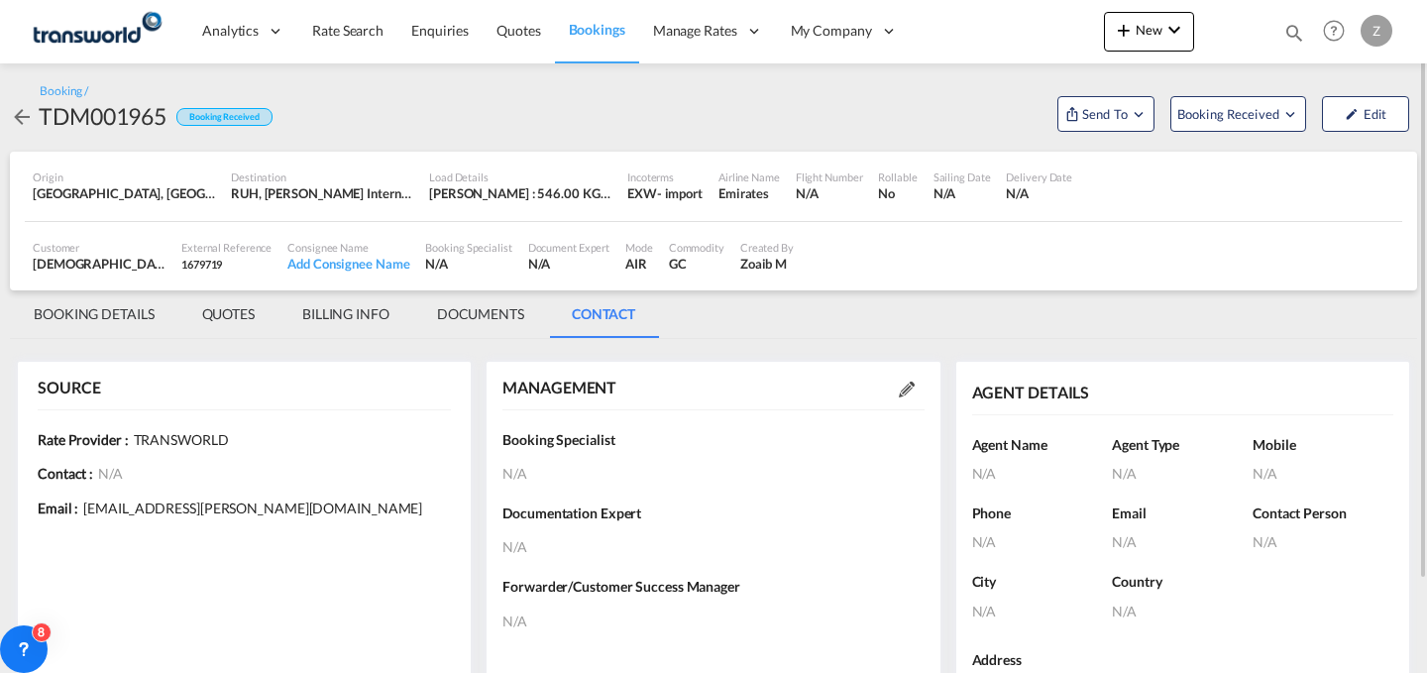
click at [924, 387] on div at bounding box center [907, 389] width 36 height 20
click at [907, 387] on md-icon at bounding box center [907, 390] width 16 height 16
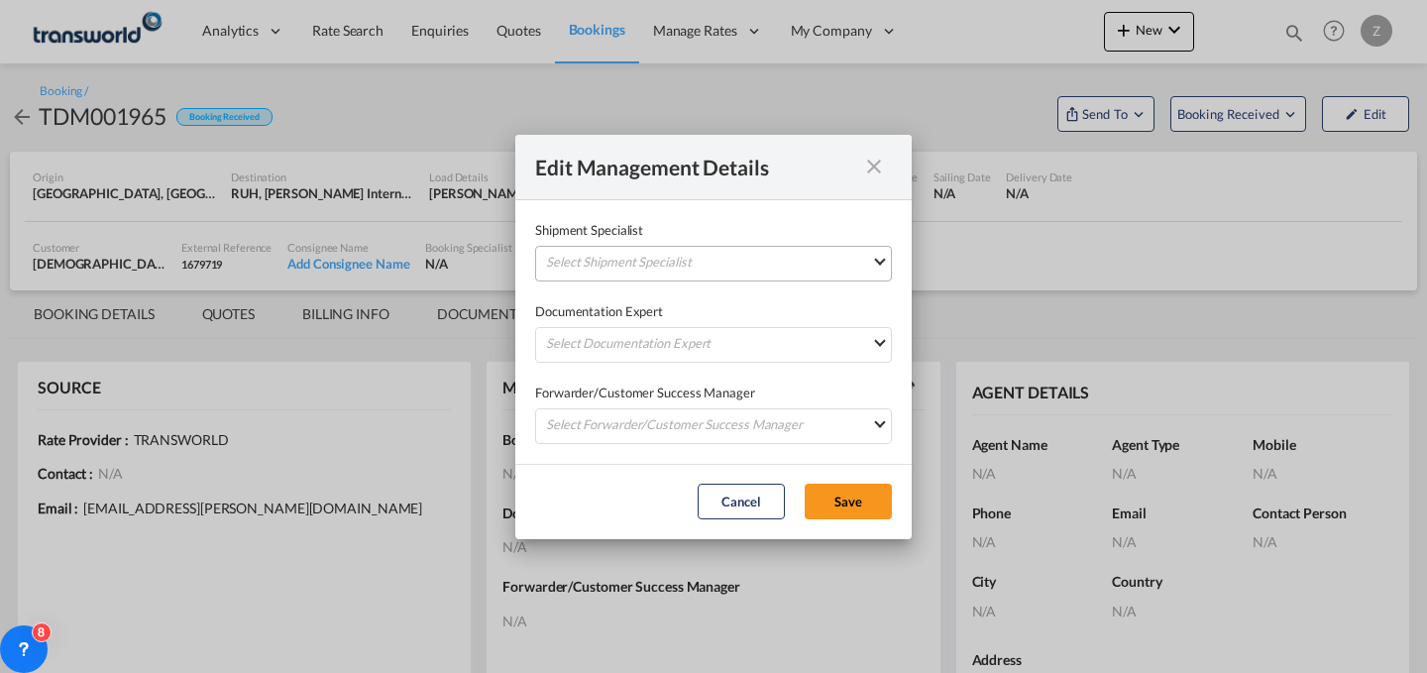
click at [701, 253] on md-select "Select Shipment Specialist [PERSON_NAME] W [PERSON_NAME][EMAIL_ADDRESS][PERSON_…" at bounding box center [713, 264] width 357 height 36
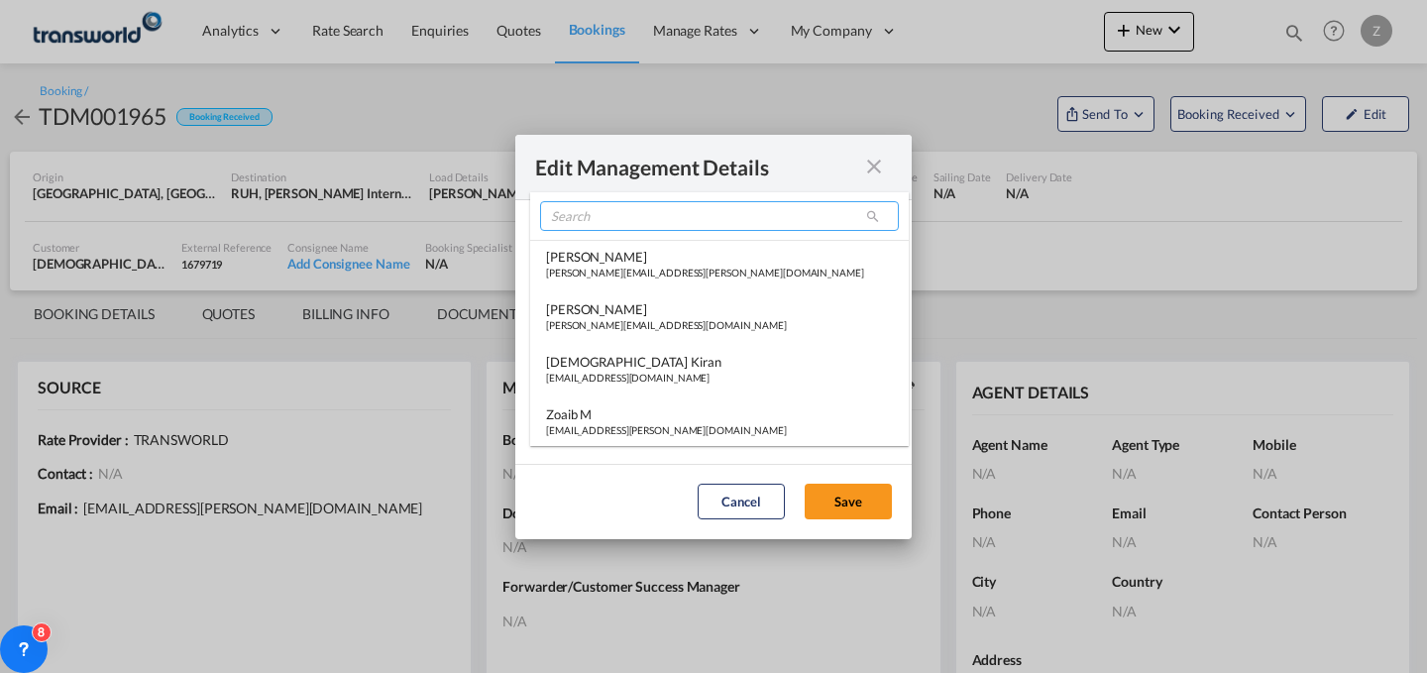
click at [668, 220] on input "search" at bounding box center [719, 216] width 359 height 30
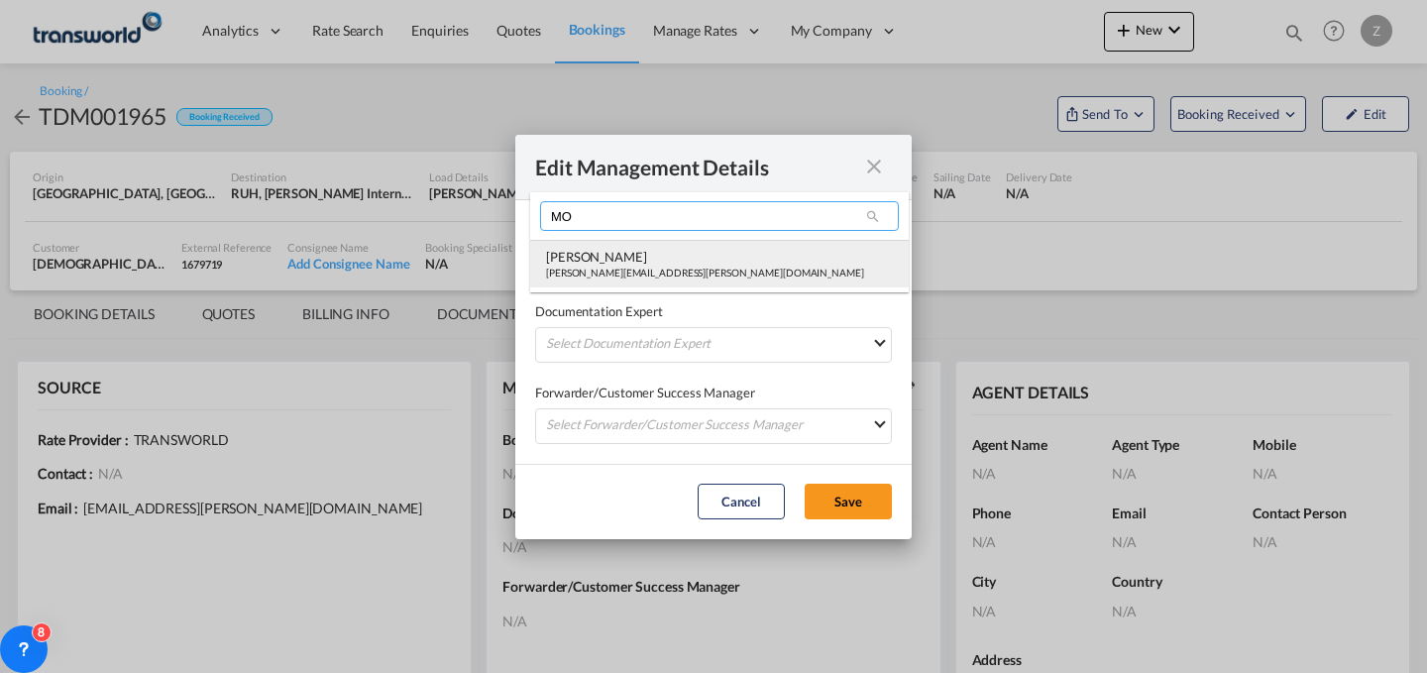
type input "MO"
click at [626, 282] on md-option "[PERSON_NAME] Shahil [EMAIL_ADDRESS][PERSON_NAME][DOMAIN_NAME]" at bounding box center [719, 264] width 379 height 48
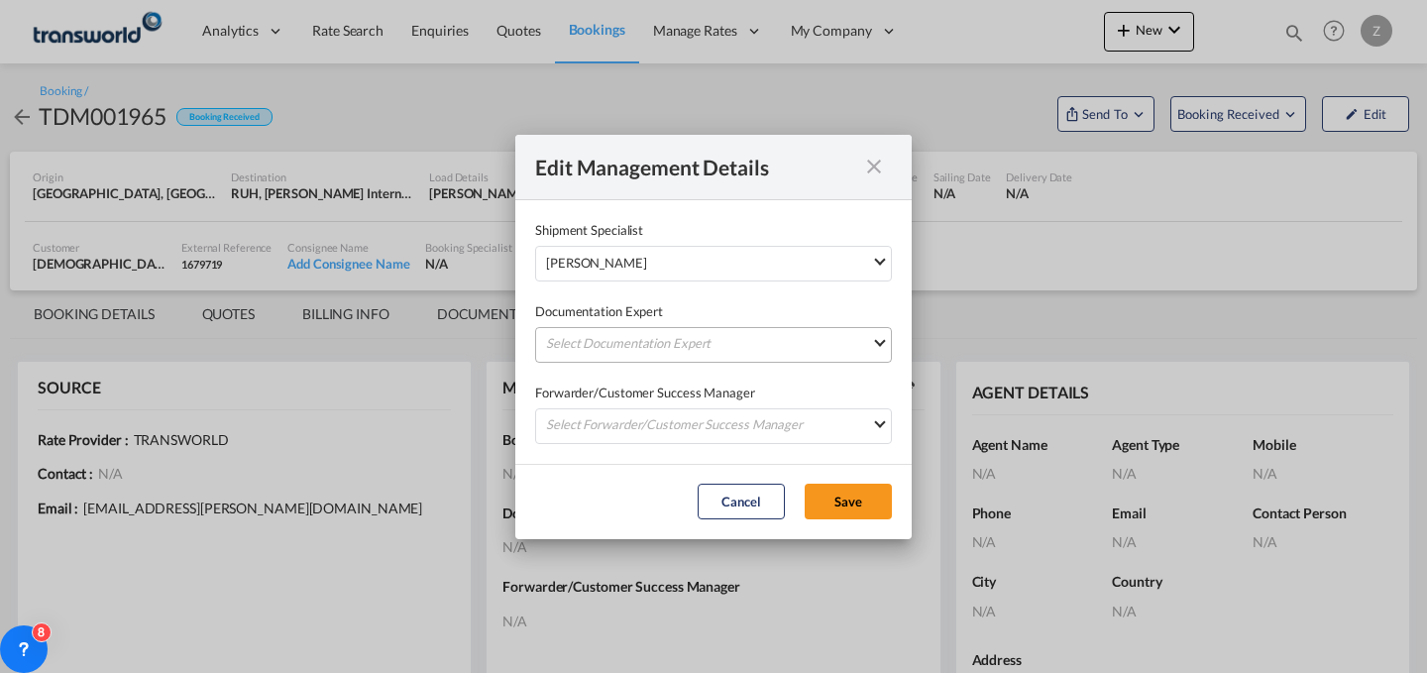
click at [627, 331] on md-select "Select Documentation Expert [PERSON_NAME] W [PERSON_NAME][EMAIL_ADDRESS][PERSON…" at bounding box center [713, 345] width 357 height 36
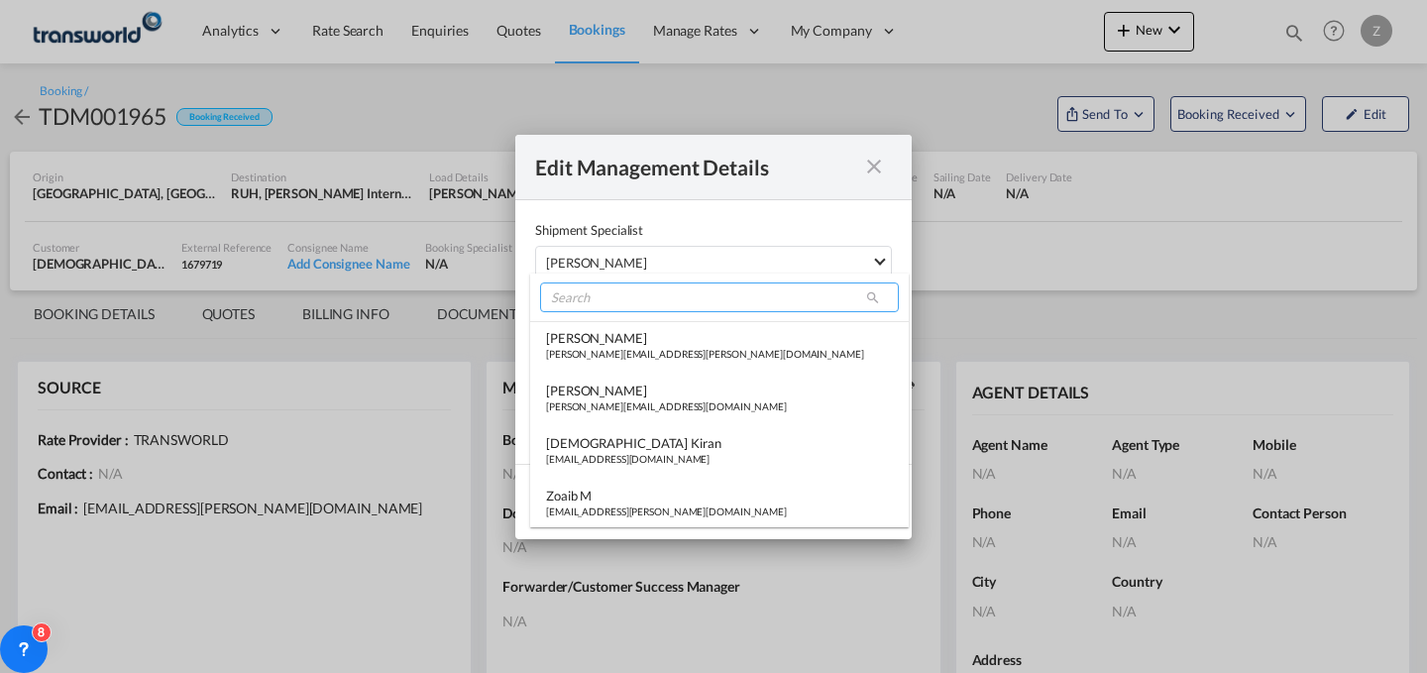
click at [673, 298] on input "search" at bounding box center [719, 297] width 359 height 30
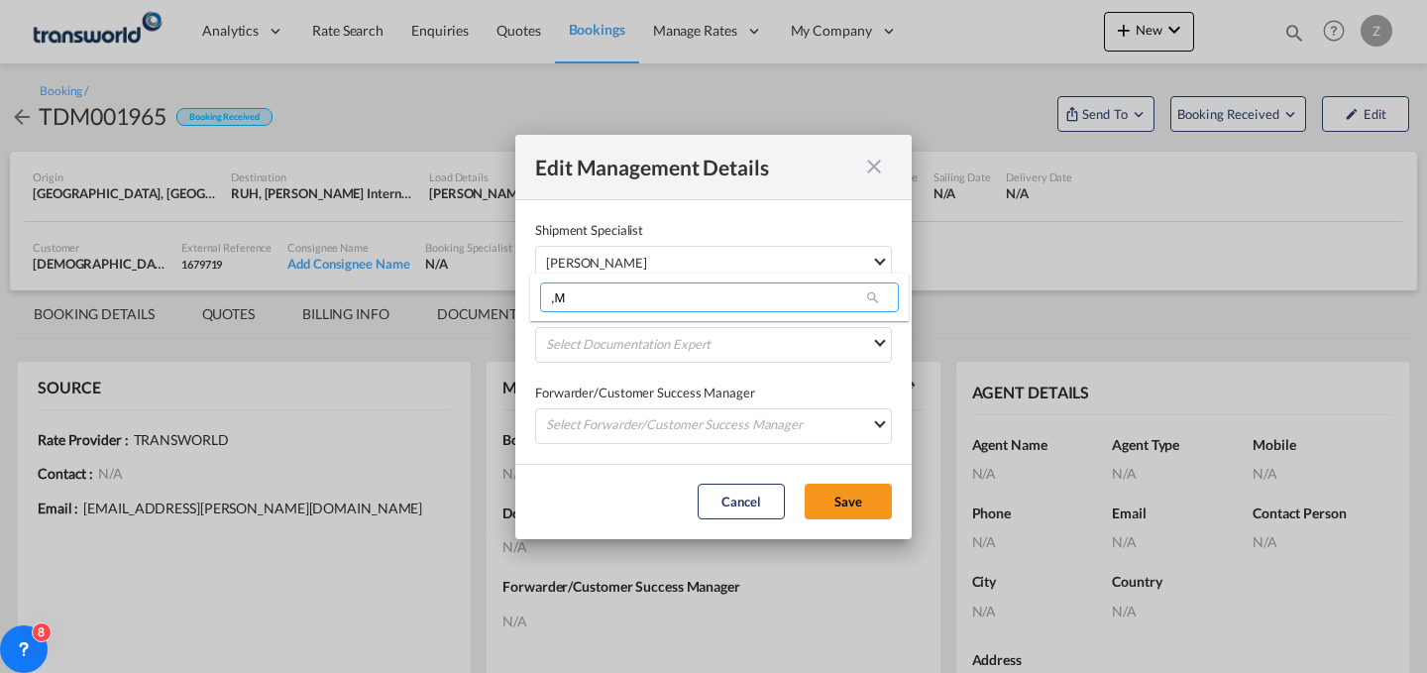
type input ","
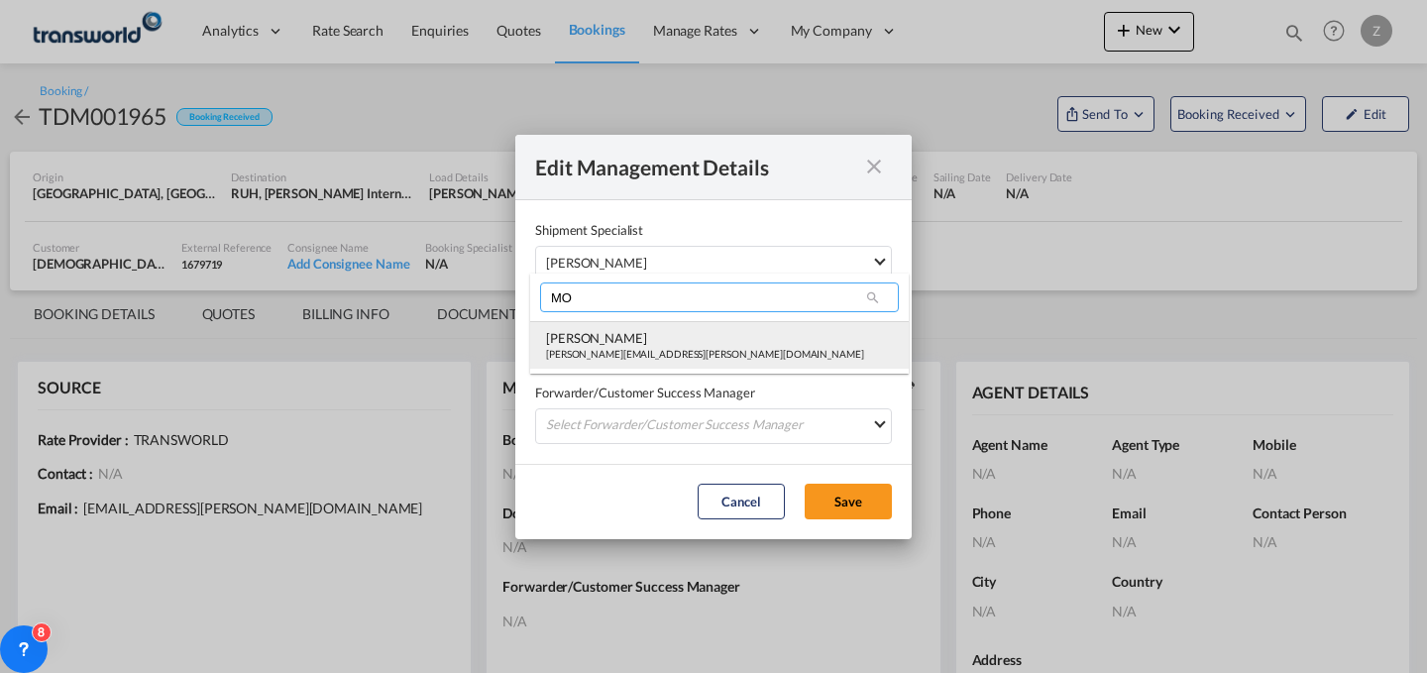
type input "MO"
click at [646, 332] on div "[PERSON_NAME]" at bounding box center [705, 338] width 318 height 18
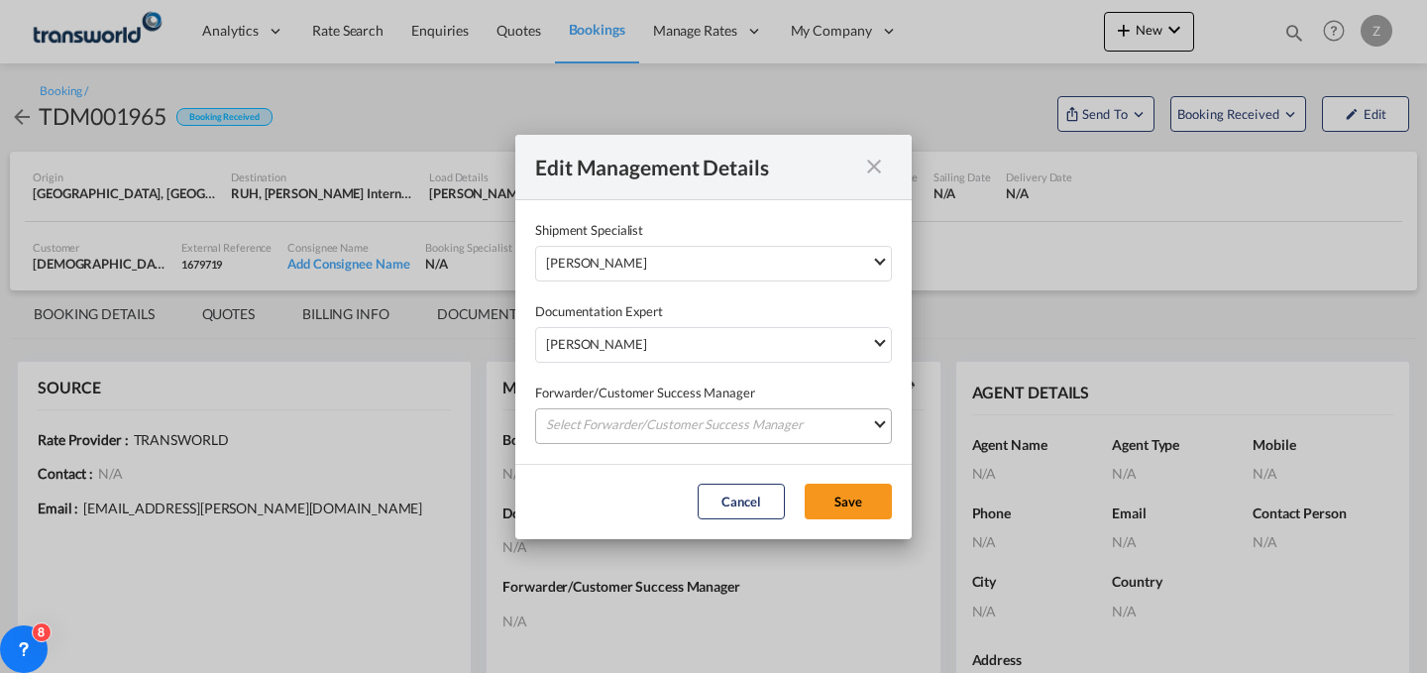
click at [636, 413] on md-select "Select Forwarder/Customer Success Manager [PERSON_NAME] [PERSON_NAME][EMAIL_ADD…" at bounding box center [713, 426] width 357 height 36
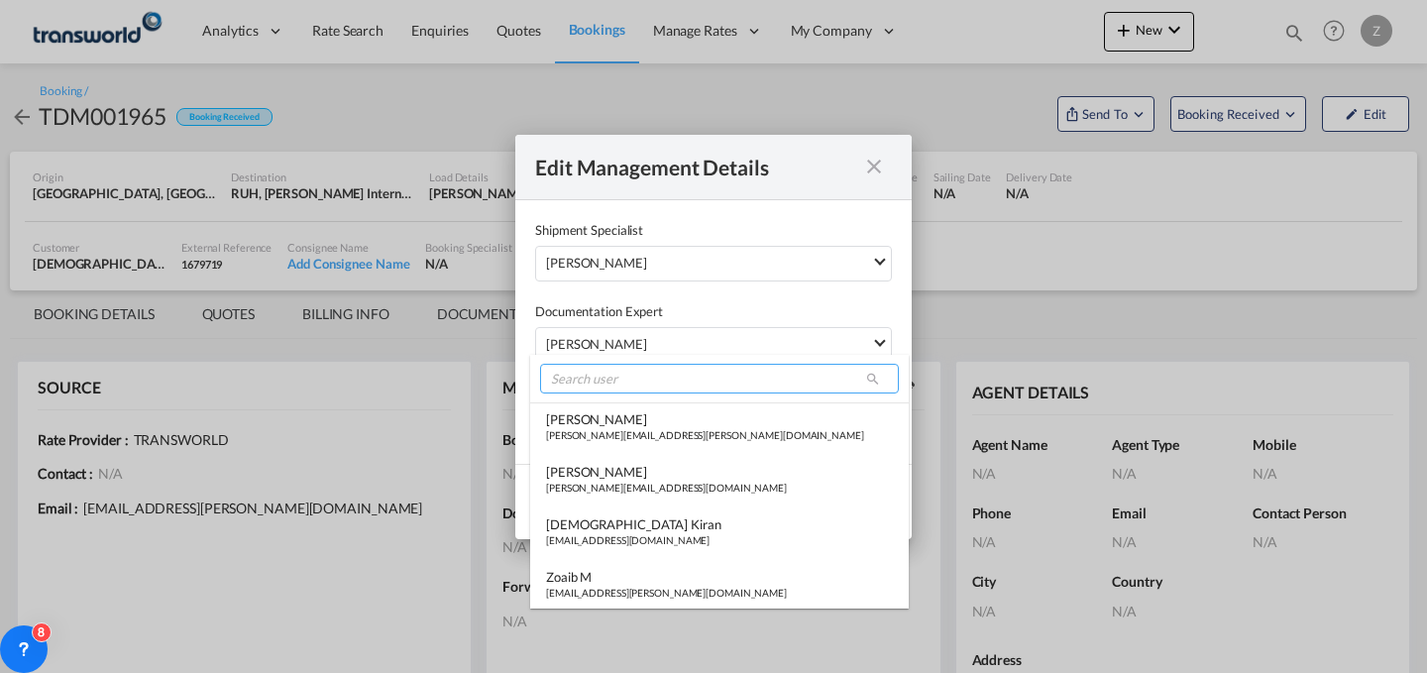
click at [669, 382] on input "search" at bounding box center [719, 379] width 359 height 30
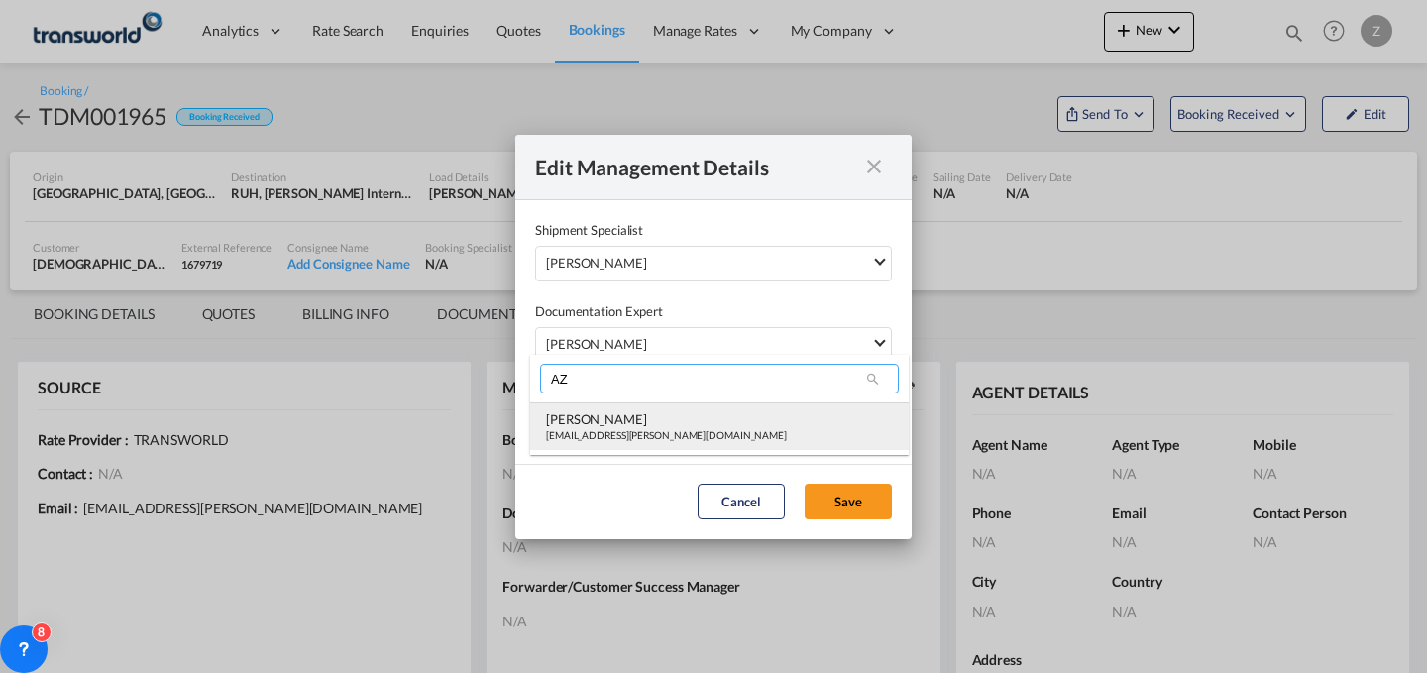
type input "AZ"
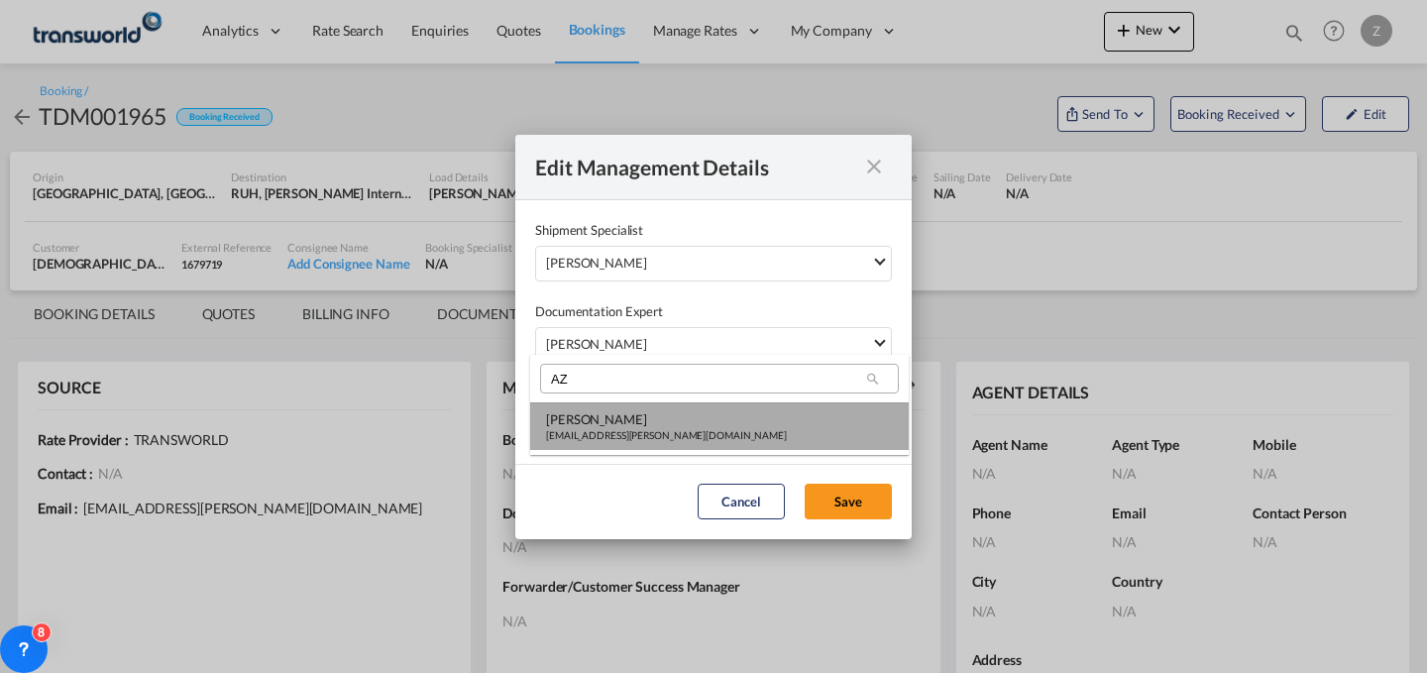
click at [654, 422] on div "[PERSON_NAME]" at bounding box center [666, 419] width 241 height 18
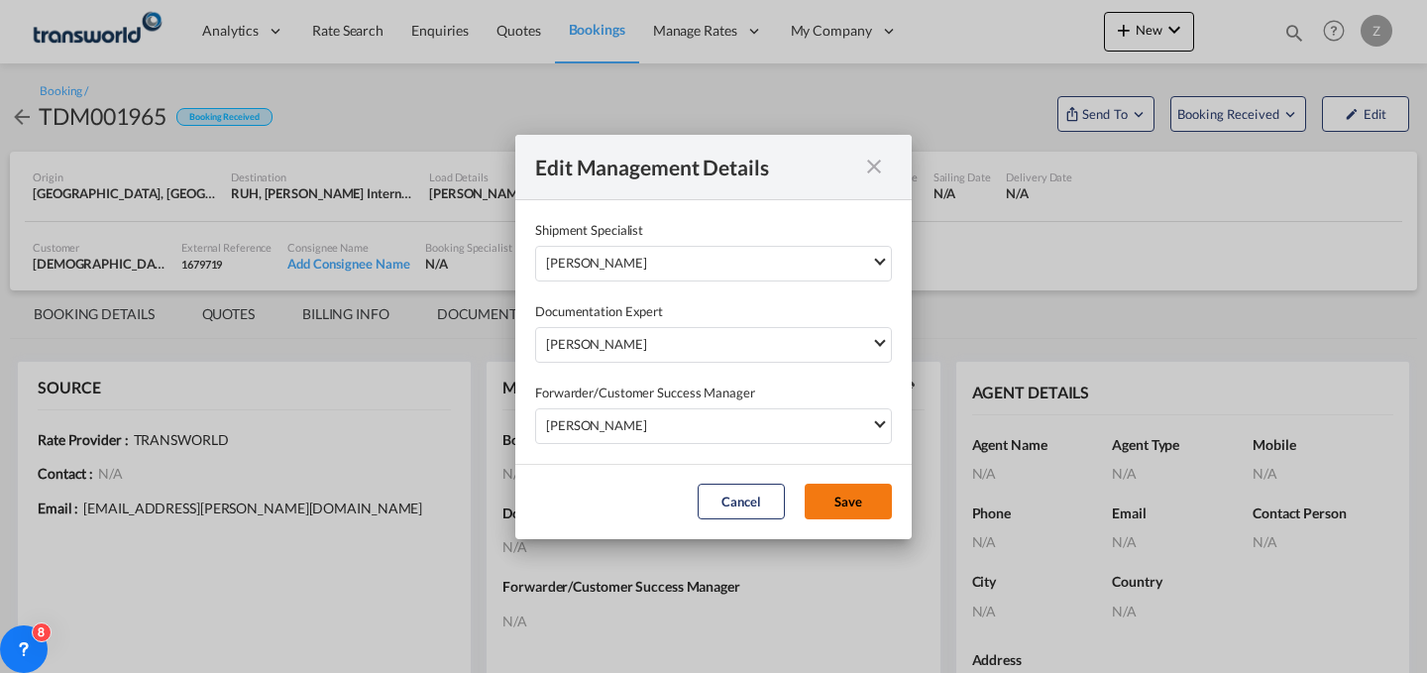
click at [847, 497] on button "Save" at bounding box center [848, 502] width 87 height 36
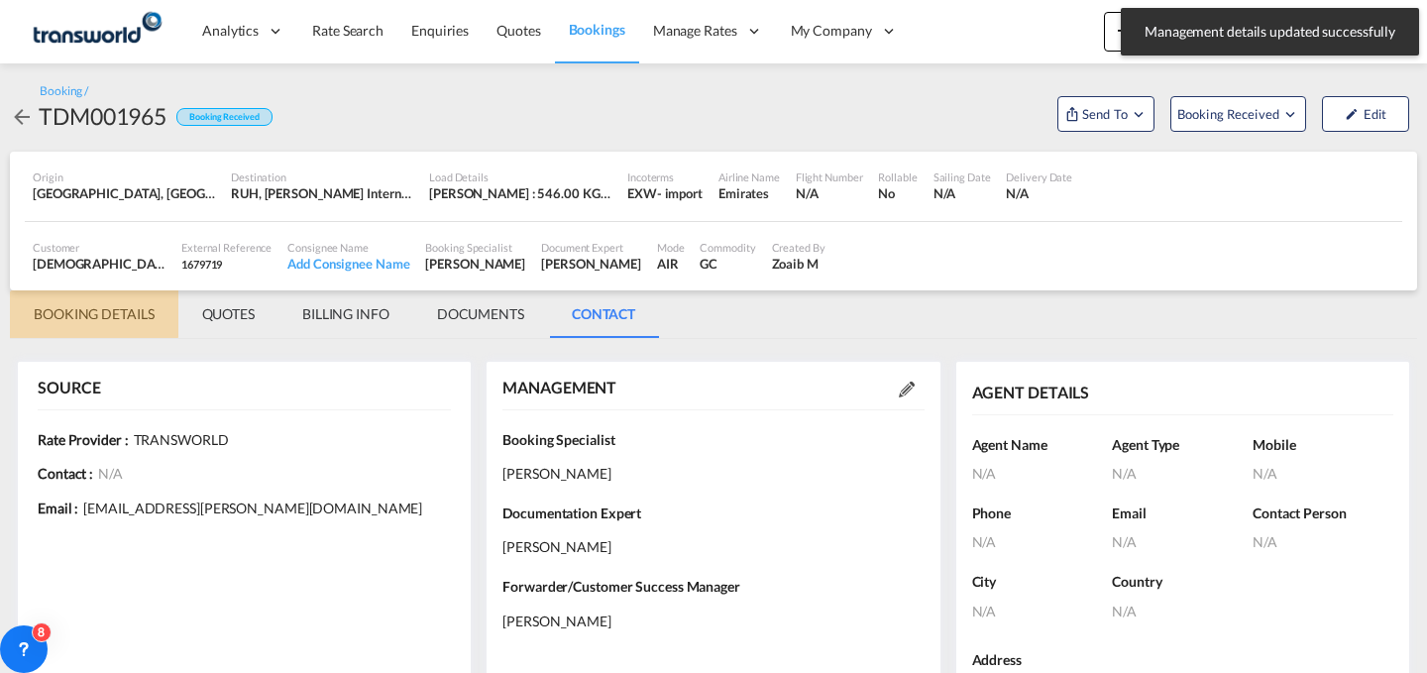
click at [48, 309] on md-tab-item "BOOKING DETAILS" at bounding box center [94, 314] width 168 height 48
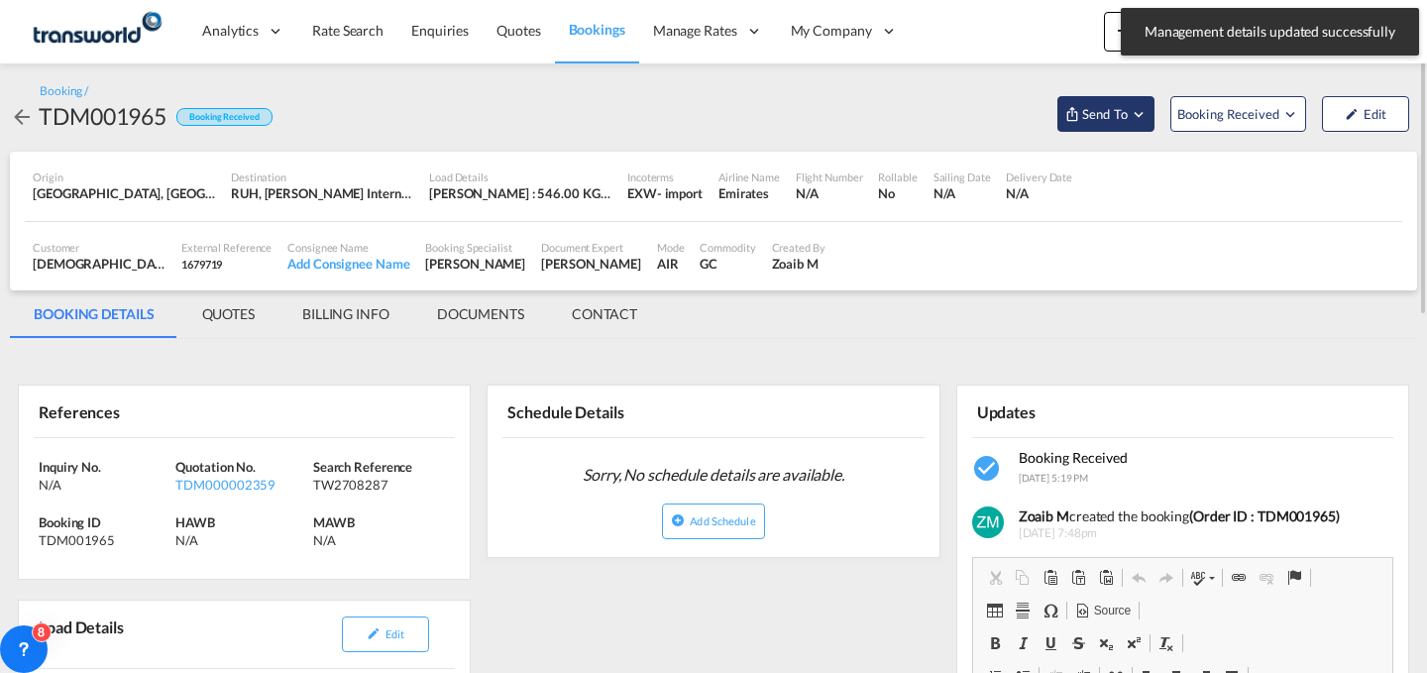
click at [1131, 116] on md-icon "Open demo menu" at bounding box center [1139, 114] width 18 height 18
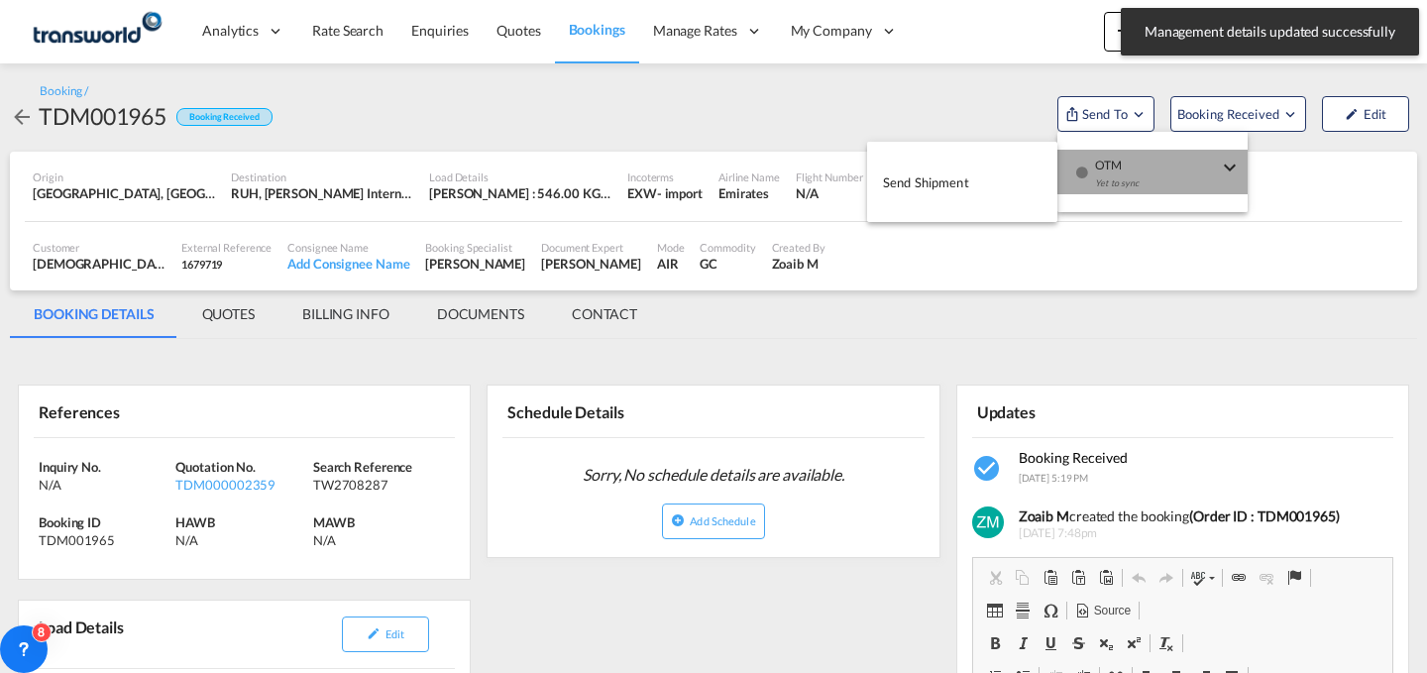
click at [1123, 173] on div "Yet to sync" at bounding box center [1156, 188] width 123 height 42
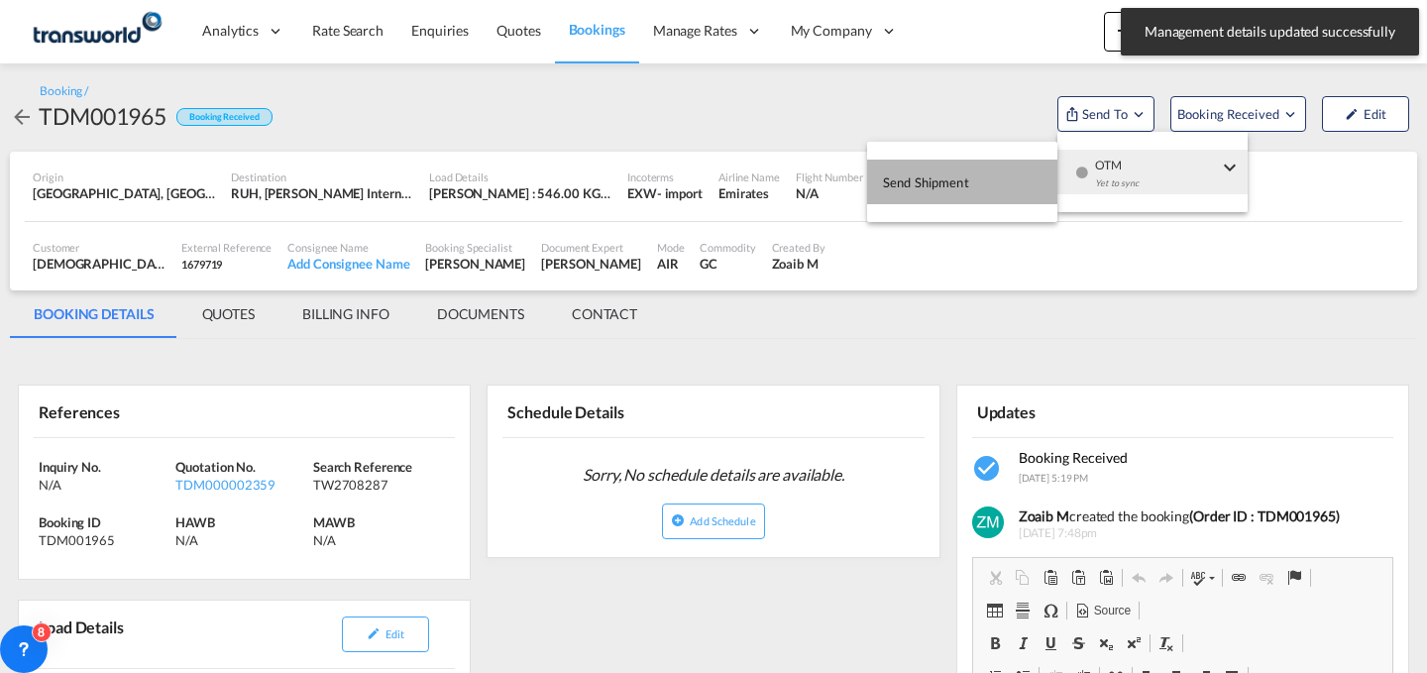
click at [972, 190] on button "Send Shipment" at bounding box center [962, 182] width 190 height 45
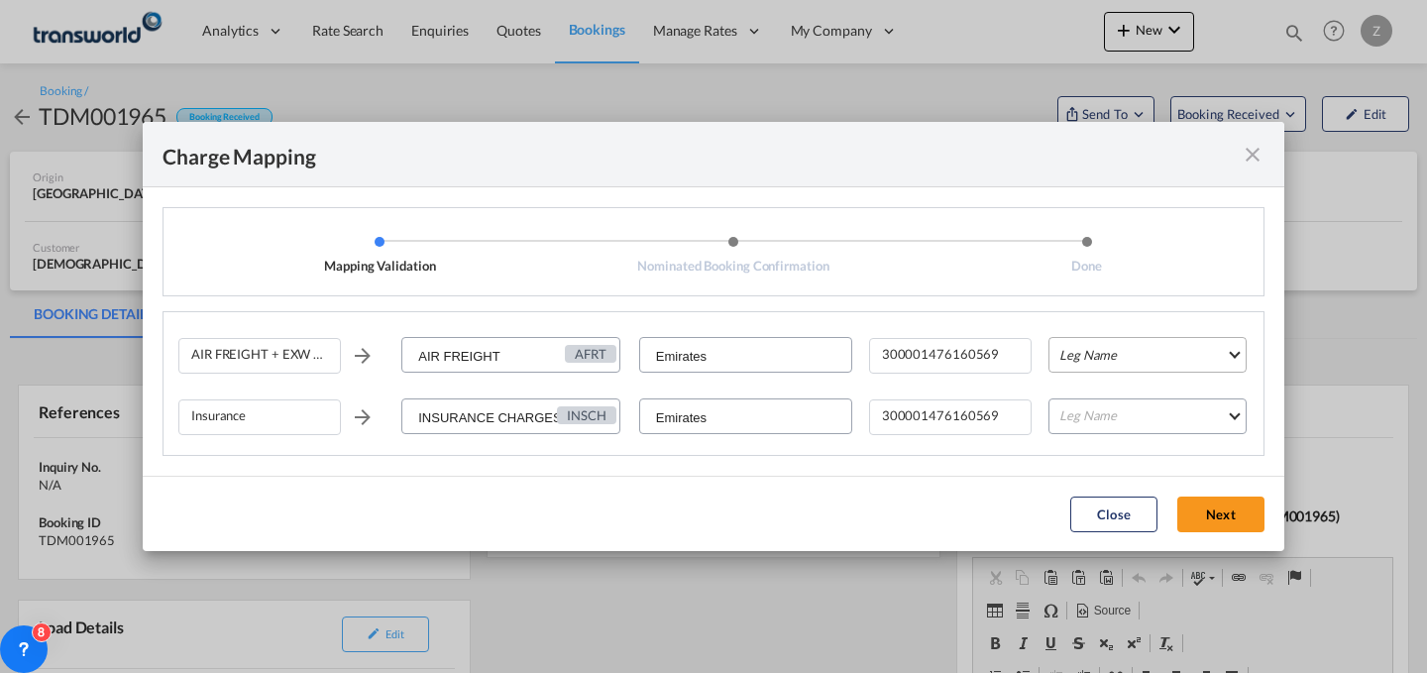
click at [1066, 356] on md-select "Leg Name HANDLING ORIGIN HANDLING DESTINATION OTHERS TL PICK UP CUSTOMS ORIGIN …" at bounding box center [1147, 355] width 198 height 36
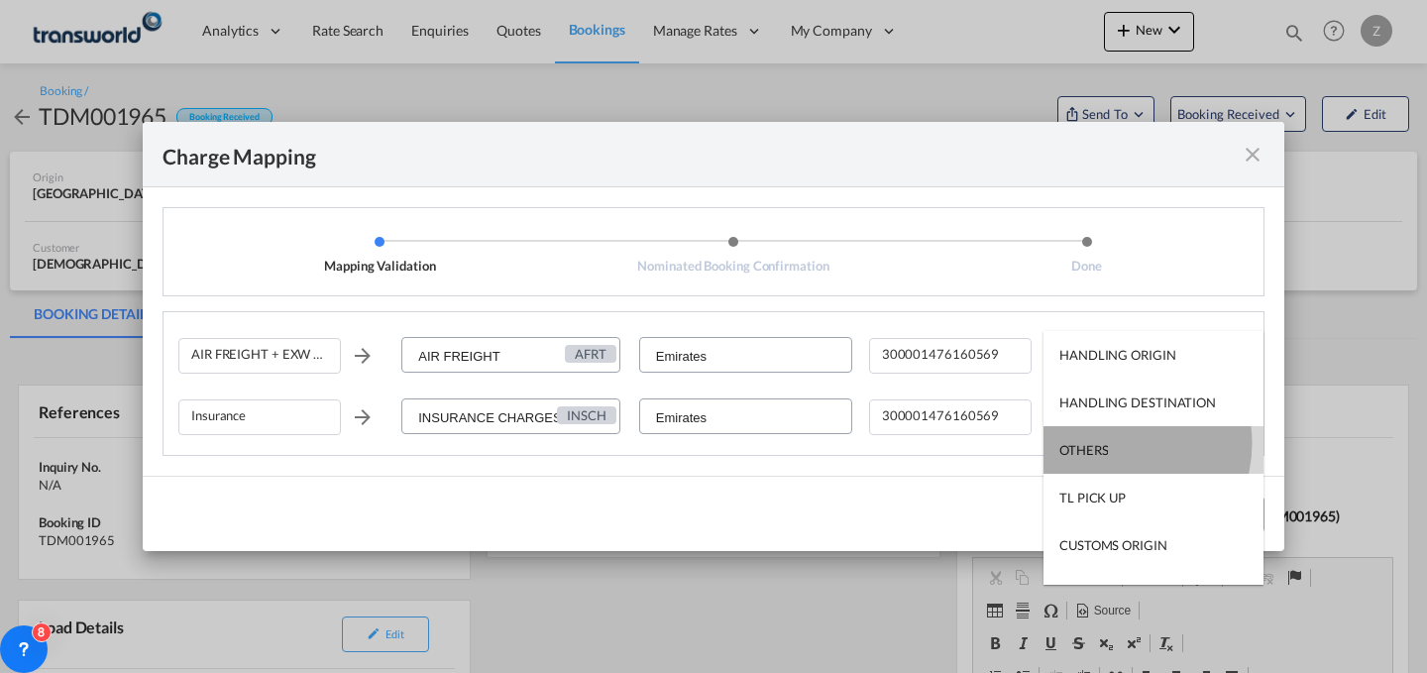
click at [1113, 443] on md-option "OTHERS" at bounding box center [1153, 450] width 220 height 48
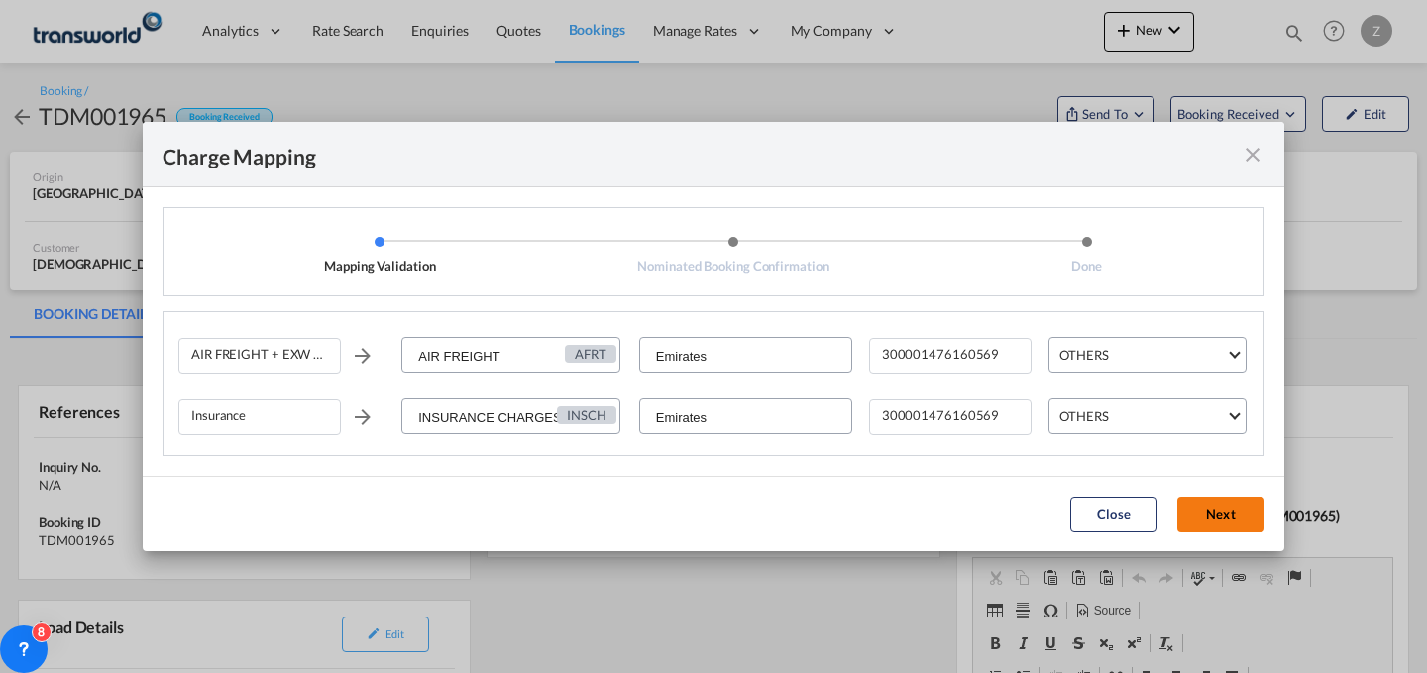
click at [1222, 511] on button "Next" at bounding box center [1220, 514] width 87 height 36
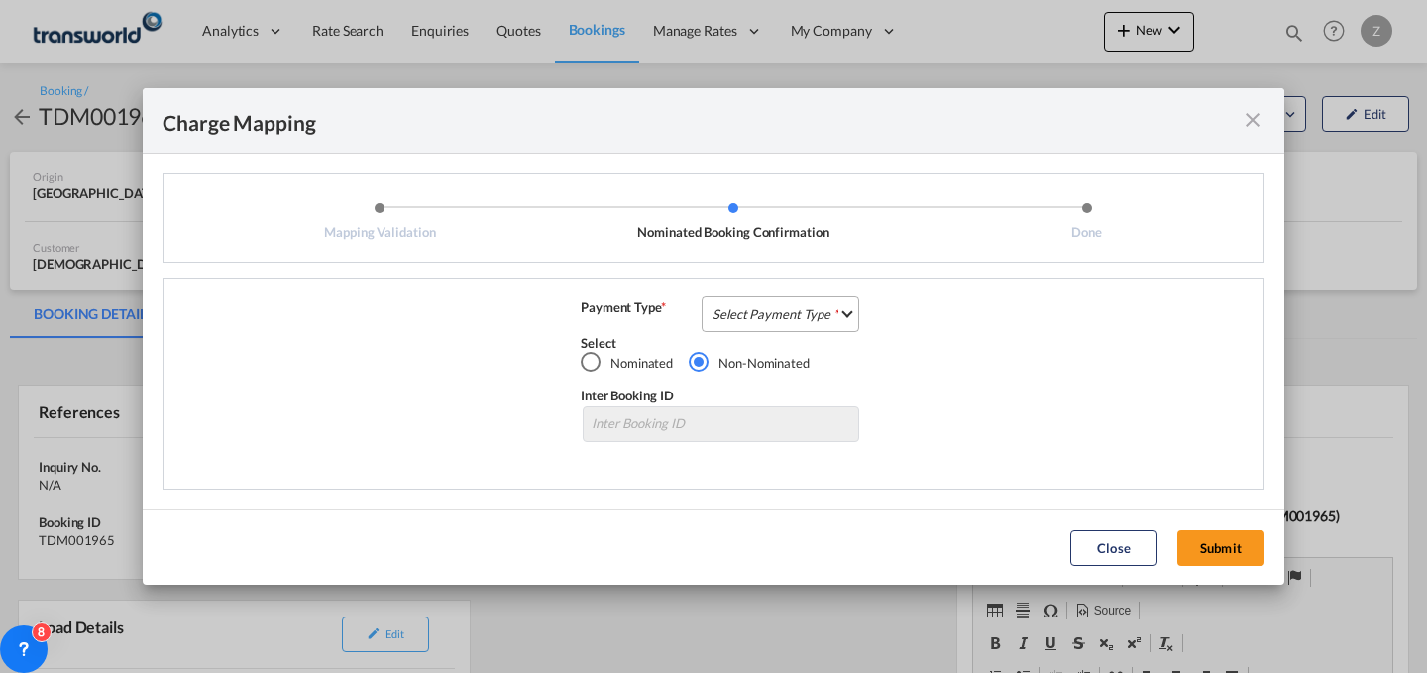
click at [756, 312] on md-select "Select Payment Type COLLECT PREPAID" at bounding box center [781, 314] width 158 height 36
click at [818, 300] on md-option "COLLECT" at bounding box center [786, 313] width 175 height 48
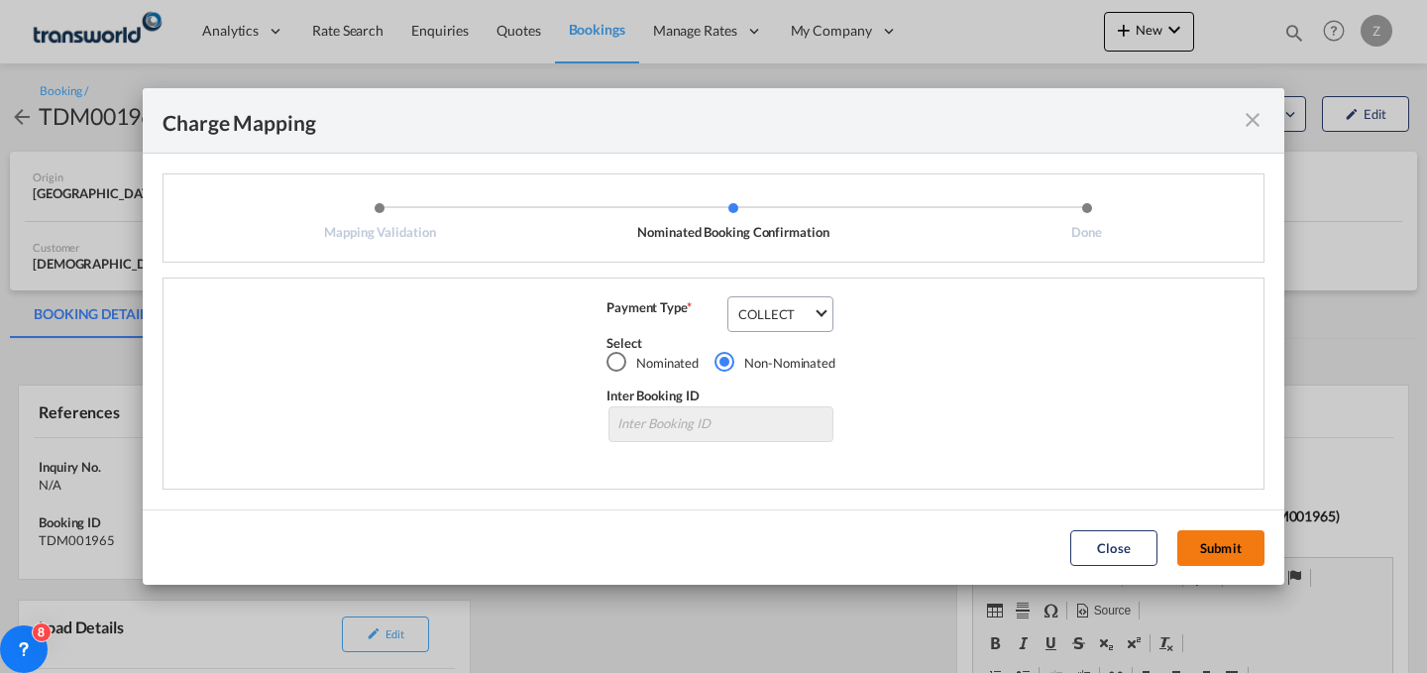
click at [1229, 540] on button "Submit" at bounding box center [1220, 548] width 87 height 36
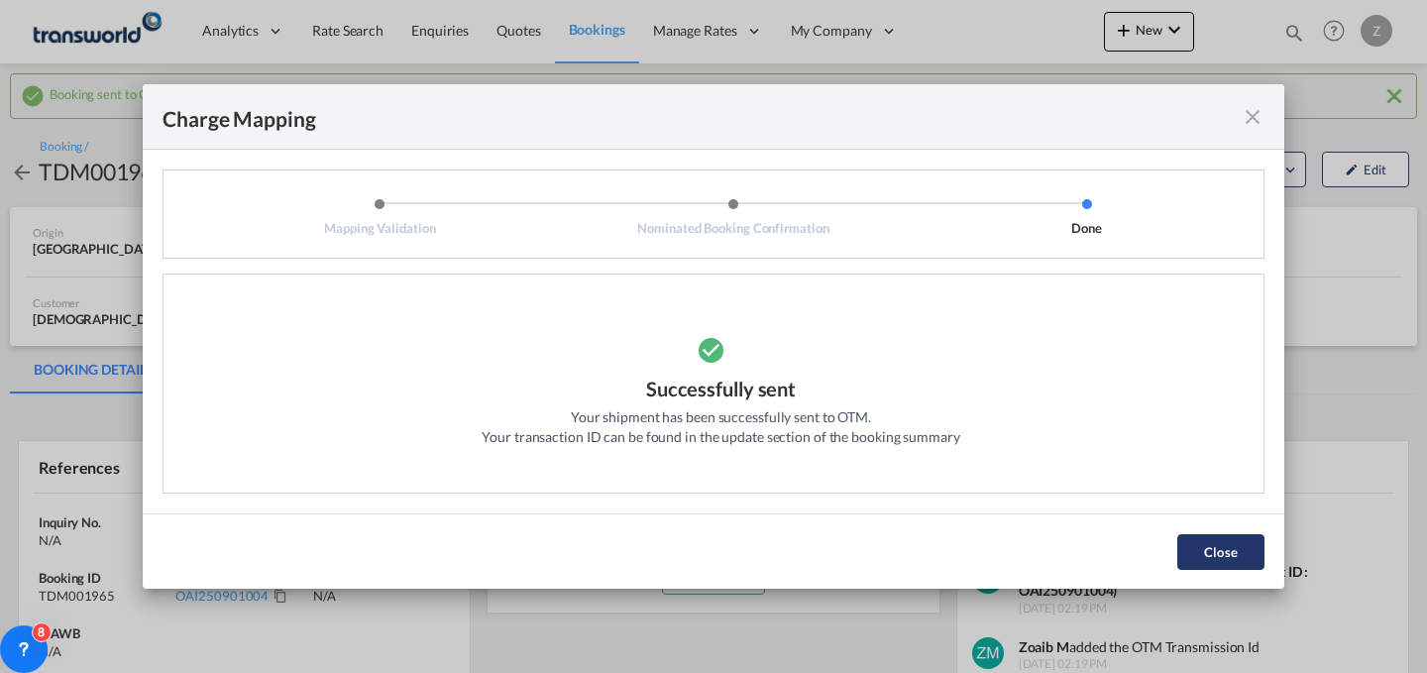
click at [1210, 546] on button "Close" at bounding box center [1220, 552] width 87 height 36
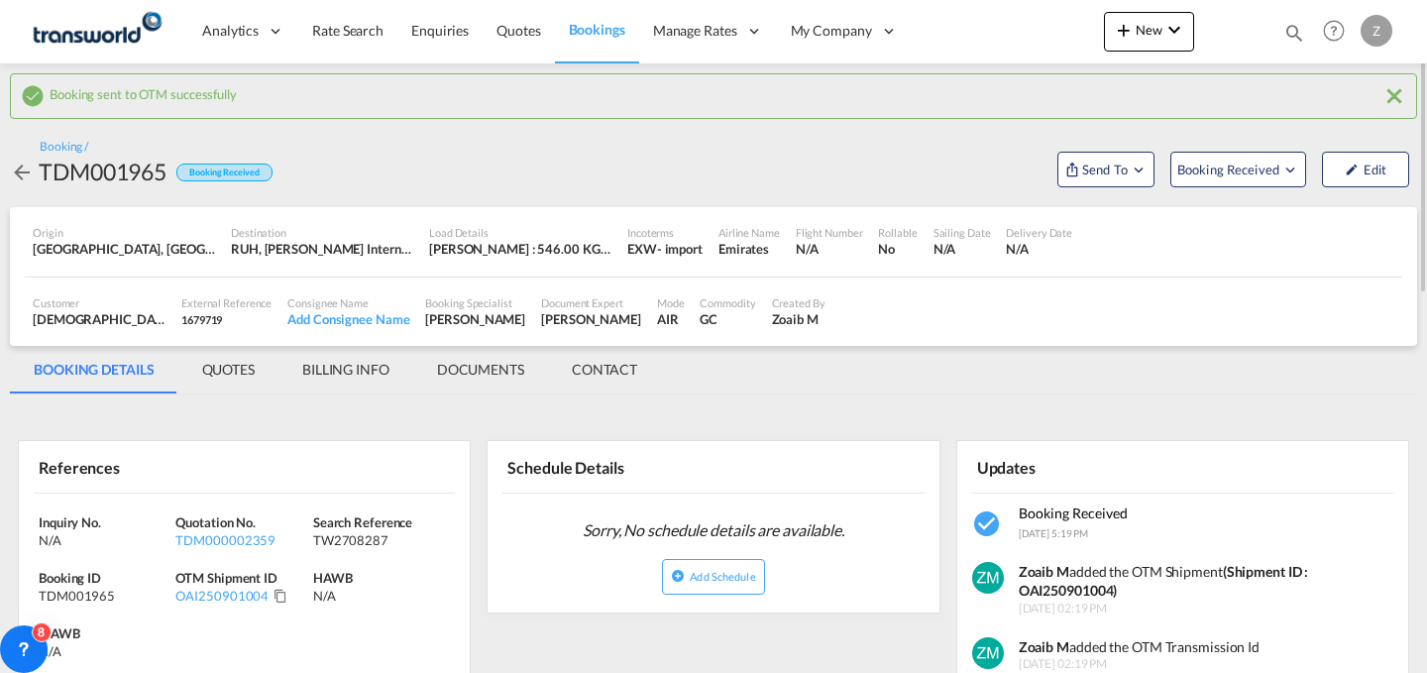
click at [274, 588] on div "OAI250901004" at bounding box center [243, 596] width 137 height 18
click at [274, 595] on md-icon "Click to Copy" at bounding box center [281, 596] width 14 height 14
